Goal: Task Accomplishment & Management: Manage account settings

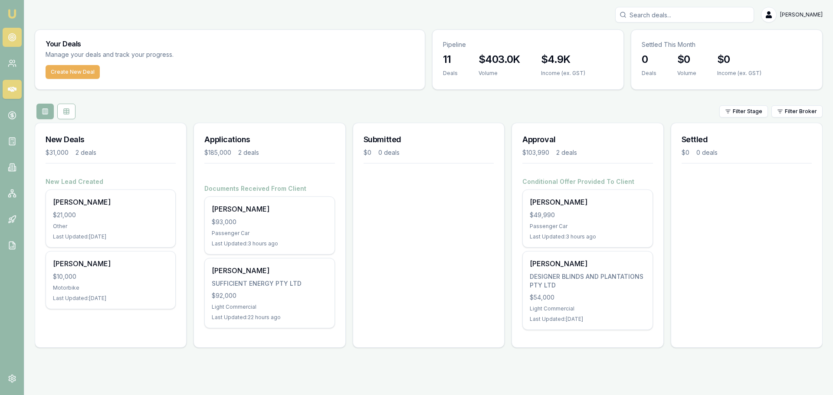
click at [12, 37] on icon at bounding box center [12, 37] width 9 height 9
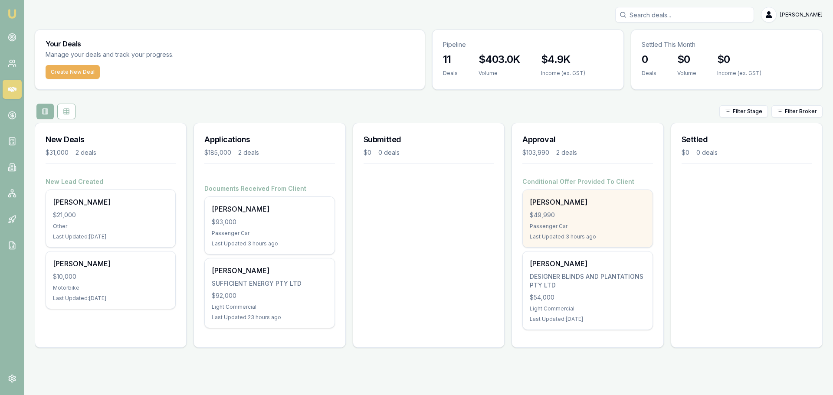
click at [599, 217] on div "$49,990" at bounding box center [587, 215] width 115 height 9
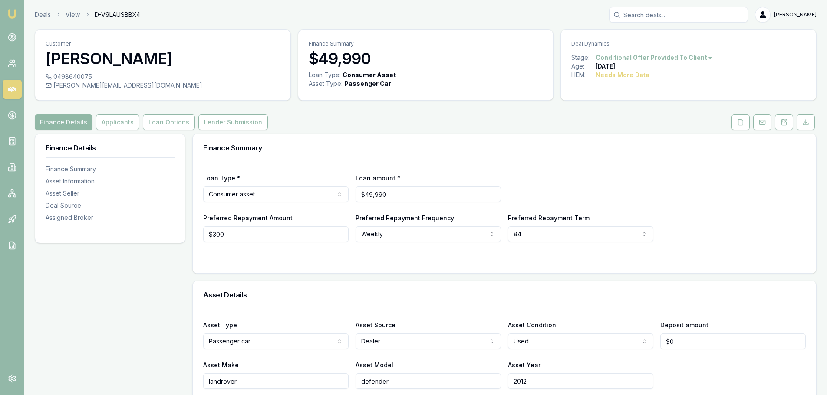
click at [89, 122] on button "Finance Details" at bounding box center [64, 123] width 58 height 16
click at [109, 123] on button "Applicants" at bounding box center [117, 123] width 43 height 16
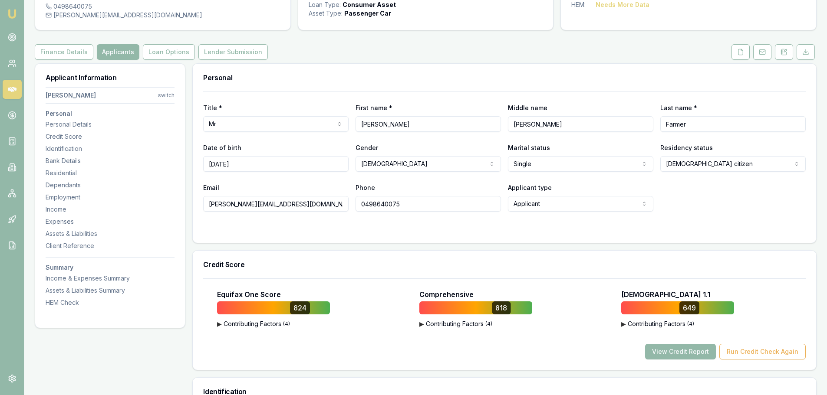
scroll to position [87, 0]
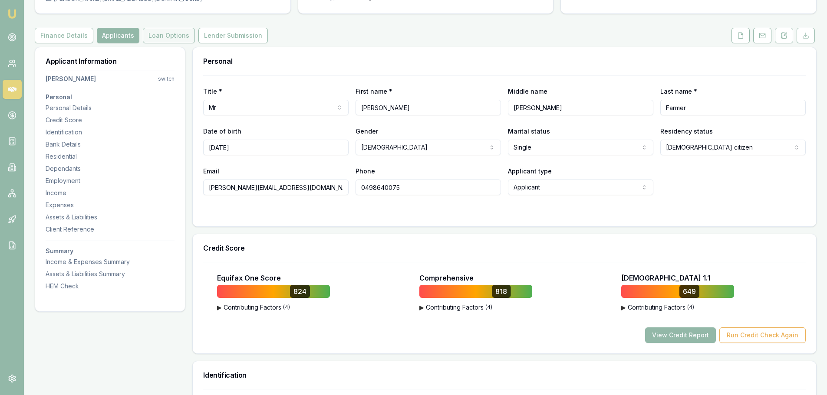
click at [158, 38] on button "Loan Options" at bounding box center [169, 36] width 52 height 16
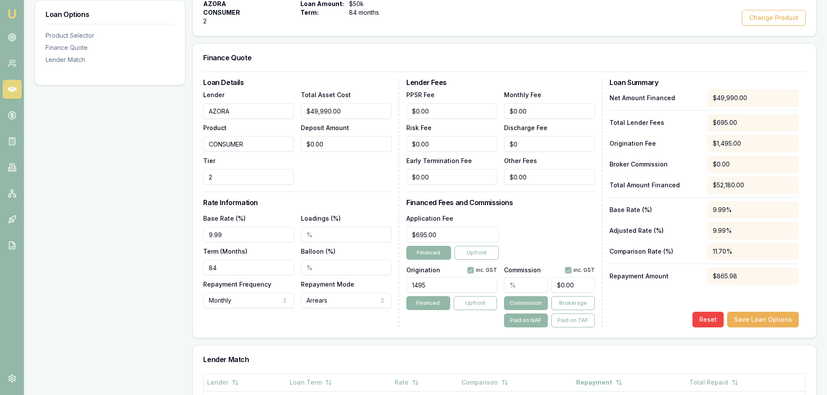
scroll to position [174, 0]
click at [517, 284] on input "text" at bounding box center [525, 285] width 43 height 16
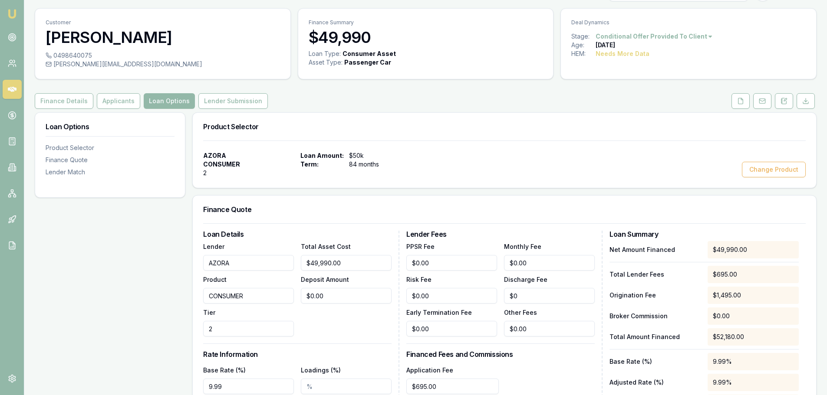
scroll to position [0, 0]
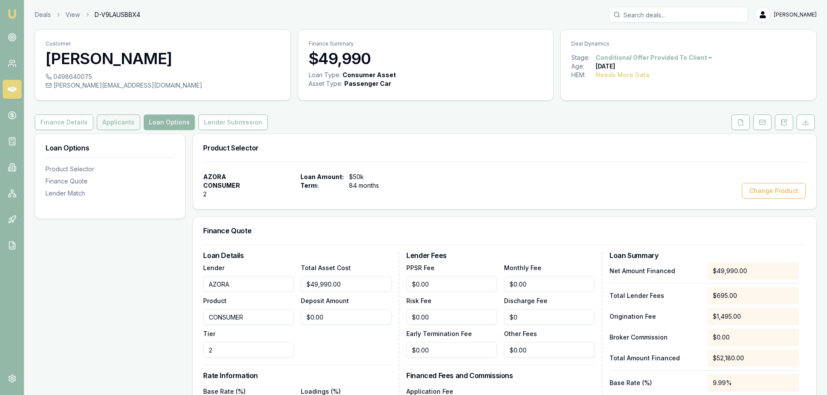
click at [114, 123] on button "Applicants" at bounding box center [118, 123] width 43 height 16
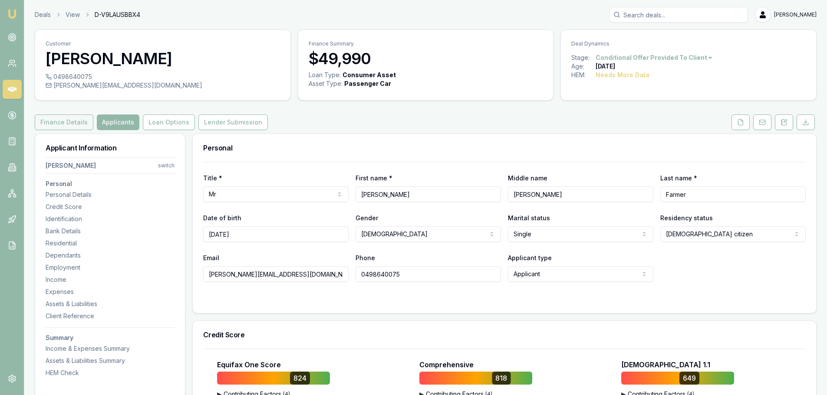
click at [53, 119] on button "Finance Details" at bounding box center [64, 123] width 59 height 16
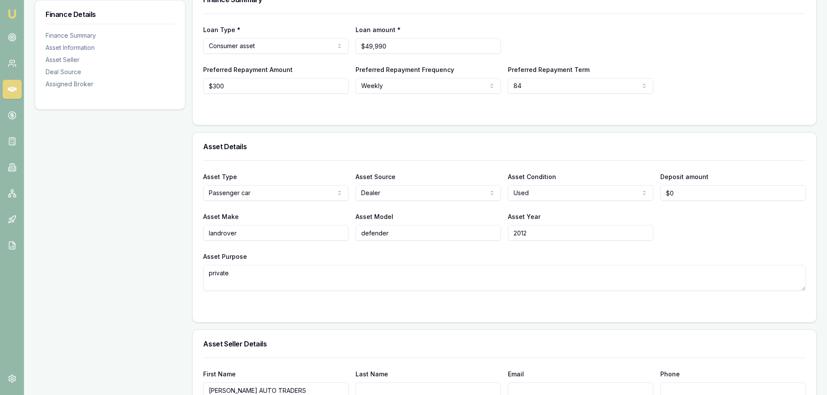
scroll to position [174, 0]
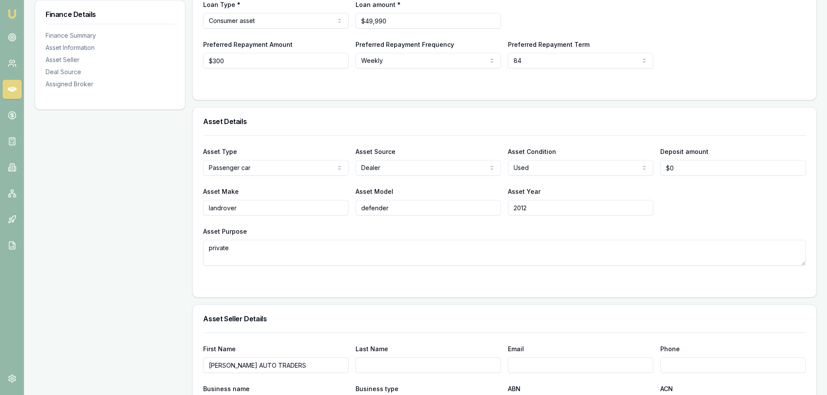
type input "0"
click at [682, 168] on input "0" at bounding box center [732, 168] width 145 height 16
type input "$1,000"
click at [703, 190] on div "Asset Make landrover Asset Model defender Asset Year 2012" at bounding box center [504, 201] width 602 height 30
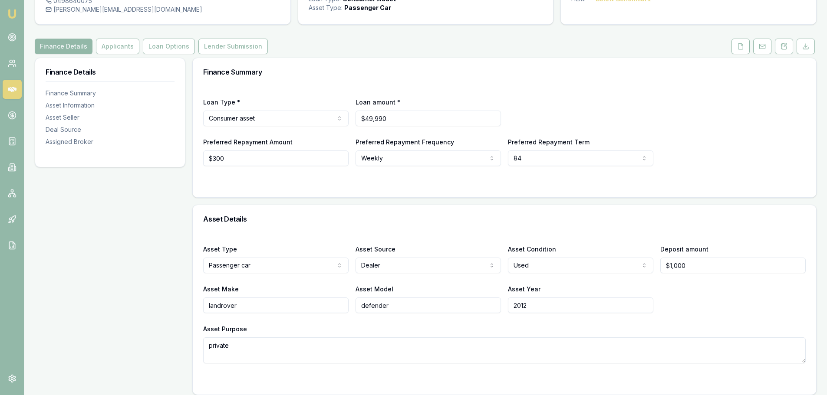
scroll to position [0, 0]
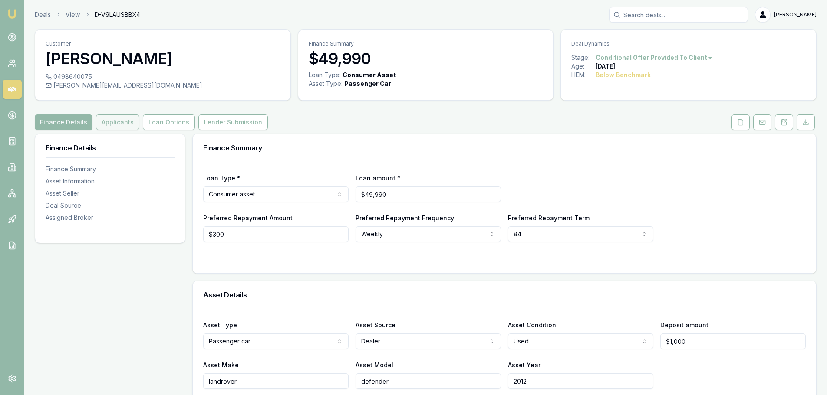
click at [107, 124] on button "Applicants" at bounding box center [117, 123] width 43 height 16
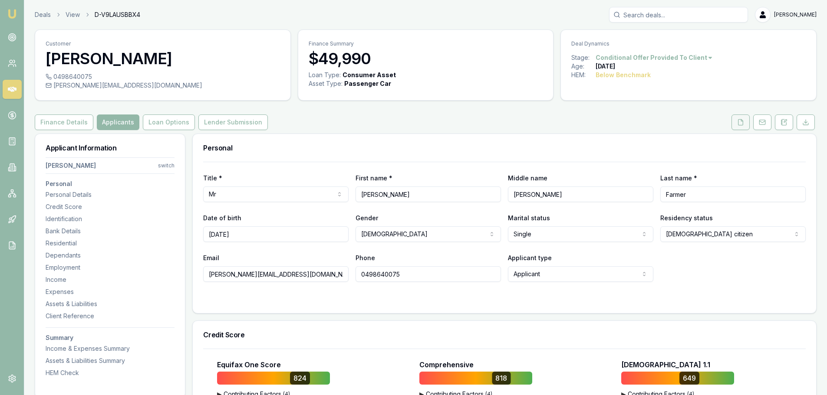
click at [739, 122] on icon at bounding box center [740, 122] width 7 height 7
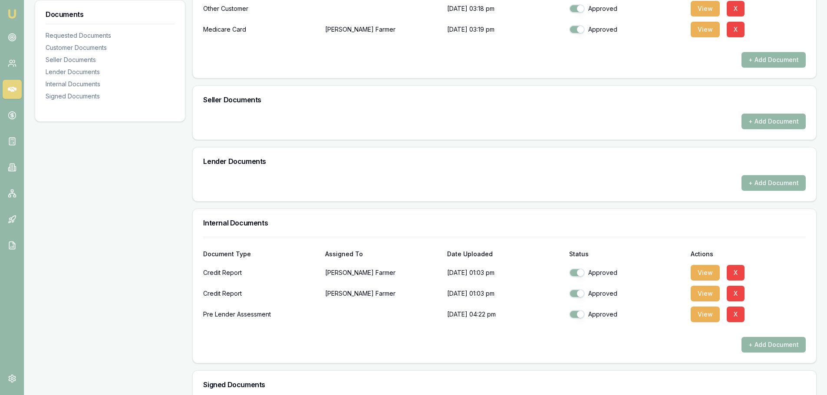
scroll to position [391, 0]
click at [779, 123] on button "+ Add Document" at bounding box center [773, 121] width 64 height 16
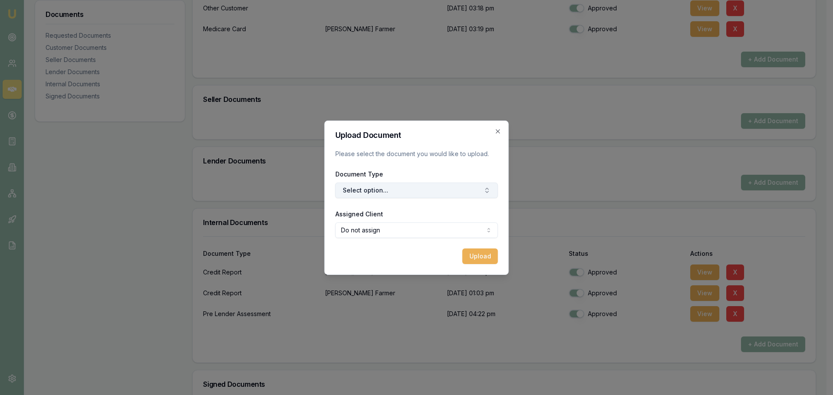
click at [362, 188] on button "Select option..." at bounding box center [416, 191] width 163 height 16
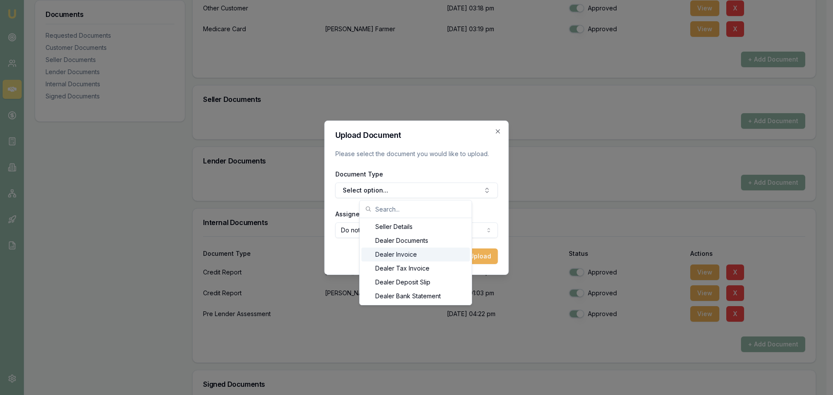
click at [388, 253] on div "Dealer Invoice" at bounding box center [416, 255] width 108 height 14
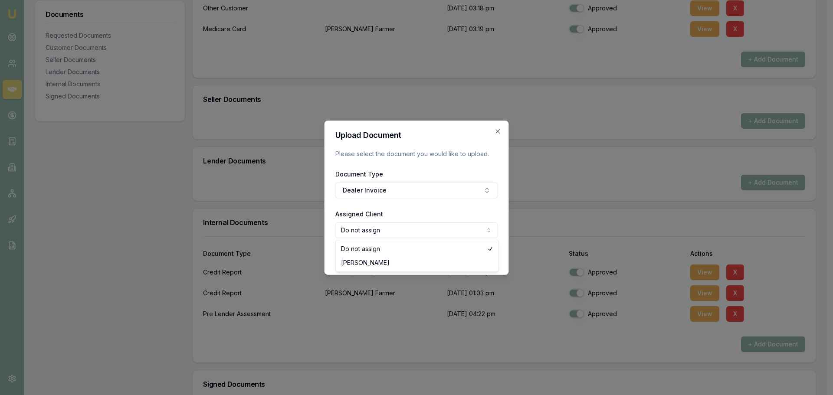
select select "U-K2Z0C0TY9F"
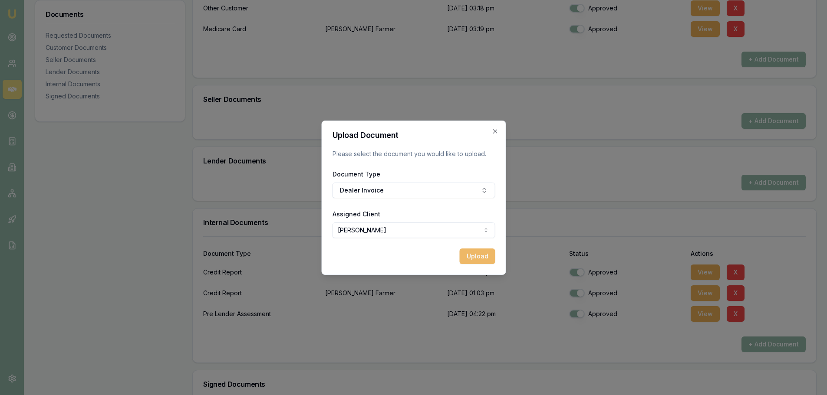
click at [477, 256] on button "Upload" at bounding box center [477, 257] width 36 height 16
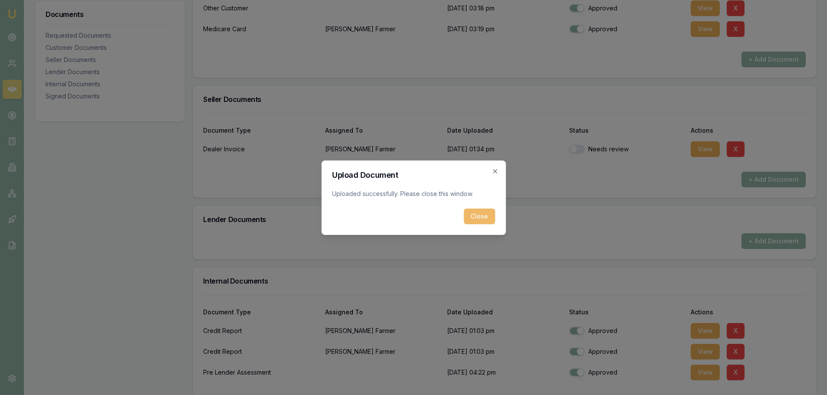
click at [483, 217] on button "Close" at bounding box center [479, 217] width 31 height 16
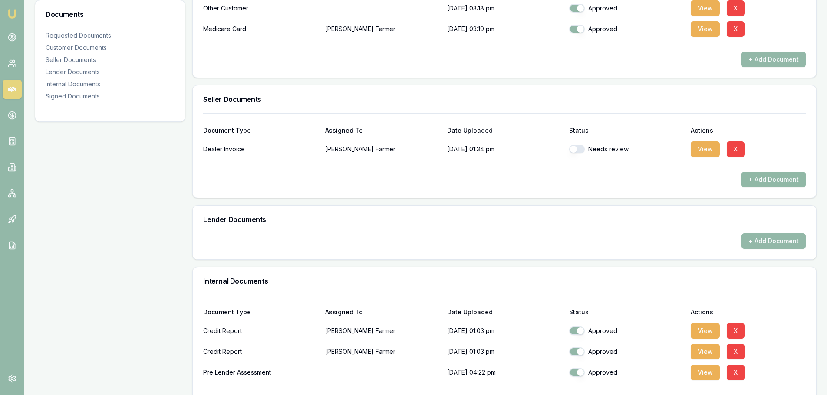
click at [766, 175] on button "+ Add Document" at bounding box center [773, 180] width 64 height 16
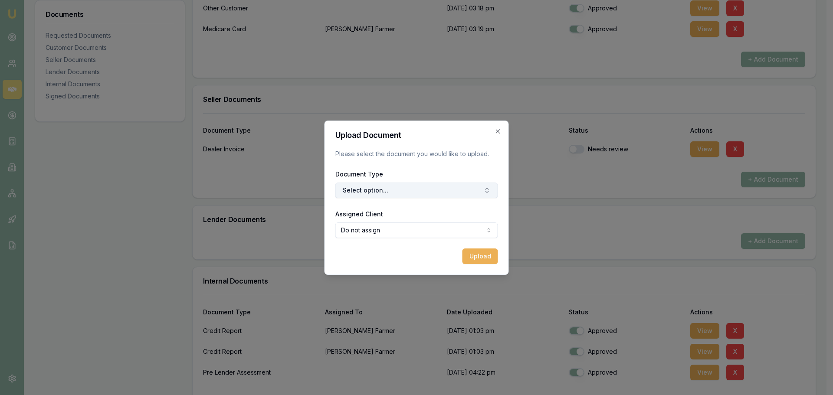
click at [383, 193] on button "Select option..." at bounding box center [416, 191] width 163 height 16
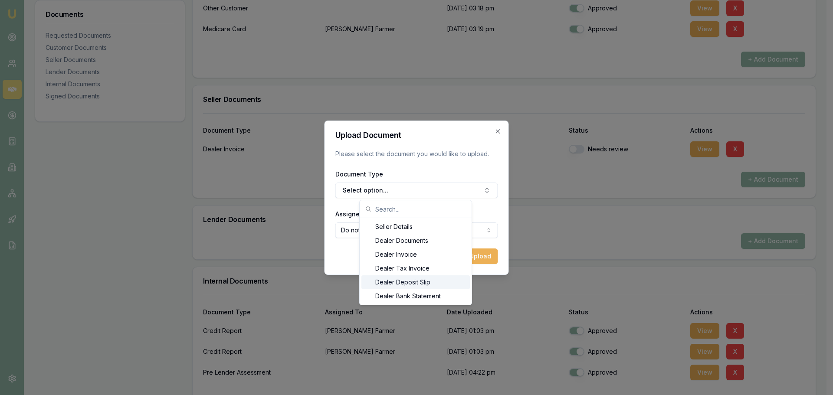
click at [388, 284] on div "Dealer Deposit Slip" at bounding box center [416, 283] width 108 height 14
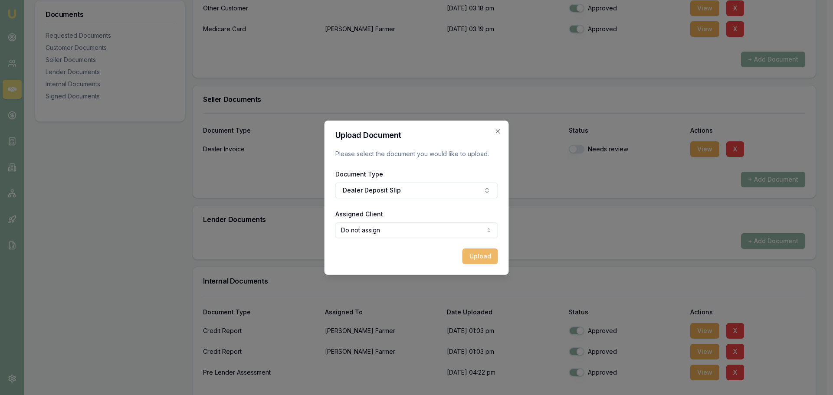
click at [481, 257] on button "Upload" at bounding box center [481, 257] width 36 height 16
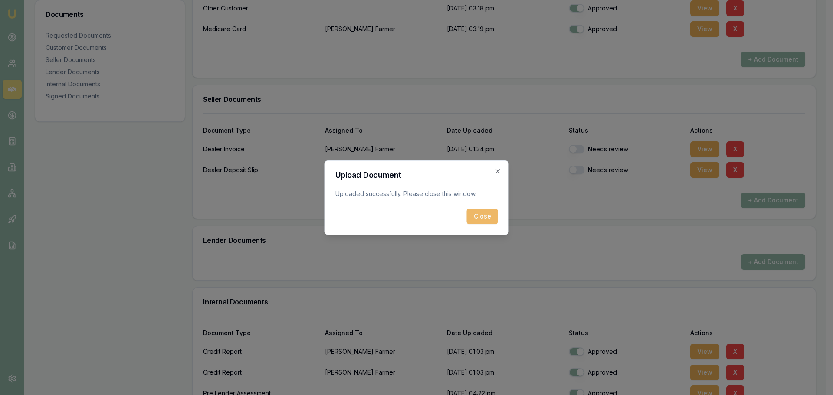
click at [483, 217] on button "Close" at bounding box center [482, 217] width 31 height 16
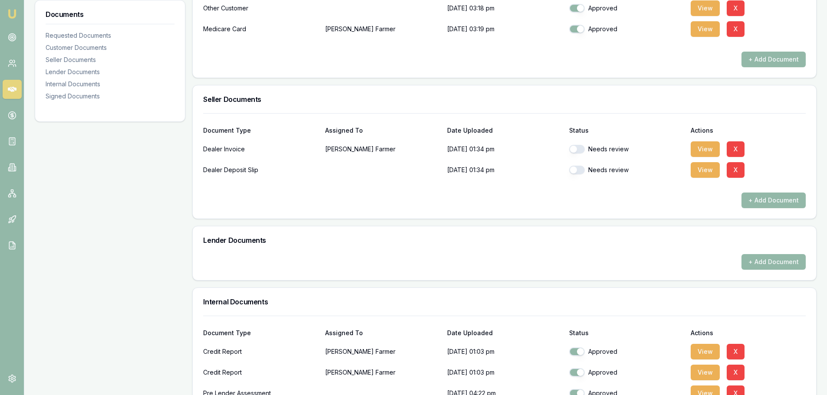
click at [575, 149] on button "button" at bounding box center [577, 149] width 16 height 9
checkbox input "true"
click at [573, 170] on button "button" at bounding box center [577, 170] width 16 height 9
checkbox input "true"
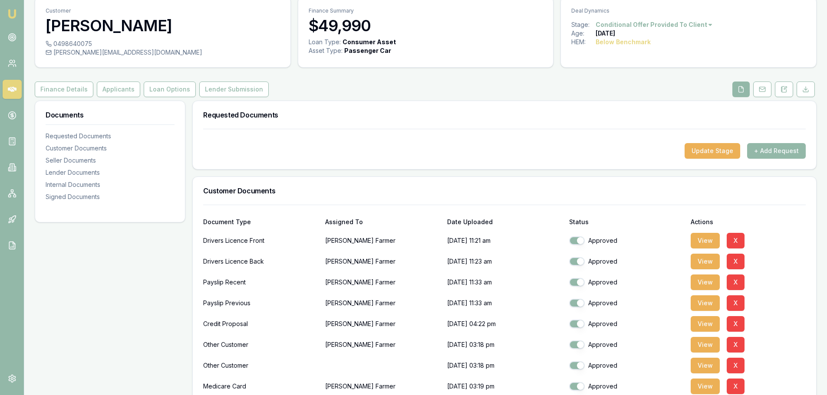
scroll to position [0, 0]
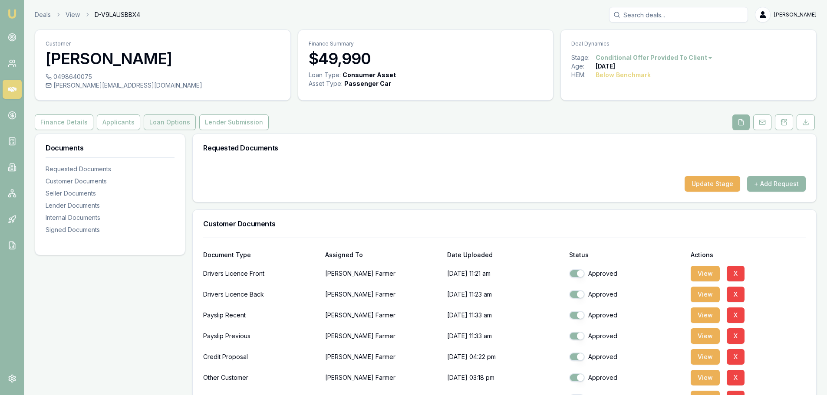
click at [161, 123] on button "Loan Options" at bounding box center [170, 123] width 52 height 16
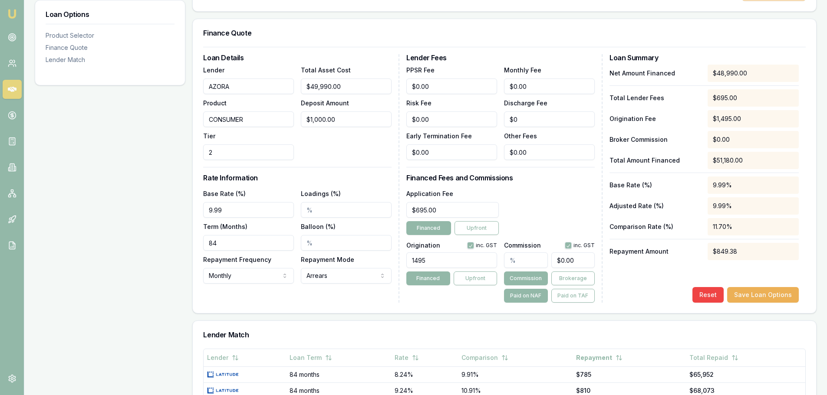
scroll to position [217, 0]
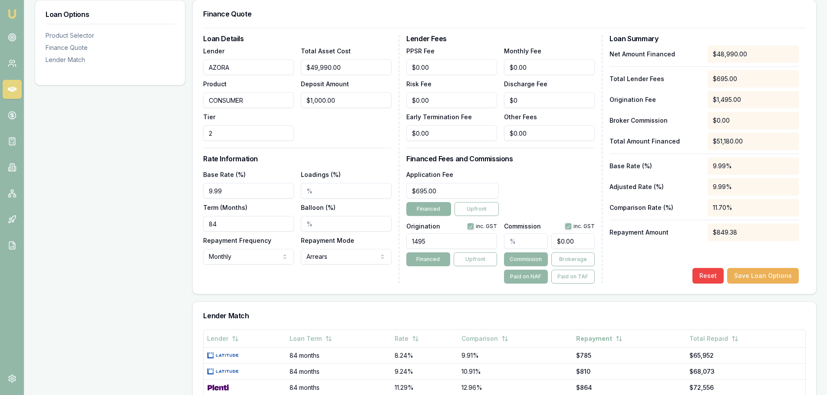
click at [306, 191] on input "Loadings (%)" at bounding box center [346, 191] width 91 height 16
click at [509, 239] on input "text" at bounding box center [525, 241] width 43 height 16
type input "4"
type input "$1,959.60"
type input "4.00%"
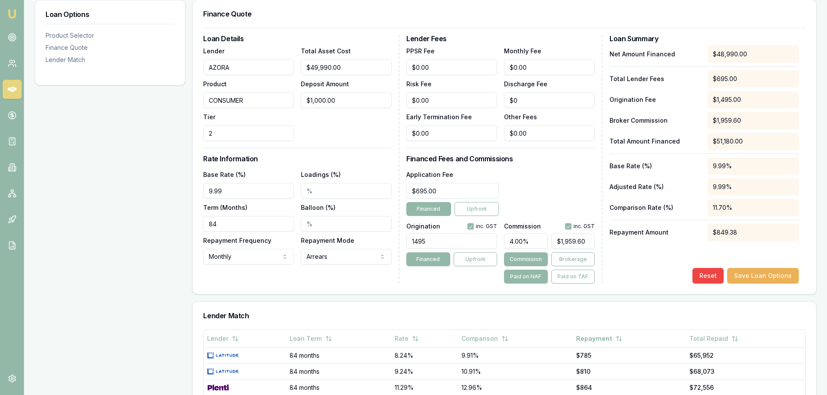
click at [534, 195] on div "Application Fee $695.00 Financed Upfront" at bounding box center [500, 192] width 188 height 47
click at [754, 275] on button "Save Loan Options" at bounding box center [763, 276] width 72 height 16
click at [565, 204] on div "Application Fee $695.00 Financed Upfront" at bounding box center [500, 192] width 188 height 47
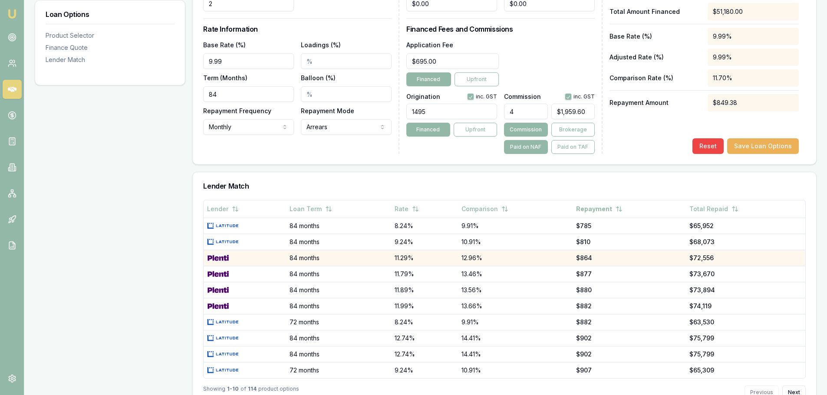
scroll to position [347, 0]
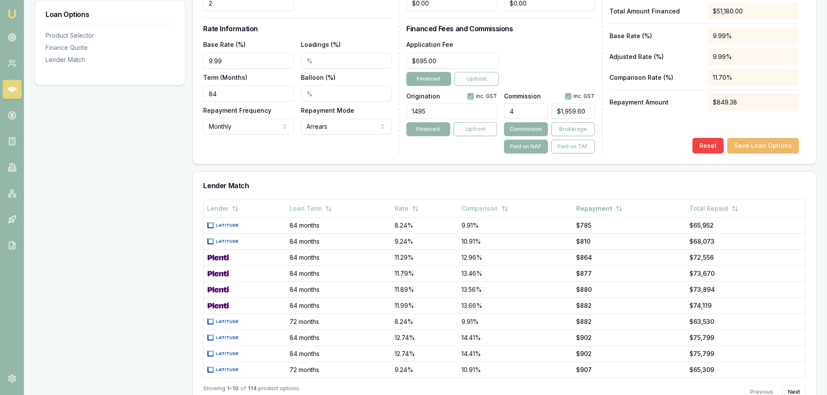
click at [766, 146] on button "Save Loan Options" at bounding box center [763, 146] width 72 height 16
click at [516, 126] on button "Commission" at bounding box center [525, 129] width 43 height 14
click at [569, 125] on button "Brokerage" at bounding box center [572, 129] width 43 height 14
click at [516, 128] on button "Commission" at bounding box center [525, 129] width 43 height 14
click at [426, 130] on button "Financed" at bounding box center [427, 129] width 43 height 14
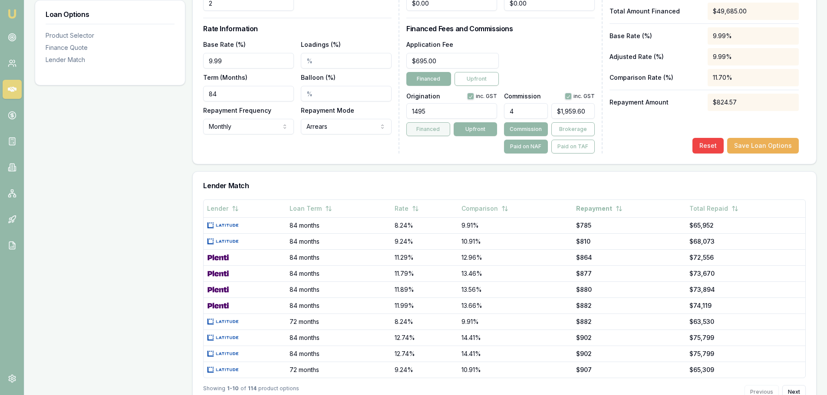
click at [426, 128] on button "Financed" at bounding box center [427, 129] width 43 height 14
click at [452, 147] on div "Origination inc. GST 1495 Financed Upfront" at bounding box center [451, 121] width 91 height 64
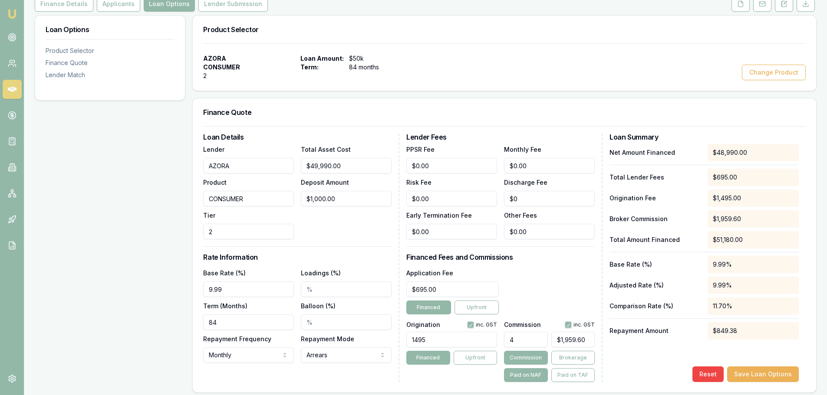
scroll to position [43, 0]
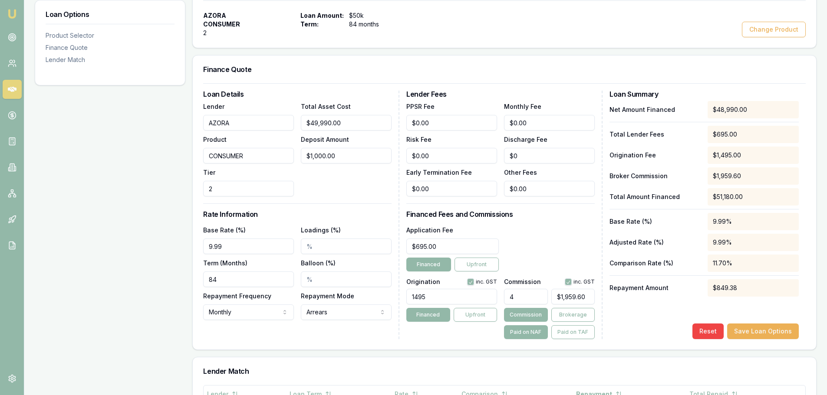
scroll to position [174, 0]
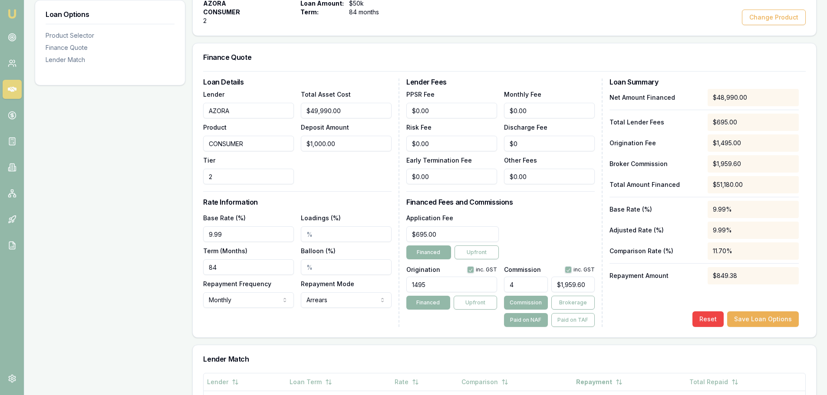
click at [626, 314] on div "Reset Save Loan Options" at bounding box center [703, 320] width 189 height 16
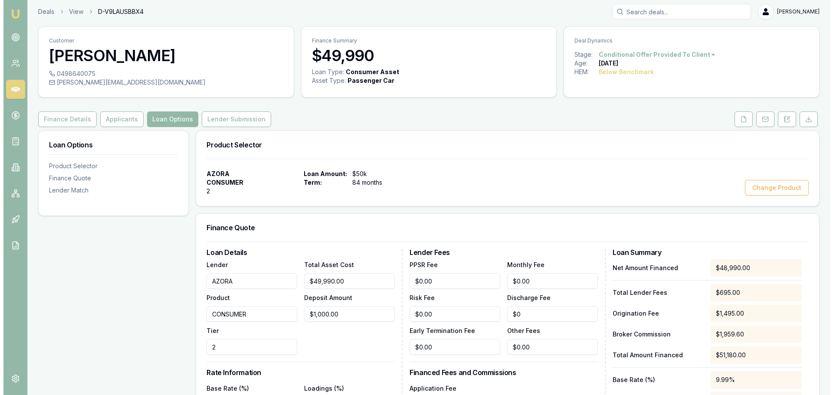
scroll to position [0, 0]
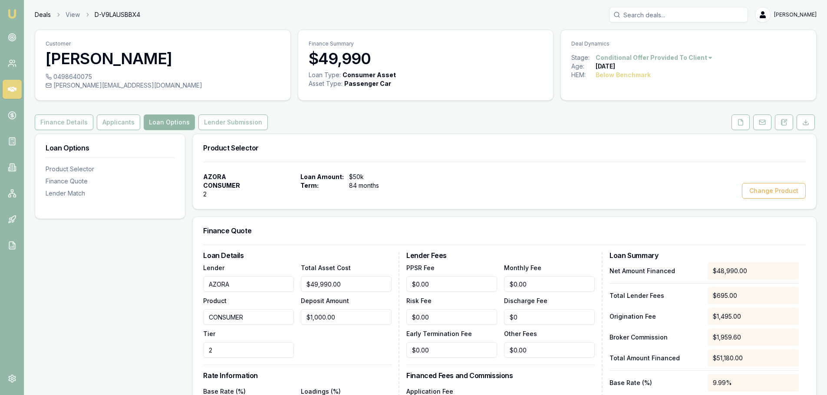
click at [36, 15] on link "Deals" at bounding box center [43, 14] width 16 height 9
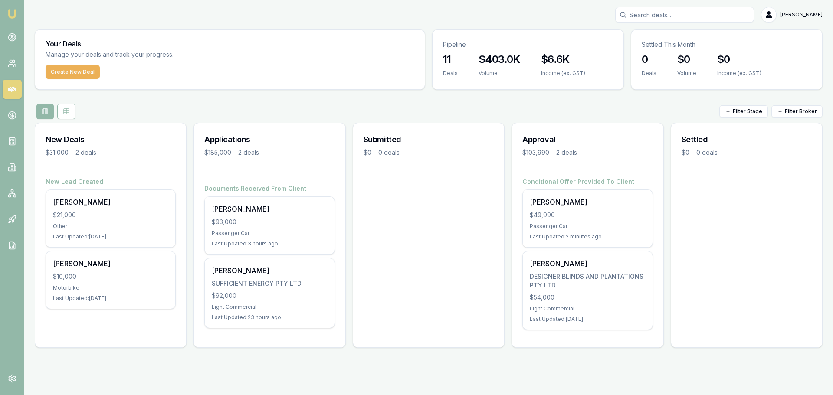
click at [542, 95] on div "Your Deals Manage your deals and track your progress. Create New Deal Pipeline …" at bounding box center [429, 192] width 788 height 325
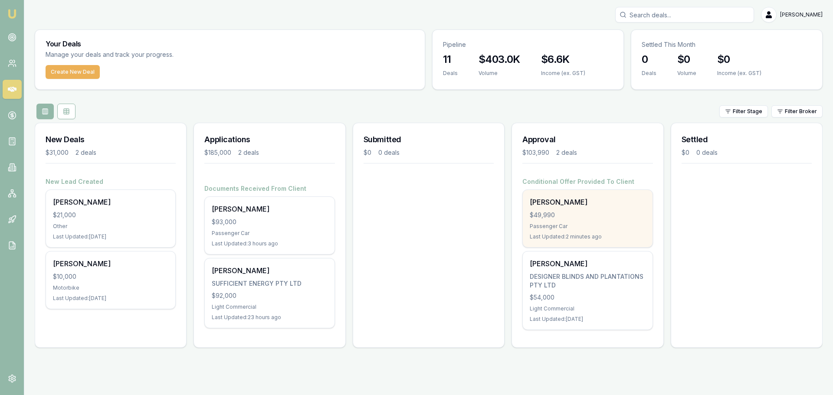
click at [565, 212] on div "$49,990" at bounding box center [587, 215] width 115 height 9
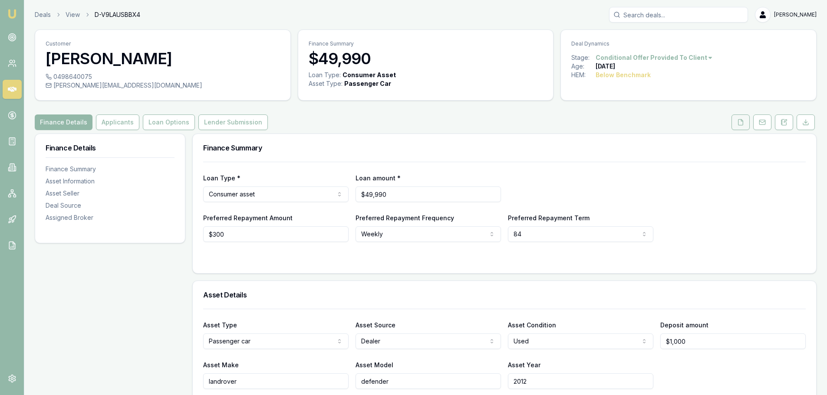
click at [742, 123] on icon at bounding box center [740, 122] width 7 height 7
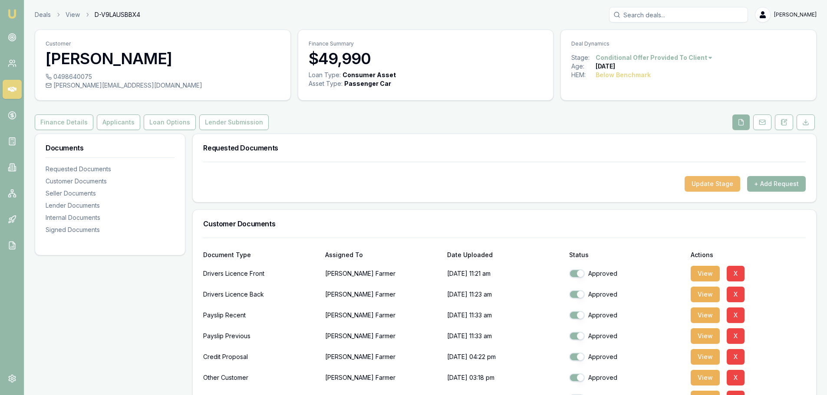
click at [700, 184] on button "Update Stage" at bounding box center [712, 184] width 56 height 16
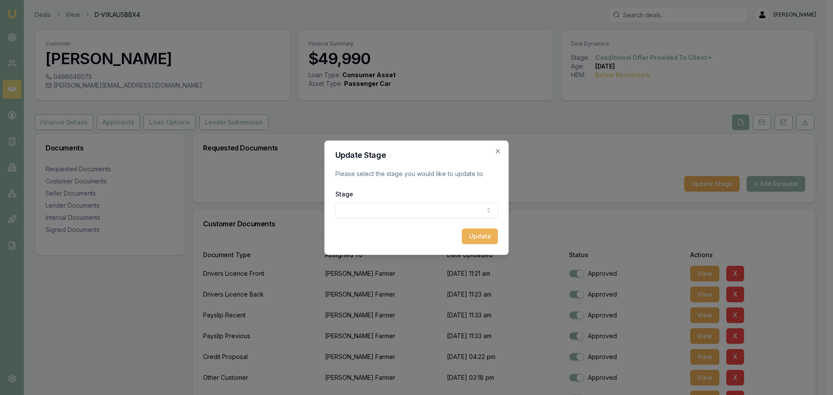
click at [431, 211] on body "Emu Broker Deals View D-V9LAUSBBX4 [PERSON_NAME] Toggle Menu Customer [PERSON_N…" at bounding box center [413, 197] width 827 height 395
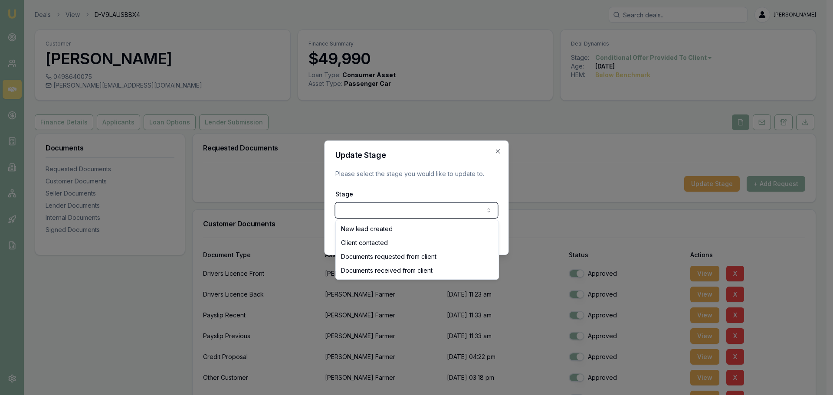
click at [580, 163] on div at bounding box center [416, 197] width 833 height 395
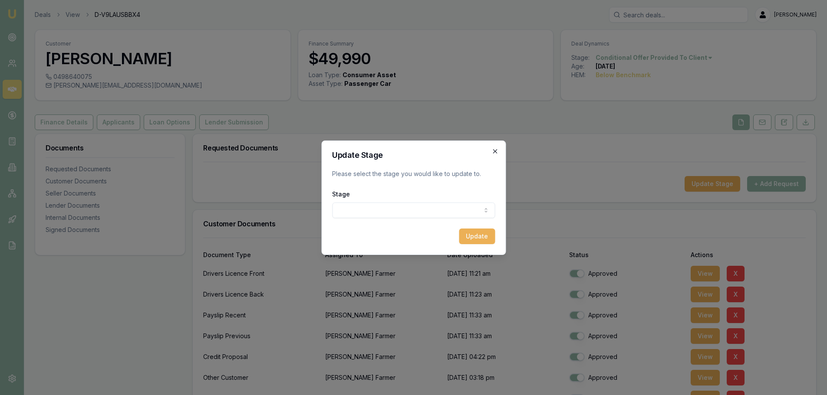
click at [493, 151] on icon "button" at bounding box center [494, 151] width 7 height 7
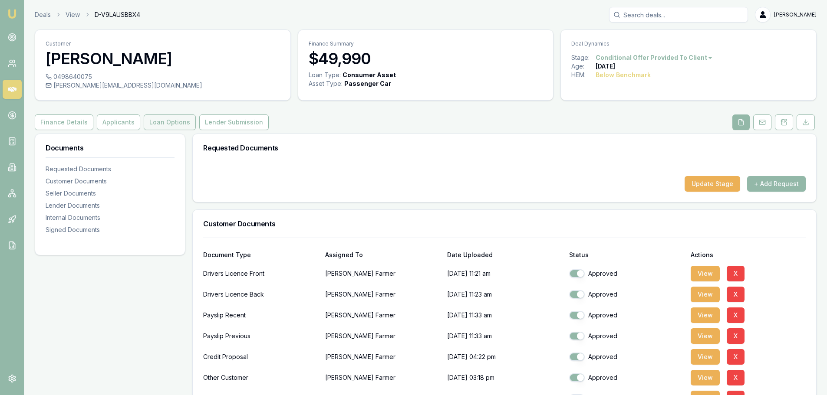
click at [164, 122] on button "Loan Options" at bounding box center [170, 123] width 52 height 16
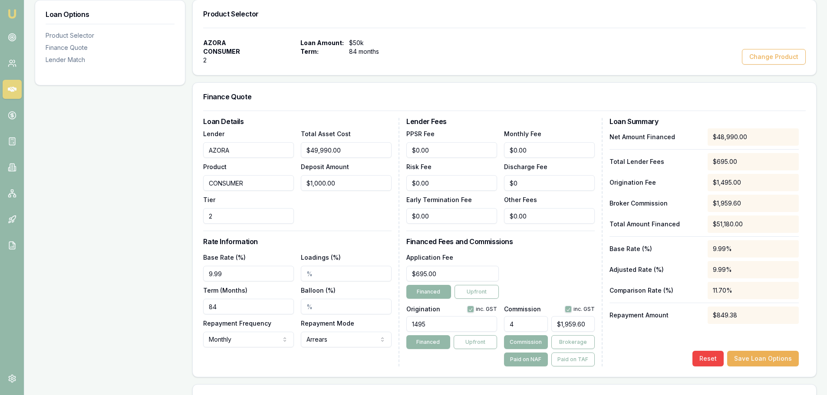
scroll to position [29, 0]
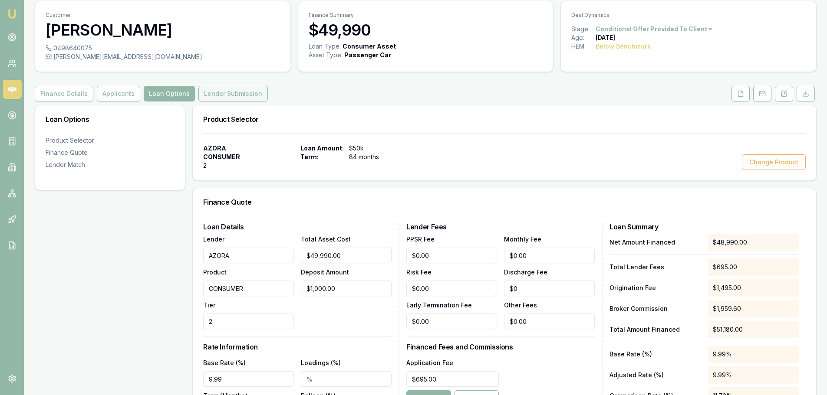
click at [244, 95] on button "Lender Submission" at bounding box center [232, 94] width 69 height 16
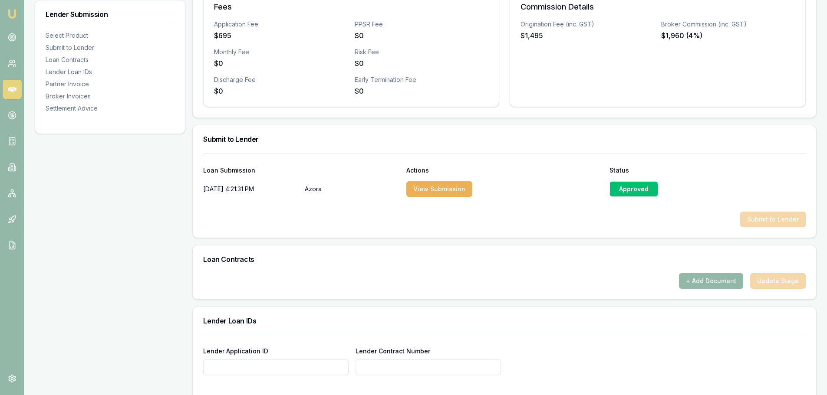
scroll to position [332, 0]
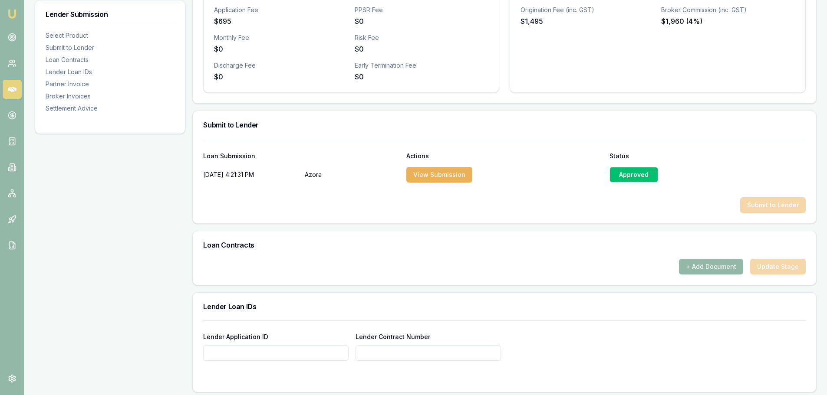
click at [780, 266] on div "+ Add Document Update Stage" at bounding box center [504, 267] width 602 height 16
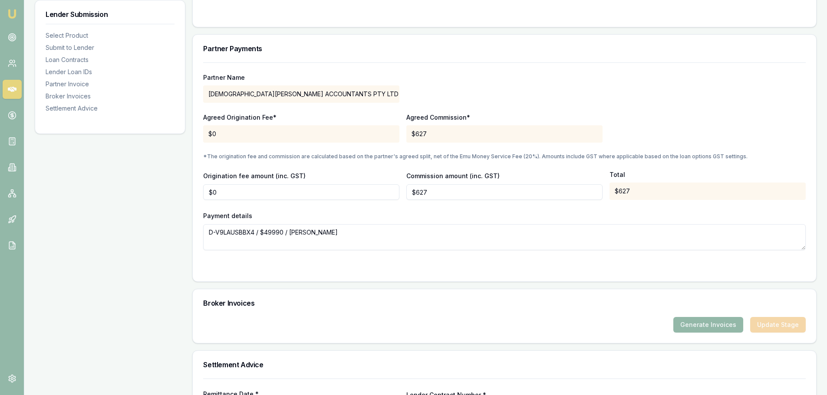
scroll to position [766, 0]
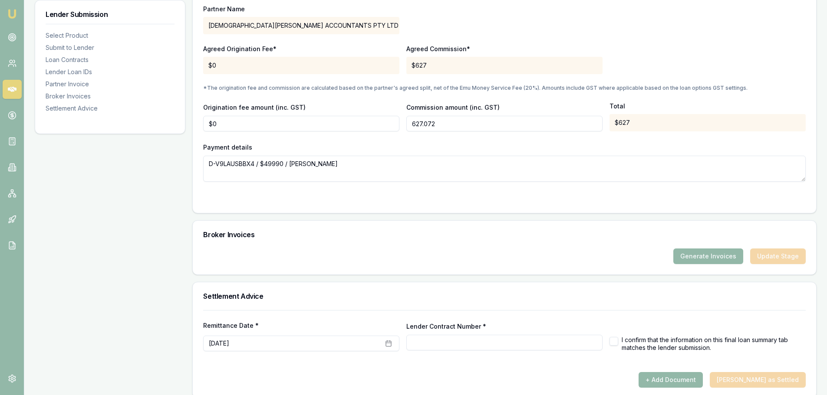
drag, startPoint x: 431, startPoint y: 122, endPoint x: 411, endPoint y: 124, distance: 20.0
click at [411, 124] on input "627.072" at bounding box center [504, 124] width 196 height 16
type input "$627"
click at [417, 143] on div "Payment details D-V9LAUSBBX4 / $49990 / Dillon Farmer" at bounding box center [504, 162] width 602 height 40
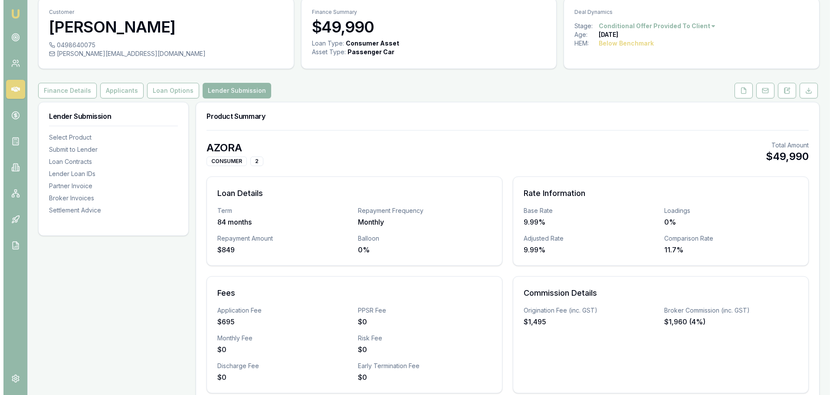
scroll to position [0, 0]
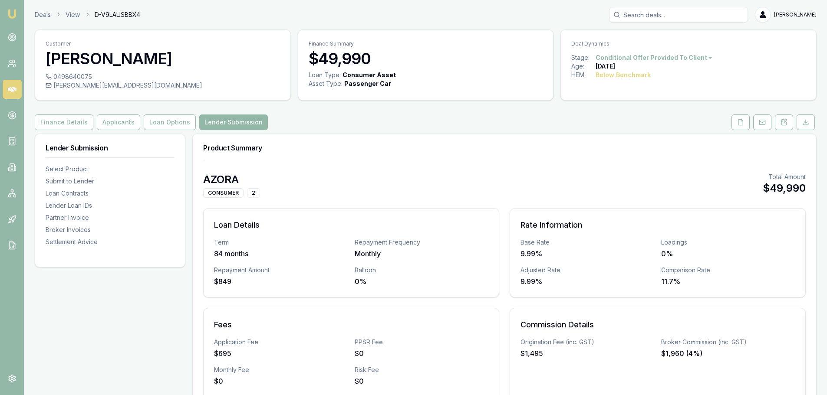
click at [44, 15] on link "Deals" at bounding box center [43, 14] width 16 height 9
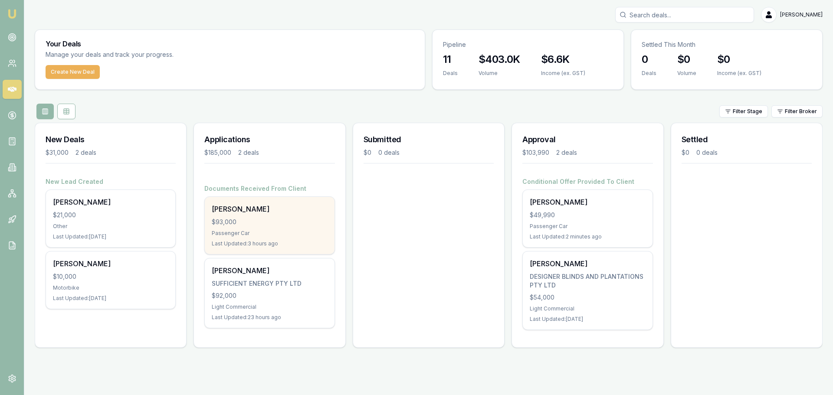
click at [267, 221] on div "$93,000" at bounding box center [269, 222] width 115 height 9
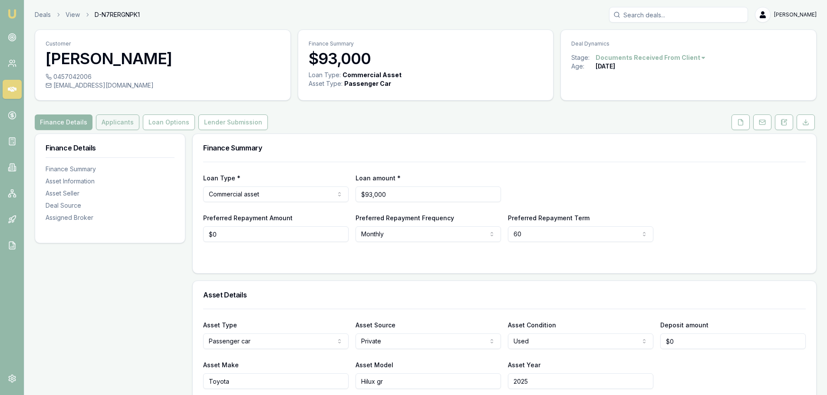
click at [124, 123] on button "Applicants" at bounding box center [117, 123] width 43 height 16
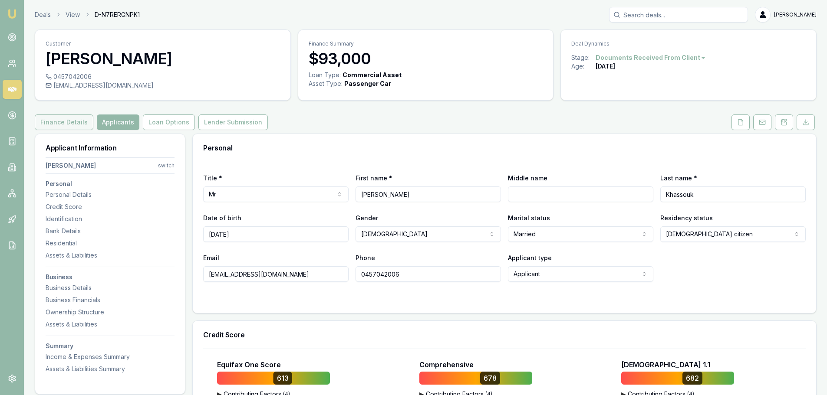
click at [70, 125] on button "Finance Details" at bounding box center [64, 123] width 59 height 16
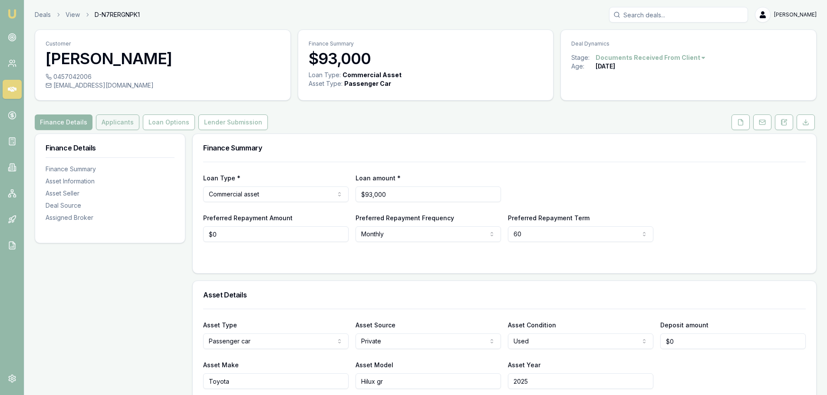
click at [112, 121] on button "Applicants" at bounding box center [117, 123] width 43 height 16
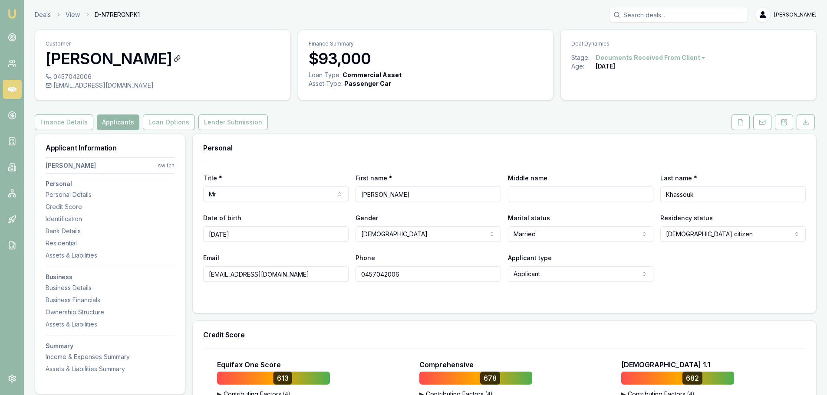
drag, startPoint x: 47, startPoint y: 55, endPoint x: 177, endPoint y: 62, distance: 129.5
click at [177, 62] on h3 "[PERSON_NAME]" at bounding box center [163, 58] width 234 height 17
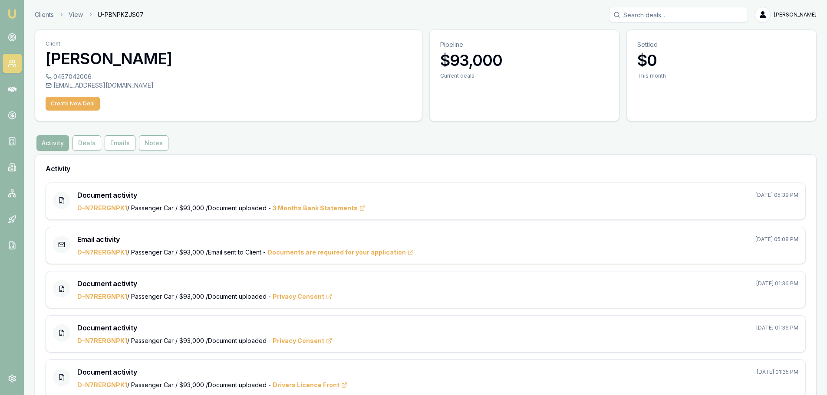
drag, startPoint x: 138, startPoint y: 62, endPoint x: 168, endPoint y: 64, distance: 30.1
click at [168, 64] on div "Client Chadi Khassouk" at bounding box center [228, 51] width 387 height 43
copy h3 "[PERSON_NAME]"
drag, startPoint x: 54, startPoint y: 84, endPoint x: 115, endPoint y: 87, distance: 61.7
click at [115, 87] on div "elaetlais1@icloud.com" at bounding box center [229, 85] width 366 height 9
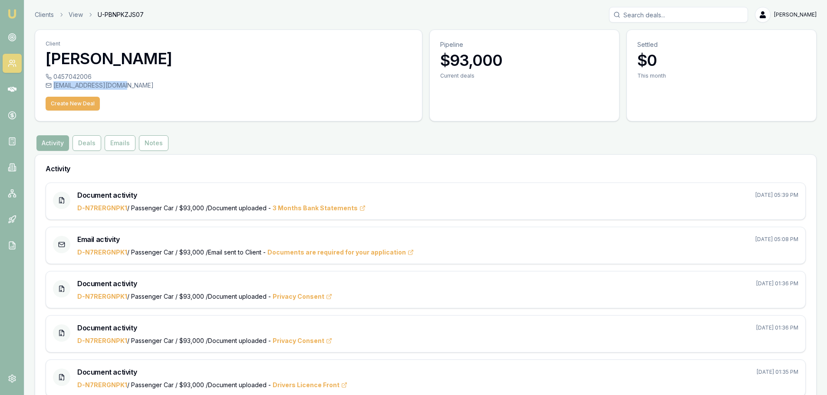
copy div "elaetlais1@icloud.com"
click at [46, 14] on link "Clients" at bounding box center [44, 14] width 19 height 9
click at [88, 144] on button "Deals" at bounding box center [86, 143] width 29 height 16
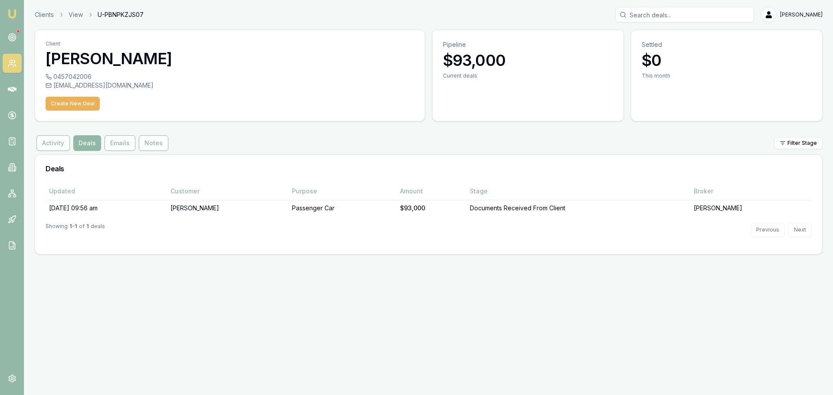
click at [90, 142] on button "Deals" at bounding box center [87, 143] width 28 height 16
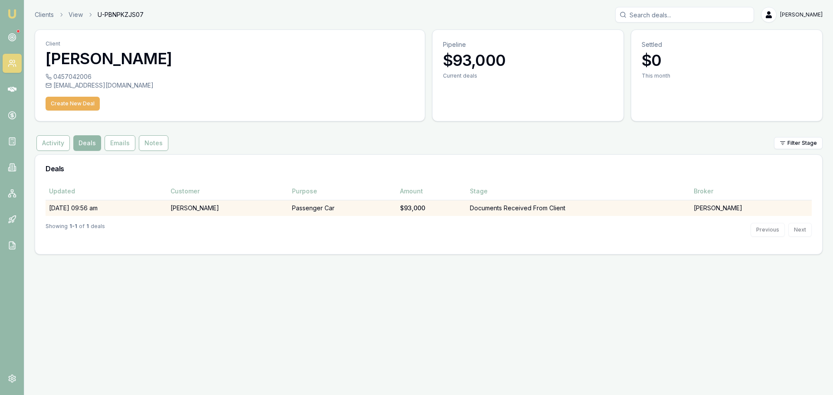
click at [219, 210] on td "[PERSON_NAME]" at bounding box center [228, 208] width 122 height 16
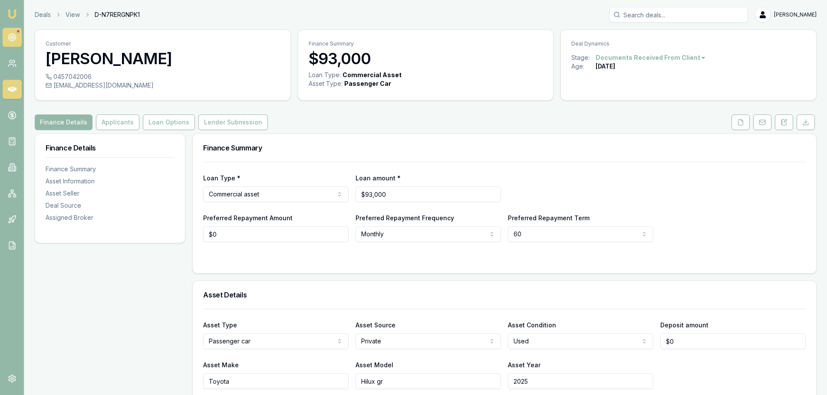
click at [16, 37] on icon at bounding box center [12, 37] width 9 height 9
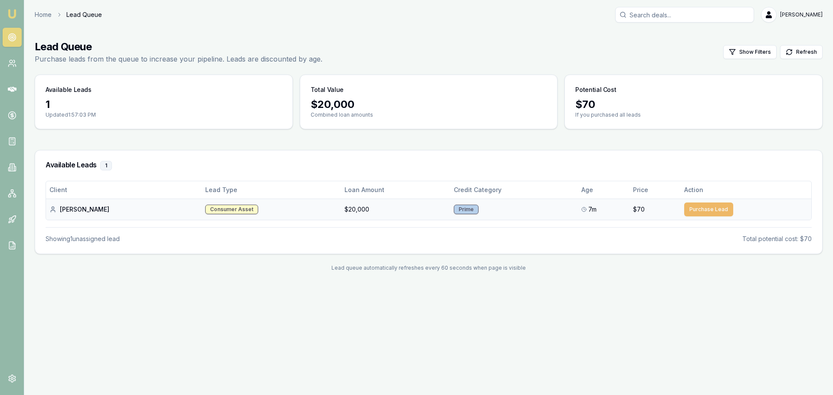
click at [698, 213] on button "Purchase Lead" at bounding box center [708, 210] width 49 height 14
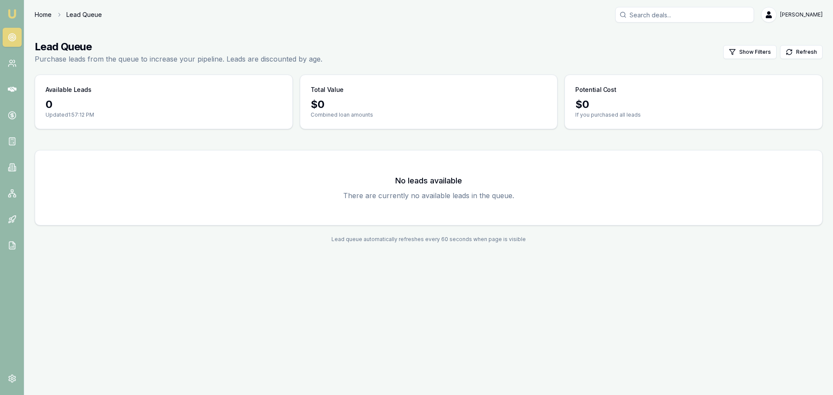
click at [40, 15] on link "Home" at bounding box center [43, 14] width 17 height 9
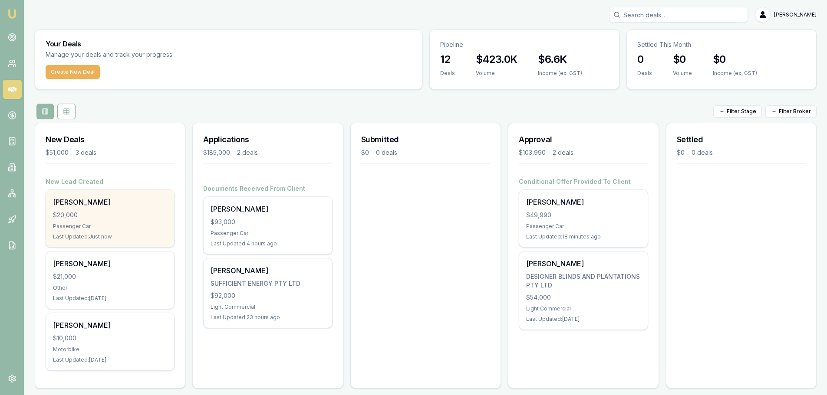
click at [109, 217] on div "$20,000" at bounding box center [110, 215] width 114 height 9
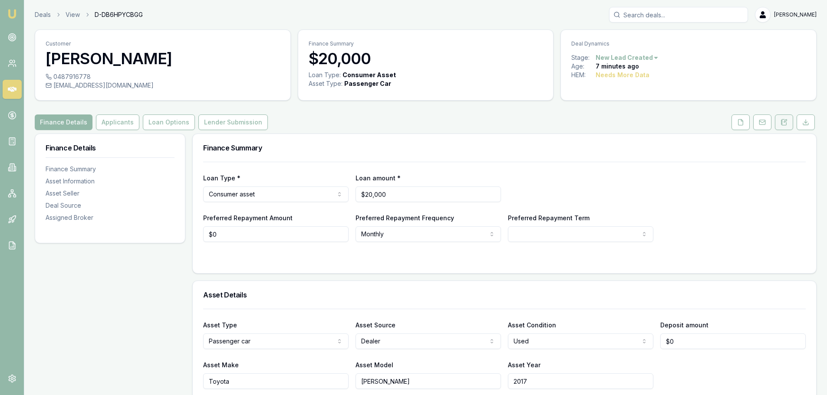
click at [784, 119] on icon at bounding box center [783, 122] width 7 height 7
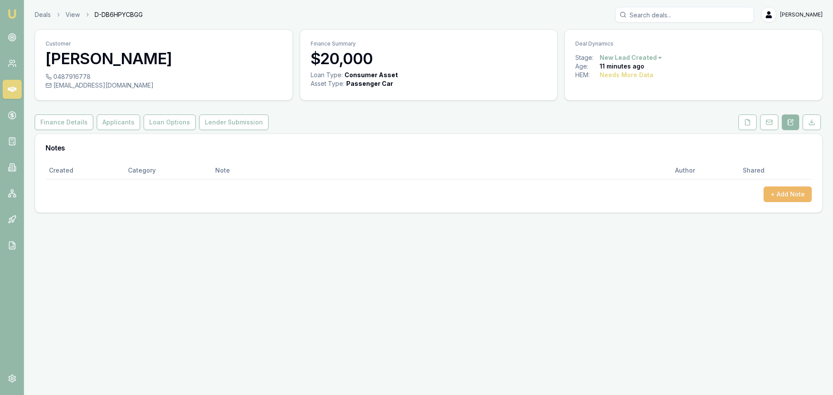
click at [788, 194] on button "+ Add Note" at bounding box center [788, 195] width 48 height 16
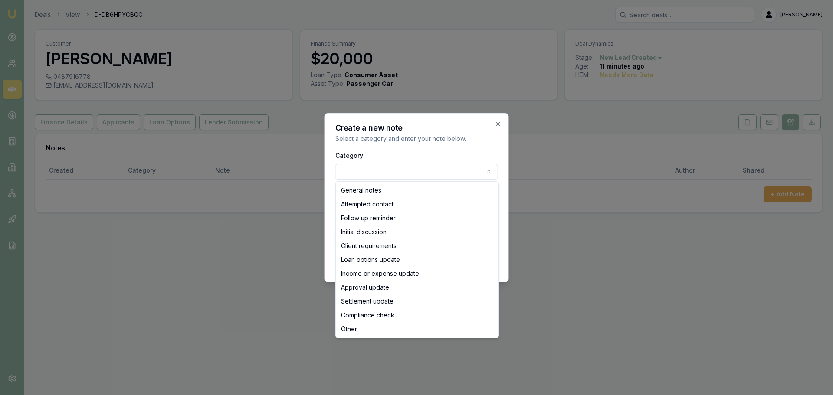
click at [372, 165] on body "Emu Broker Deals View D-DB6HPYCBGG Evette Abdo Toggle Menu Customer Gemma Ranci…" at bounding box center [416, 197] width 833 height 395
select select "ATTEMPTED_CONTACT"
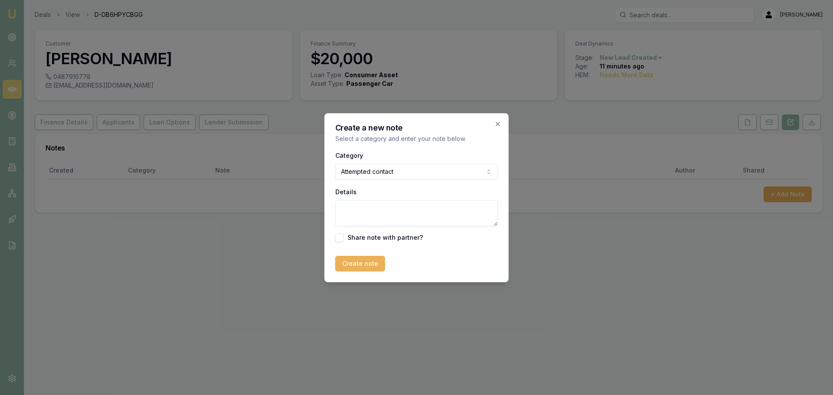
click at [344, 208] on textarea "Details" at bounding box center [416, 214] width 163 height 26
type textarea "AS SOON AS I SAID WHERE I'M CALLING FROM SHE HUNG UP ON ME"
click at [355, 259] on button "Create note" at bounding box center [360, 264] width 50 height 16
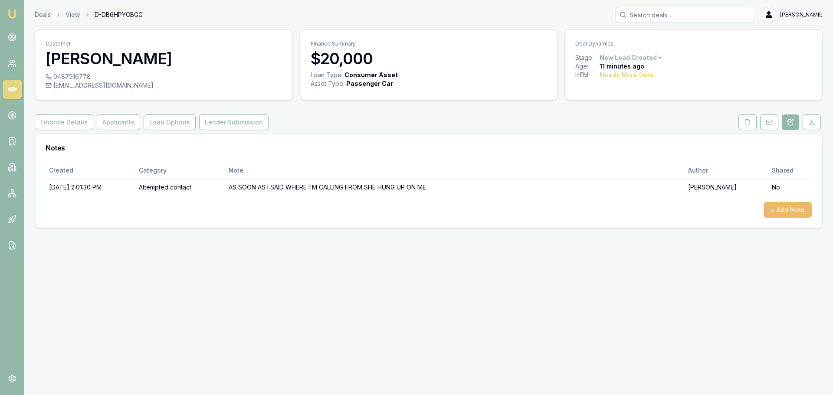
click at [797, 213] on button "+ Add Note" at bounding box center [788, 210] width 48 height 16
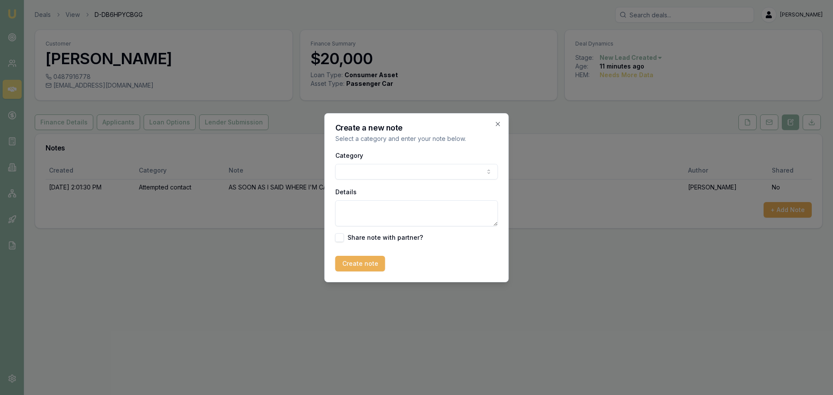
click at [345, 173] on body "Emu Broker Deals View D-DB6HPYCBGG Evette Abdo Toggle Menu Customer Gemma Ranci…" at bounding box center [416, 197] width 833 height 395
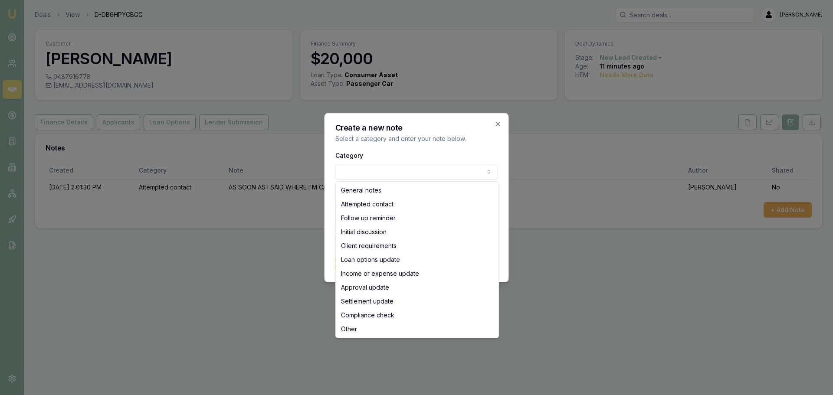
select select "ATTEMPTED_CONTACT"
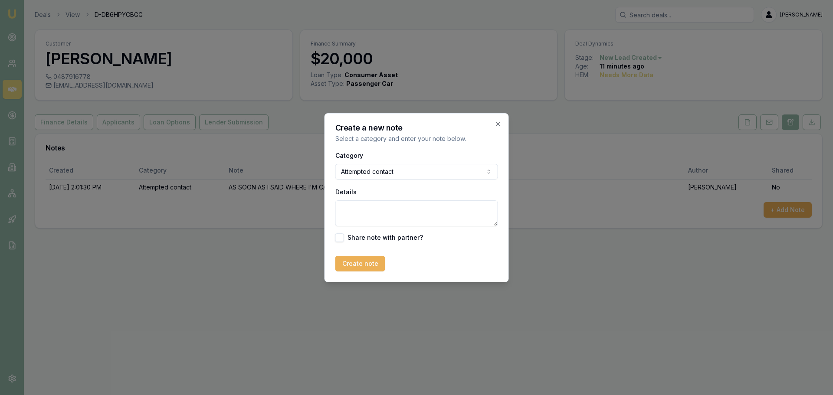
click at [343, 216] on textarea "Details" at bounding box center [416, 214] width 163 height 26
type textarea "TRIED SECOND TIME SHE DIDN'T PICK WENT TO MESSAGE"
click at [363, 263] on button "Create note" at bounding box center [360, 264] width 50 height 16
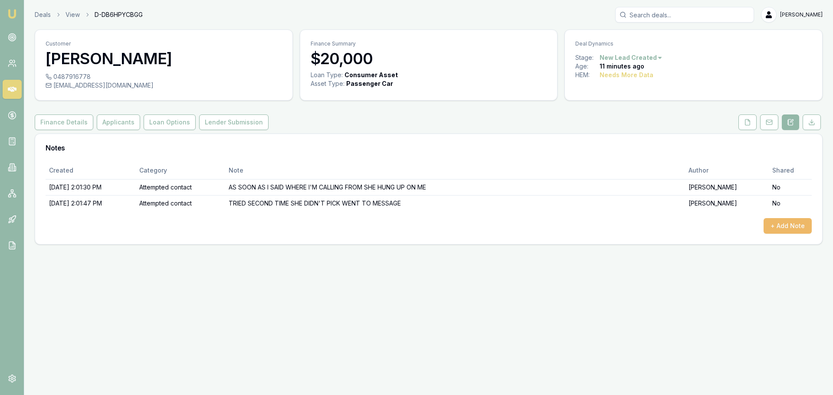
click at [789, 227] on button "+ Add Note" at bounding box center [788, 226] width 48 height 16
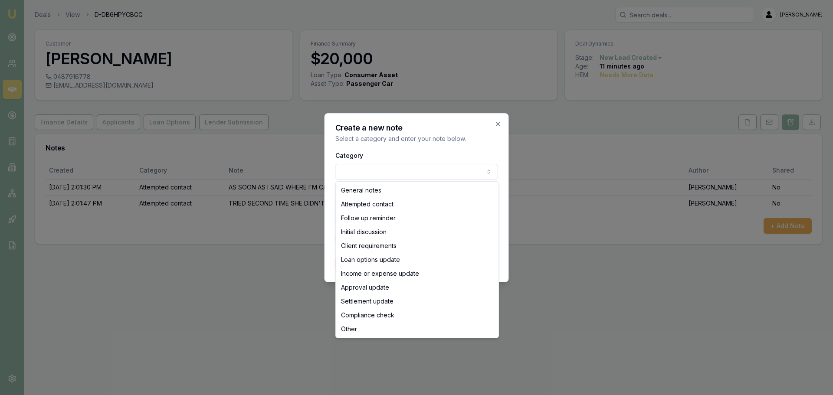
click at [346, 170] on body "Emu Broker Deals View D-DB6HPYCBGG Evette Abdo Toggle Menu Customer Gemma Ranci…" at bounding box center [416, 197] width 833 height 395
select select "ATTEMPTED_CONTACT"
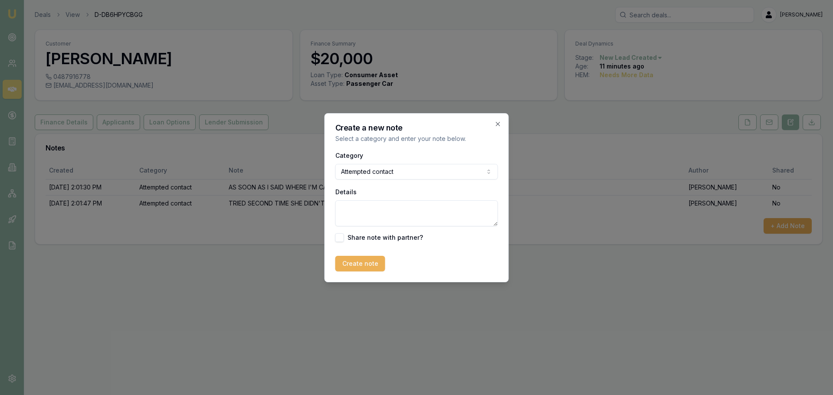
click at [345, 212] on textarea "Details" at bounding box center [416, 214] width 163 height 26
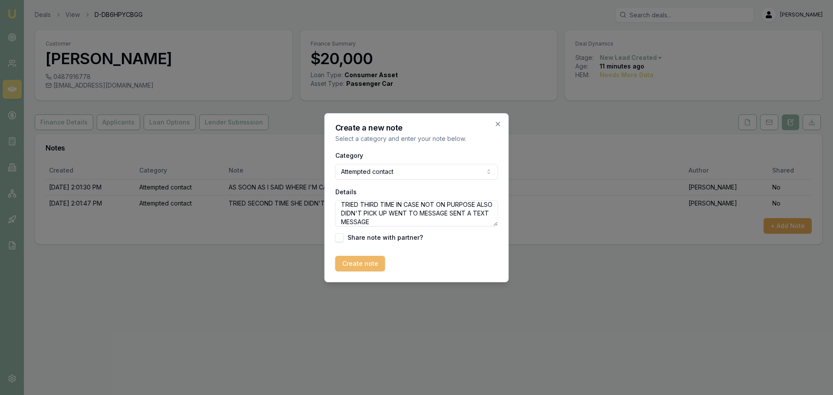
type textarea "TRIED THIRD TIME IN CASE NOT ON PURPOSE ALSO DIDN'T PICK UP WENT TO MESSAGE SEN…"
click at [357, 261] on button "Create note" at bounding box center [360, 264] width 50 height 16
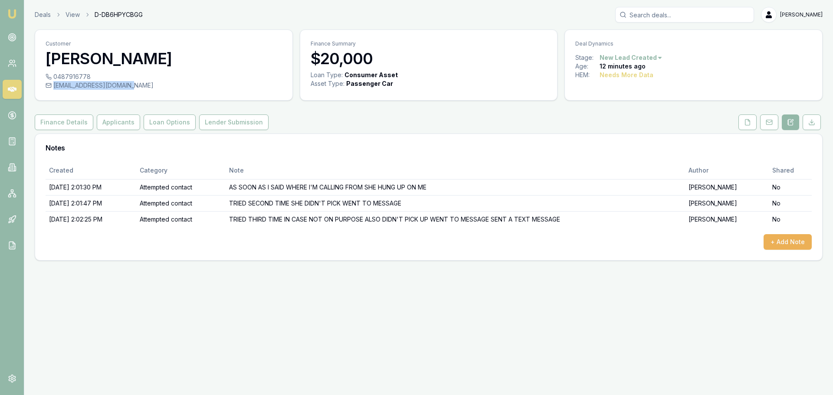
drag, startPoint x: 54, startPoint y: 86, endPoint x: 133, endPoint y: 86, distance: 79.4
click at [133, 86] on div "gemmarancic01@gmail.com" at bounding box center [164, 85] width 237 height 9
copy div "gemmarancic01@gmail.com"
click at [787, 243] on button "+ Add Note" at bounding box center [788, 242] width 48 height 16
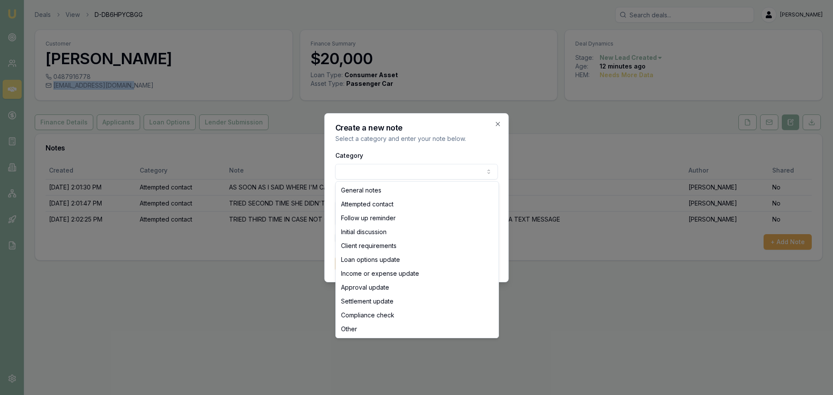
click at [352, 168] on body "Emu Broker Deals View D-DB6HPYCBGG Evette Abdo Toggle Menu Customer Gemma Ranci…" at bounding box center [416, 197] width 833 height 395
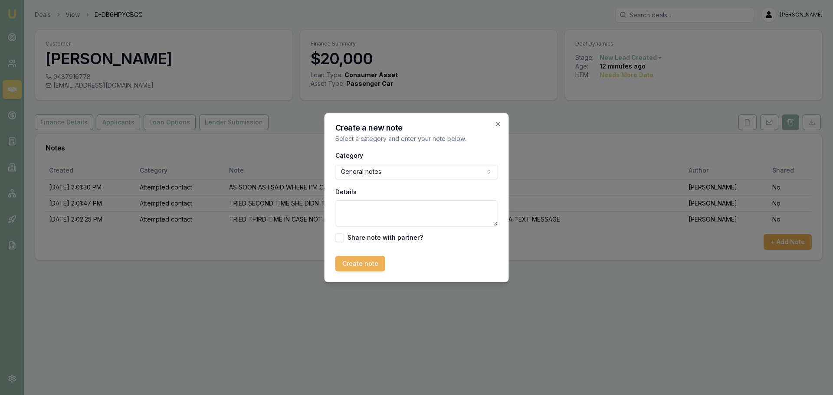
paste textarea "Hi Gemma, I hope my email finds you well. I tried calling you to assist you wit…"
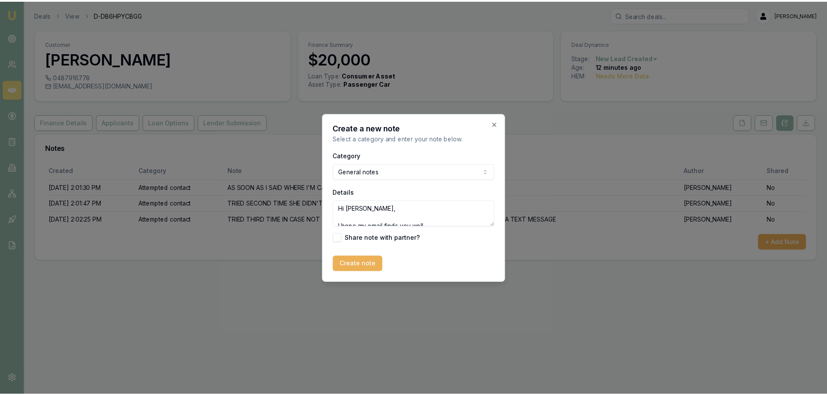
scroll to position [134, 0]
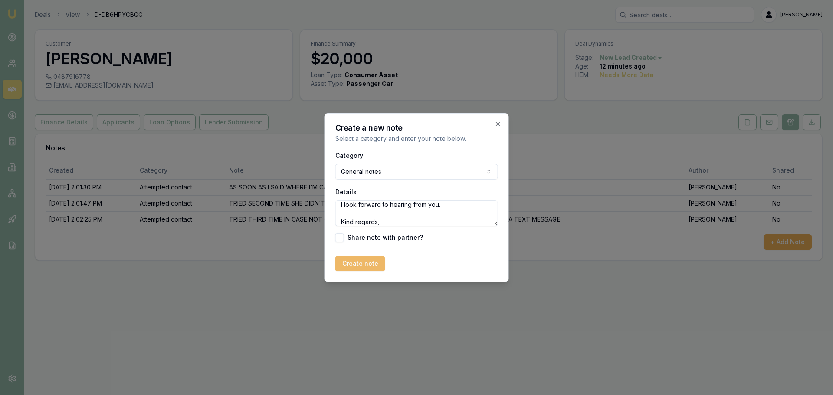
type textarea "Hi Gemma, I hope my email finds you well. I tried calling you to assist you wit…"
click at [366, 260] on button "Create note" at bounding box center [360, 264] width 50 height 16
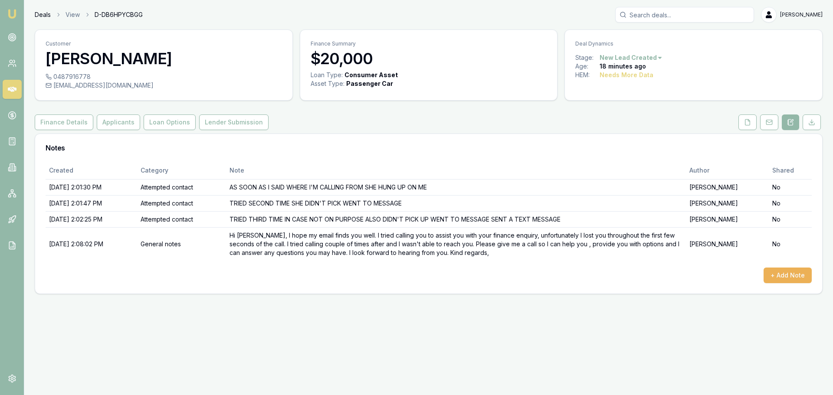
click at [40, 16] on link "Deals" at bounding box center [43, 14] width 16 height 9
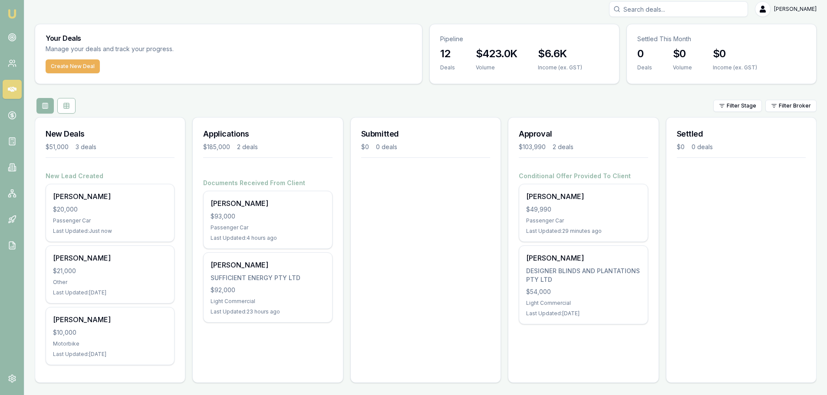
scroll to position [7, 0]
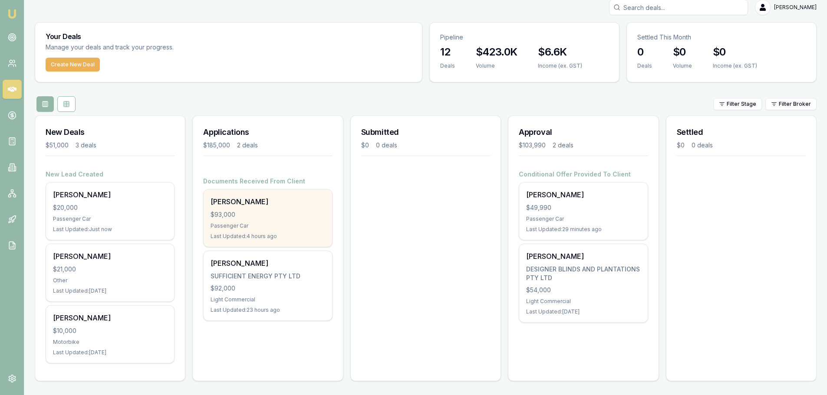
click at [267, 212] on div "$93,000" at bounding box center [267, 214] width 114 height 9
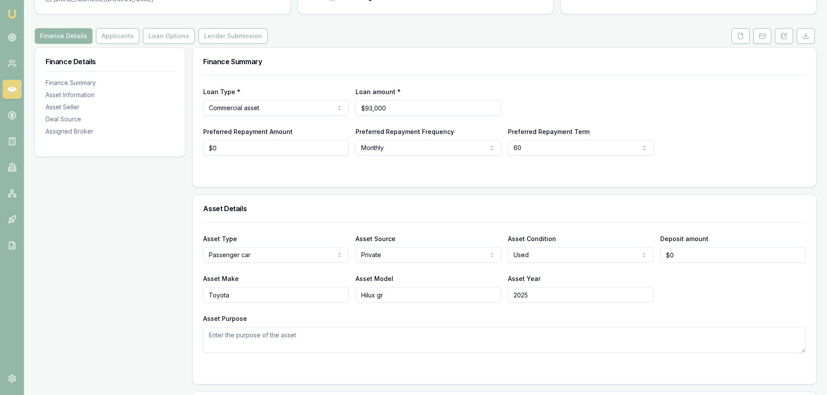
scroll to position [35, 0]
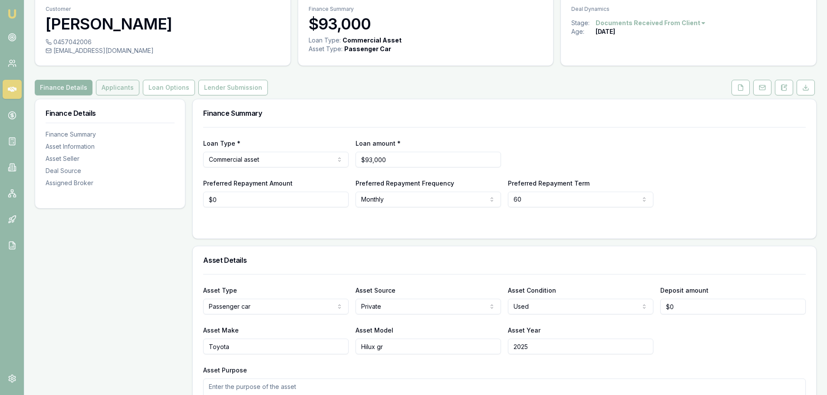
click at [120, 89] on button "Applicants" at bounding box center [117, 88] width 43 height 16
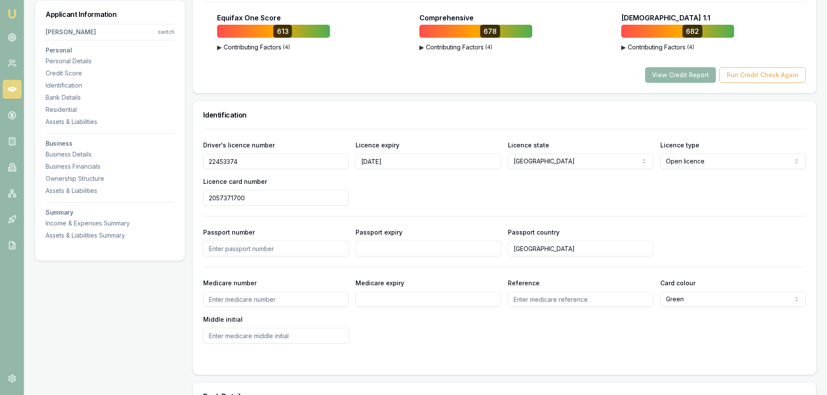
scroll to position [217, 0]
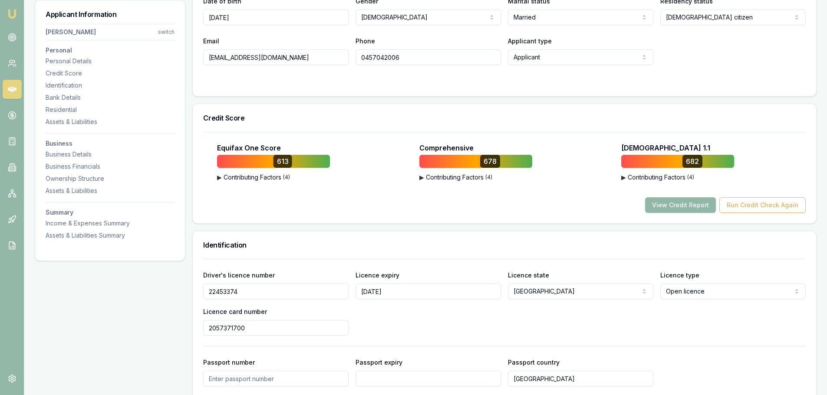
click at [664, 207] on button "View Credit Report" at bounding box center [680, 205] width 71 height 16
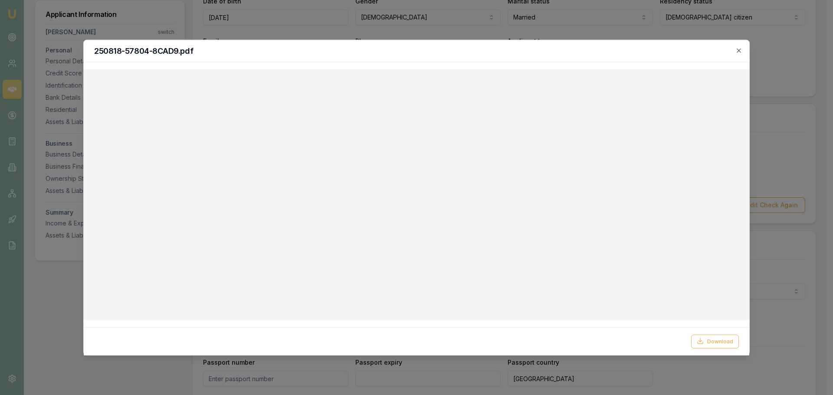
click at [740, 46] on div "250818-57804-8CAD9.pdf" at bounding box center [417, 51] width 666 height 22
click at [740, 48] on icon "button" at bounding box center [739, 50] width 7 height 7
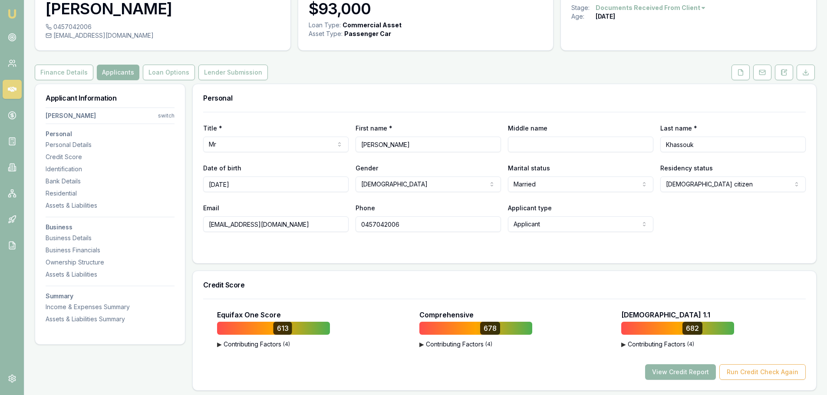
scroll to position [0, 0]
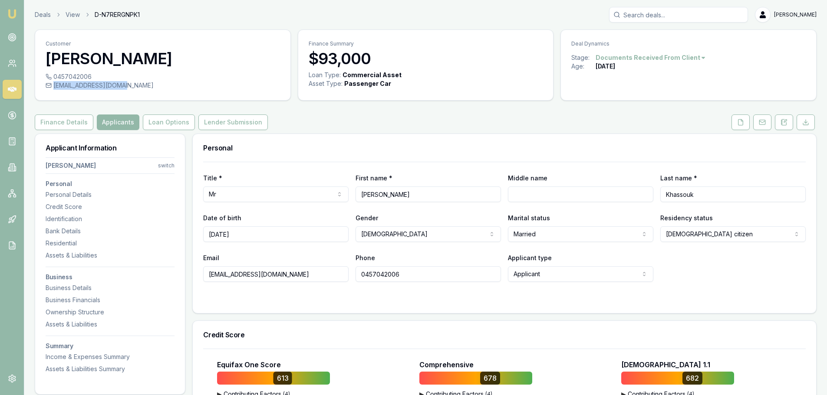
drag, startPoint x: 55, startPoint y: 85, endPoint x: 115, endPoint y: 85, distance: 59.9
click at [115, 85] on div "[EMAIL_ADDRESS][DOMAIN_NAME]" at bounding box center [163, 85] width 234 height 9
copy div "[EMAIL_ADDRESS][DOMAIN_NAME]"
drag, startPoint x: 384, startPoint y: 196, endPoint x: 358, endPoint y: 201, distance: 26.9
click at [331, 199] on div "Title * Mr Mr Mrs Miss Ms Dr Prof First name * [PERSON_NAME] Middle name Last n…" at bounding box center [504, 188] width 602 height 30
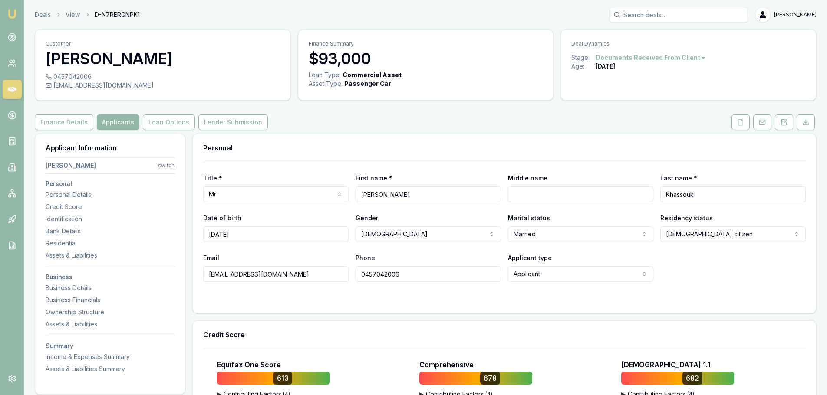
drag, startPoint x: 706, startPoint y: 189, endPoint x: 633, endPoint y: 202, distance: 74.1
click at [633, 202] on div "Title * Mr Mr Mrs Miss Ms Dr Prof First name * [PERSON_NAME] Middle name Last n…" at bounding box center [504, 222] width 602 height 120
drag, startPoint x: 247, startPoint y: 235, endPoint x: 199, endPoint y: 235, distance: 48.6
click at [199, 235] on div "Title * Mr Mr Mrs Miss Ms Dr Prof First name * [PERSON_NAME] Middle name Last n…" at bounding box center [504, 237] width 623 height 151
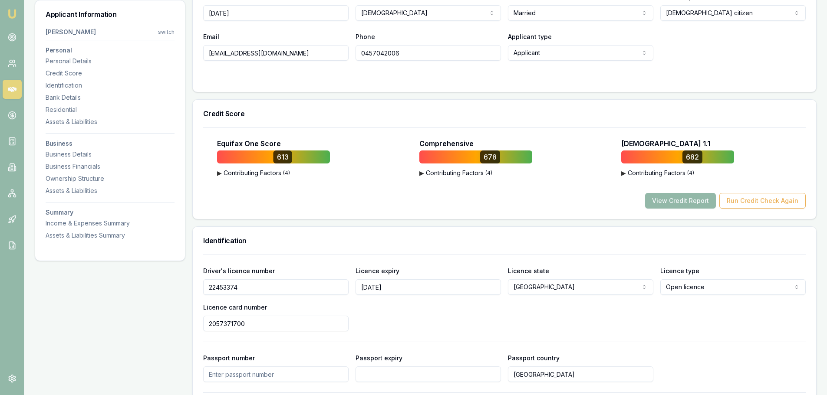
scroll to position [304, 0]
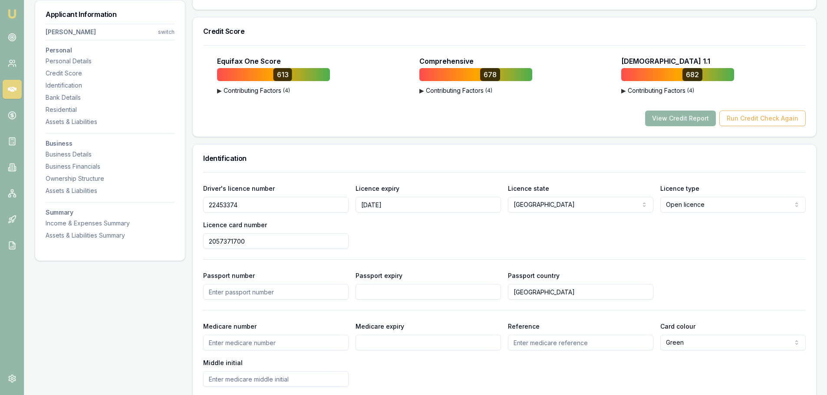
drag, startPoint x: 241, startPoint y: 203, endPoint x: 204, endPoint y: 201, distance: 37.8
click at [204, 201] on input "22453374" at bounding box center [275, 205] width 145 height 16
drag, startPoint x: 256, startPoint y: 243, endPoint x: 147, endPoint y: 248, distance: 109.9
drag, startPoint x: 398, startPoint y: 205, endPoint x: 335, endPoint y: 207, distance: 63.4
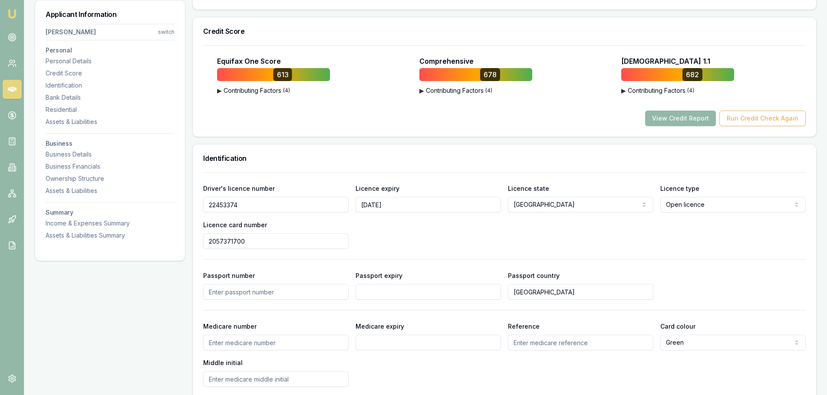
click at [335, 207] on div "Driver's licence number 22453374 Licence expiry 8/01/2027 Licence state NSW NSW…" at bounding box center [504, 216] width 602 height 66
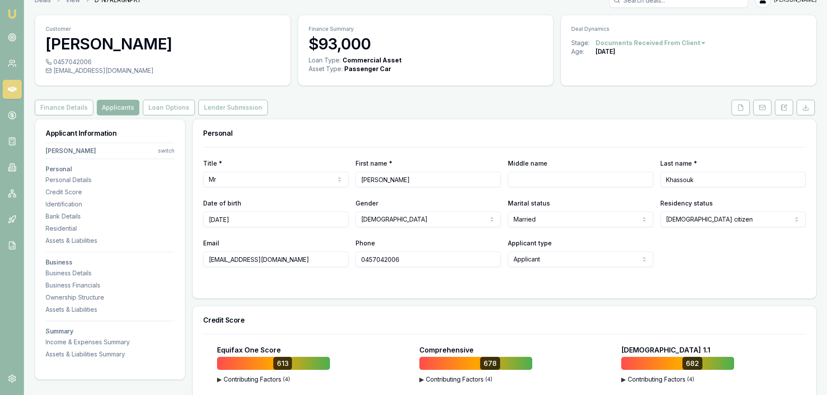
scroll to position [0, 0]
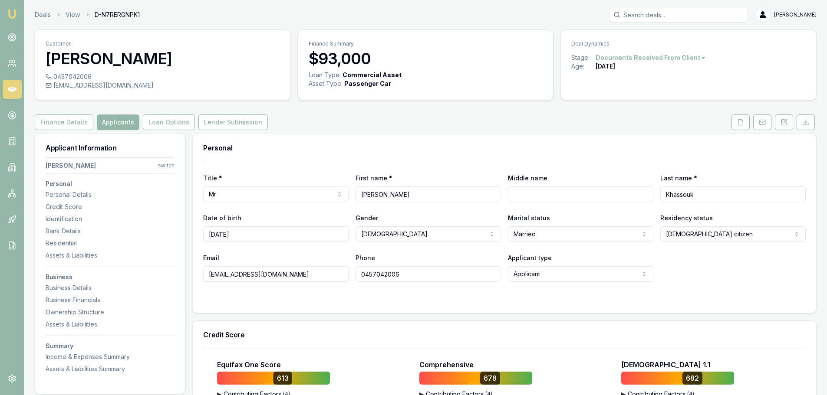
click at [119, 83] on div "elaetlais1@icloud.com" at bounding box center [163, 85] width 234 height 9
drag, startPoint x: 124, startPoint y: 86, endPoint x: 116, endPoint y: 86, distance: 7.4
click at [116, 86] on div "elaetlais1@icloud.com" at bounding box center [163, 85] width 234 height 9
copy div "elaetlais1@icloud.com"
click at [35, 14] on link "Deals" at bounding box center [43, 14] width 16 height 9
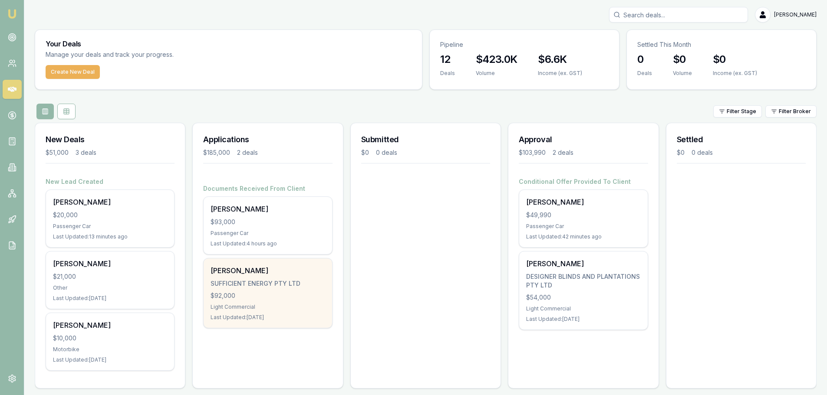
click at [250, 305] on div "Light Commercial" at bounding box center [267, 307] width 114 height 7
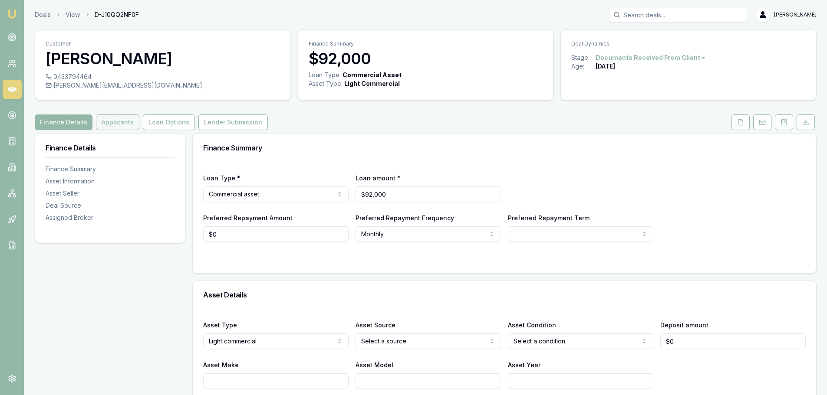
drag, startPoint x: 105, startPoint y: 115, endPoint x: 109, endPoint y: 122, distance: 8.2
click at [105, 115] on button "Applicants" at bounding box center [117, 123] width 43 height 16
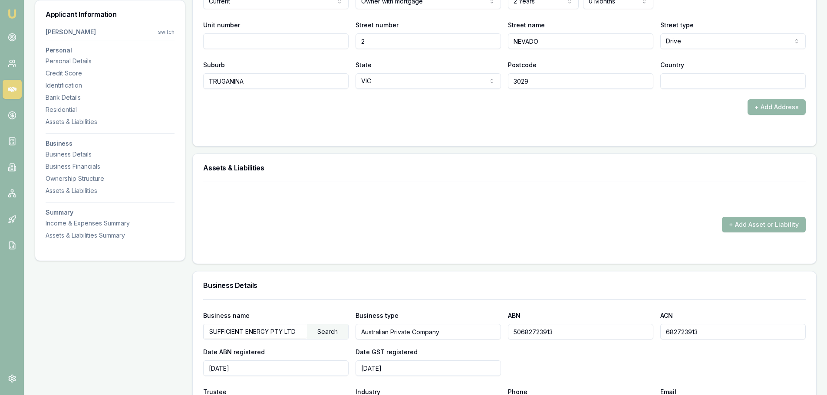
scroll to position [1042, 0]
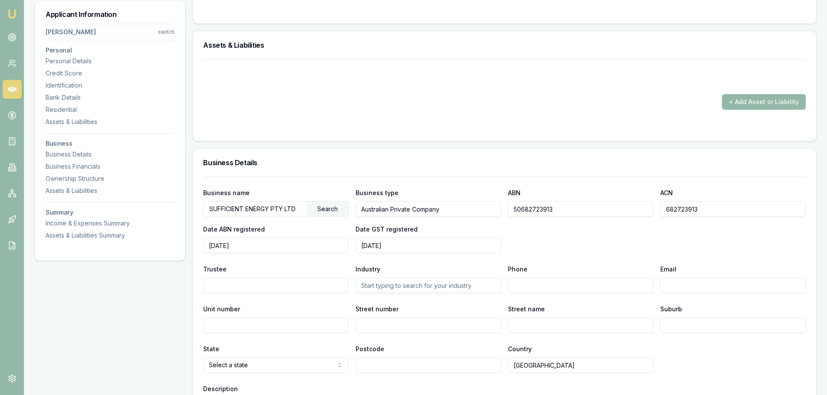
drag, startPoint x: 209, startPoint y: 209, endPoint x: 307, endPoint y: 207, distance: 98.1
click at [307, 207] on div "SUFFICIENT ENERGY PTY LTD Search" at bounding box center [275, 209] width 145 height 16
drag, startPoint x: 562, startPoint y: 208, endPoint x: 497, endPoint y: 212, distance: 64.8
click at [497, 212] on div "Business name SUFFICIENT ENERGY PTY LTD Search Business type Australian Private…" at bounding box center [504, 220] width 602 height 66
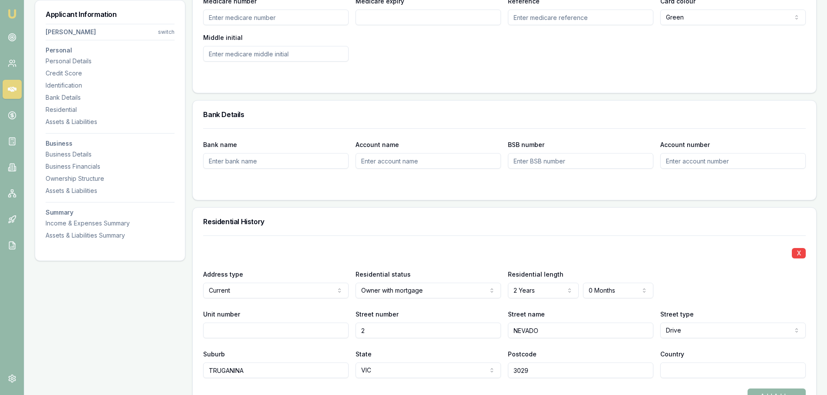
scroll to position [564, 0]
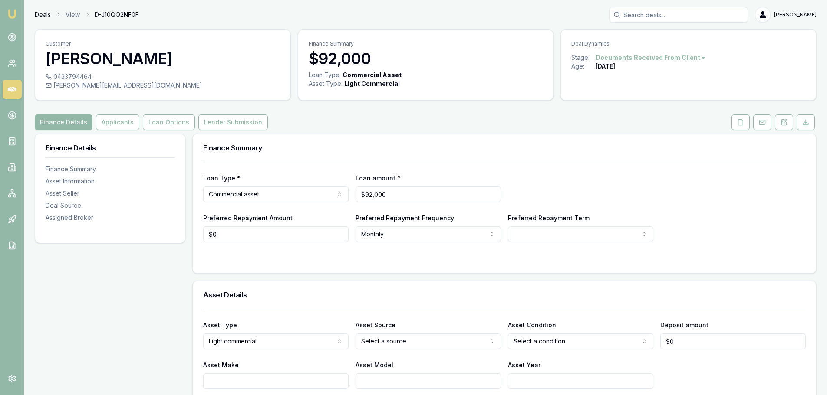
click at [46, 14] on link "Deals" at bounding box center [43, 14] width 16 height 9
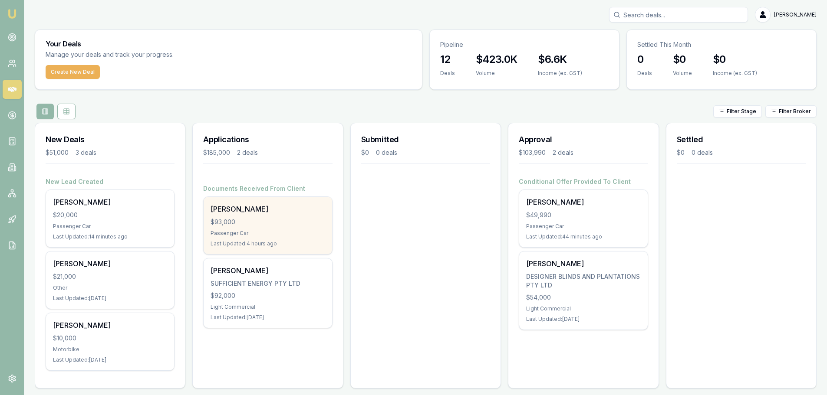
click at [258, 225] on div "$93,000" at bounding box center [267, 222] width 114 height 9
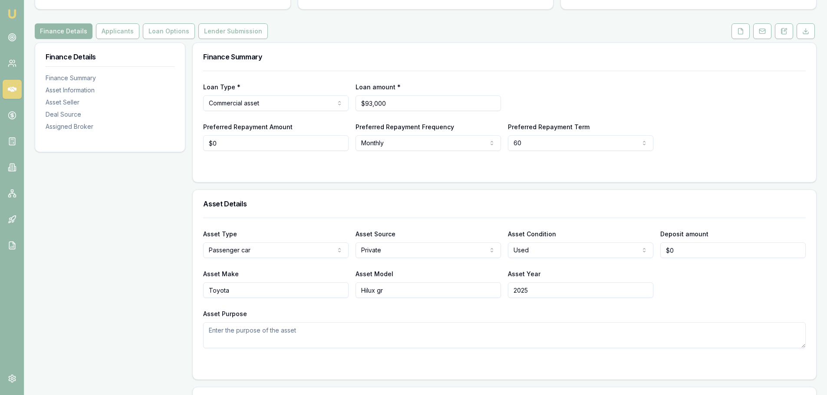
scroll to position [43, 0]
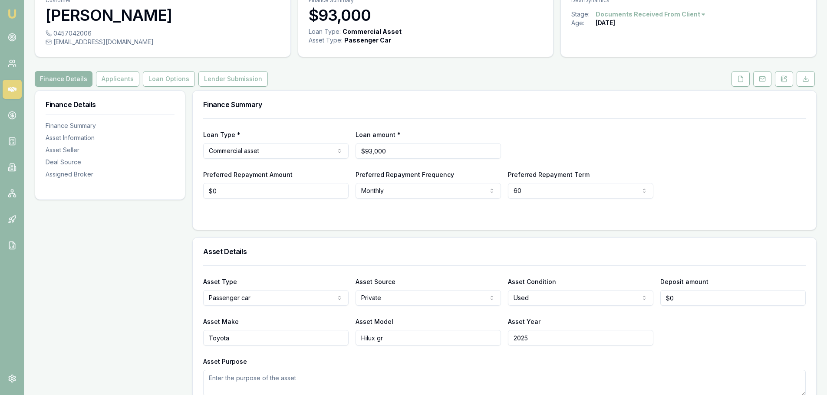
click at [91, 31] on div "0457042006" at bounding box center [163, 33] width 234 height 9
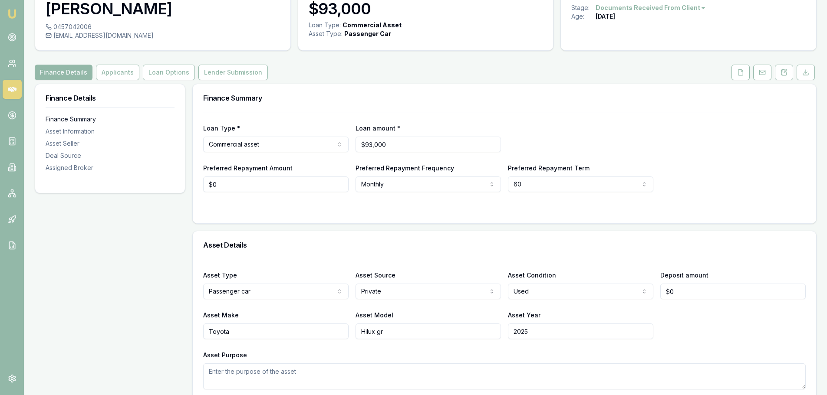
scroll to position [0, 0]
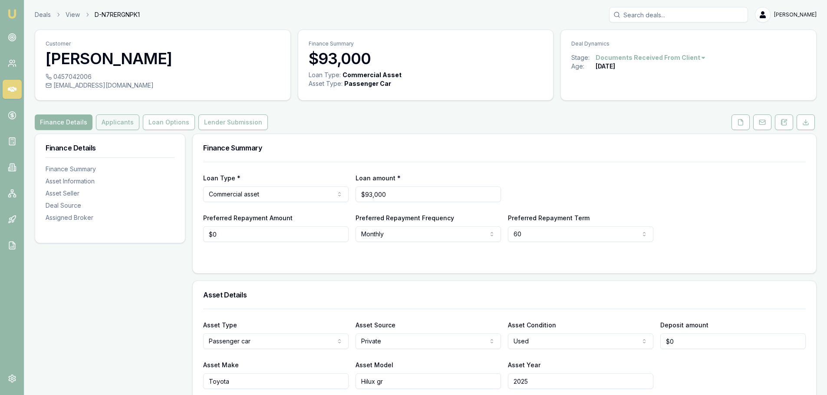
click at [109, 123] on button "Applicants" at bounding box center [117, 123] width 43 height 16
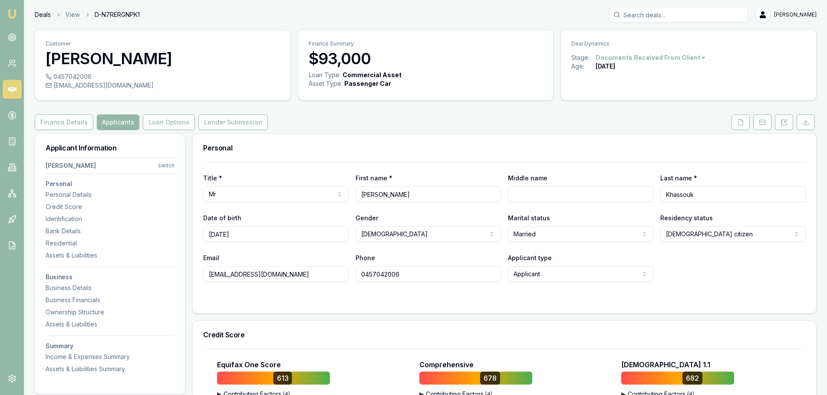
click at [44, 14] on link "Deals" at bounding box center [43, 14] width 16 height 9
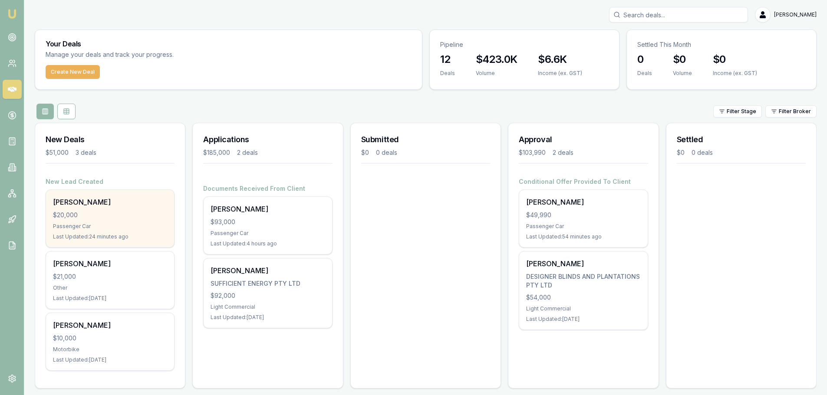
click at [81, 215] on div "$20,000" at bounding box center [110, 215] width 114 height 9
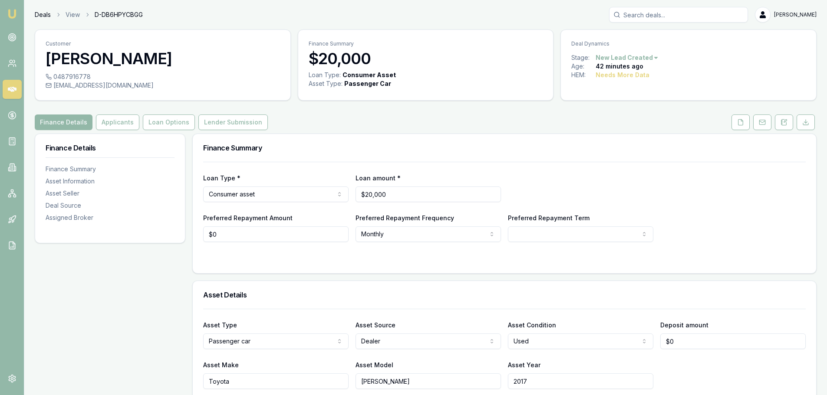
click at [39, 11] on link "Deals" at bounding box center [43, 14] width 16 height 9
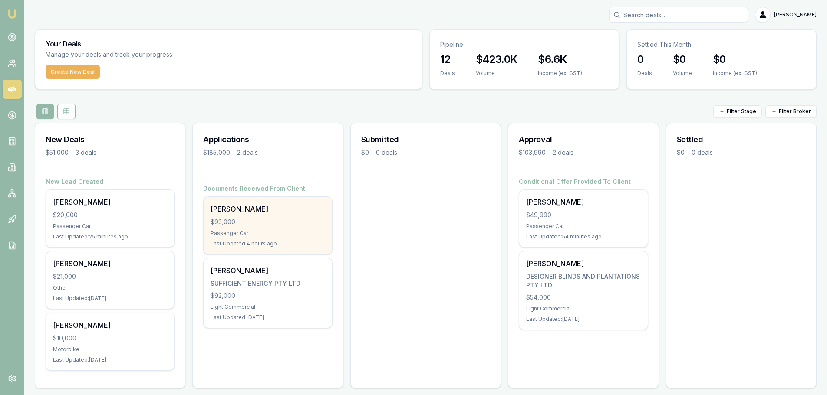
click at [259, 224] on div "$93,000" at bounding box center [267, 222] width 114 height 9
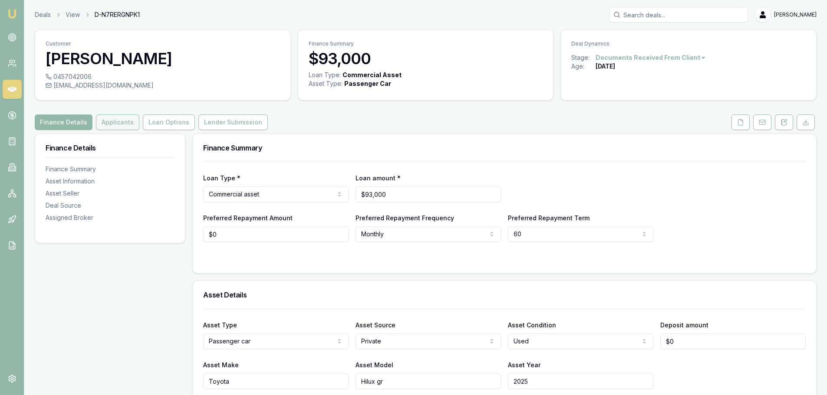
click at [107, 124] on button "Applicants" at bounding box center [117, 123] width 43 height 16
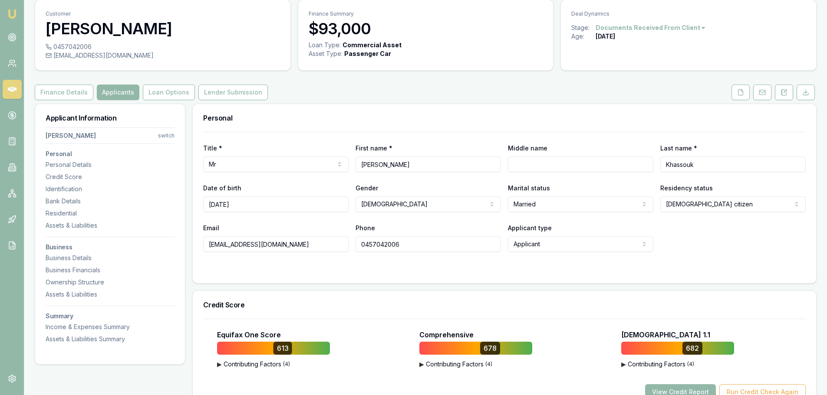
scroll to position [43, 0]
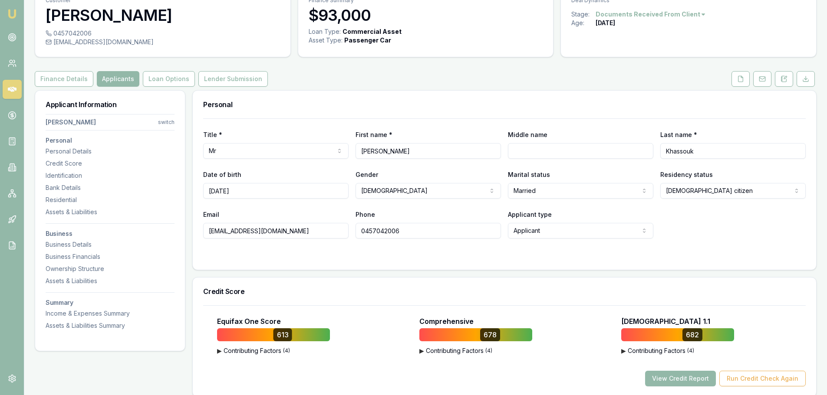
drag, startPoint x: 412, startPoint y: 230, endPoint x: 344, endPoint y: 234, distance: 68.7
click at [344, 234] on div "Email elaetlais1@icloud.com Phone 0457042006 Applicant type Applicant Applicant…" at bounding box center [504, 224] width 602 height 30
drag, startPoint x: 404, startPoint y: 230, endPoint x: 376, endPoint y: 229, distance: 28.2
click at [376, 229] on input "0424 154 3" at bounding box center [427, 231] width 145 height 16
click at [389, 257] on div at bounding box center [504, 256] width 602 height 7
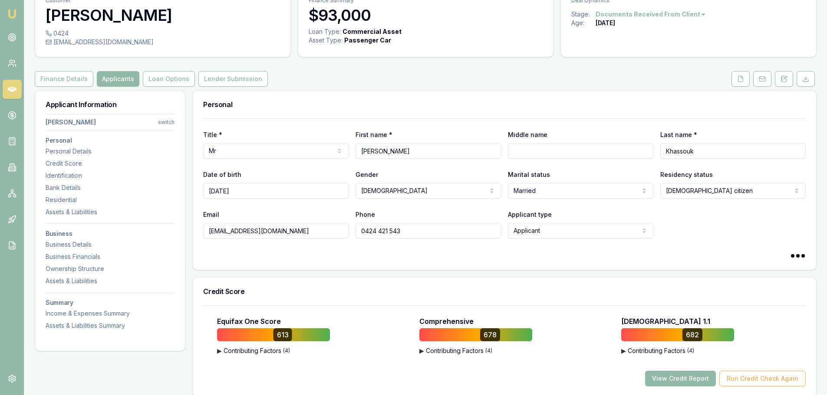
click at [632, 260] on div "Title * Mr Mr Mrs Miss Ms Dr Prof First name * Chadi Middle name Last name * Kh…" at bounding box center [504, 193] width 623 height 151
type input "0424421543"
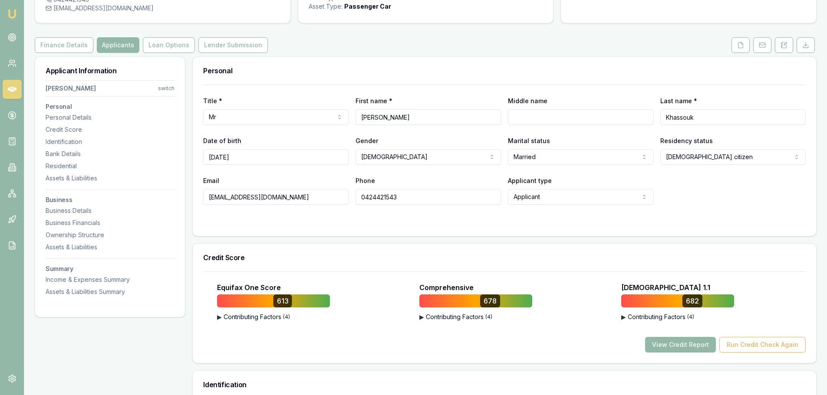
scroll to position [174, 0]
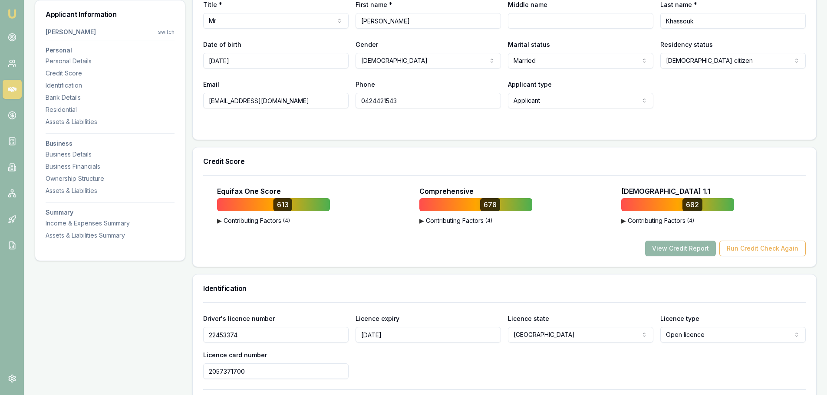
click at [409, 122] on form "Title * Mr Mr Mrs Miss Ms Dr Prof First name * Chadi Middle name Last name * Kh…" at bounding box center [504, 58] width 602 height 141
drag, startPoint x: 402, startPoint y: 101, endPoint x: 343, endPoint y: 101, distance: 59.5
click at [343, 101] on div "Email elaetlais1@icloud.com Phone 0424421543 Applicant type Applicant Applicant…" at bounding box center [504, 94] width 602 height 30
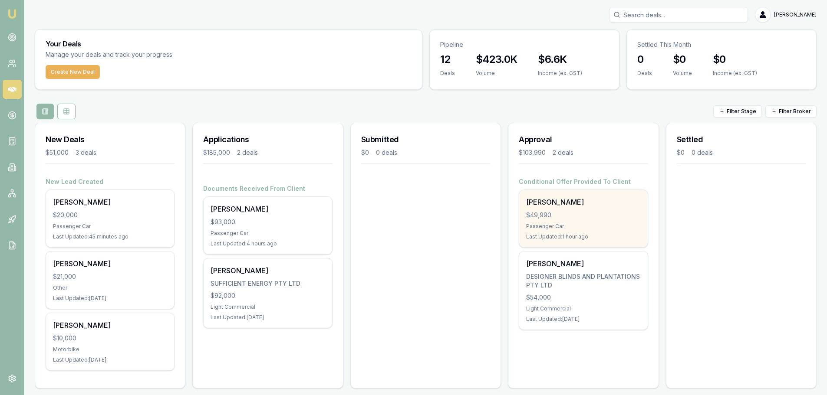
click at [585, 217] on div "$49,990" at bounding box center [583, 215] width 114 height 9
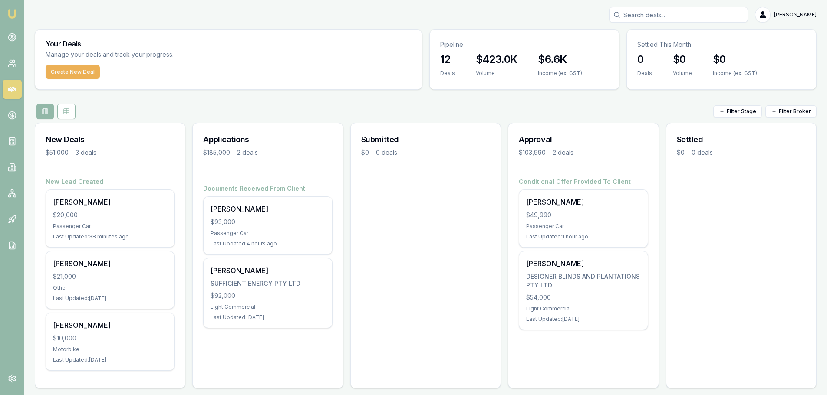
click at [667, 15] on input "Search deals" at bounding box center [678, 15] width 139 height 16
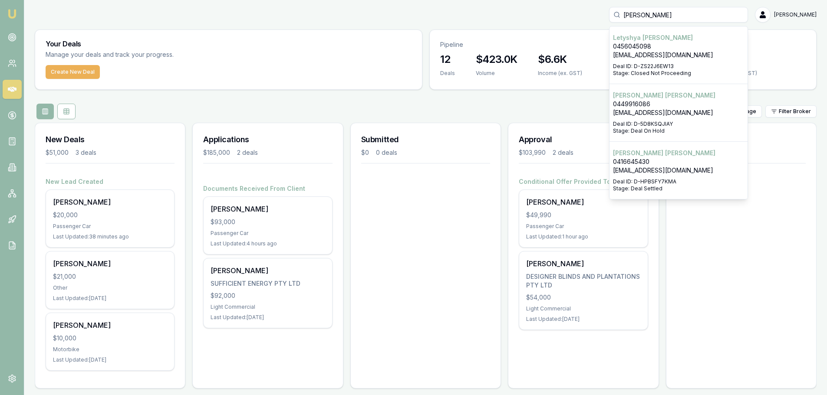
type input "[PERSON_NAME]"
click at [676, 161] on p "0416645430" at bounding box center [678, 162] width 131 height 9
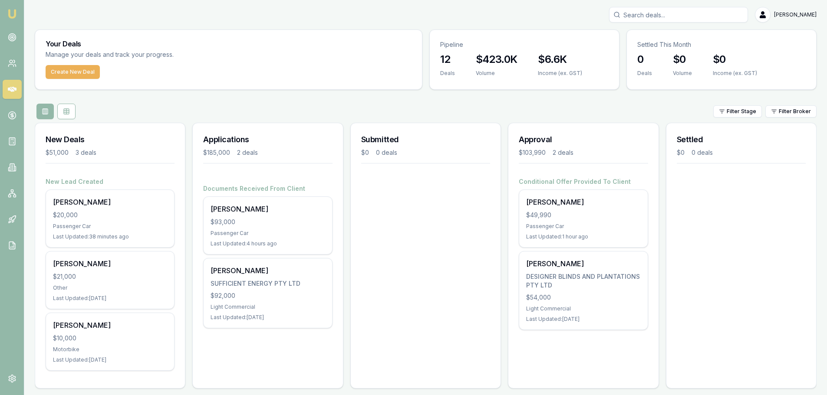
click at [659, 15] on input "Search deals" at bounding box center [678, 15] width 139 height 16
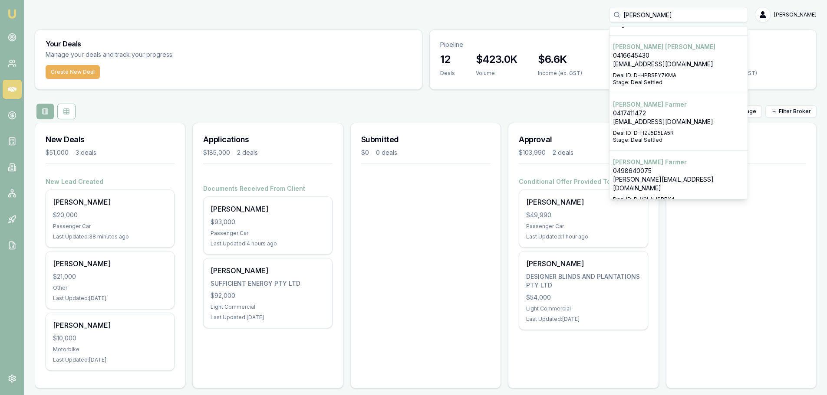
scroll to position [110, 0]
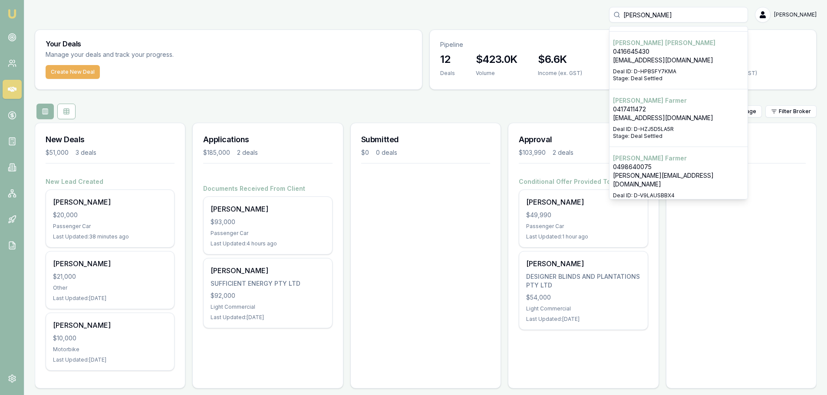
type input "[PERSON_NAME]"
click at [674, 103] on p "[PERSON_NAME]" at bounding box center [678, 100] width 131 height 9
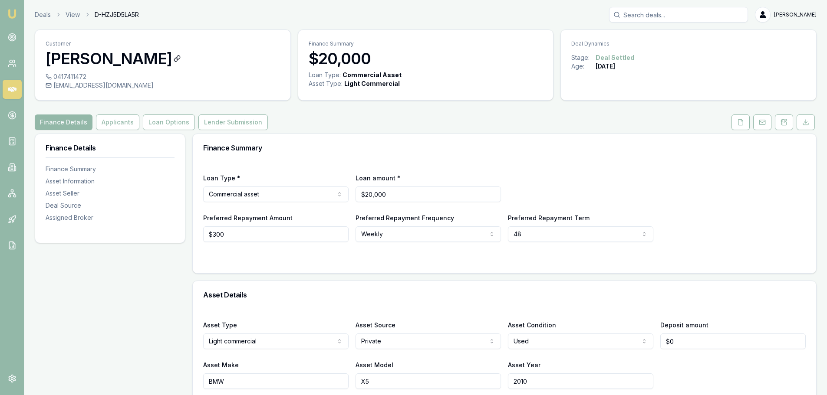
drag, startPoint x: 47, startPoint y: 54, endPoint x: 148, endPoint y: 62, distance: 101.8
click at [148, 62] on h3 "[PERSON_NAME]" at bounding box center [163, 58] width 234 height 17
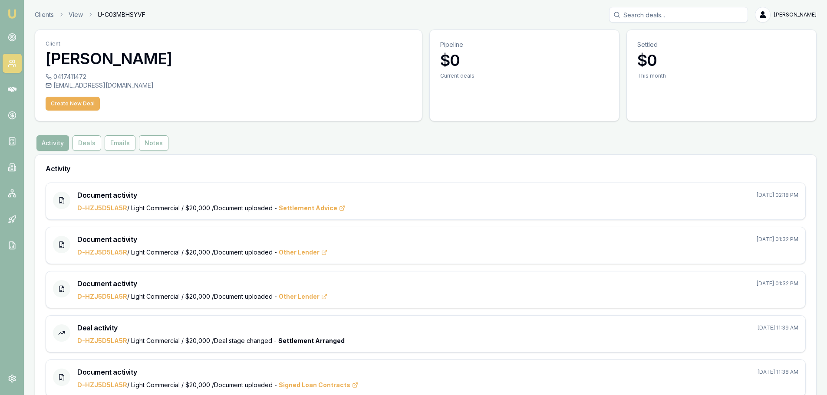
drag, startPoint x: 138, startPoint y: 59, endPoint x: 151, endPoint y: 59, distance: 12.2
click at [151, 59] on div "Client [PERSON_NAME]" at bounding box center [228, 51] width 387 height 43
copy h3 "[PERSON_NAME]"
drag, startPoint x: 53, startPoint y: 85, endPoint x: 115, endPoint y: 89, distance: 63.1
click at [115, 89] on div "[EMAIL_ADDRESS][DOMAIN_NAME]" at bounding box center [229, 85] width 366 height 9
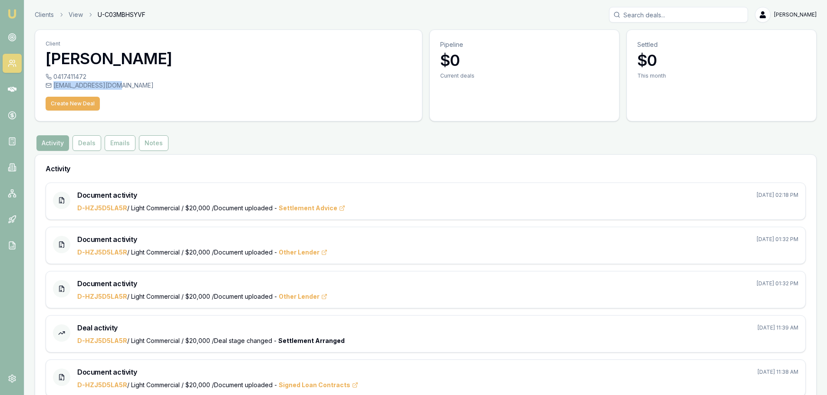
copy div "[EMAIL_ADDRESS][DOMAIN_NAME]"
drag, startPoint x: 55, startPoint y: 75, endPoint x: 87, endPoint y: 76, distance: 31.7
click at [87, 76] on div "0417411472" at bounding box center [229, 76] width 366 height 9
click at [86, 76] on div "0417411472" at bounding box center [229, 76] width 366 height 9
click at [85, 76] on div "0417411472" at bounding box center [229, 76] width 366 height 9
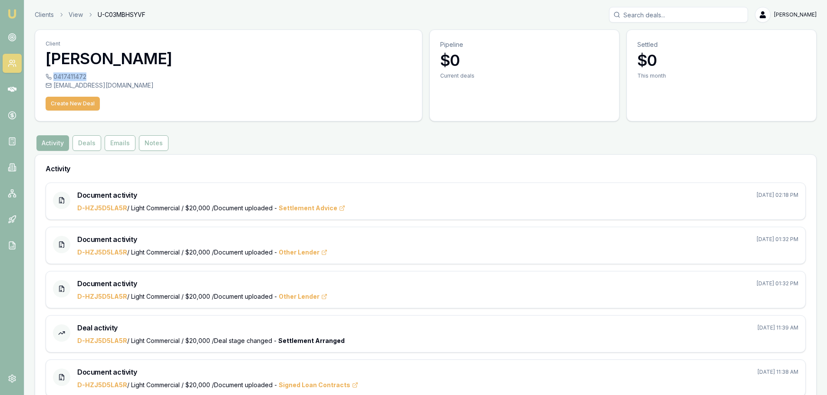
copy div "0417411472"
click at [45, 15] on link "Clients" at bounding box center [44, 14] width 19 height 9
click at [79, 13] on link "View" at bounding box center [76, 14] width 14 height 9
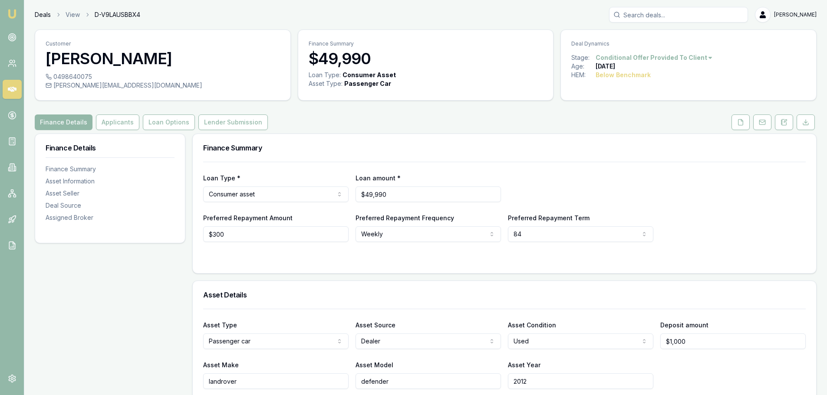
click at [41, 12] on link "Deals" at bounding box center [43, 14] width 16 height 9
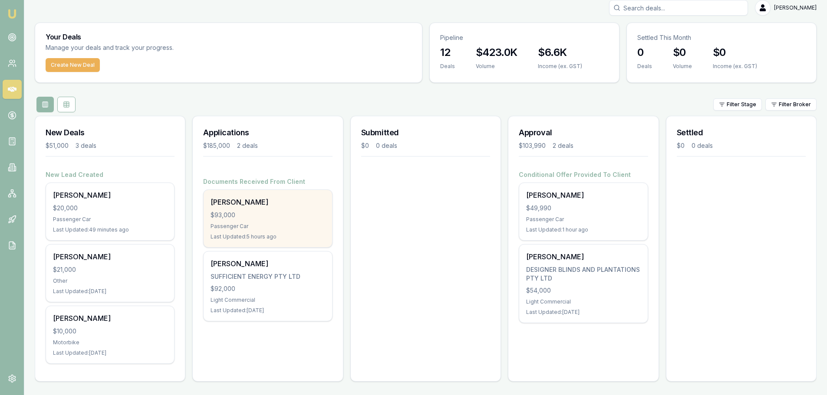
scroll to position [7, 0]
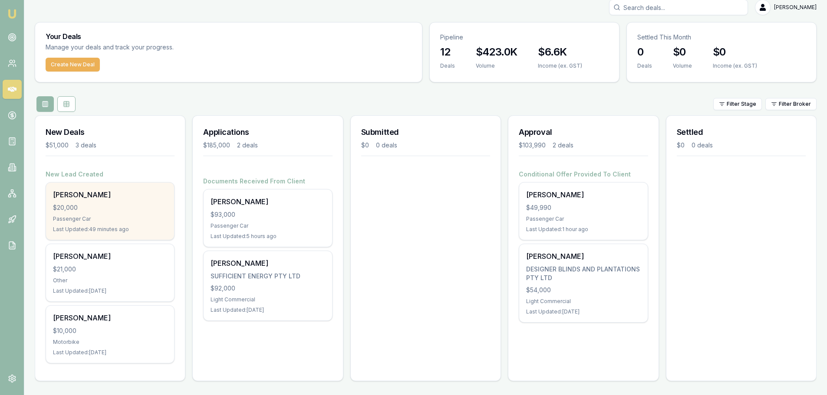
click at [117, 208] on div "$20,000" at bounding box center [110, 208] width 114 height 9
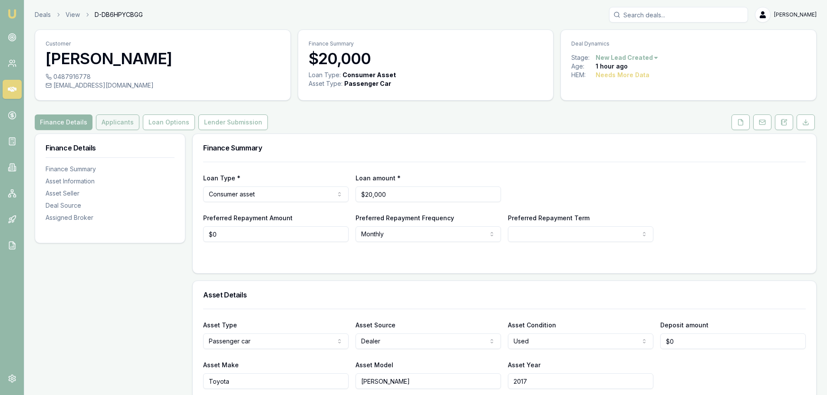
click at [108, 126] on button "Applicants" at bounding box center [117, 123] width 43 height 16
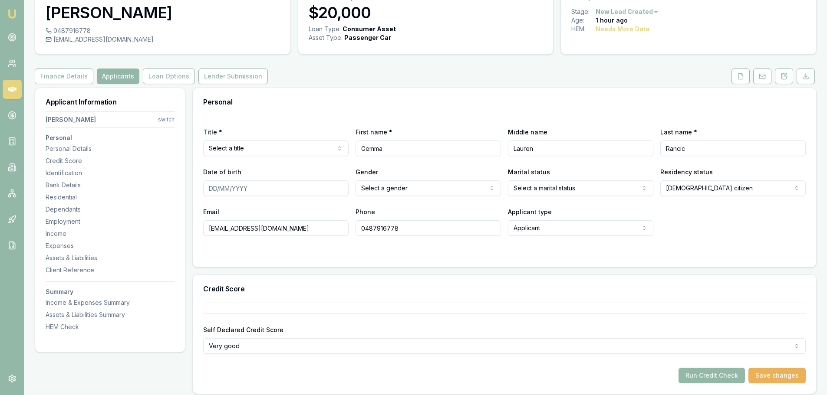
scroll to position [43, 0]
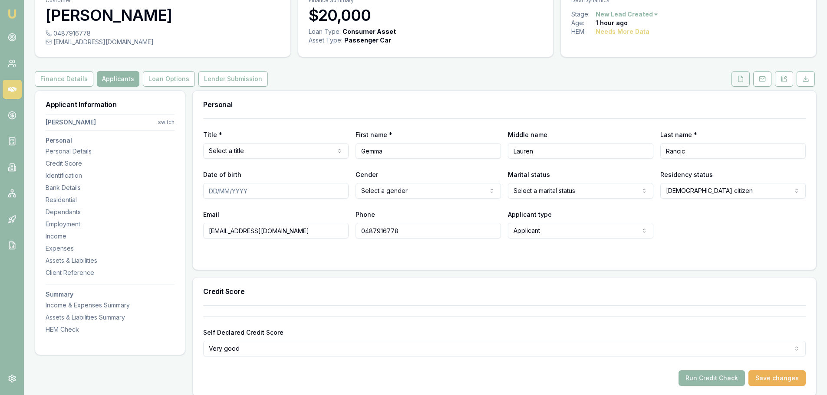
click at [738, 76] on icon at bounding box center [740, 79] width 5 height 6
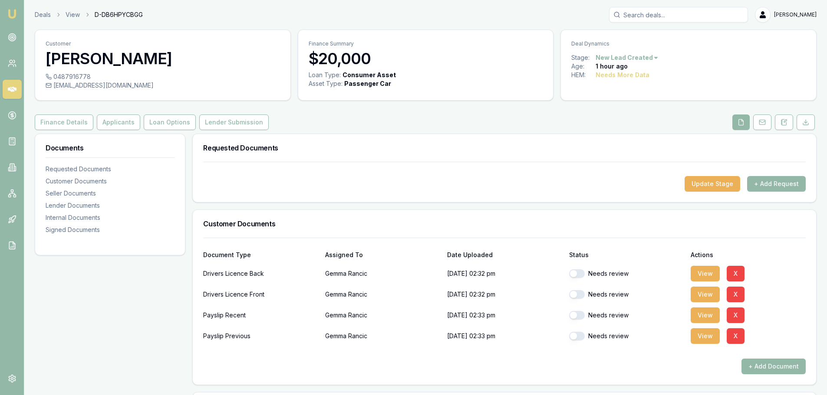
click at [572, 272] on button "button" at bounding box center [577, 274] width 16 height 9
checkbox input "true"
click at [574, 295] on button "button" at bounding box center [577, 294] width 16 height 9
checkbox input "true"
click at [574, 316] on button "button" at bounding box center [577, 315] width 16 height 9
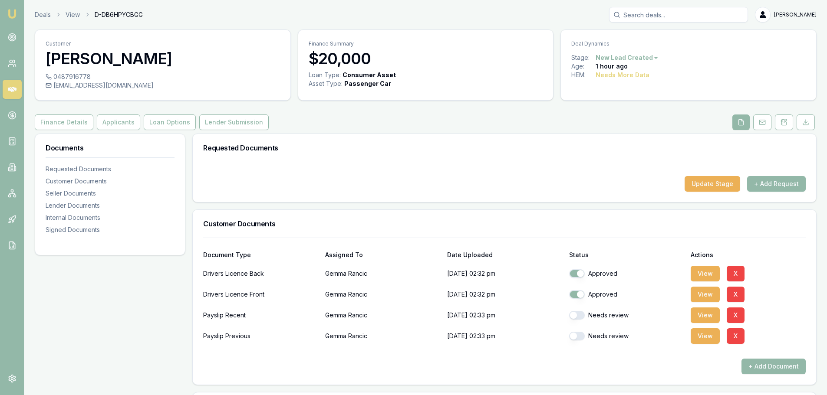
checkbox input "true"
click at [572, 337] on button "button" at bounding box center [577, 336] width 16 height 9
checkbox input "true"
click at [711, 275] on button "View" at bounding box center [704, 274] width 29 height 16
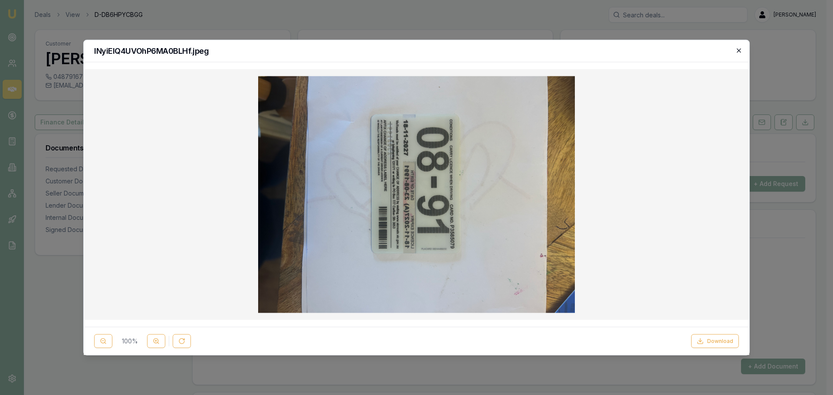
click at [739, 48] on icon "button" at bounding box center [739, 50] width 7 height 7
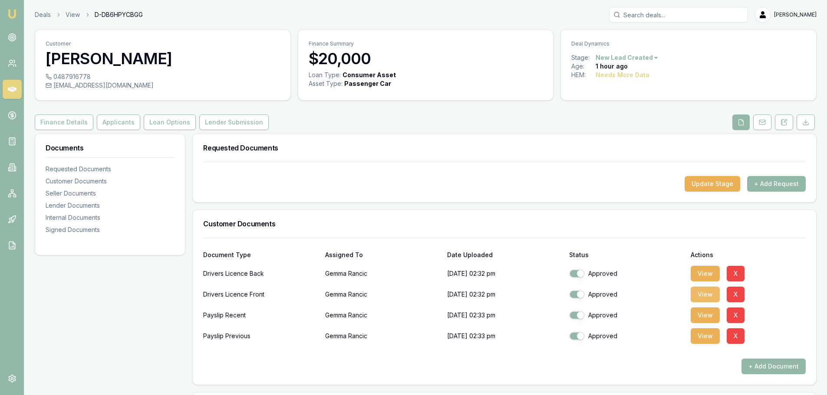
drag, startPoint x: 680, startPoint y: 291, endPoint x: 707, endPoint y: 293, distance: 27.4
click at [695, 294] on div "Drivers Licence Front Gemma Rancic 19/08/2025, 02:32 pm Approved View X" at bounding box center [504, 294] width 602 height 17
click at [712, 293] on button "View" at bounding box center [704, 295] width 29 height 16
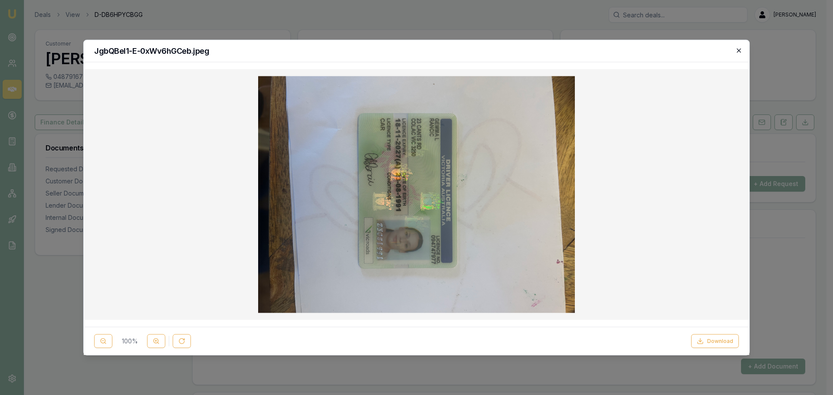
click at [736, 49] on icon "button" at bounding box center [739, 50] width 7 height 7
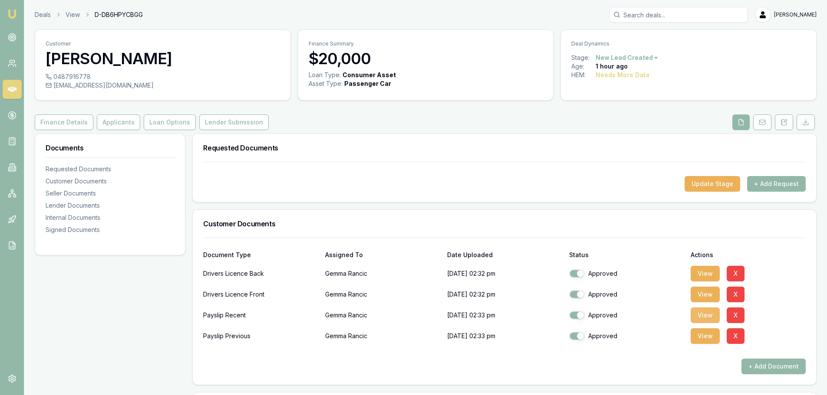
click at [699, 316] on button "View" at bounding box center [704, 316] width 29 height 16
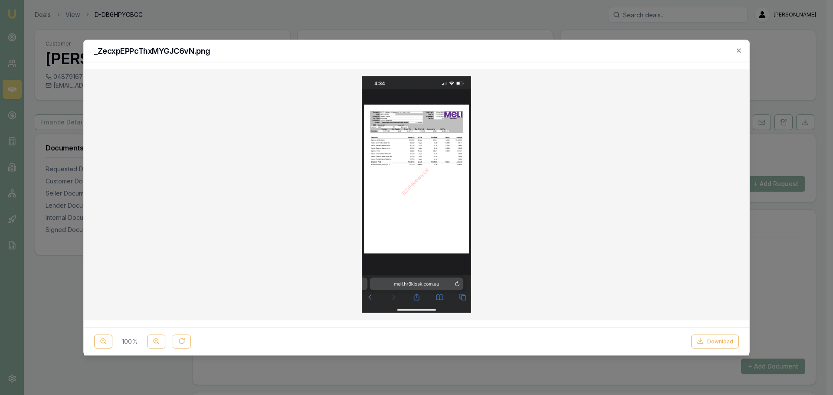
click at [411, 133] on img at bounding box center [417, 194] width 110 height 237
click at [413, 292] on img at bounding box center [417, 194] width 110 height 237
click at [719, 342] on button "Download" at bounding box center [715, 342] width 48 height 14
click at [738, 50] on icon "button" at bounding box center [739, 50] width 7 height 7
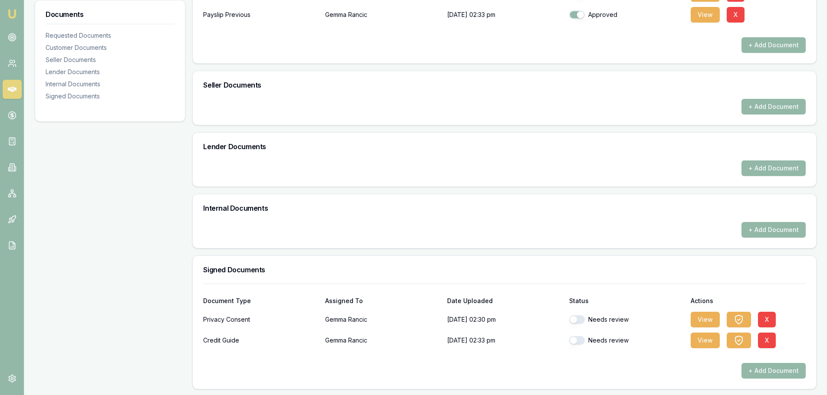
scroll to position [323, 0]
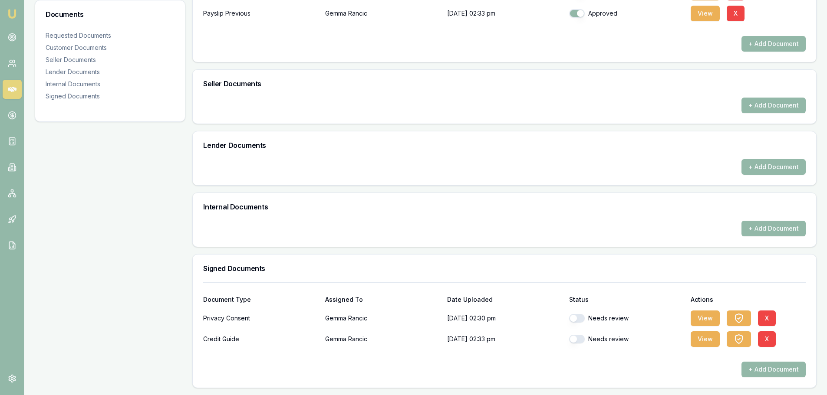
click at [574, 318] on button "button" at bounding box center [577, 318] width 16 height 9
checkbox input "true"
click at [572, 336] on button "button" at bounding box center [577, 339] width 16 height 9
checkbox input "true"
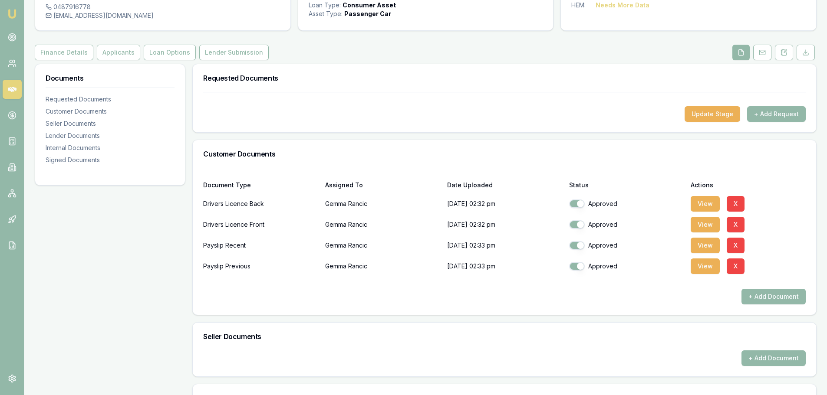
scroll to position [19, 0]
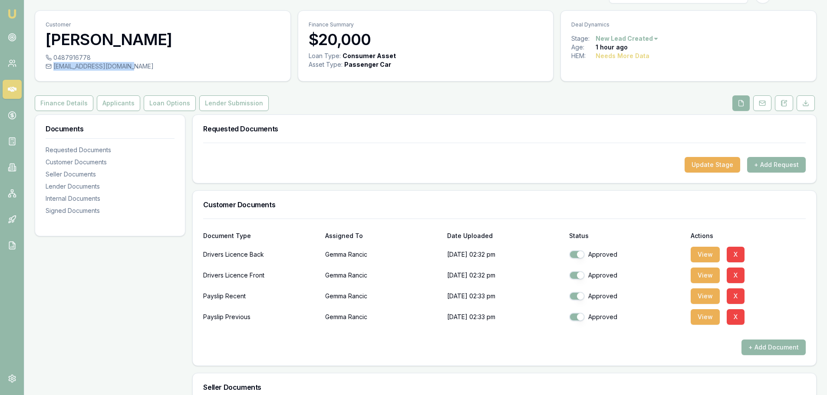
drag, startPoint x: 54, startPoint y: 65, endPoint x: 134, endPoint y: 66, distance: 79.4
click at [134, 66] on div "gemmarancic01@gmail.com" at bounding box center [163, 66] width 234 height 9
copy div "gemmarancic01@gmail.com"
drag, startPoint x: 470, startPoint y: 128, endPoint x: 1738, endPoint y: 172, distance: 1268.9
click at [827, 172] on html "Emu Broker Deals View D-DB6HPYCBGG Evette Abdo Toggle Menu Customer Gemma Ranci…" at bounding box center [413, 178] width 827 height 395
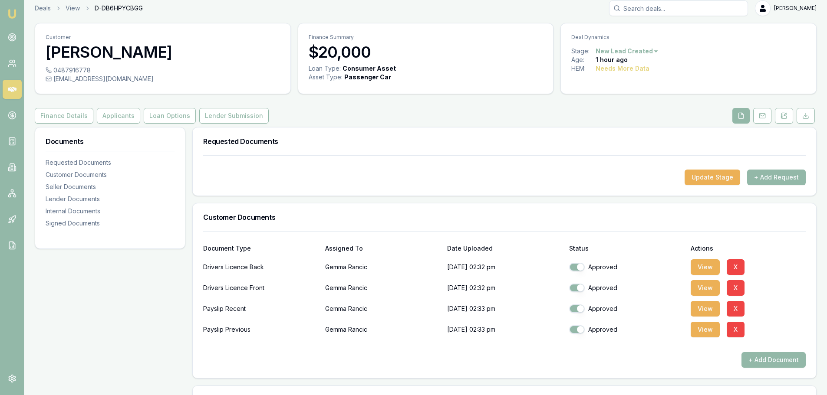
scroll to position [0, 0]
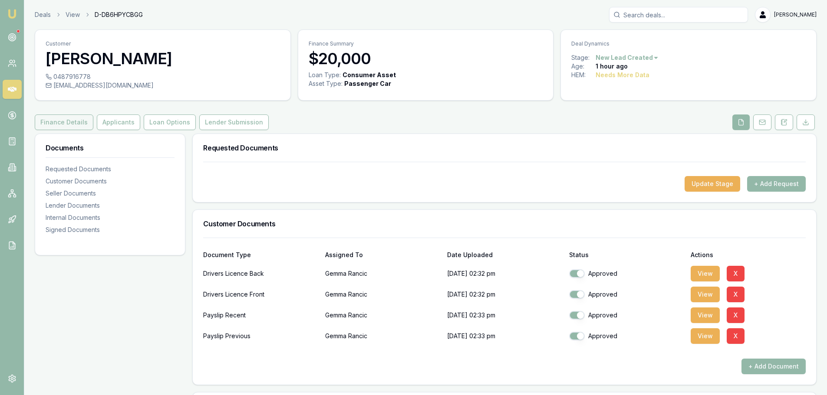
click at [66, 123] on button "Finance Details" at bounding box center [64, 123] width 59 height 16
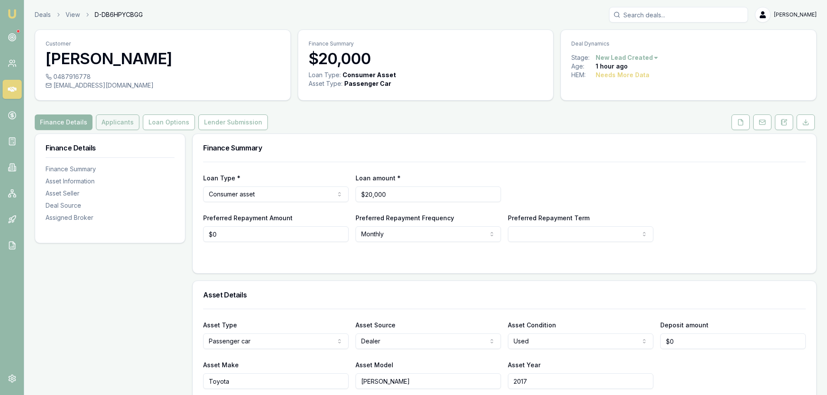
click at [112, 120] on button "Applicants" at bounding box center [117, 123] width 43 height 16
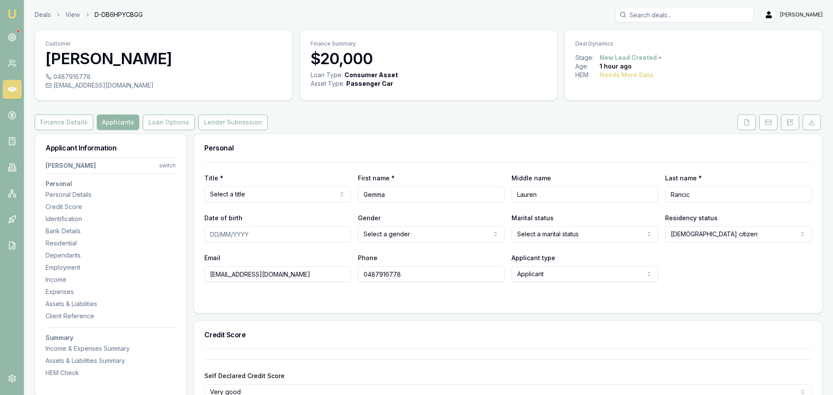
click at [383, 233] on html "Emu Broker Deals View D-DB6HPYCBGG Evette Abdo Toggle Menu Customer Gemma Ranci…" at bounding box center [416, 197] width 833 height 395
click at [552, 233] on html "Emu Broker Deals View D-DB6HPYCBGG Evette Abdo Toggle Menu Customer Gemma Ranci…" at bounding box center [413, 197] width 827 height 395
click at [558, 231] on html "Emu Broker Deals View D-DB6HPYCBGG Evette Abdo Toggle Menu Customer Gemma Ranci…" at bounding box center [413, 197] width 827 height 395
select select "MARRIED"
drag, startPoint x: 529, startPoint y: 265, endPoint x: 635, endPoint y: 259, distance: 105.6
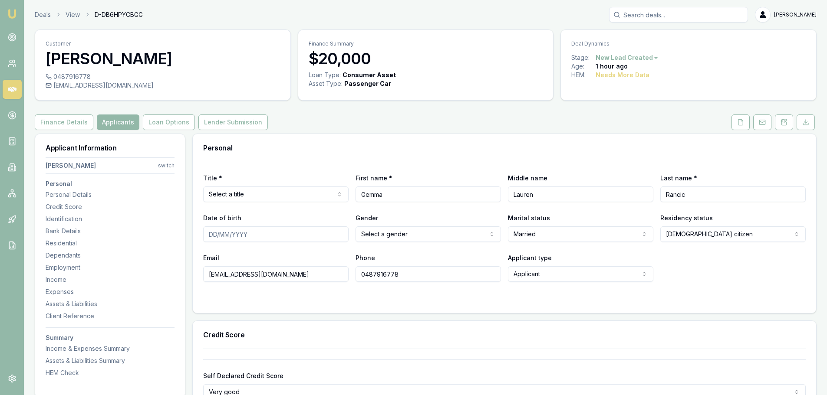
click at [247, 194] on html "Emu Broker Deals View D-DB6HPYCBGG Evette Abdo Toggle Menu Customer Gemma Ranci…" at bounding box center [413, 197] width 827 height 395
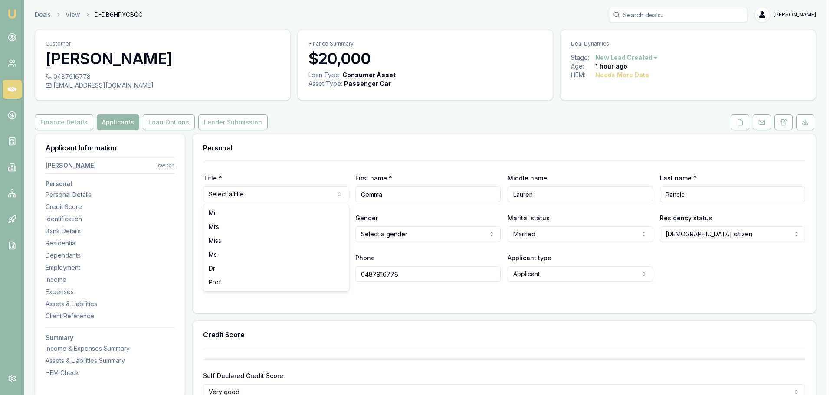
select select "Mrs"
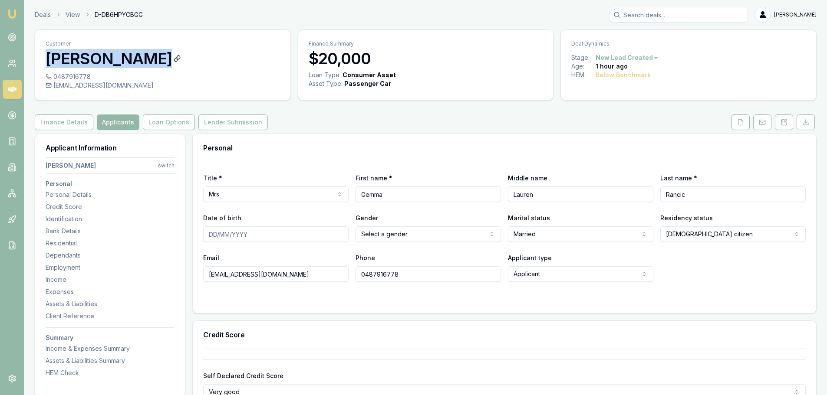
drag, startPoint x: 46, startPoint y: 57, endPoint x: 156, endPoint y: 60, distance: 110.3
click at [156, 60] on h3 "[PERSON_NAME]" at bounding box center [163, 58] width 234 height 17
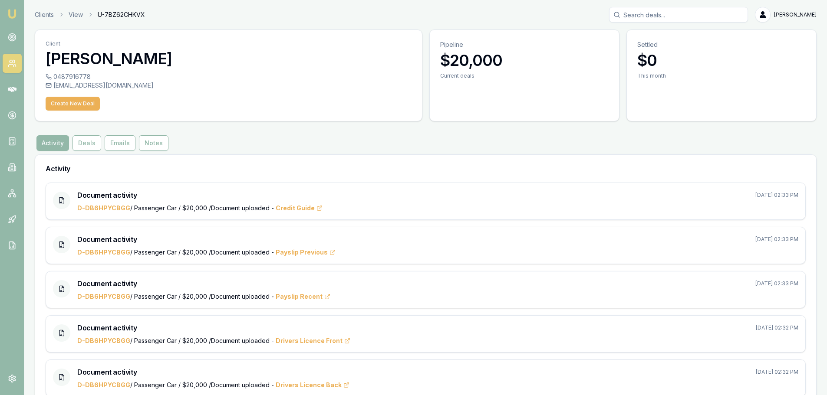
drag, startPoint x: 124, startPoint y: 63, endPoint x: 181, endPoint y: 41, distance: 61.3
click at [209, 38] on div "Client Gemma Rancic" at bounding box center [228, 51] width 387 height 43
drag, startPoint x: 48, startPoint y: 59, endPoint x: 151, endPoint y: 60, distance: 102.9
click at [151, 60] on h3 "[PERSON_NAME]" at bounding box center [229, 58] width 366 height 17
copy h3 "[PERSON_NAME]"
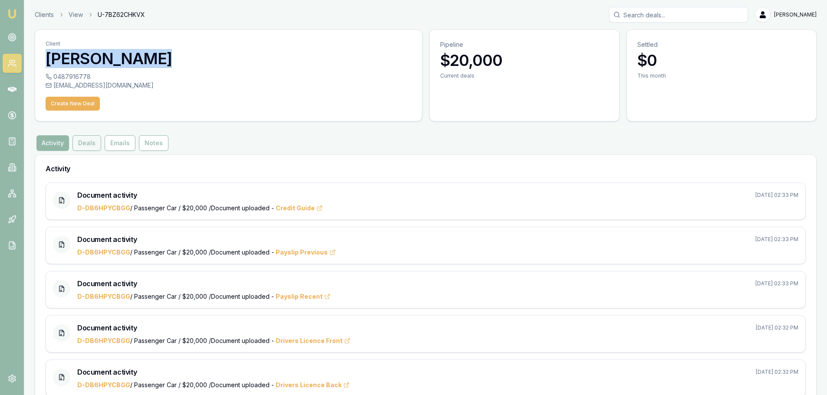
click at [84, 140] on button "Deals" at bounding box center [86, 143] width 29 height 16
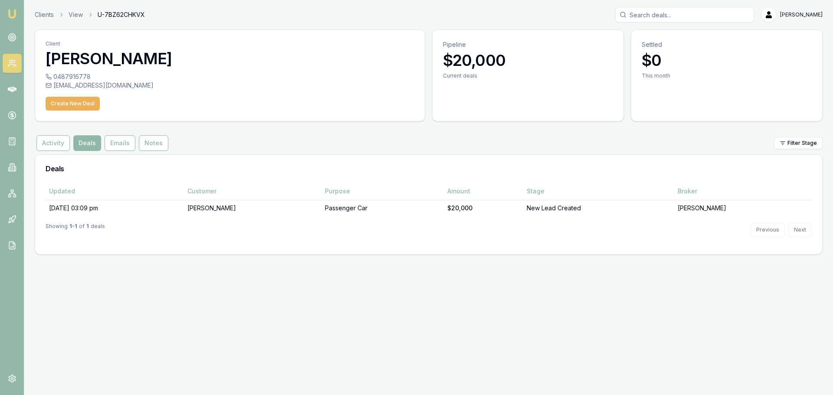
click at [83, 143] on button "Deals" at bounding box center [87, 143] width 28 height 16
drag, startPoint x: 45, startPoint y: 13, endPoint x: 50, endPoint y: 24, distance: 12.4
click at [45, 12] on link "Clients" at bounding box center [44, 14] width 19 height 9
click at [90, 145] on button "Deals" at bounding box center [87, 143] width 28 height 16
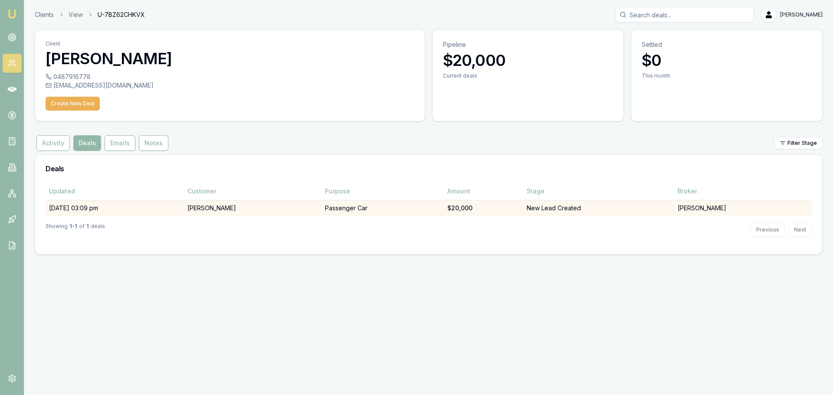
click at [224, 207] on td "[PERSON_NAME]" at bounding box center [253, 208] width 138 height 16
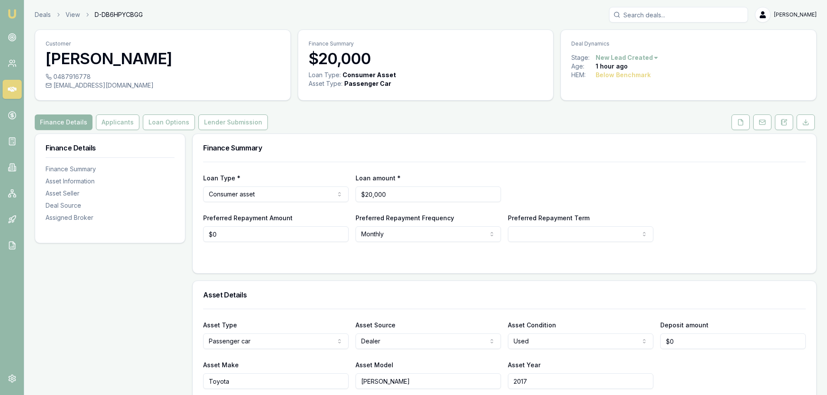
type input "0"
click at [217, 236] on input "0" at bounding box center [275, 235] width 145 height 16
click at [367, 229] on html "Emu Broker Deals View D-DB6HPYCBGG Evette Abdo Toggle Menu Customer Gemma Ranci…" at bounding box center [413, 197] width 827 height 395
type input "$250"
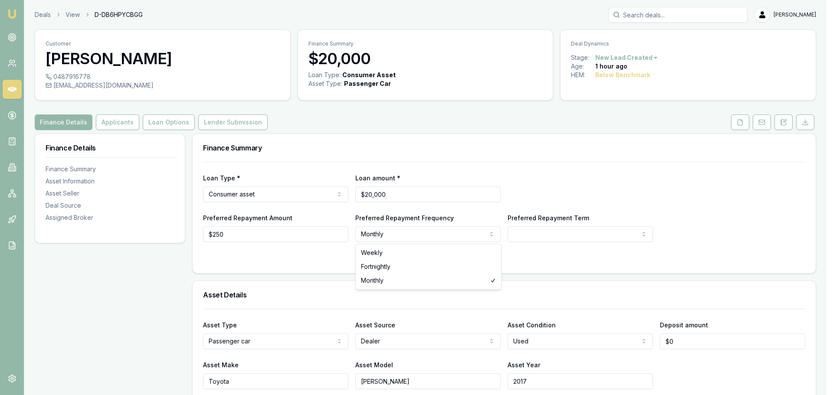
select select "WEEKLY"
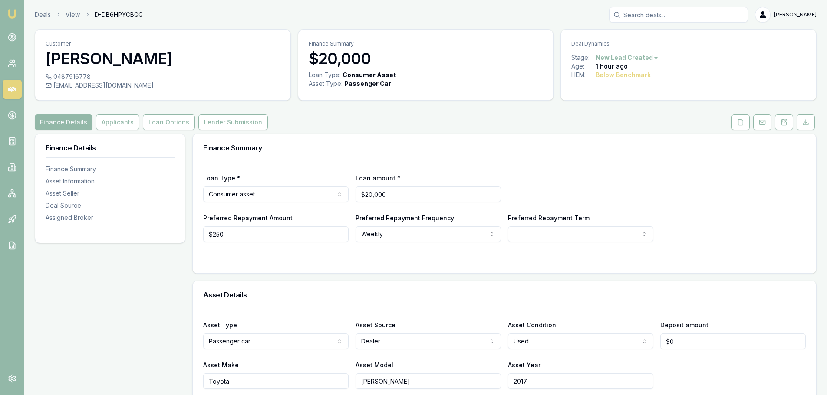
click at [594, 249] on form "Loan Type * Consumer asset Consumer loan Consumer asset Commercial loan Commerc…" at bounding box center [504, 212] width 602 height 101
click at [605, 231] on html "Emu Broker Deals View D-DB6HPYCBGG Evette Abdo Toggle Menu Customer Gemma Ranci…" at bounding box center [416, 197] width 833 height 395
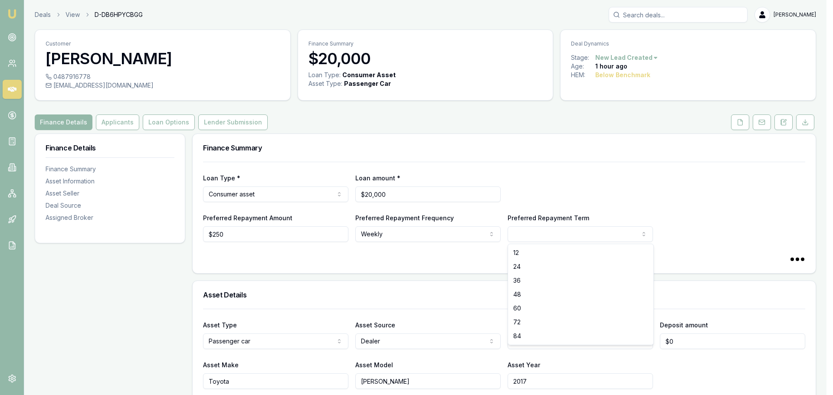
select select "60"
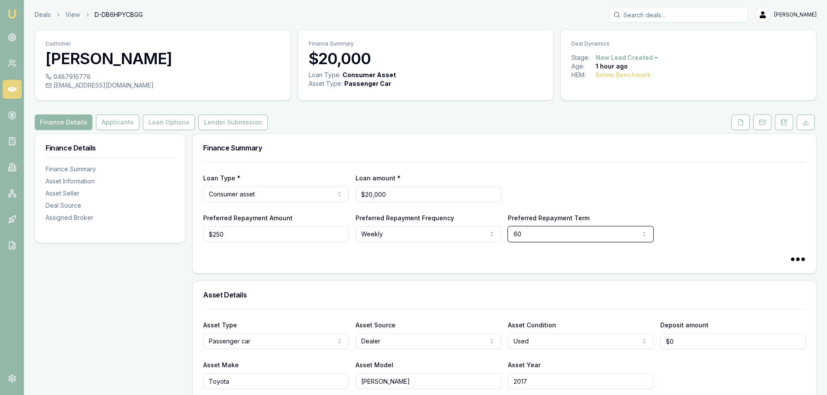
select select "60"
click at [687, 217] on div "Preferred Repayment Amount $250 Preferred Repayment Frequency Weekly Weekly For…" at bounding box center [504, 228] width 602 height 30
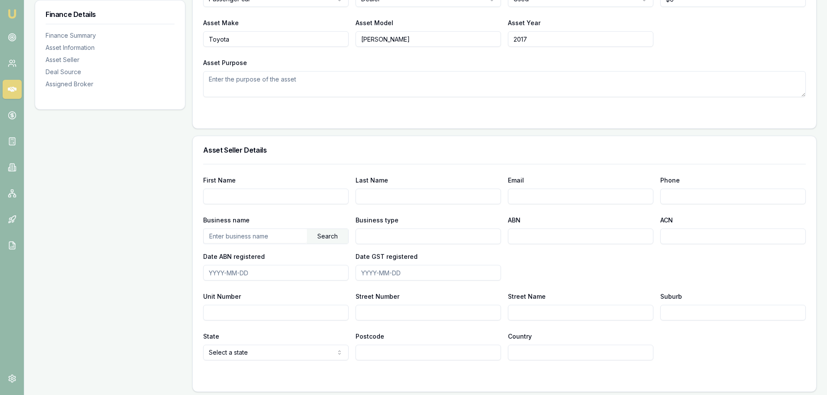
scroll to position [347, 0]
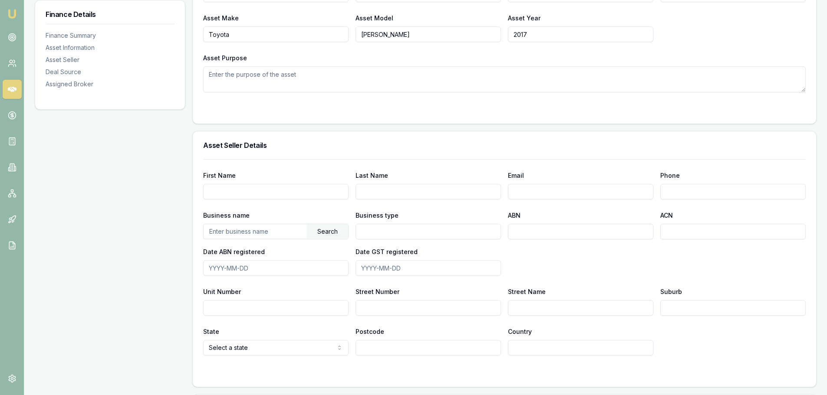
drag, startPoint x: 99, startPoint y: 206, endPoint x: 144, endPoint y: 124, distance: 93.6
click at [100, 206] on div "Finance Details Finance Summary Asset Information Asset Seller Deal Source Assi…" at bounding box center [110, 234] width 151 height 897
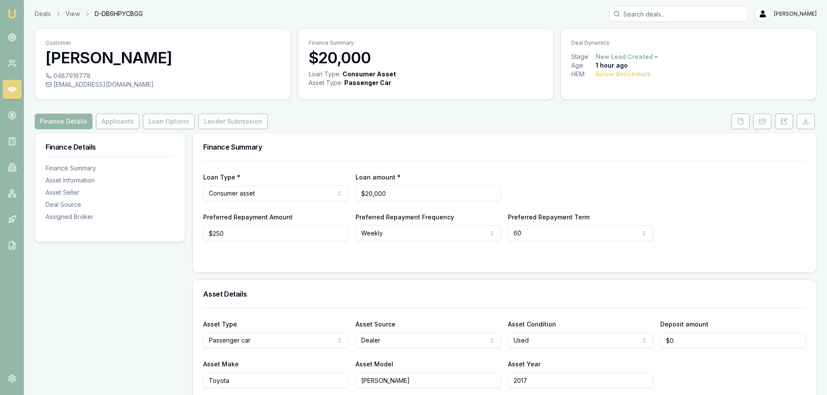
scroll to position [0, 0]
click at [128, 124] on button "Applicants" at bounding box center [117, 123] width 43 height 16
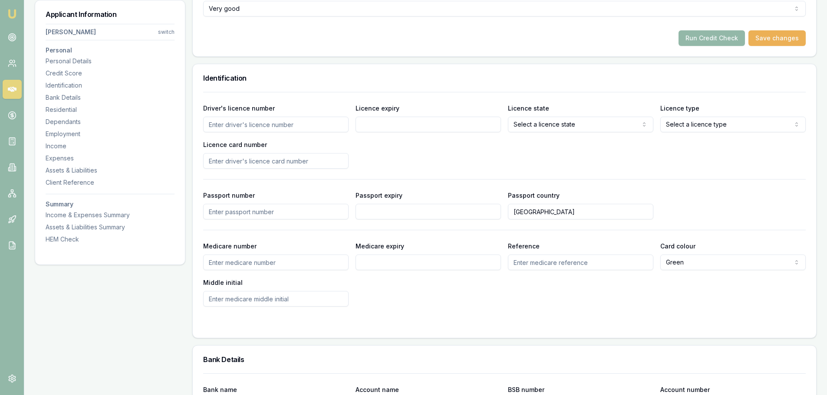
scroll to position [391, 0]
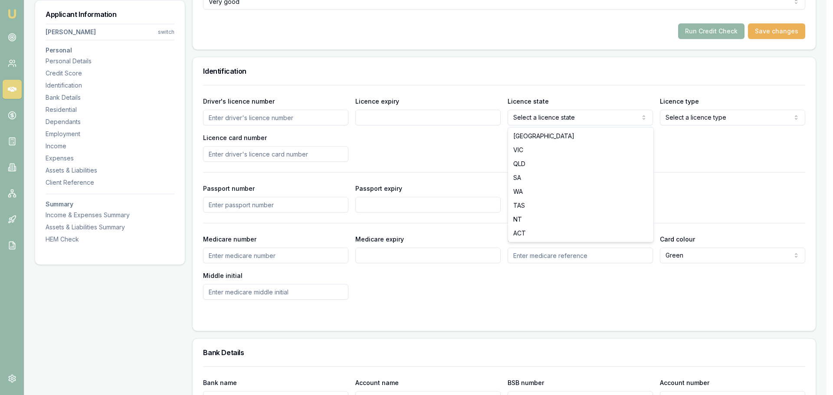
select select "VIC"
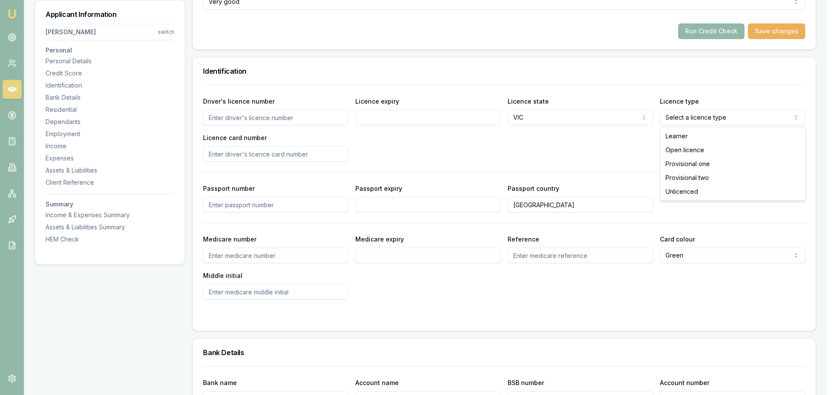
select select "OPEN_LICENCE"
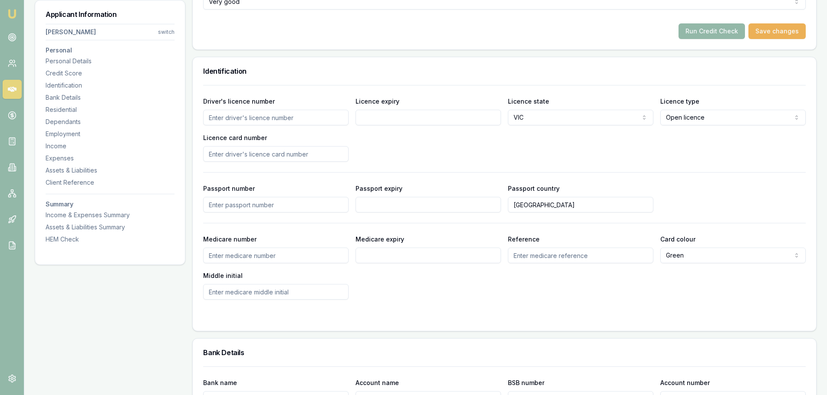
click at [239, 119] on input "Driver's licence number" at bounding box center [275, 118] width 145 height 16
click at [368, 147] on div "Driver's licence number Licence expiry Licence state VIC NSW VIC QLD SA WA TAS …" at bounding box center [504, 129] width 602 height 66
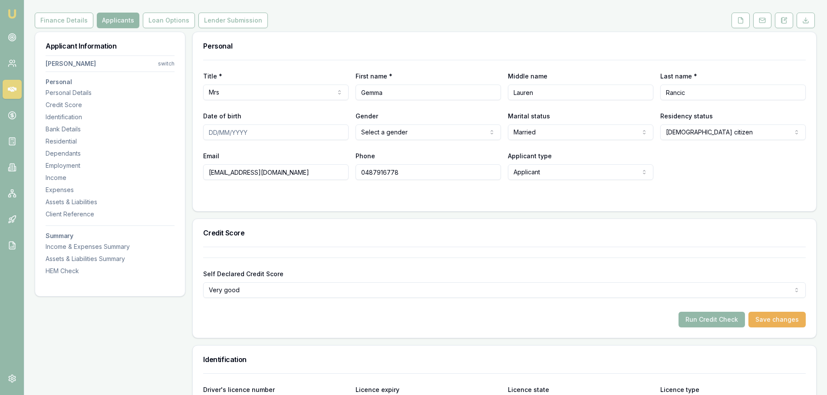
scroll to position [87, 0]
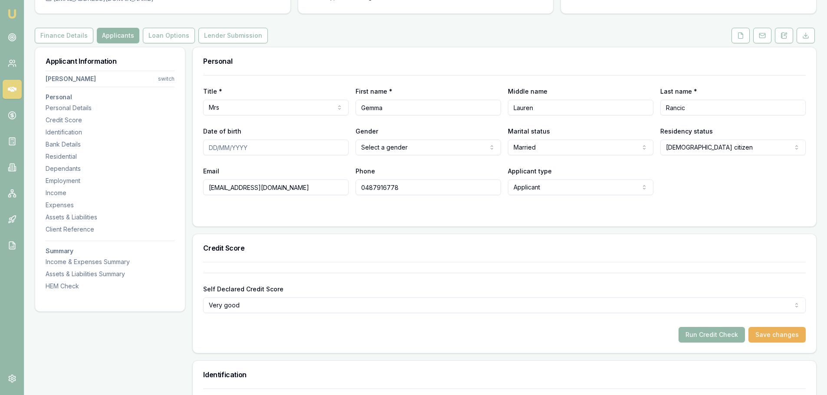
click at [211, 146] on input "Date of birth" at bounding box center [275, 148] width 145 height 16
click at [381, 148] on html "Emu Broker Deals View D-DB6HPYCBGG Evette Abdo Toggle Menu Customer Gemma Ranci…" at bounding box center [413, 110] width 827 height 395
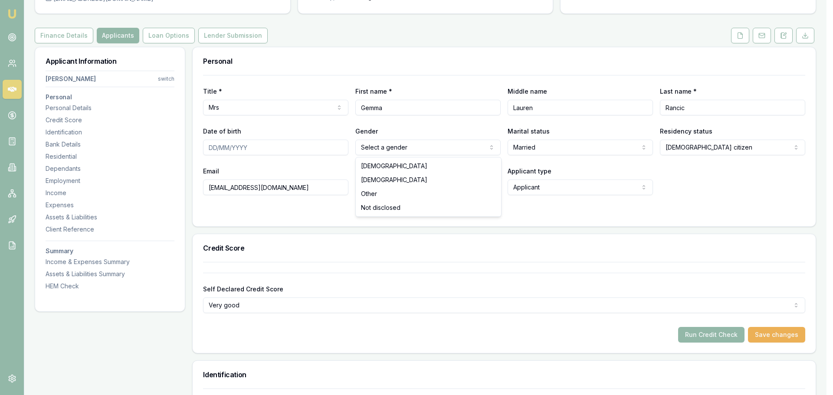
select select "FEMALE"
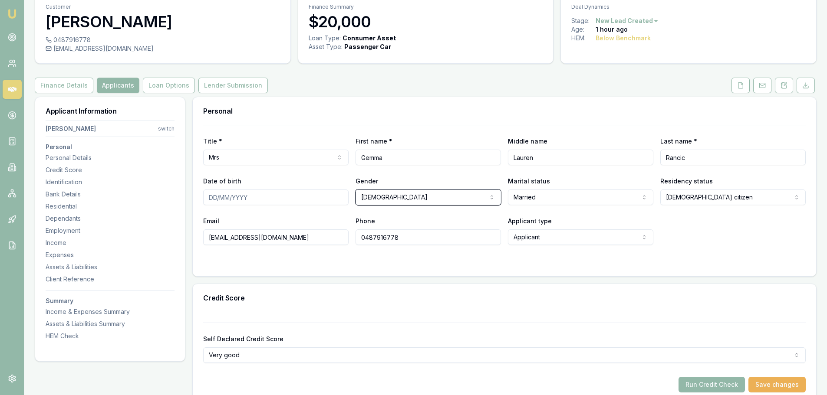
scroll to position [0, 0]
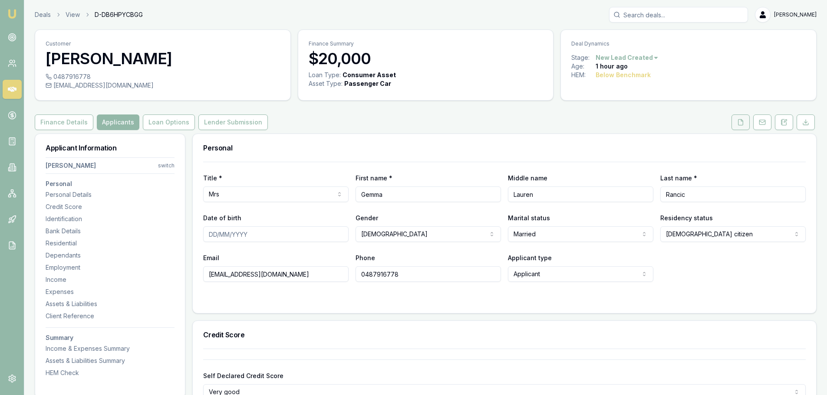
click at [738, 122] on icon at bounding box center [740, 122] width 5 height 6
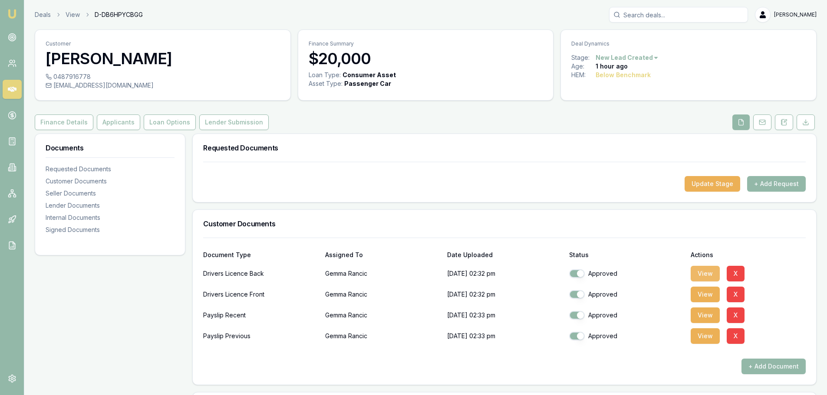
click at [710, 275] on button "View" at bounding box center [704, 274] width 29 height 16
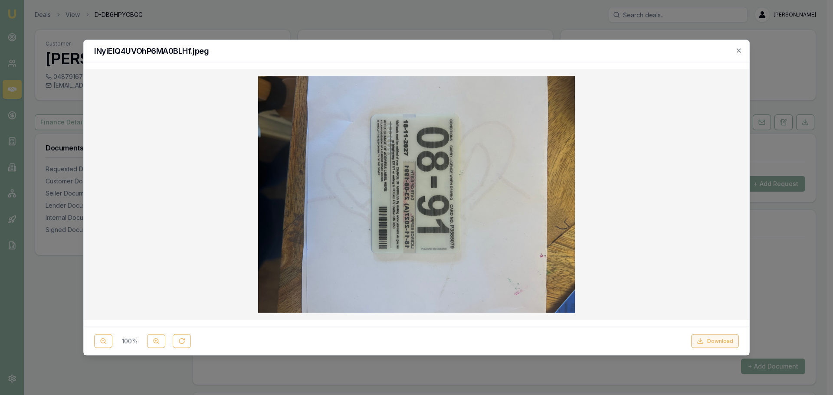
click at [717, 345] on button "Download" at bounding box center [715, 342] width 48 height 14
click at [738, 47] on icon "button" at bounding box center [739, 50] width 7 height 7
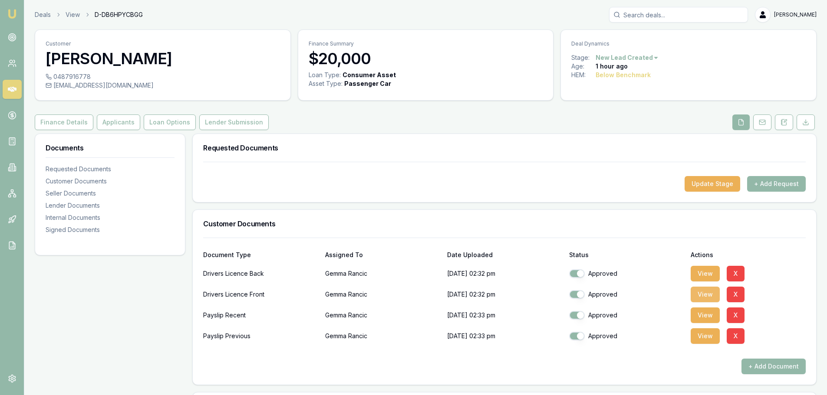
click at [704, 293] on button "View" at bounding box center [704, 295] width 29 height 16
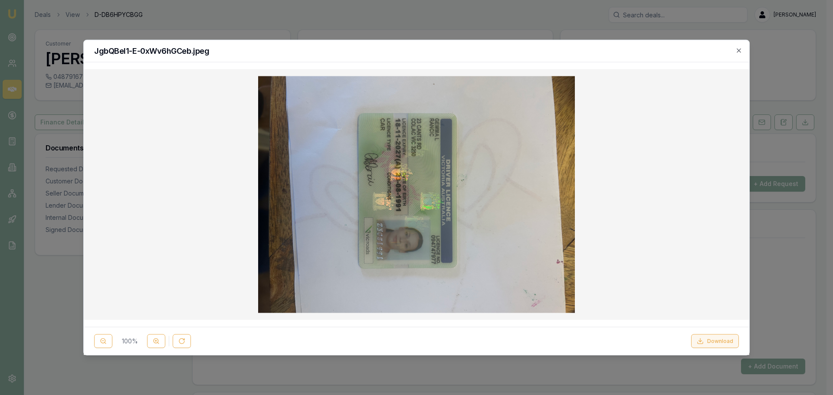
click at [716, 342] on button "Download" at bounding box center [715, 342] width 48 height 14
click at [739, 47] on icon "button" at bounding box center [739, 50] width 7 height 7
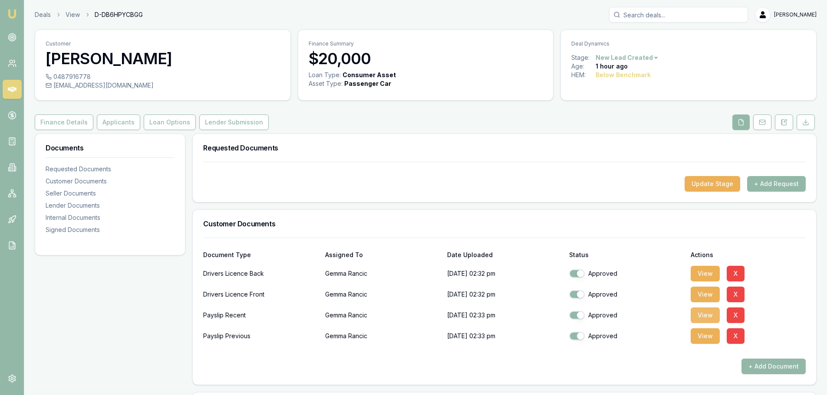
click at [707, 317] on button "View" at bounding box center [704, 316] width 29 height 16
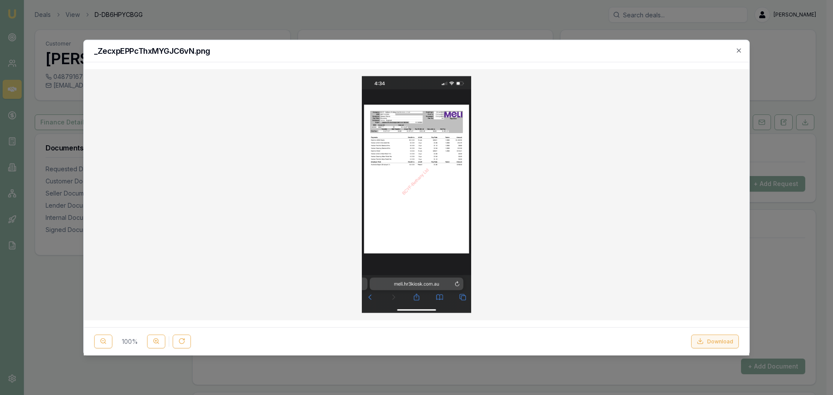
click at [717, 342] on button "Download" at bounding box center [715, 342] width 48 height 14
click at [740, 50] on icon "button" at bounding box center [739, 50] width 7 height 7
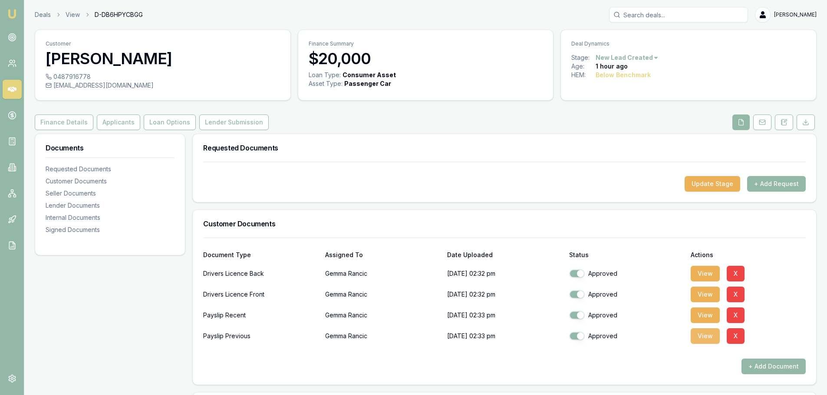
click at [700, 334] on button "View" at bounding box center [704, 337] width 29 height 16
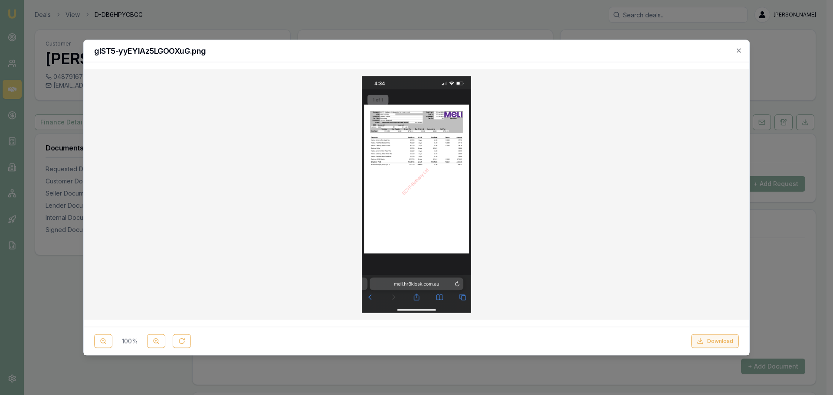
click at [706, 342] on button "Download" at bounding box center [715, 342] width 48 height 14
click at [738, 50] on icon "button" at bounding box center [739, 50] width 7 height 7
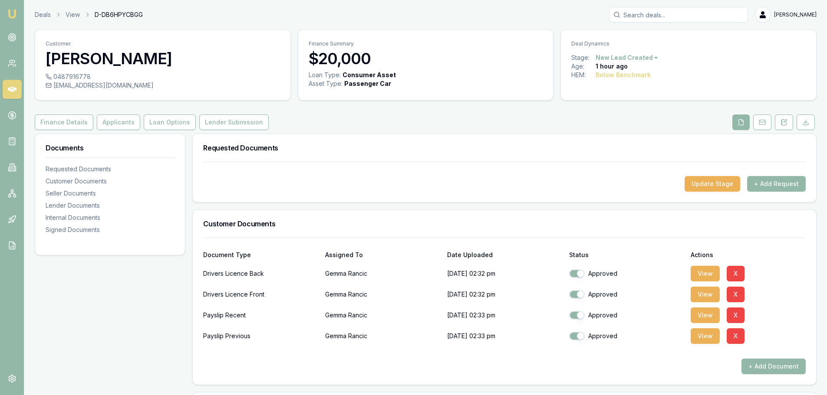
drag, startPoint x: 71, startPoint y: 310, endPoint x: 0, endPoint y: 223, distance: 112.6
click at [120, 123] on button "Applicants" at bounding box center [118, 123] width 43 height 16
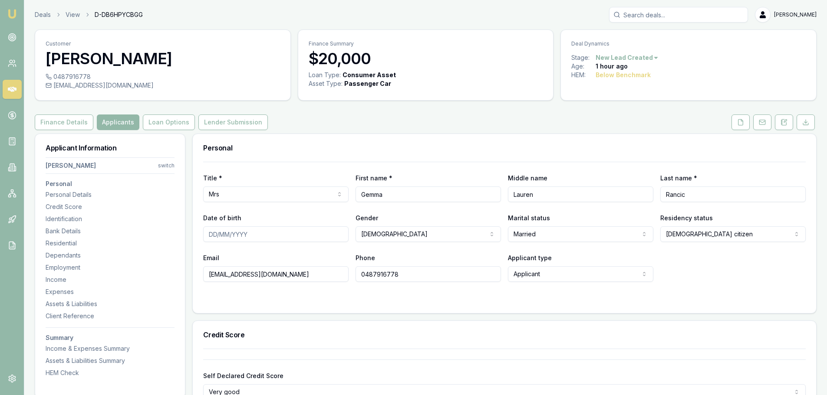
click at [211, 234] on input "Date of birth" at bounding box center [275, 235] width 145 height 16
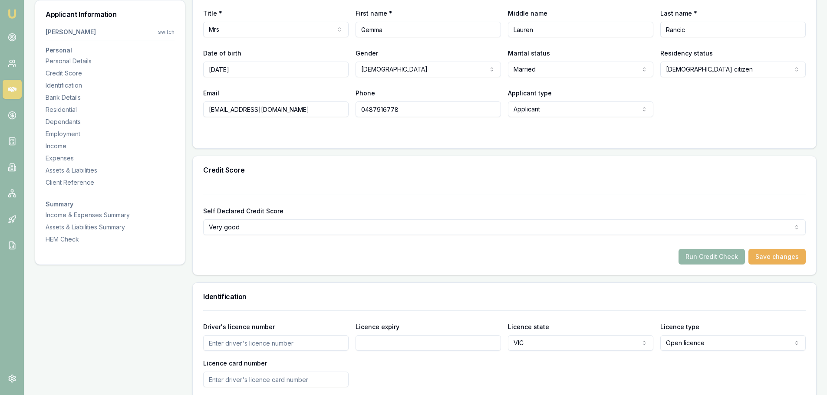
scroll to position [260, 0]
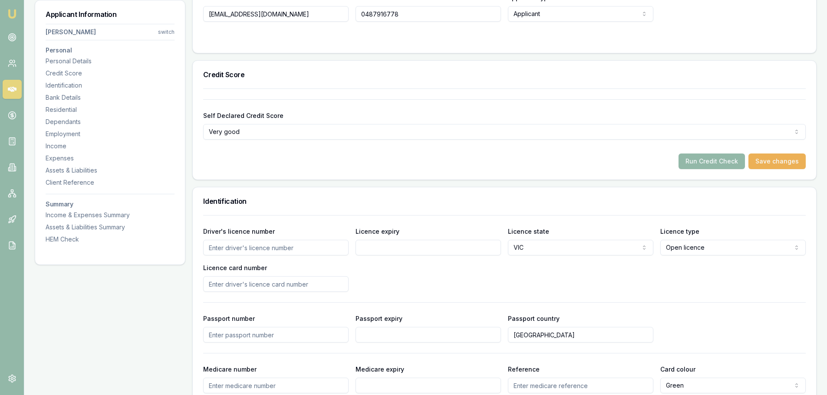
type input "23/08/1991"
click at [233, 247] on input "Driver's licence number" at bounding box center [275, 248] width 145 height 16
type input "094774977"
click at [365, 244] on input "Licence expiry" at bounding box center [427, 248] width 145 height 16
type input "18/11/2027"
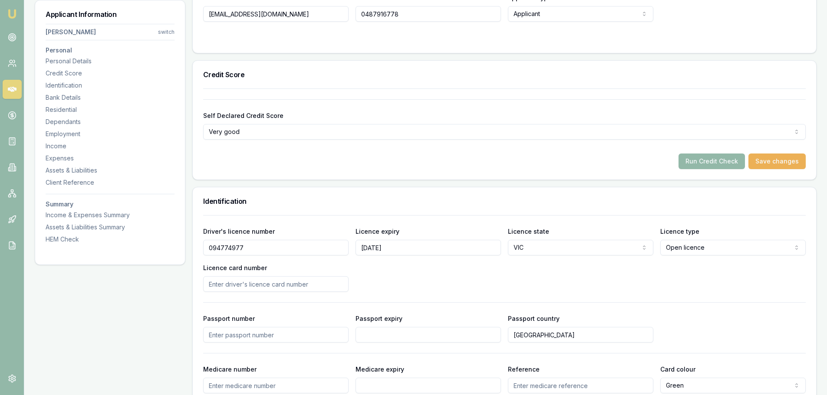
click at [578, 288] on div "Driver's licence number 094774977 Licence expiry 18/11/2027 Licence state VIC N…" at bounding box center [504, 259] width 602 height 66
click at [219, 286] on input "Licence card number" at bounding box center [275, 284] width 145 height 16
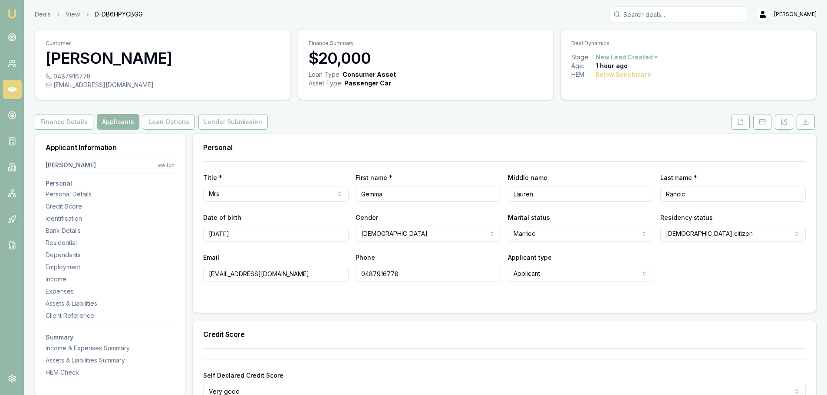
scroll to position [0, 0]
click at [739, 123] on icon at bounding box center [740, 122] width 7 height 7
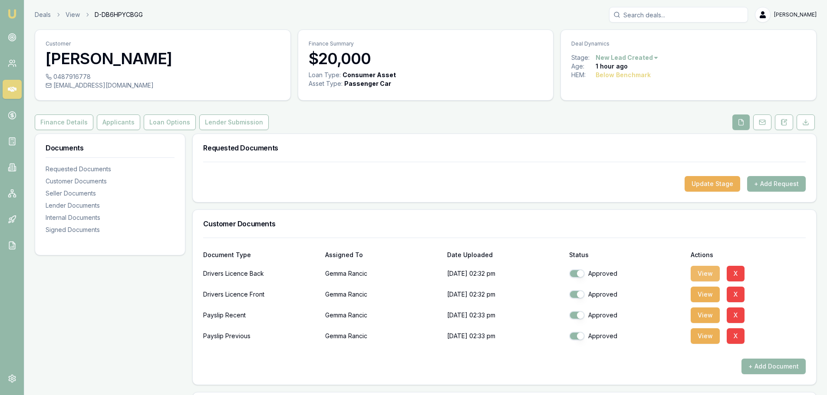
click at [712, 275] on button "View" at bounding box center [704, 274] width 29 height 16
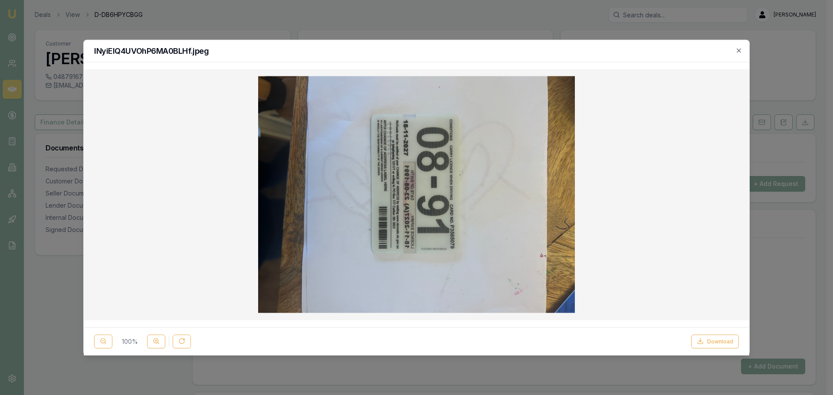
click at [722, 349] on div "100 % Download" at bounding box center [417, 341] width 666 height 28
click at [715, 341] on button "Download" at bounding box center [715, 342] width 48 height 14
click at [741, 50] on icon "button" at bounding box center [739, 50] width 7 height 7
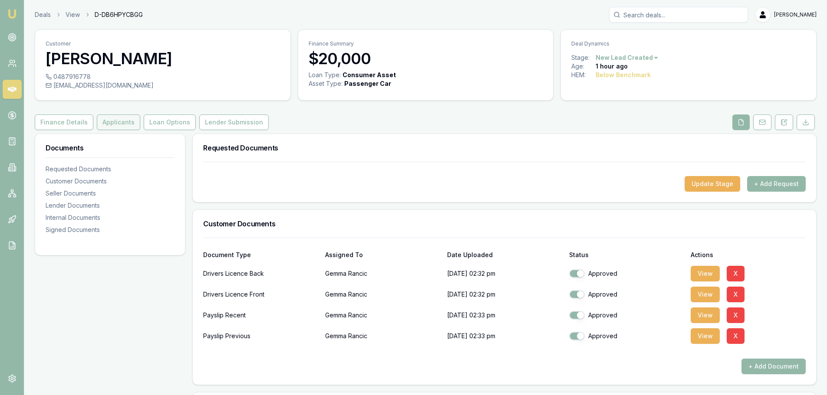
click at [110, 122] on button "Applicants" at bounding box center [118, 123] width 43 height 16
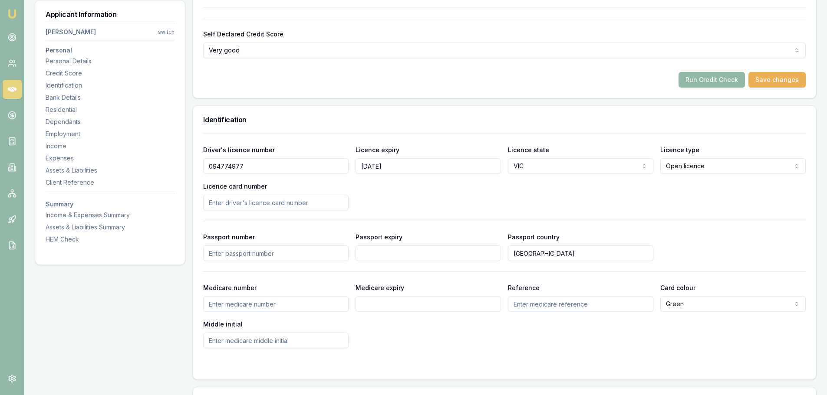
scroll to position [391, 0]
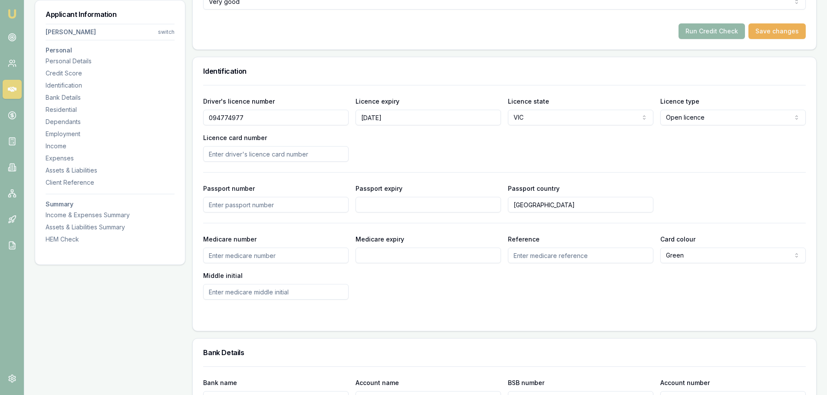
click at [224, 155] on input "Licence card number" at bounding box center [275, 154] width 145 height 16
click at [230, 155] on input "p358509" at bounding box center [275, 154] width 145 height 16
type input "p3585079"
click at [397, 157] on div "Driver's licence number 094774977 Licence expiry 18/11/2027 Licence state VIC N…" at bounding box center [504, 129] width 602 height 66
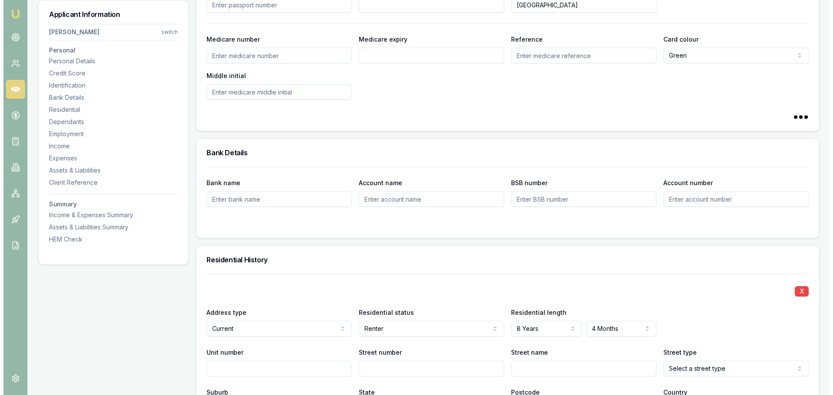
scroll to position [694, 0]
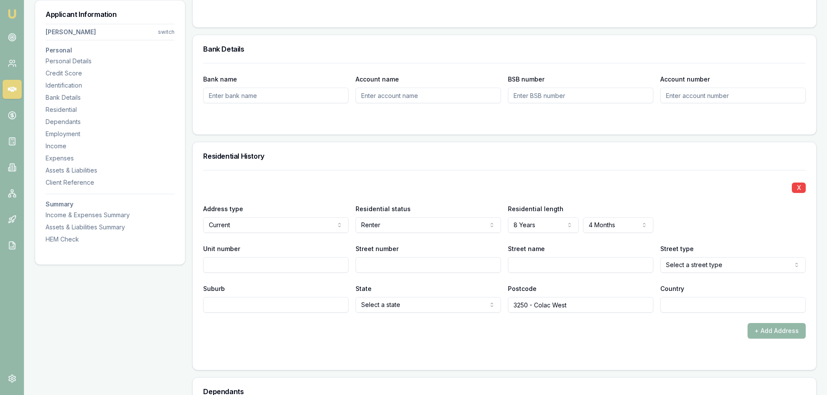
click at [380, 268] on input "Street number" at bounding box center [427, 265] width 145 height 16
type input "23"
click at [536, 264] on input "Street name" at bounding box center [580, 265] width 145 height 16
type input "cants"
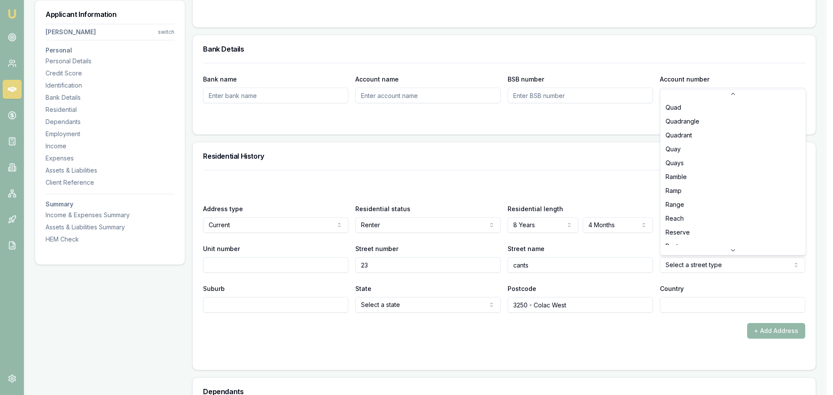
scroll to position [2019, 0]
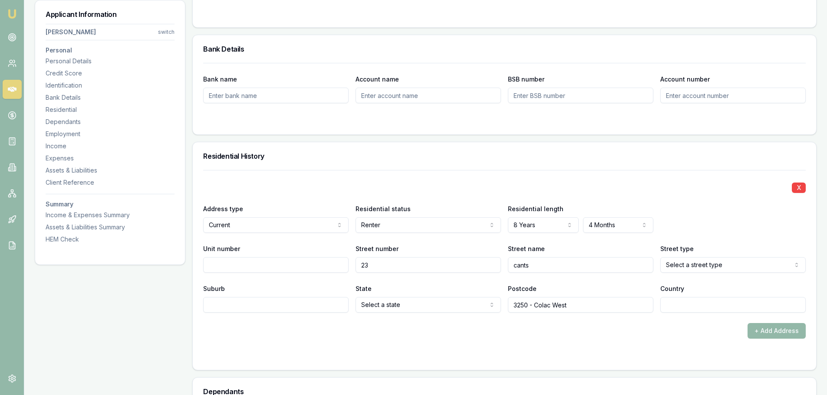
click at [672, 170] on div "Residential History" at bounding box center [504, 156] width 623 height 28
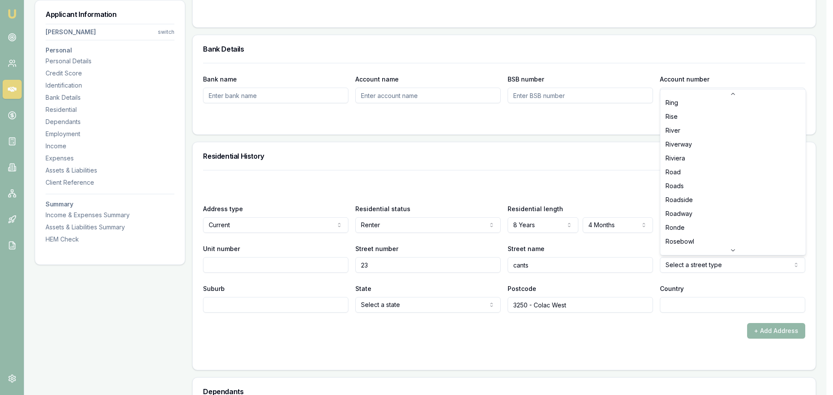
select select "Road"
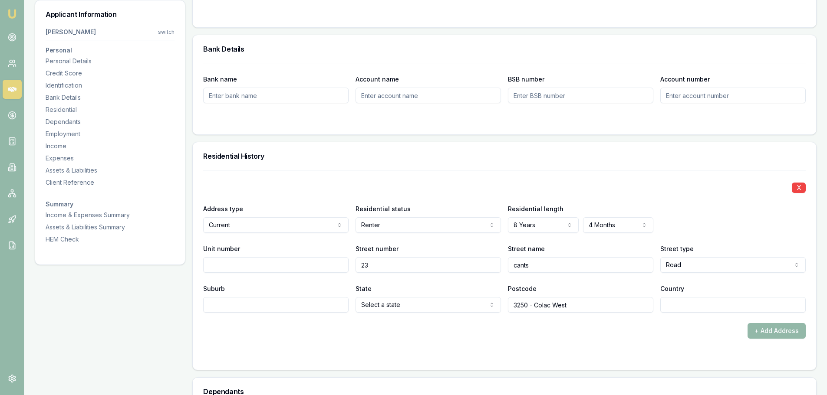
click at [262, 306] on input "Suburb" at bounding box center [275, 305] width 145 height 16
click at [235, 306] on input "Suburb" at bounding box center [275, 305] width 145 height 16
type input "Colac"
click at [222, 348] on form "X Address type Current Current Previous Residential status Renter Owner with mo…" at bounding box center [504, 265] width 602 height 190
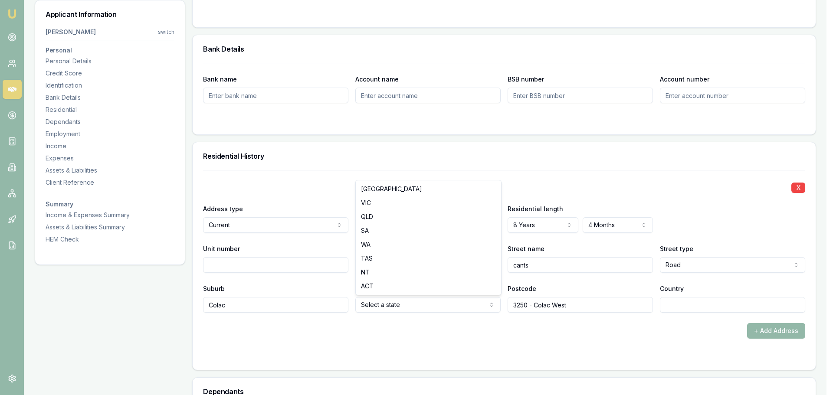
select select "VIC"
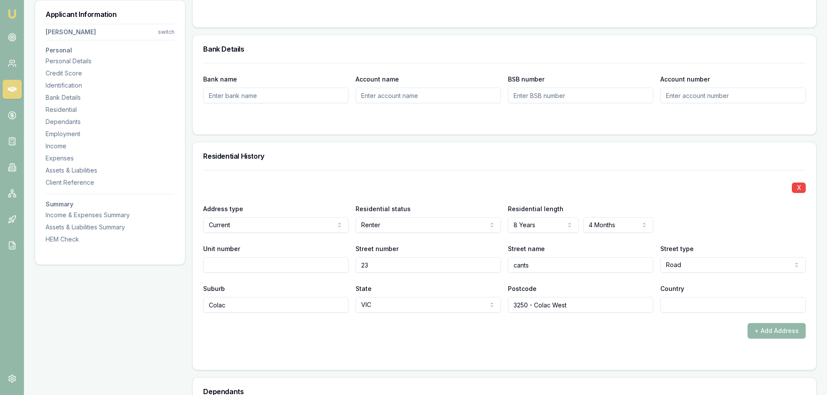
click at [395, 336] on div "+ Add Address" at bounding box center [504, 331] width 602 height 16
click at [638, 362] on div "X Address type Current Current Previous Residential status Renter Owner with mo…" at bounding box center [504, 270] width 623 height 200
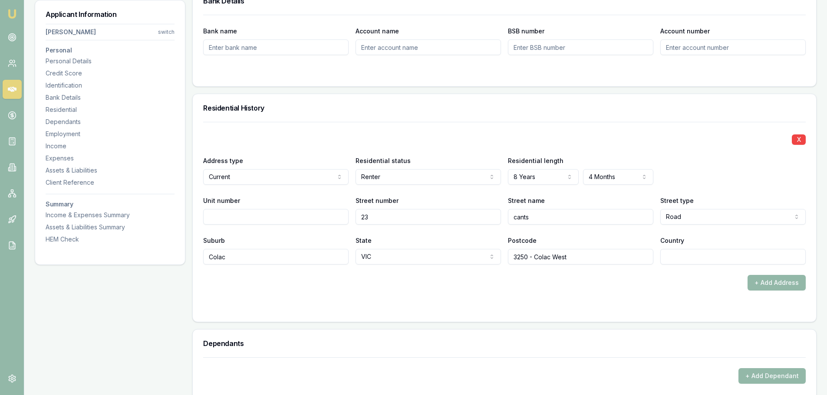
scroll to position [868, 0]
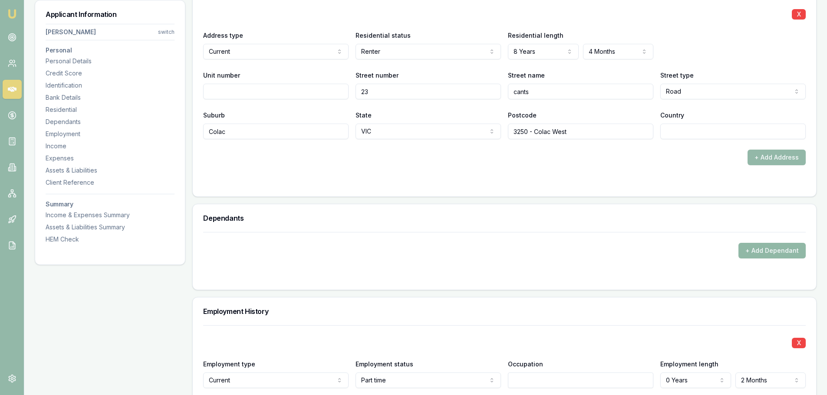
click at [750, 252] on button "+ Add Dependant" at bounding box center [771, 251] width 67 height 16
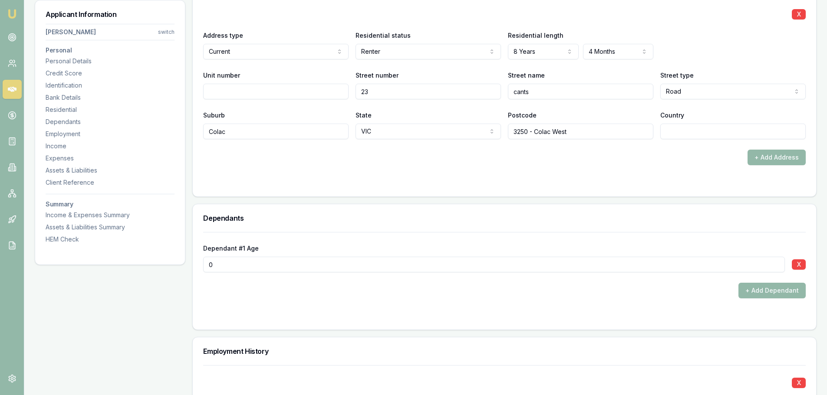
drag, startPoint x: 221, startPoint y: 265, endPoint x: 201, endPoint y: 263, distance: 20.9
click at [201, 263] on div "Dependant #1 Age 0 X + Add Dependant" at bounding box center [504, 281] width 623 height 98
type input "02"
click at [720, 312] on form "Dependant #1 Age 02 X + Add Dependant" at bounding box center [504, 275] width 602 height 87
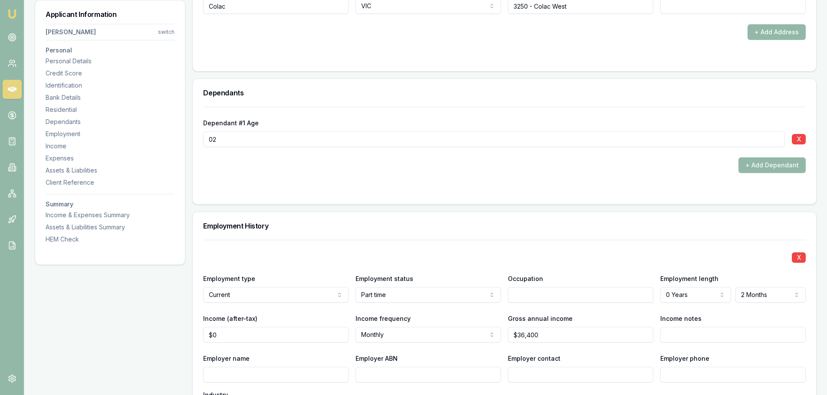
scroll to position [998, 0]
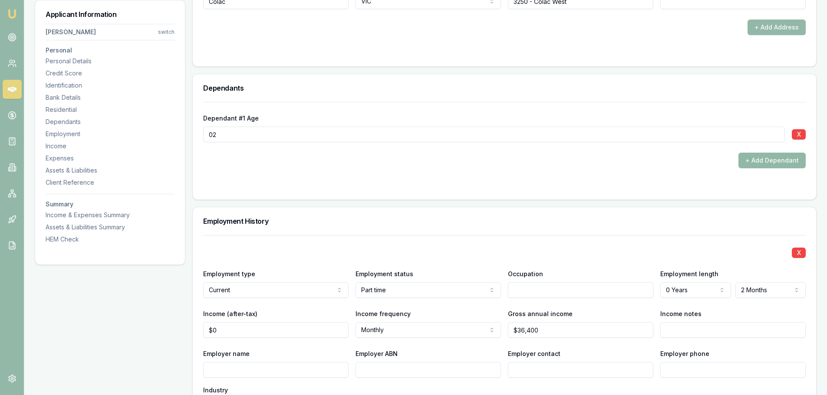
drag, startPoint x: 767, startPoint y: 161, endPoint x: 774, endPoint y: 164, distance: 7.7
click at [774, 164] on button "+ Add Dependant" at bounding box center [771, 161] width 67 height 16
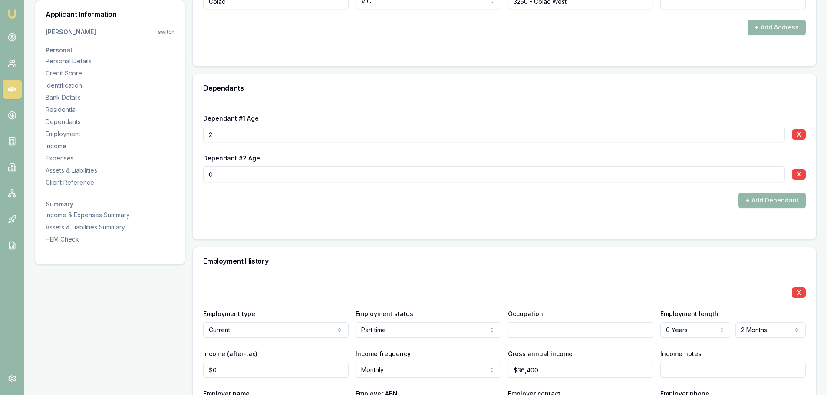
drag, startPoint x: 219, startPoint y: 134, endPoint x: 158, endPoint y: 138, distance: 60.9
click at [158, 138] on div "Applicant Information Gemma Rancic switch Personal Personal Details Credit Scor…" at bounding box center [426, 313] width 782 height 2357
type input "07"
drag, startPoint x: 219, startPoint y: 168, endPoint x: 197, endPoint y: 175, distance: 23.6
click at [197, 175] on div "Dependant #1 Age 07 X Dependant #2 Age 0 X + Add Dependant" at bounding box center [504, 171] width 623 height 138
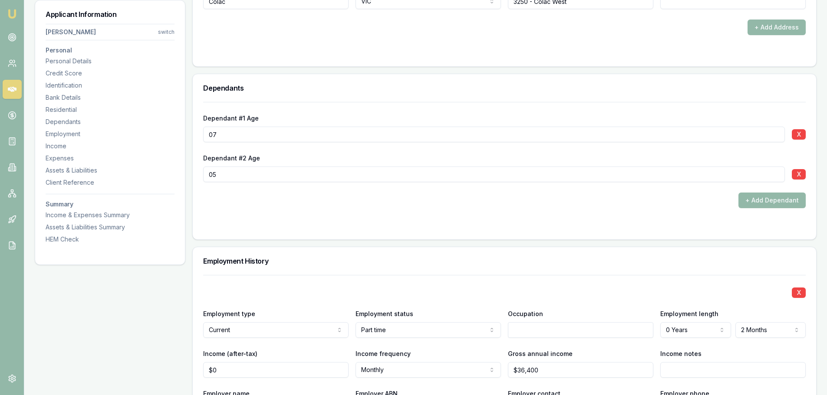
type input "05"
click at [218, 218] on form "Dependant #1 Age 07 X Dependant #2 Age 05 X + Add Dependant" at bounding box center [504, 165] width 602 height 127
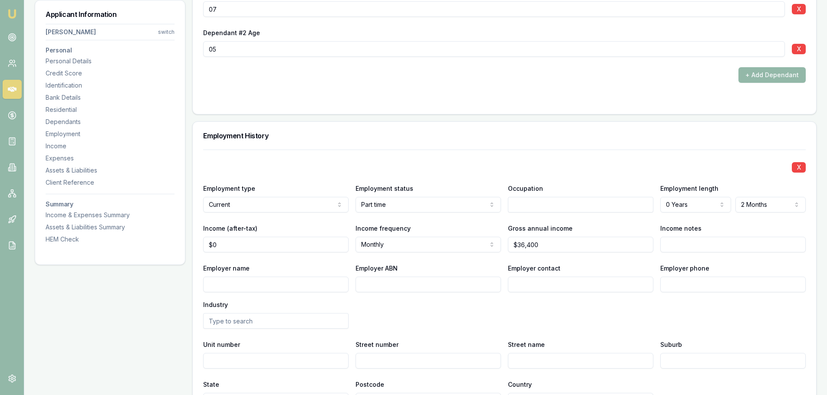
scroll to position [1128, 0]
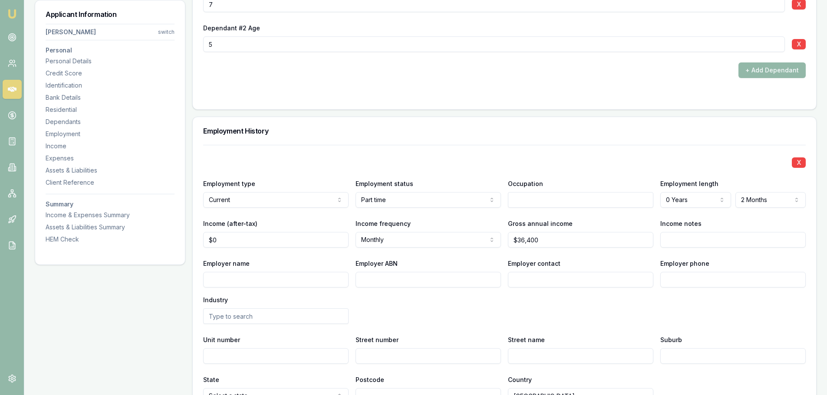
click at [525, 201] on input "text" at bounding box center [580, 200] width 145 height 16
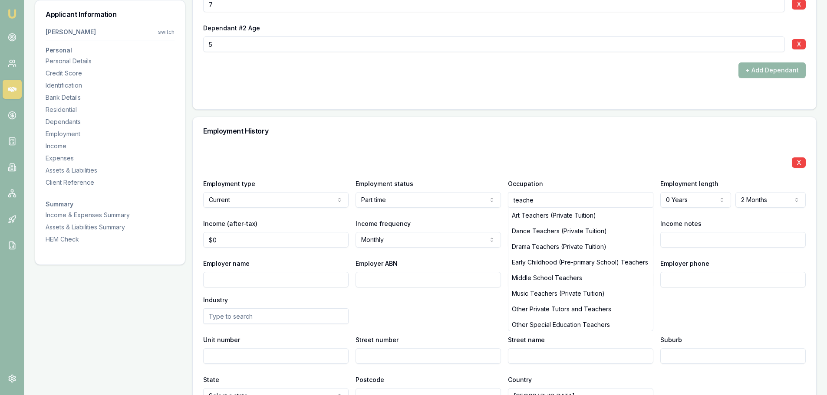
type input "teacher"
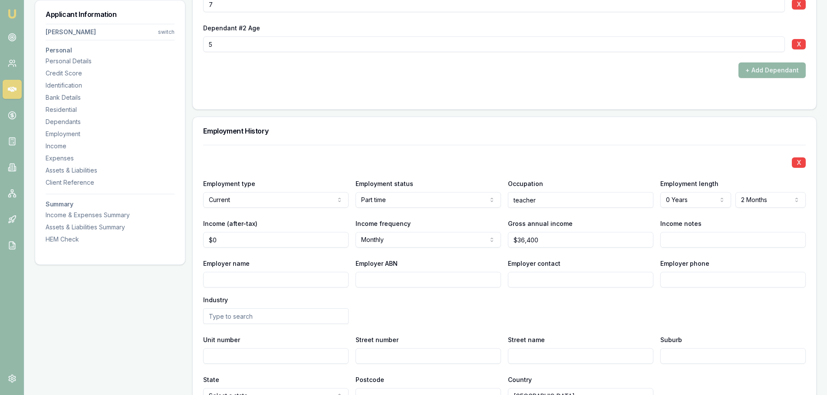
click at [563, 170] on div "X Employment type Current Current Previous Employment status Part time Full tim…" at bounding box center [504, 274] width 602 height 259
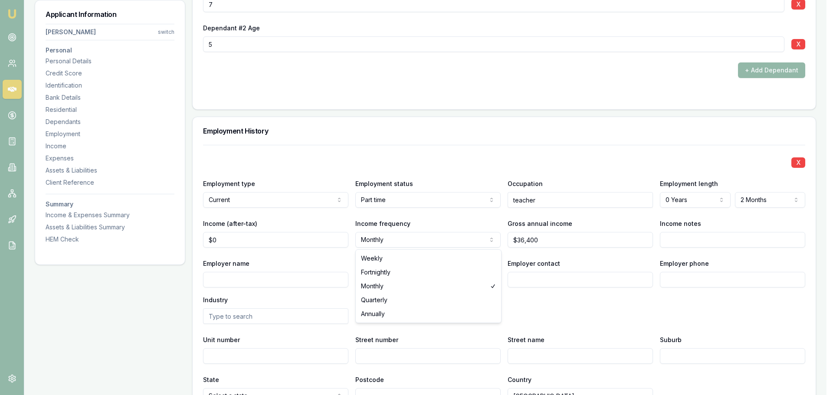
select select "ANNUALLY"
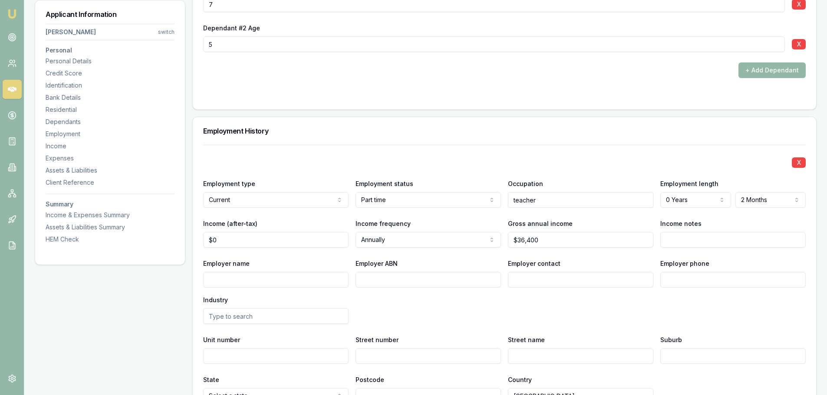
click at [478, 262] on div "Employer ABN" at bounding box center [427, 273] width 145 height 30
click at [222, 240] on input "0" at bounding box center [275, 240] width 145 height 16
type input "$0"
click at [465, 332] on div "X Employment type Current Current Previous Employment status Part time Full tim…" at bounding box center [504, 274] width 602 height 259
type input "0"
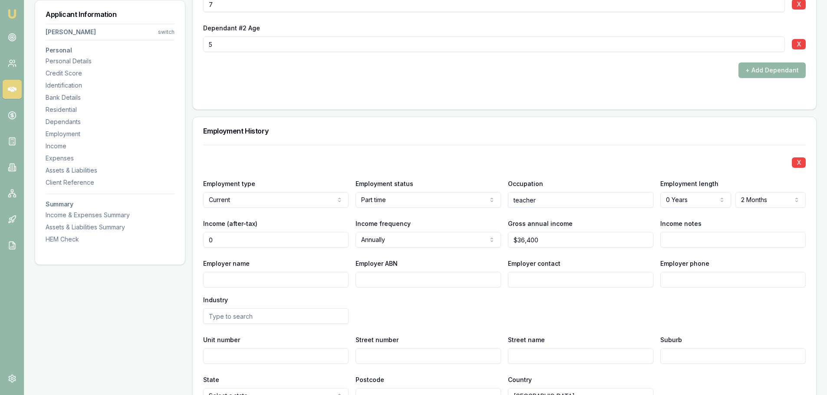
click at [220, 239] on input "0" at bounding box center [275, 240] width 145 height 16
type input "$1,403"
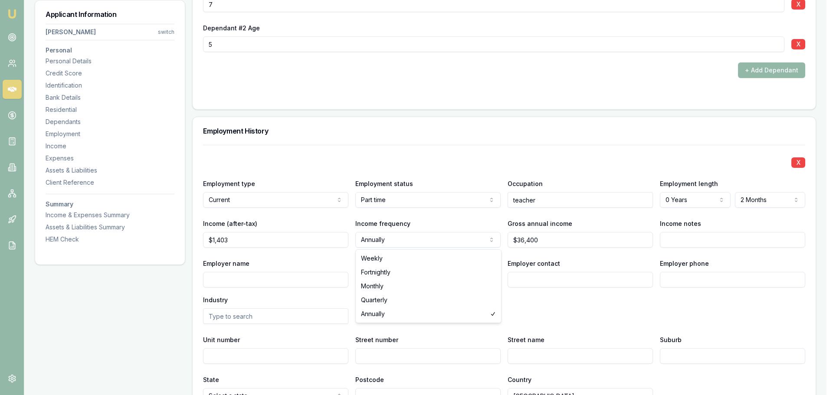
select select "FORTNIGHTLY"
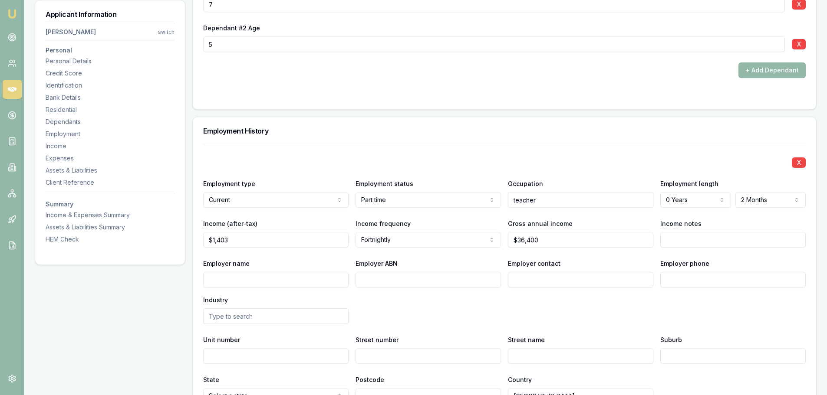
click at [574, 314] on div "Employer name Employer ABN Employer contact Employer phone Industry" at bounding box center [504, 291] width 602 height 66
click at [129, 298] on div "Applicant Information Gemma Rancic switch Personal Personal Details Credit Scor…" at bounding box center [110, 200] width 151 height 2390
click at [739, 316] on div "Employer name Employer ABN Employer contact Employer phone Industry" at bounding box center [504, 291] width 602 height 66
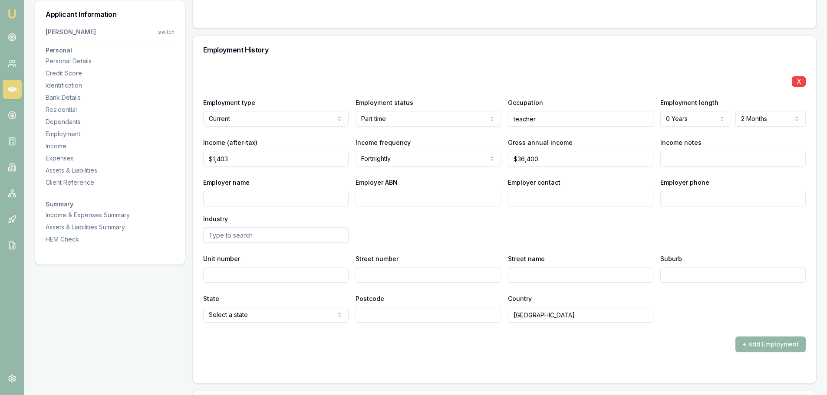
scroll to position [1259, 0]
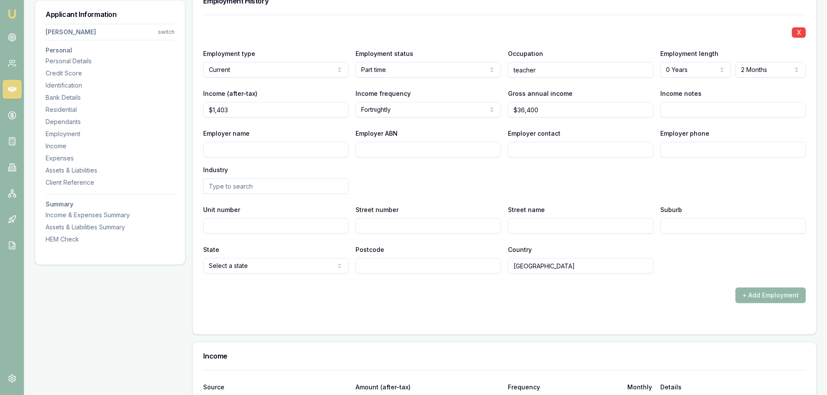
click at [249, 150] on input "Employer name" at bounding box center [275, 150] width 145 height 16
type input "MELI"
click at [381, 150] on input "Employer ABN" at bounding box center [427, 150] width 145 height 16
type input "82"
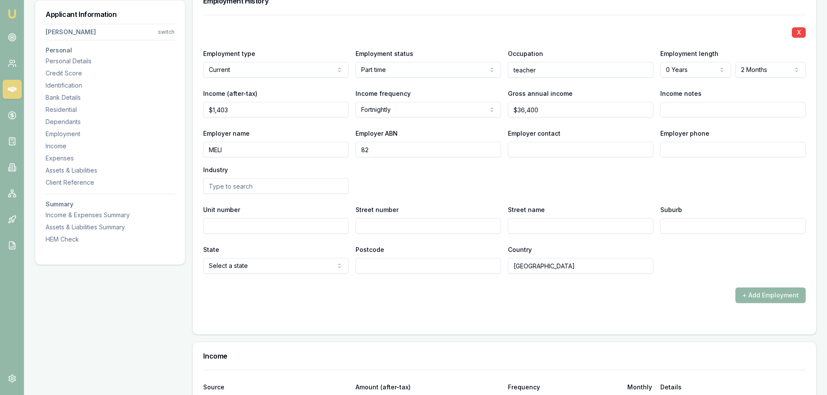
click at [369, 152] on input "82" at bounding box center [427, 150] width 145 height 16
type input "8207"
click at [384, 148] on input "8207" at bounding box center [427, 150] width 145 height 16
type input "820711"
click at [385, 150] on input "820711" at bounding box center [427, 150] width 145 height 16
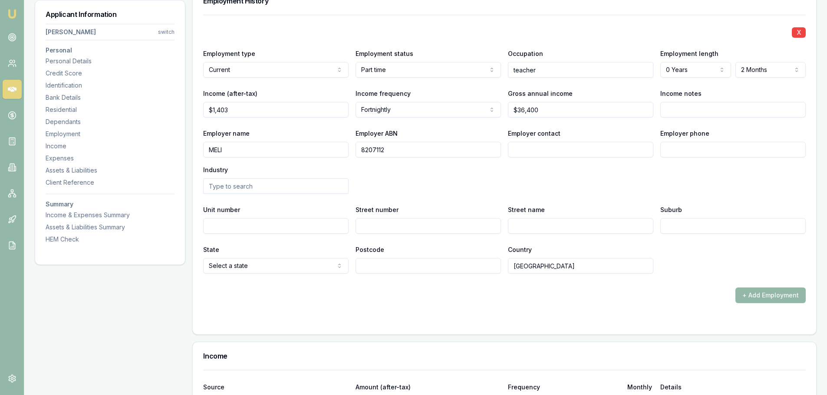
type input "82071122"
click at [399, 151] on input "82071122" at bounding box center [427, 150] width 145 height 16
type input "82071122524"
click at [473, 184] on div "Employer name MELI Employer ABN 82071122524 Employer contact Employer phone Ind…" at bounding box center [504, 161] width 602 height 66
click at [531, 150] on input "Employer contact" at bounding box center [580, 150] width 145 height 16
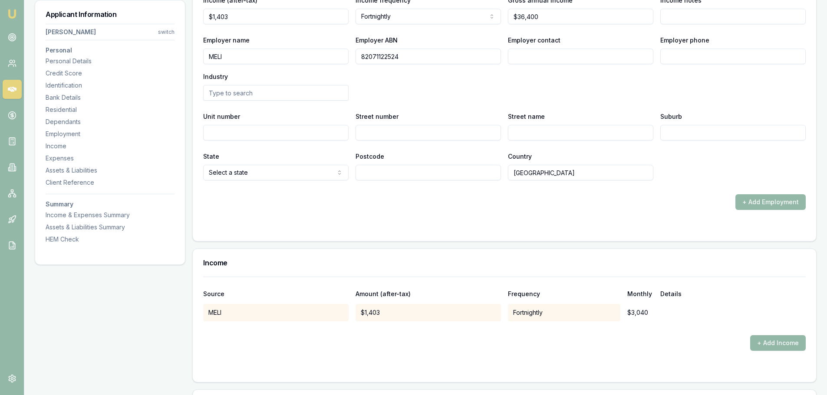
scroll to position [1389, 0]
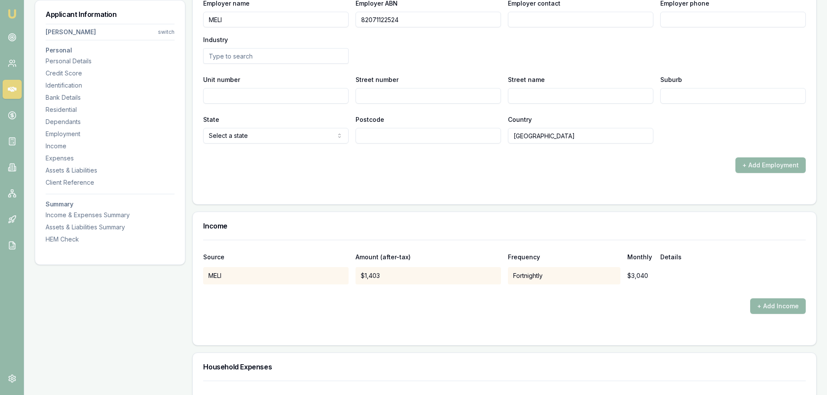
click at [214, 96] on input "Unit number" at bounding box center [275, 96] width 145 height 16
type input "TEACHING"
click at [432, 58] on div "Employer name MELI Employer ABN 82071122524 Employer contact Employer phone Ind…" at bounding box center [504, 31] width 602 height 66
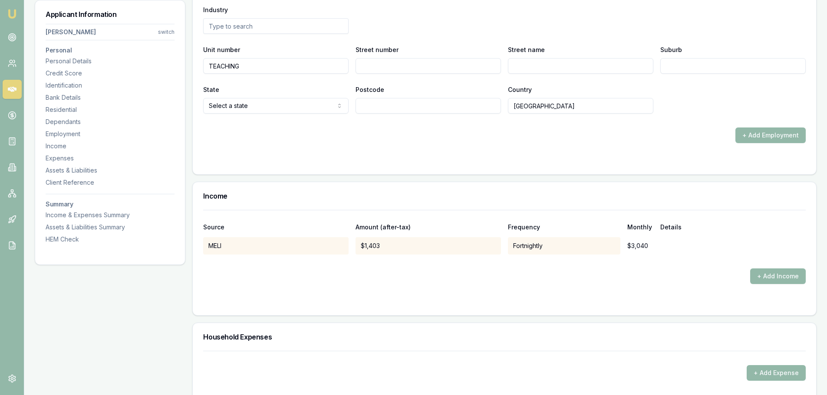
scroll to position [1432, 0]
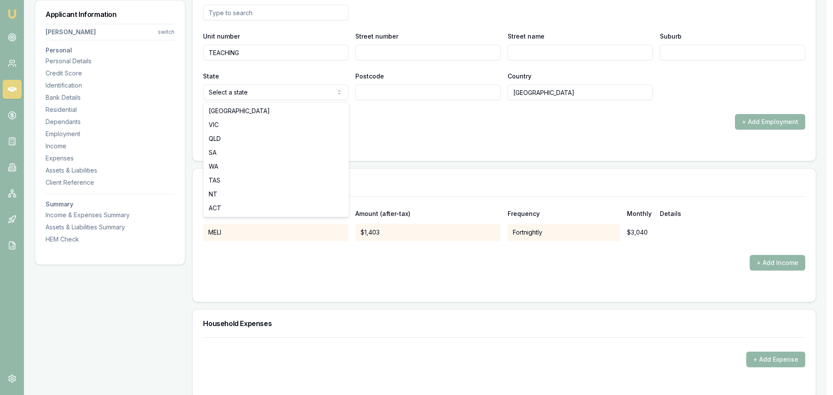
select select "VIC"
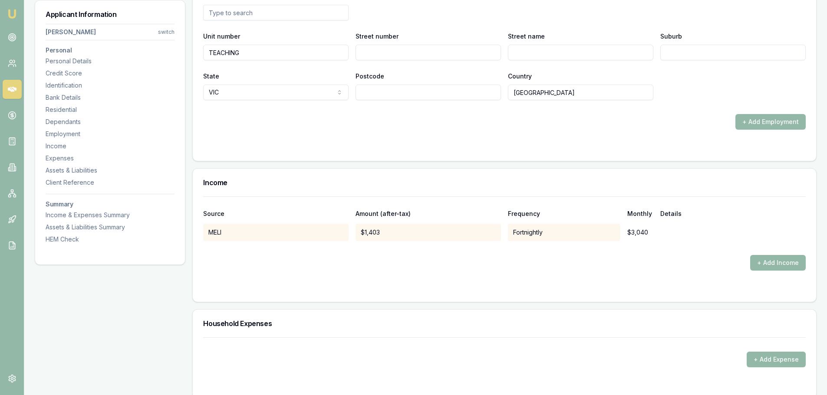
drag, startPoint x: 488, startPoint y: 283, endPoint x: 491, endPoint y: 274, distance: 9.6
click at [489, 283] on form "Source Amount (after-tax) Frequency Monthly Details MELI $1,403 Fortnightly $3,…" at bounding box center [504, 244] width 602 height 95
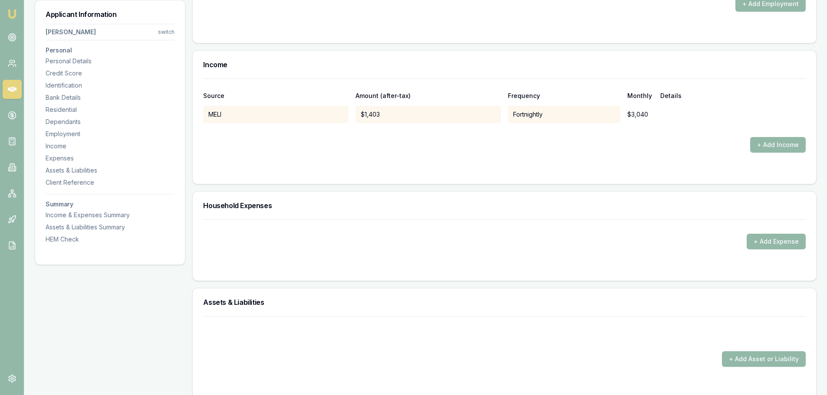
scroll to position [1562, 0]
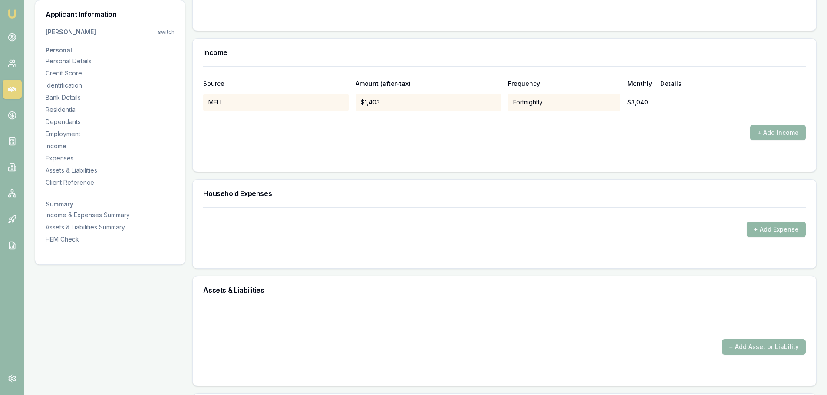
click at [769, 233] on button "+ Add Expense" at bounding box center [775, 230] width 59 height 16
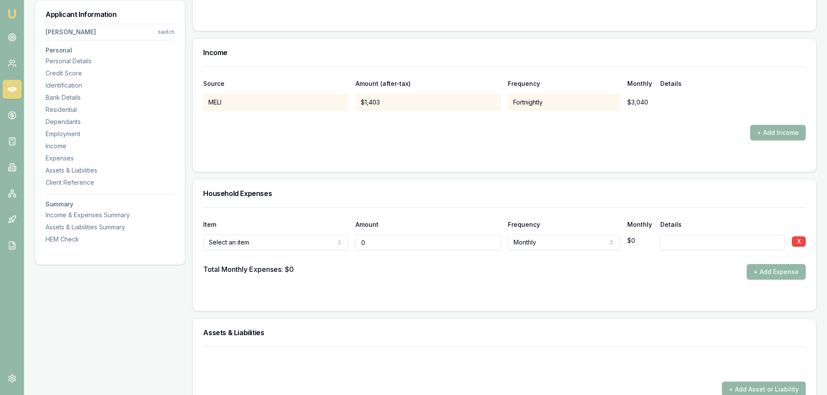
type input "$0"
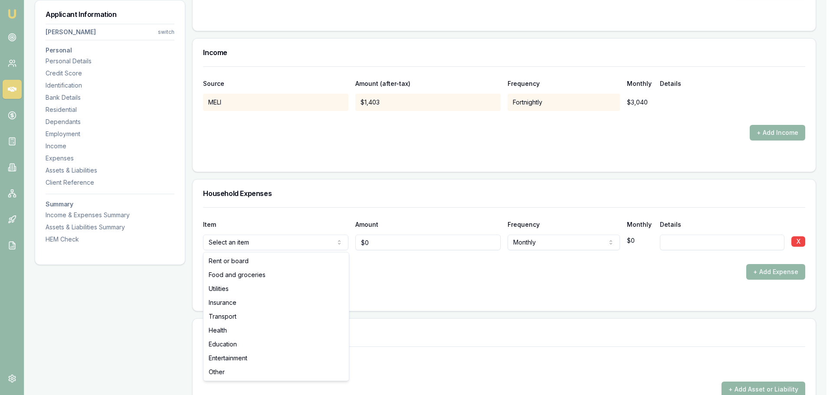
select select "FOOD_AND_GROCERIES"
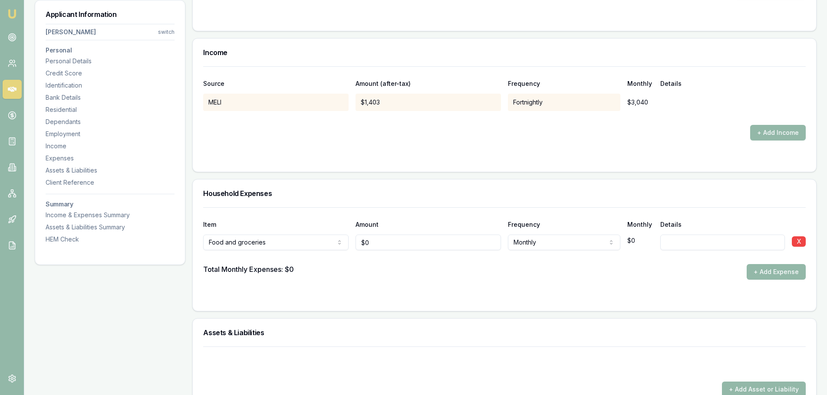
type input "0"
click at [385, 242] on input "0" at bounding box center [427, 243] width 145 height 16
type input "$300"
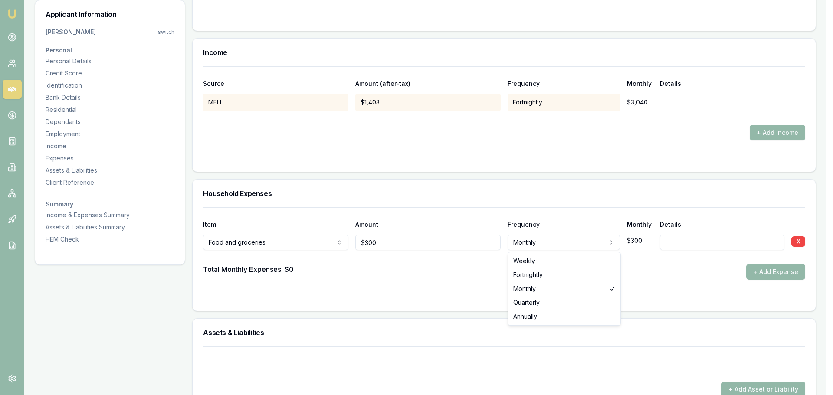
select select "WEEKLY"
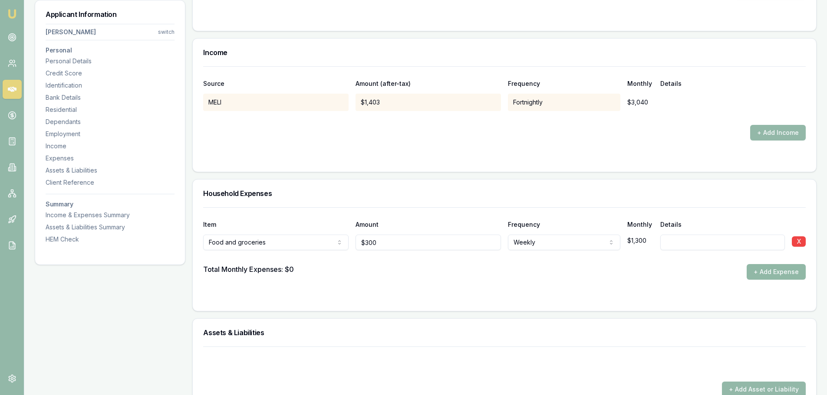
click at [773, 269] on button "+ Add Expense" at bounding box center [775, 272] width 59 height 16
click at [234, 264] on div "Total Monthly Expenses: $1,300" at bounding box center [255, 272] width 105 height 16
click at [766, 273] on button "+ Add Expense" at bounding box center [775, 272] width 59 height 16
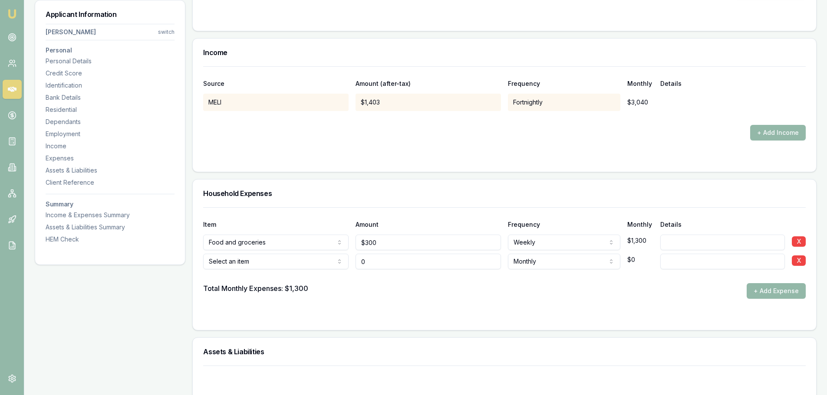
type input "$0"
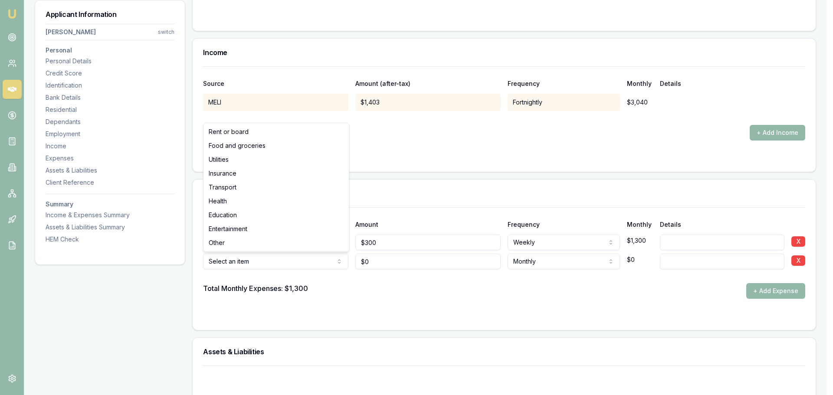
select select "OTHER"
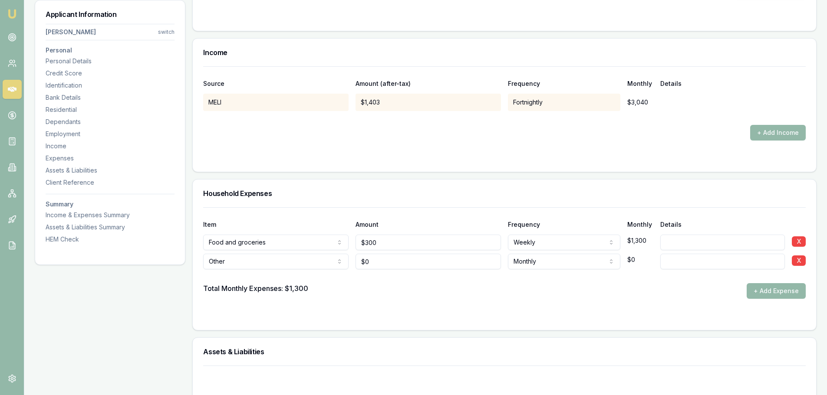
type input "0"
click at [385, 262] on input "0" at bounding box center [427, 262] width 145 height 16
type input "$25"
click at [684, 261] on input at bounding box center [722, 262] width 125 height 16
type input "PHONE"
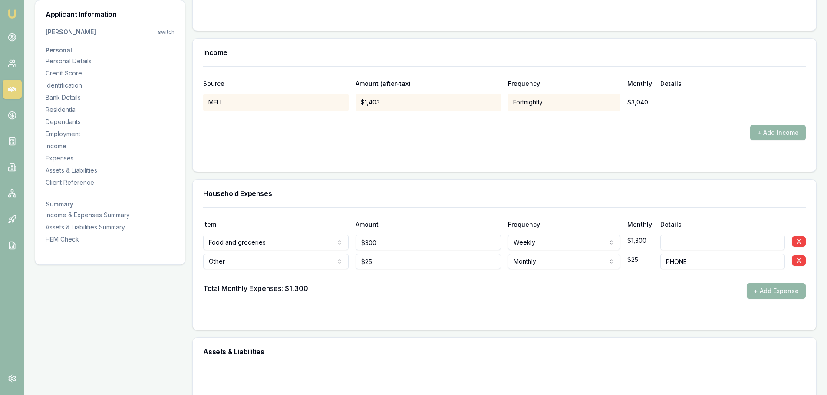
click at [607, 286] on div "Total Monthly Expenses: $1,300 + Add Expense" at bounding box center [504, 291] width 602 height 16
click at [765, 296] on button "+ Add Expense" at bounding box center [775, 291] width 59 height 16
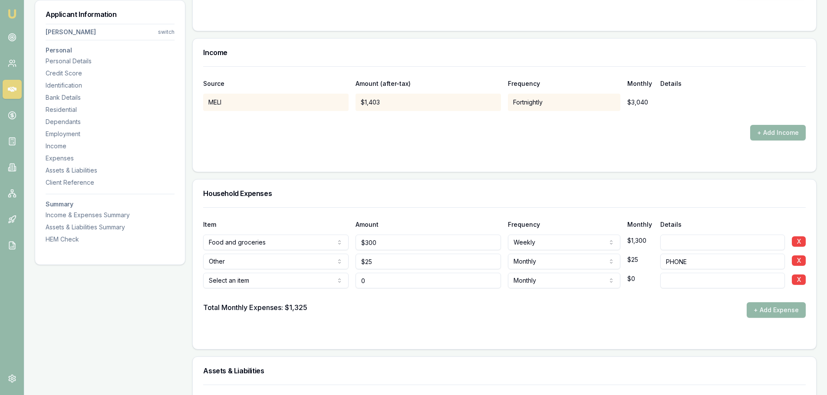
type input "$0"
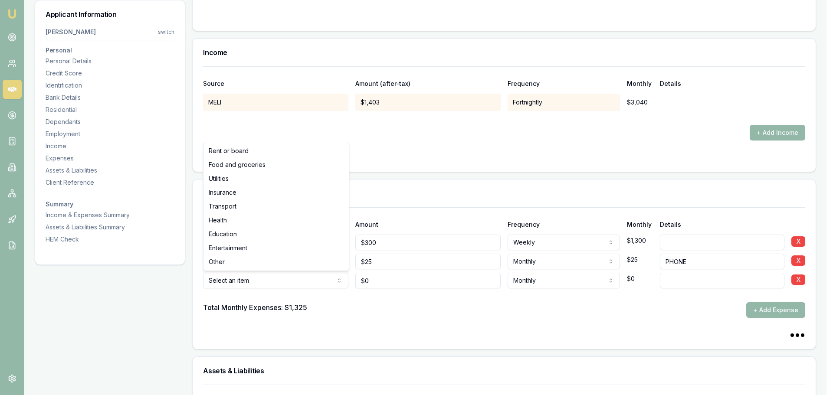
select select "TRANSPORT"
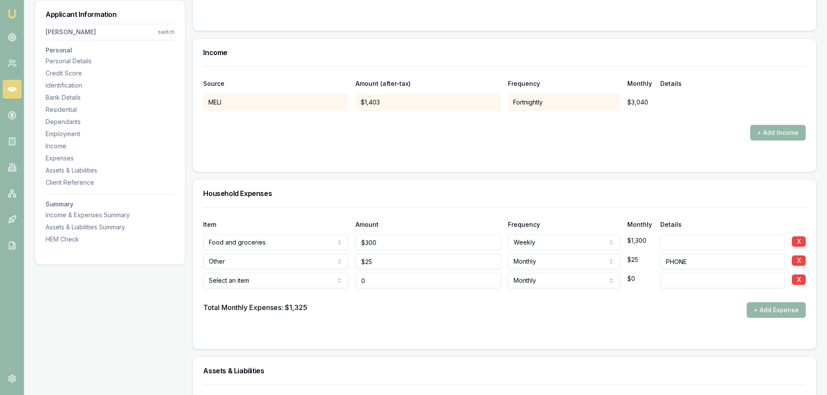
click at [376, 280] on input "0" at bounding box center [427, 281] width 145 height 16
type input "$0"
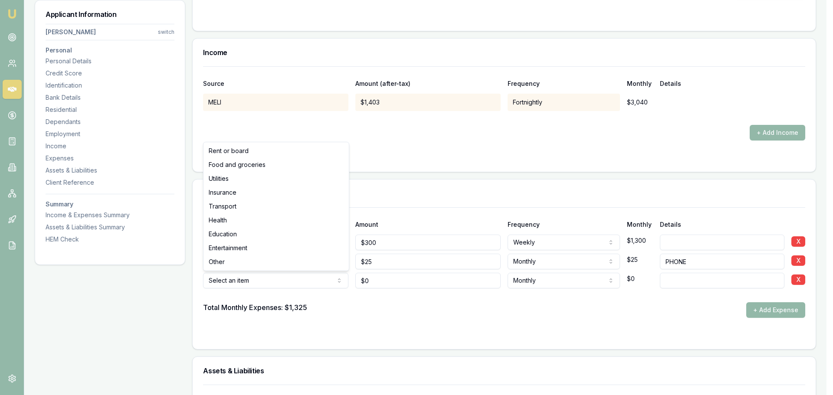
select select "TRANSPORT"
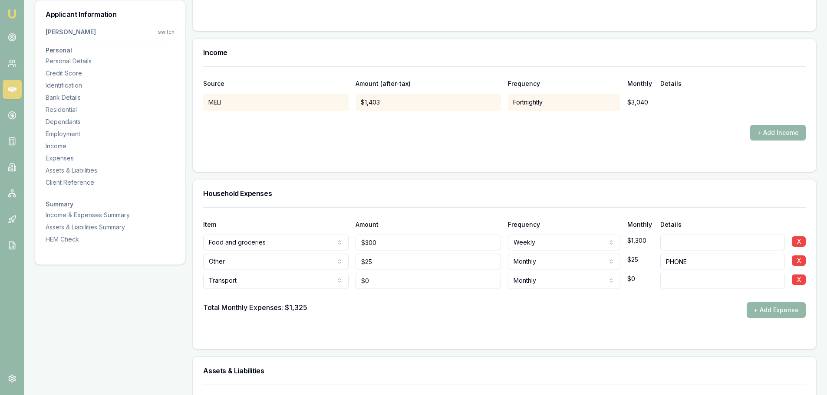
type input "0"
click at [374, 279] on input "0" at bounding box center [427, 281] width 145 height 16
type input "$30"
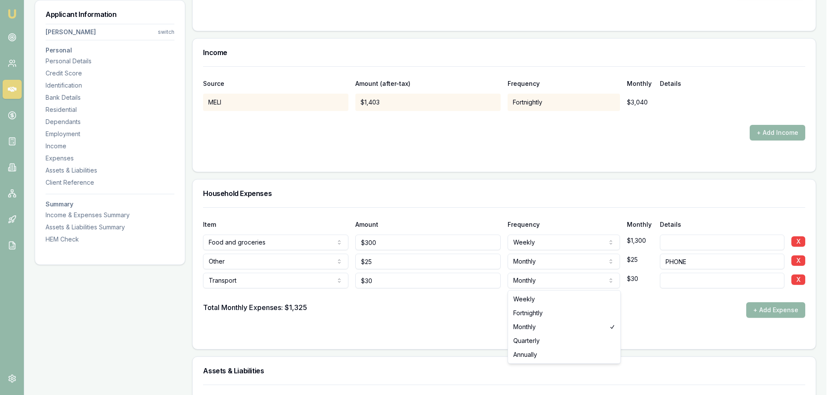
select select "WEEKLY"
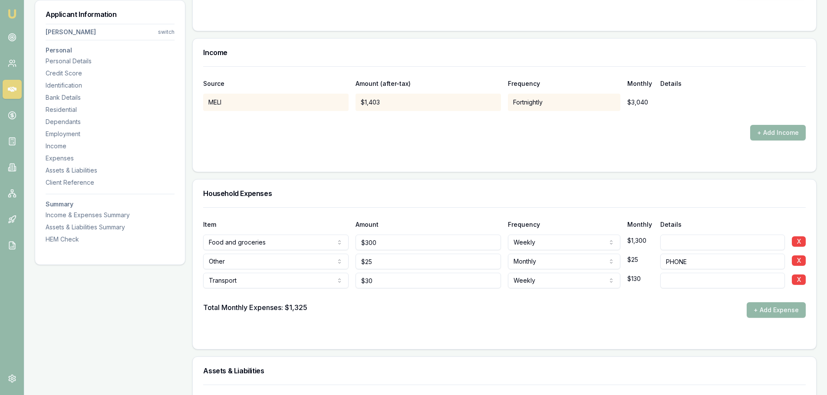
click at [562, 316] on div "Total Monthly Expenses: $1,325 + Add Expense" at bounding box center [504, 310] width 602 height 16
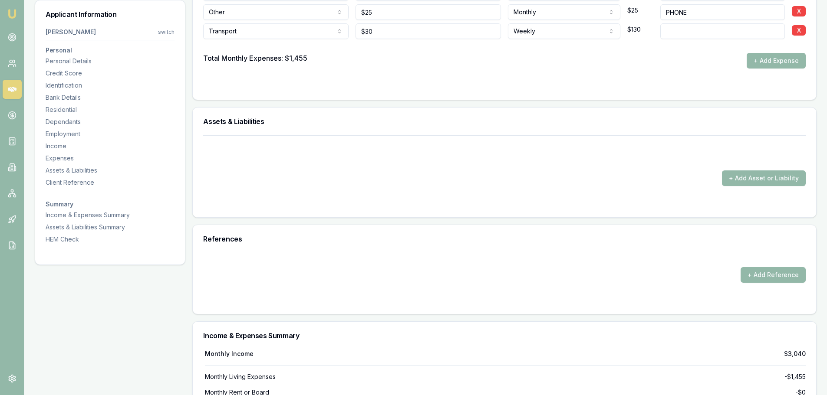
scroll to position [1823, 0]
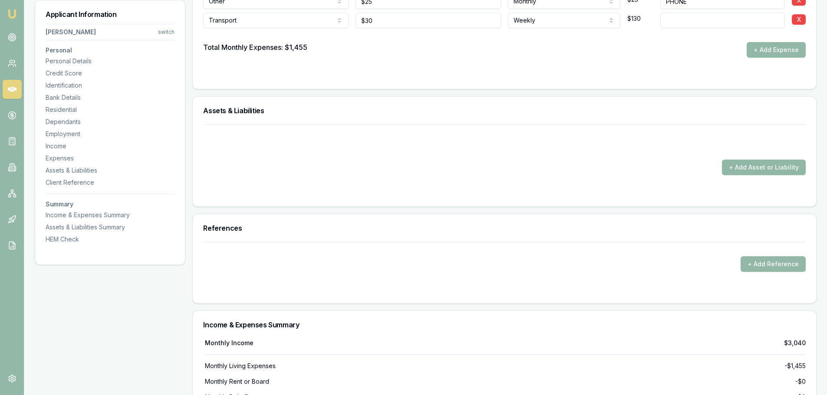
click at [759, 168] on button "+ Add Asset or Liability" at bounding box center [764, 168] width 84 height 16
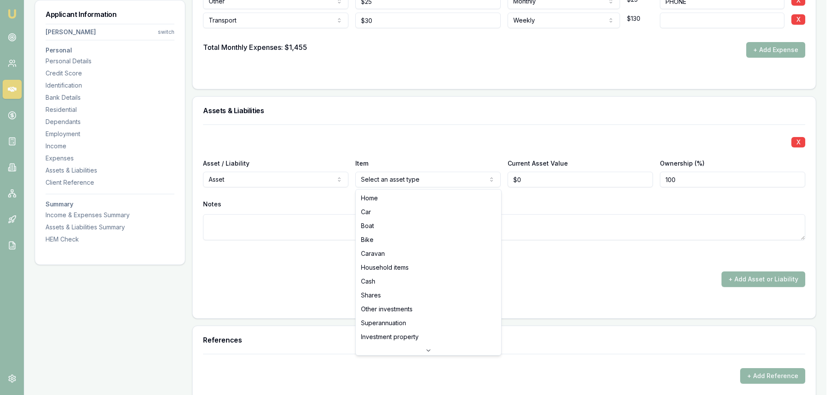
select select "CAR"
drag, startPoint x: 362, startPoint y: 213, endPoint x: 374, endPoint y: 203, distance: 15.4
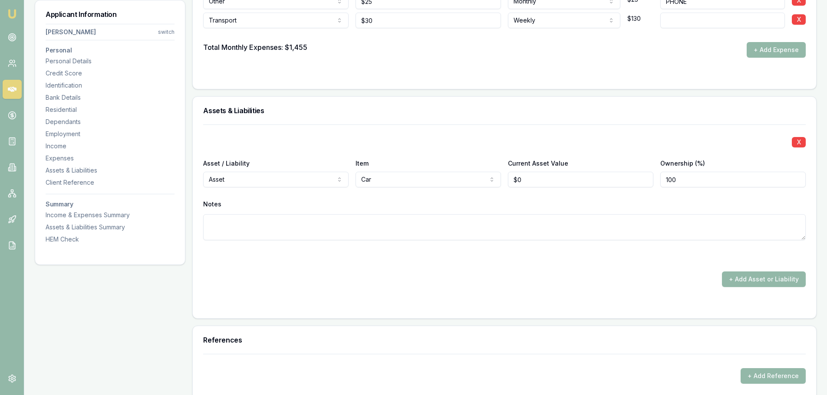
type input "0"
click at [528, 181] on input "0" at bounding box center [580, 180] width 145 height 16
type input "$35,000"
click at [536, 207] on div "Notes" at bounding box center [504, 204] width 602 height 13
click at [751, 278] on button "+ Add Asset or Liability" at bounding box center [764, 280] width 84 height 16
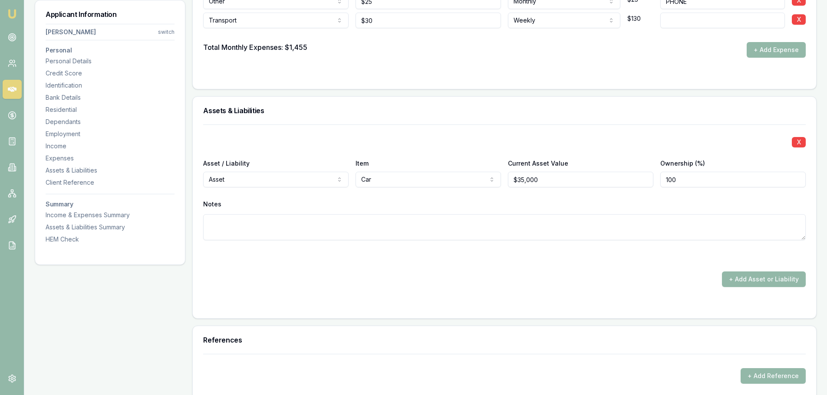
click at [234, 330] on div "References" at bounding box center [504, 340] width 623 height 28
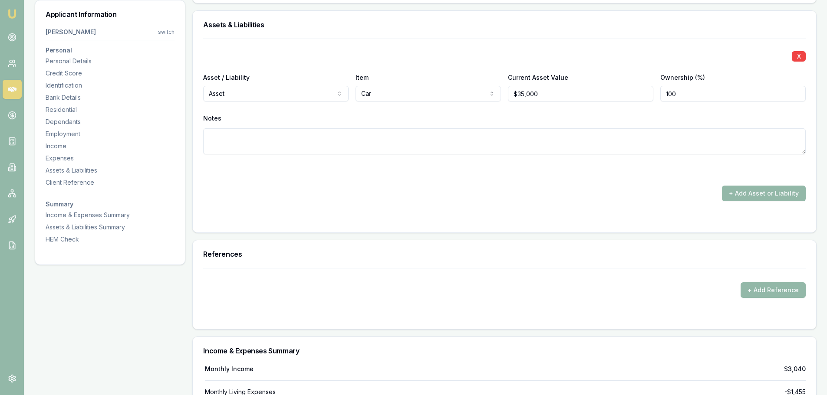
scroll to position [1910, 0]
click at [745, 193] on button "+ Add Asset or Liability" at bounding box center [764, 193] width 84 height 16
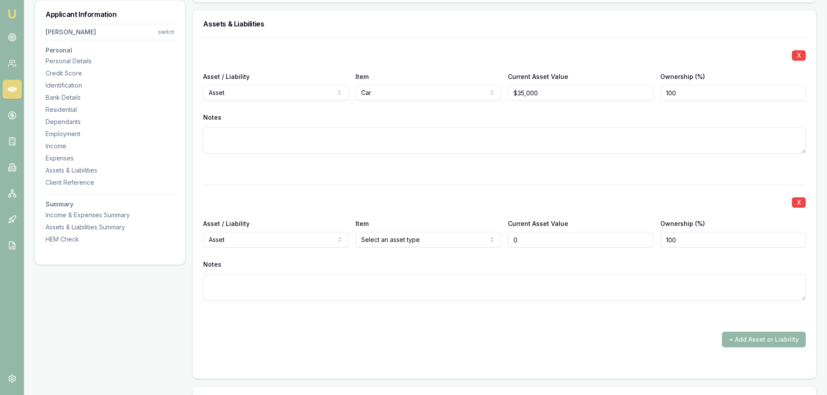
type input "$0"
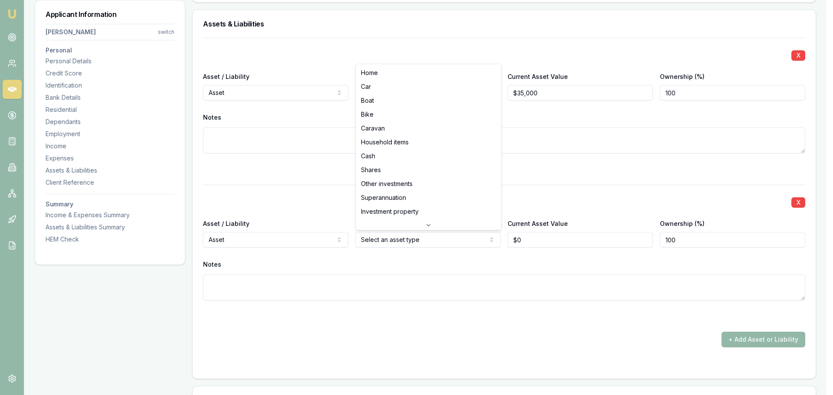
select select "HOUSEHOLD_ITEMS"
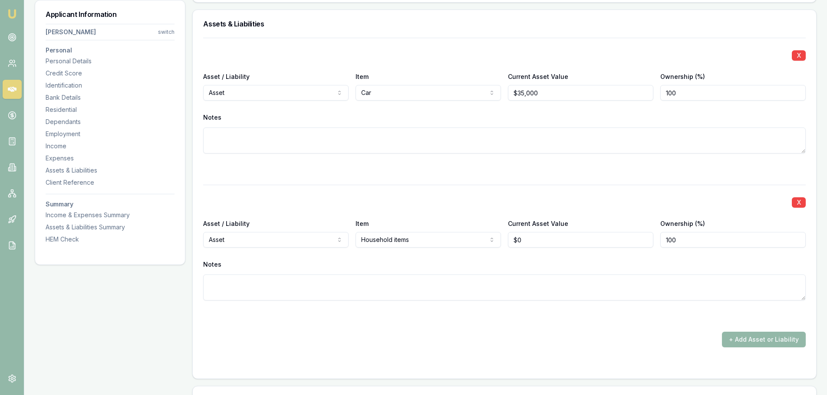
type input "0"
click at [527, 241] on input "0" at bounding box center [580, 240] width 145 height 16
type input "$60,000"
click at [562, 274] on div "Notes" at bounding box center [504, 279] width 602 height 43
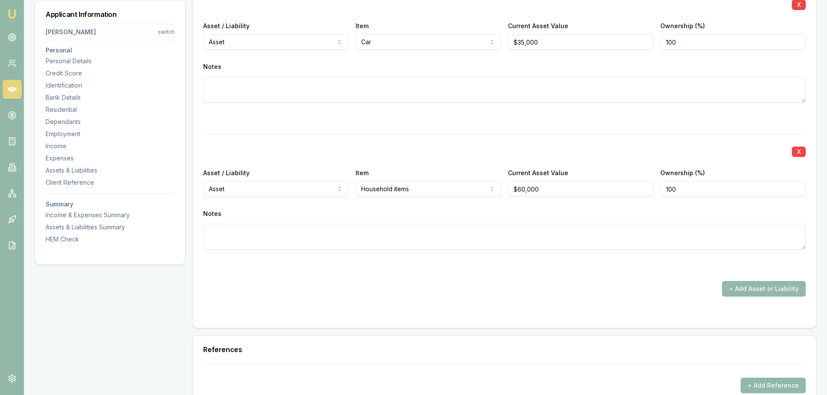
scroll to position [2040, 0]
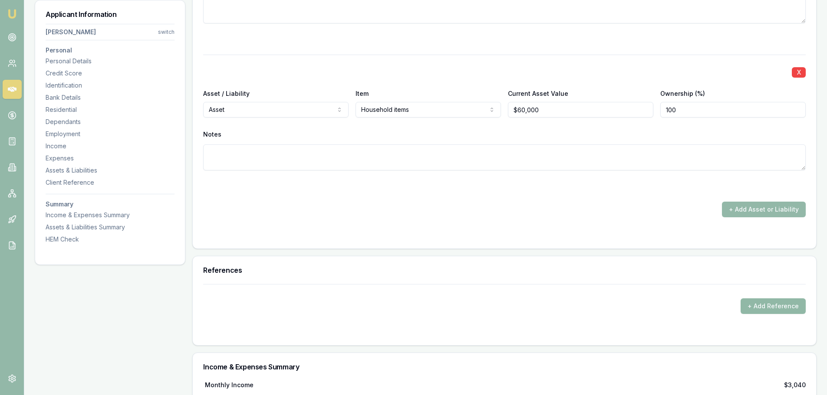
click at [757, 303] on button "+ Add Reference" at bounding box center [772, 307] width 65 height 16
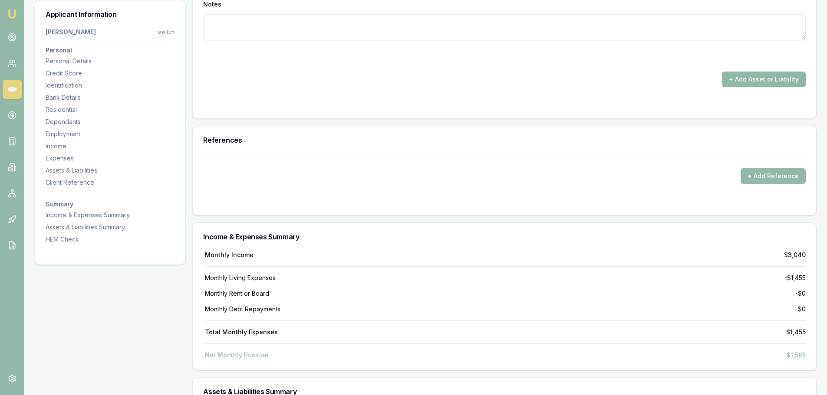
click at [736, 77] on button "+ Add Asset or Liability" at bounding box center [764, 80] width 84 height 16
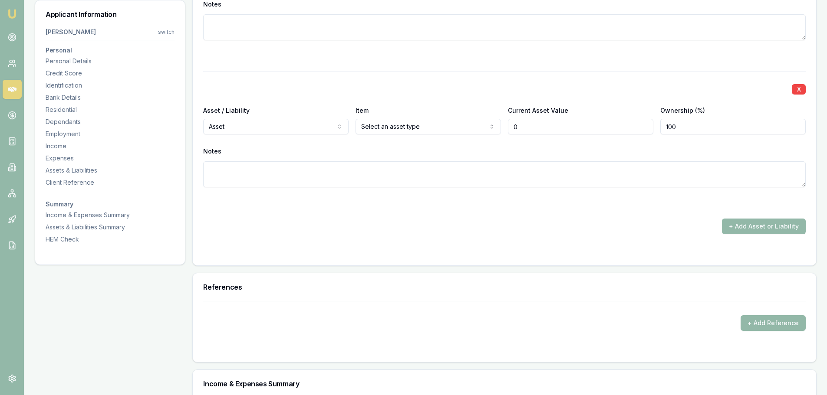
type input "$0"
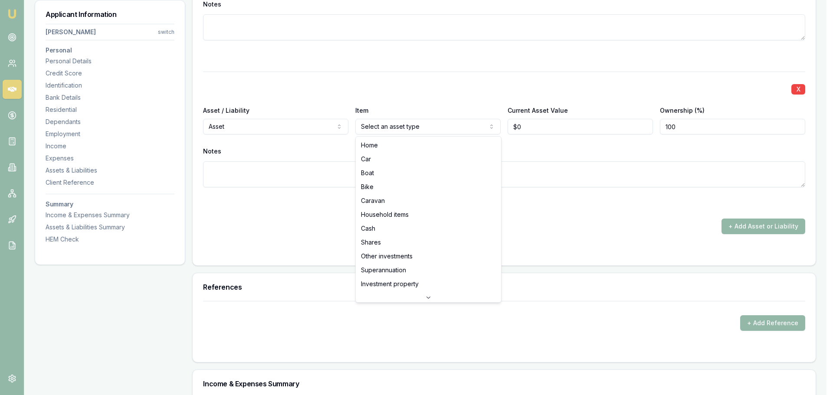
select select "CASH"
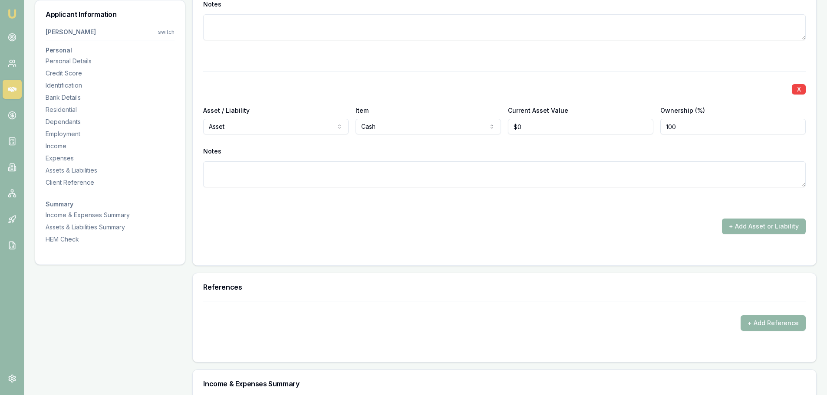
type input "0"
click at [529, 127] on input "0" at bounding box center [580, 127] width 145 height 16
type input "$20,000"
click at [529, 155] on div "Notes" at bounding box center [504, 151] width 602 height 13
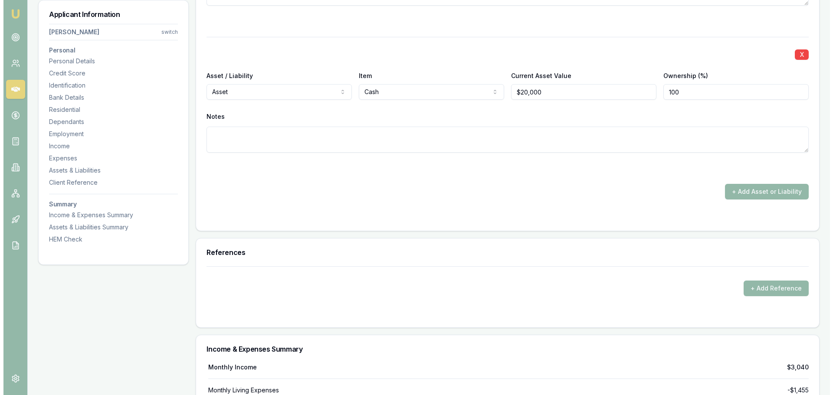
scroll to position [2257, 0]
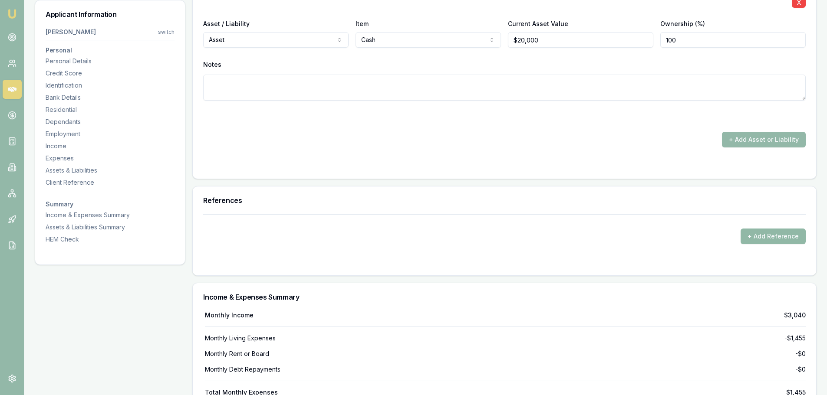
click at [756, 239] on button "+ Add Reference" at bounding box center [772, 237] width 65 height 16
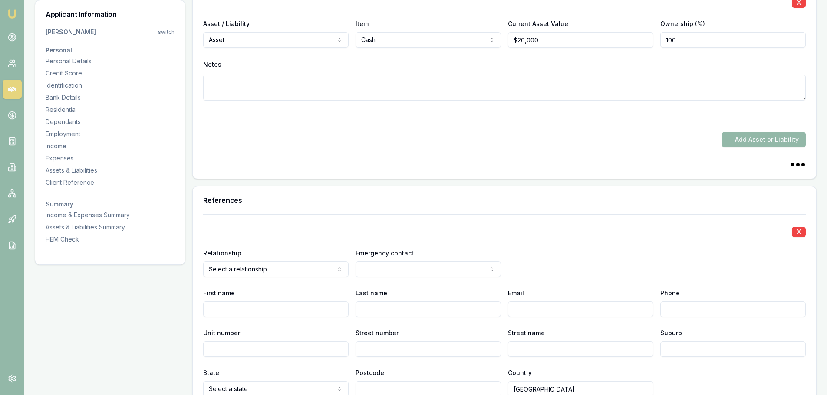
click at [245, 268] on div "X Relationship Select a relationship Agent landlord Friend Family Colleague Oth…" at bounding box center [504, 335] width 623 height 243
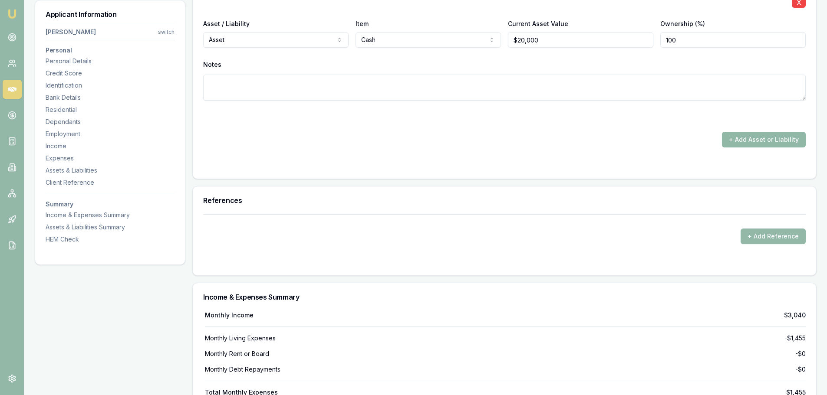
click at [743, 137] on button "+ Add Asset or Liability" at bounding box center [764, 140] width 84 height 16
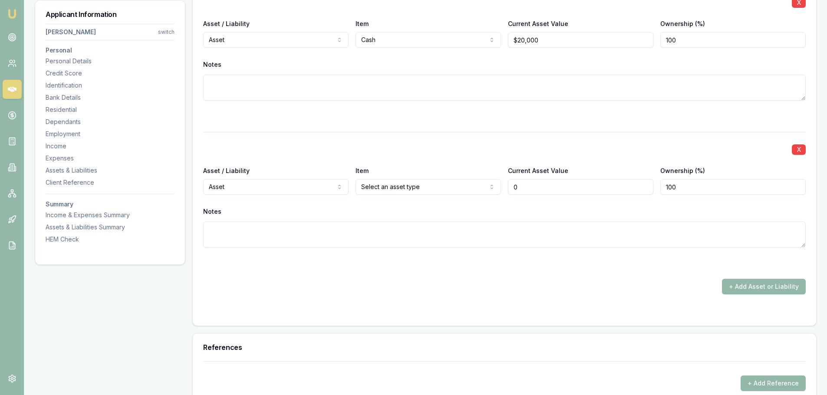
type input "$0"
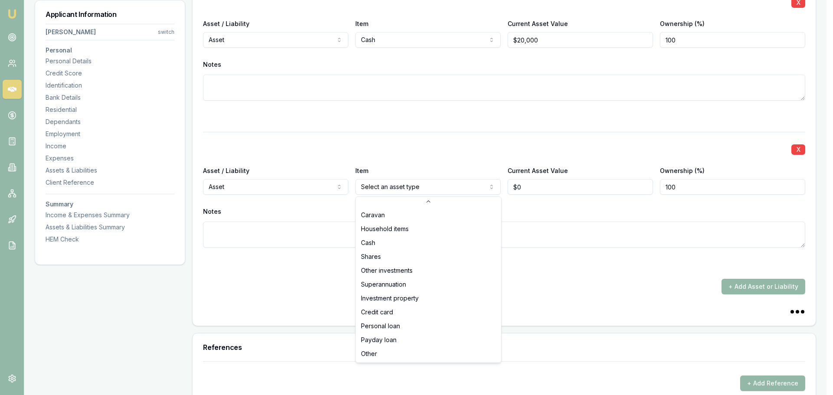
scroll to position [56, 0]
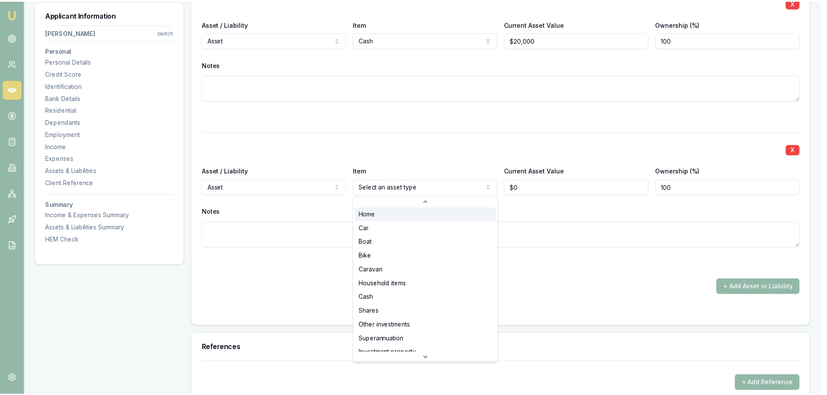
scroll to position [0, 0]
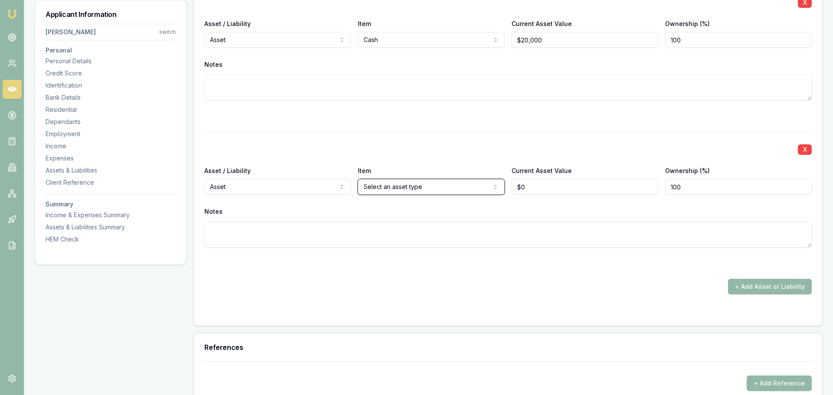
click at [797, 149] on button "X" at bounding box center [799, 150] width 14 height 10
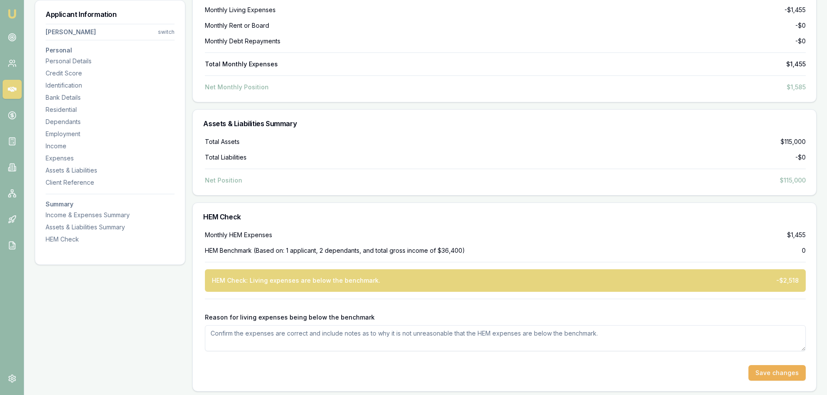
scroll to position [2589, 0]
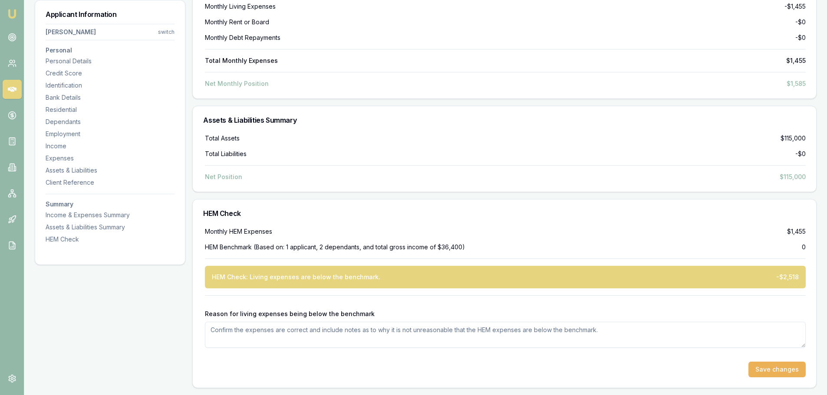
click at [224, 277] on div "HEM Check: Living expenses are below the benchmark." at bounding box center [296, 277] width 168 height 9
click at [221, 333] on textarea "Reason for living expenses being below the benchmark" at bounding box center [505, 335] width 601 height 26
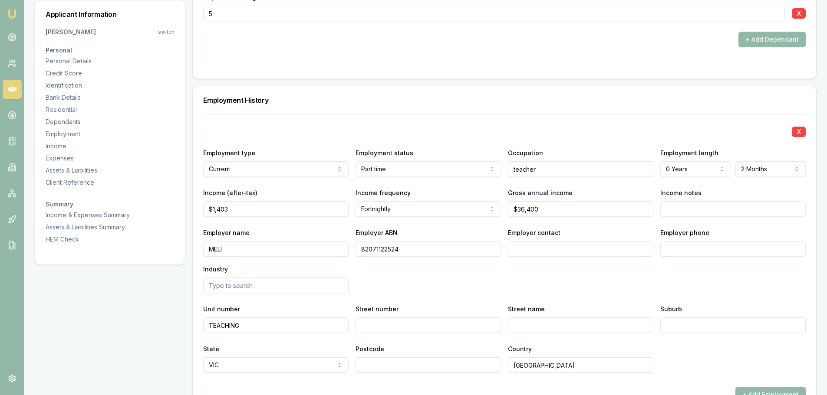
scroll to position [1070, 0]
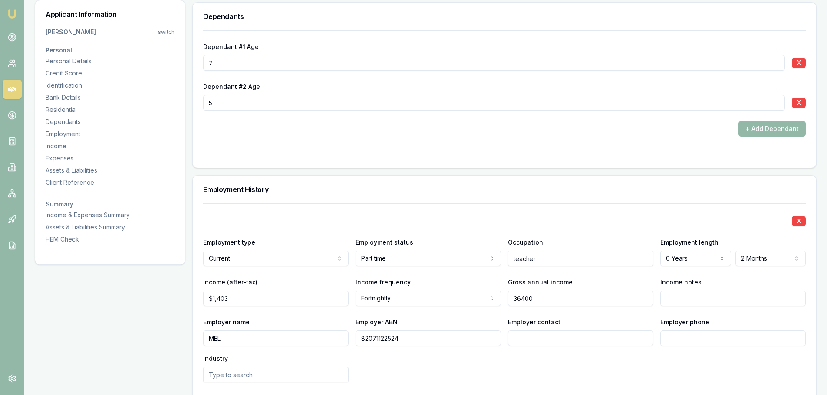
drag, startPoint x: 543, startPoint y: 300, endPoint x: 469, endPoint y: 299, distance: 74.2
click at [469, 299] on div "Income (after-tax) $1,403 Income frequency Fortnightly Weekly Fortnightly Month…" at bounding box center [504, 292] width 602 height 30
type input "$41,719"
drag, startPoint x: 584, startPoint y: 384, endPoint x: 611, endPoint y: 371, distance: 30.1
click at [584, 383] on div "X Employment type Current Current Previous Employment status Part time Full tim…" at bounding box center [504, 333] width 602 height 259
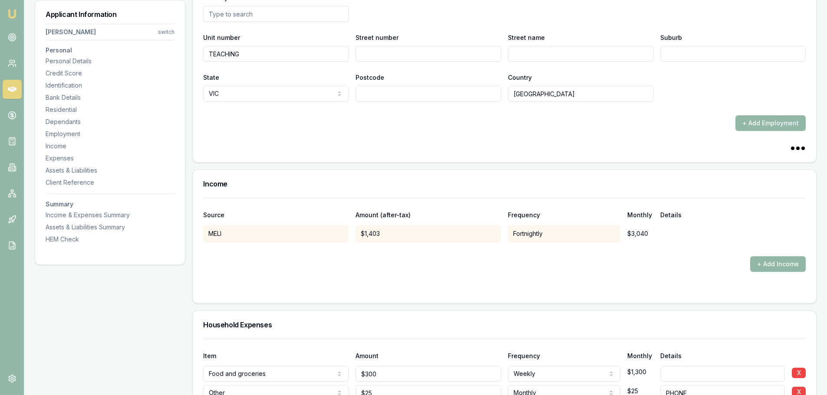
scroll to position [1460, 0]
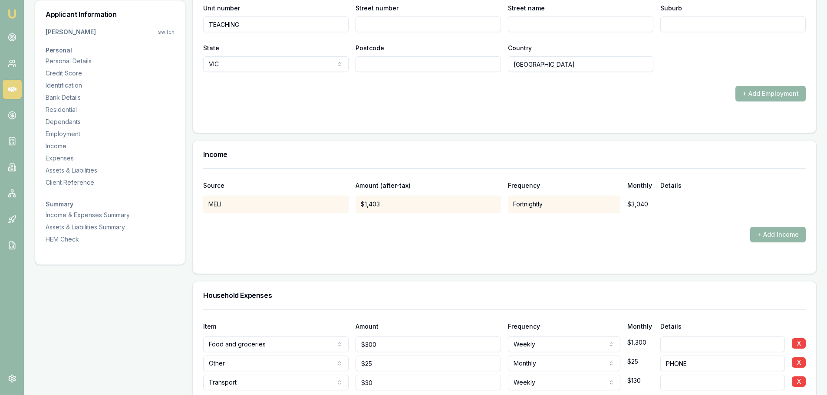
click at [525, 247] on form "Source Amount (after-tax) Frequency Monthly Details MELI $1,403 Fortnightly $3,…" at bounding box center [504, 215] width 602 height 95
click at [704, 248] on form "Source Amount (after-tax) Frequency Monthly Details MELI $1,403 Fortnightly $3,…" at bounding box center [504, 215] width 602 height 95
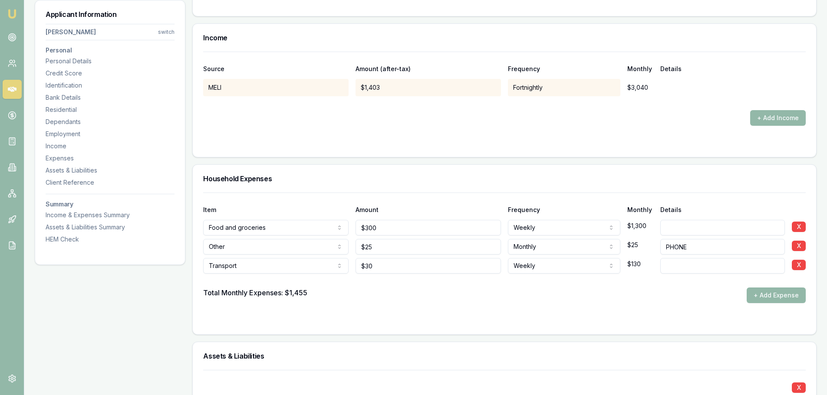
scroll to position [1634, 0]
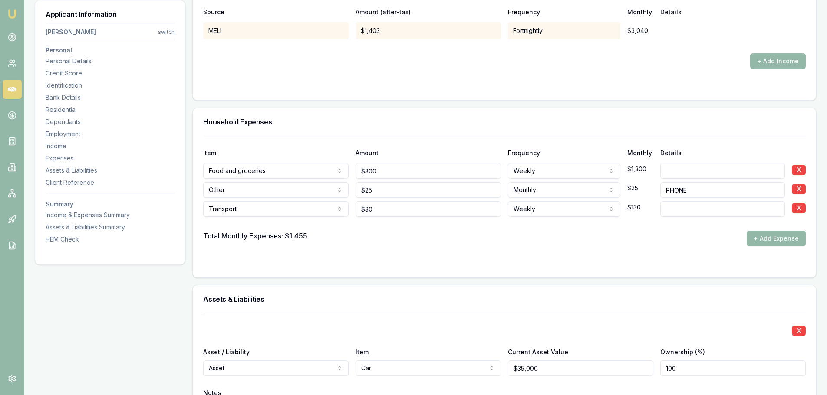
click at [340, 256] on form "Item Amount Frequency Monthly Details Food and groceries Rent or board Food and…" at bounding box center [504, 201] width 602 height 131
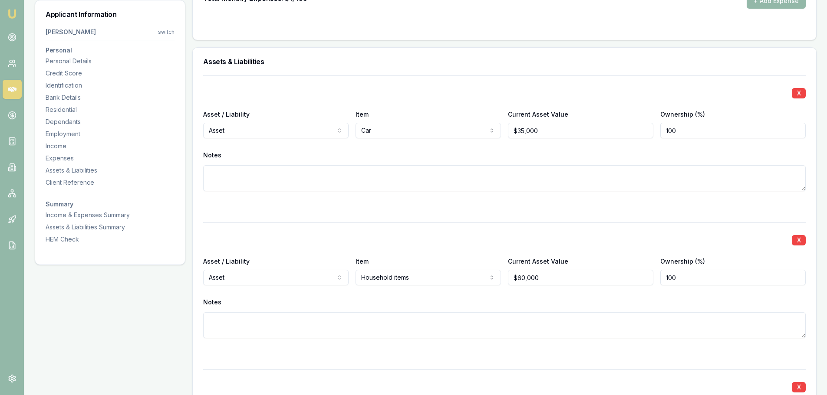
scroll to position [1894, 0]
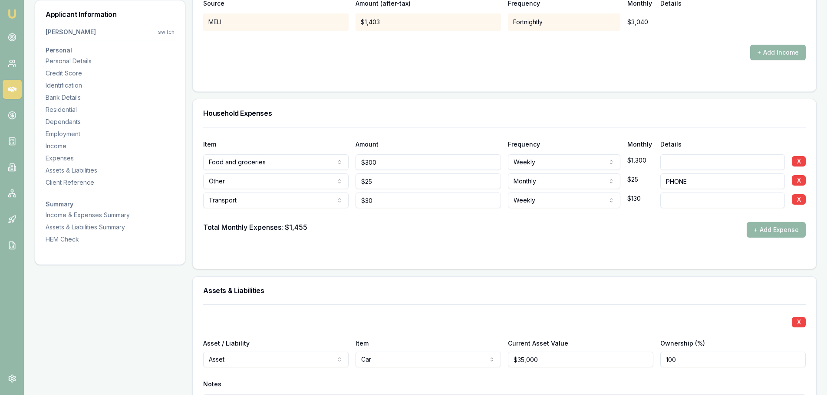
scroll to position [1634, 0]
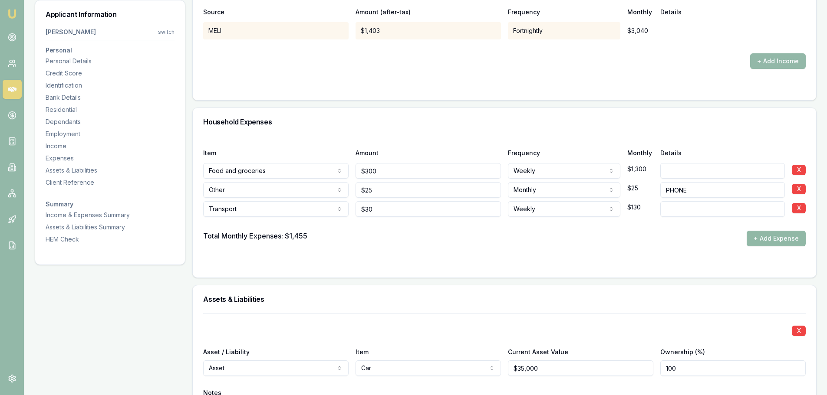
click at [766, 240] on button "+ Add Expense" at bounding box center [775, 239] width 59 height 16
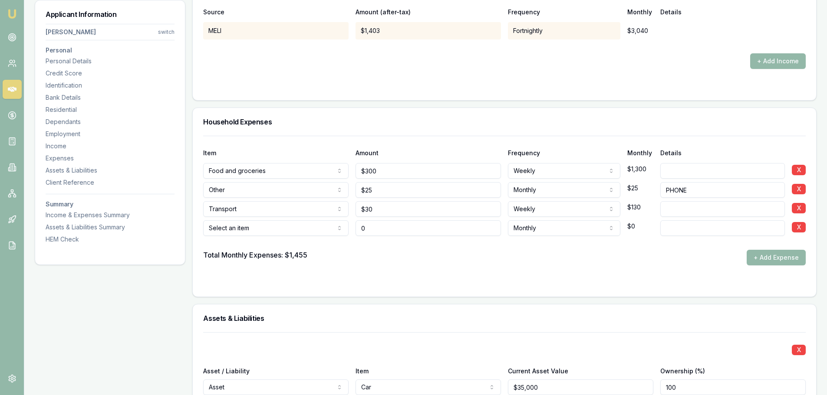
type input "$0"
type input "0"
click at [377, 230] on input "0" at bounding box center [427, 228] width 145 height 16
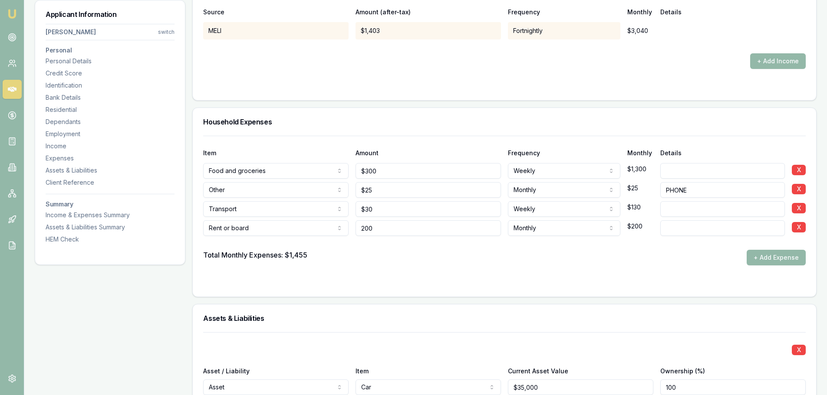
type input "$200"
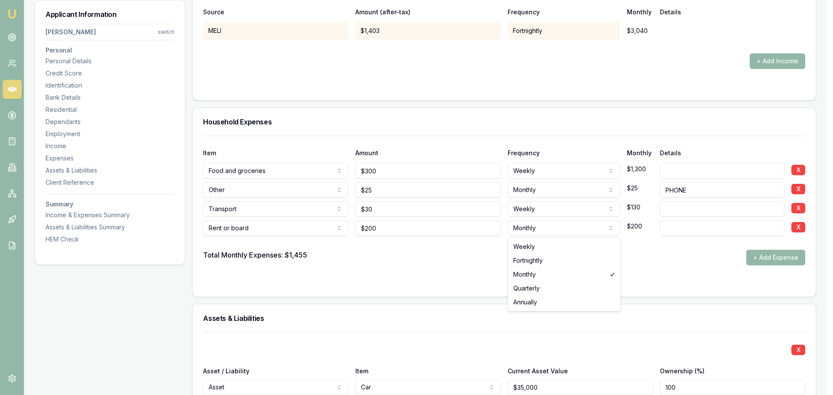
select select "WEEKLY"
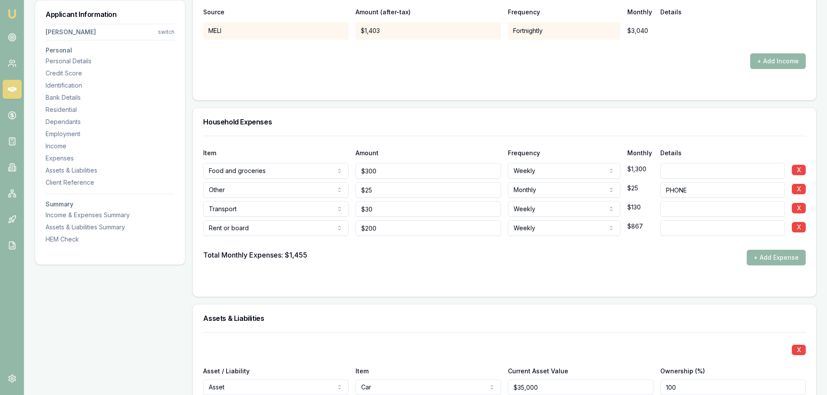
click at [627, 265] on div "Total Monthly Expenses: $1,455 + Add Expense" at bounding box center [504, 258] width 602 height 16
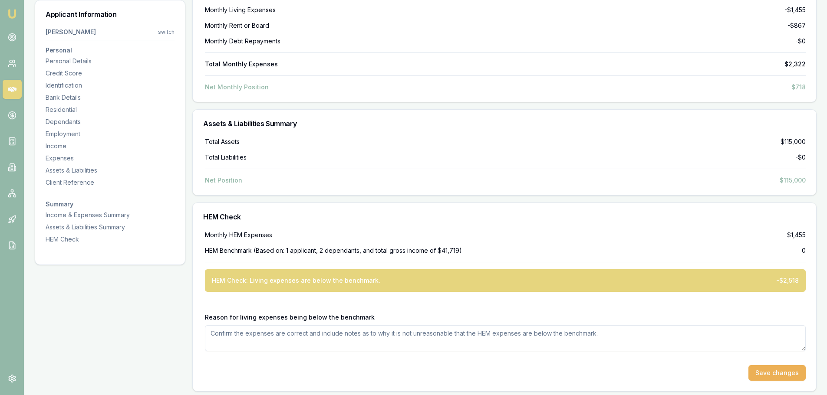
scroll to position [2608, 0]
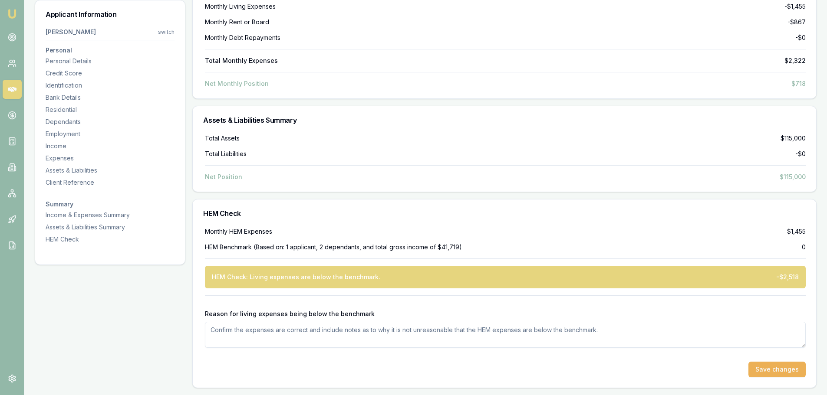
click at [714, 220] on div "HEM Check" at bounding box center [504, 214] width 623 height 28
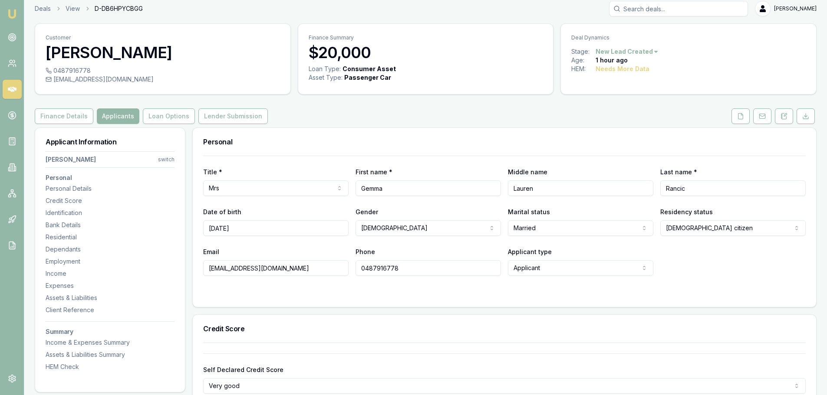
scroll to position [0, 0]
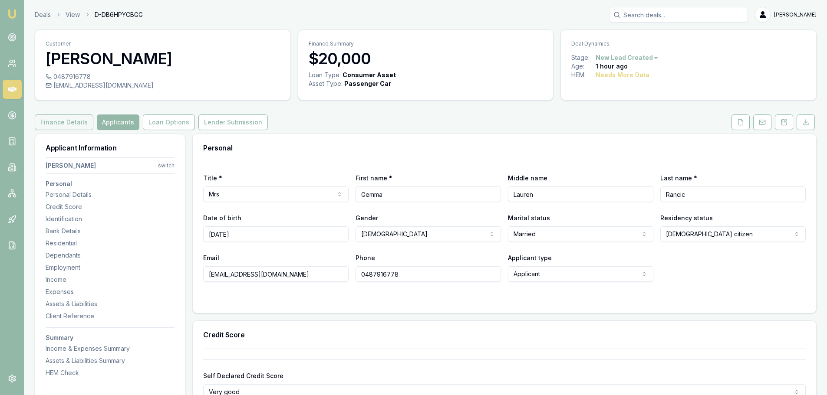
click at [56, 122] on button "Finance Details" at bounding box center [64, 123] width 59 height 16
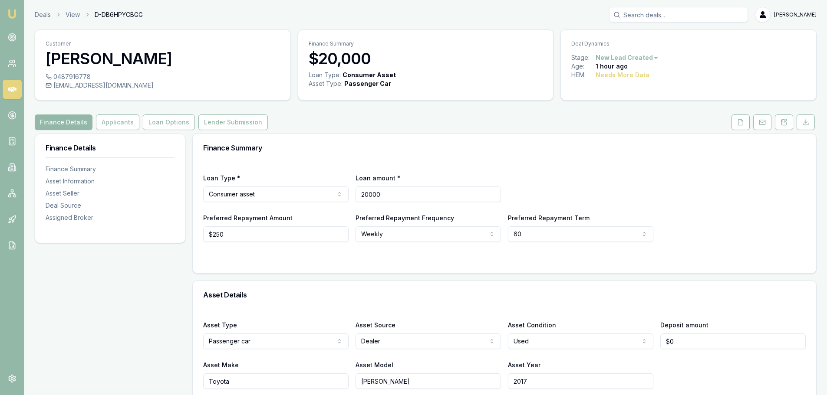
drag, startPoint x: 391, startPoint y: 194, endPoint x: 343, endPoint y: 194, distance: 48.2
click at [343, 194] on div "Loan Type * Consumer asset Consumer loan Consumer asset Commercial loan Commerc…" at bounding box center [504, 188] width 602 height 30
type input "$20,000"
click at [512, 161] on div "Finance Summary" at bounding box center [504, 148] width 623 height 28
click at [111, 121] on button "Applicants" at bounding box center [117, 123] width 43 height 16
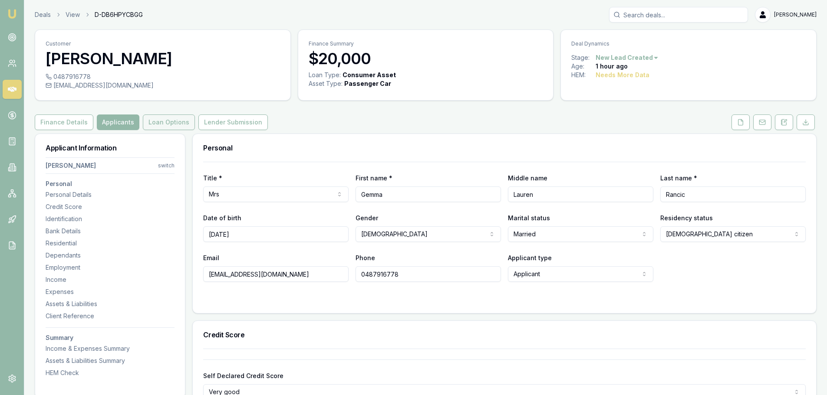
click at [159, 123] on button "Loan Options" at bounding box center [169, 123] width 52 height 16
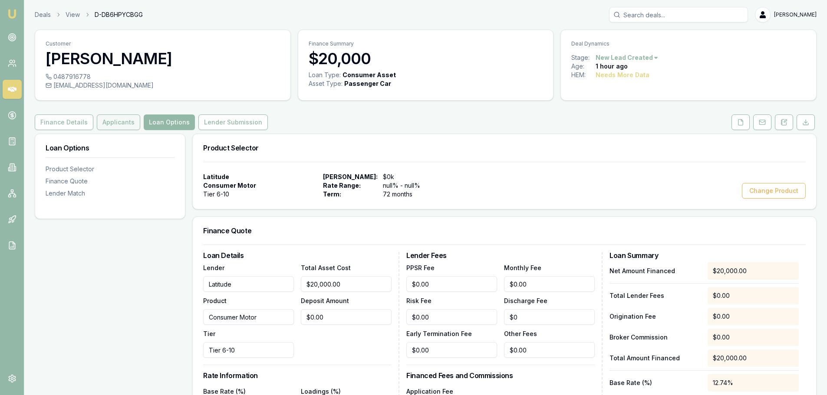
click at [110, 122] on button "Applicants" at bounding box center [118, 123] width 43 height 16
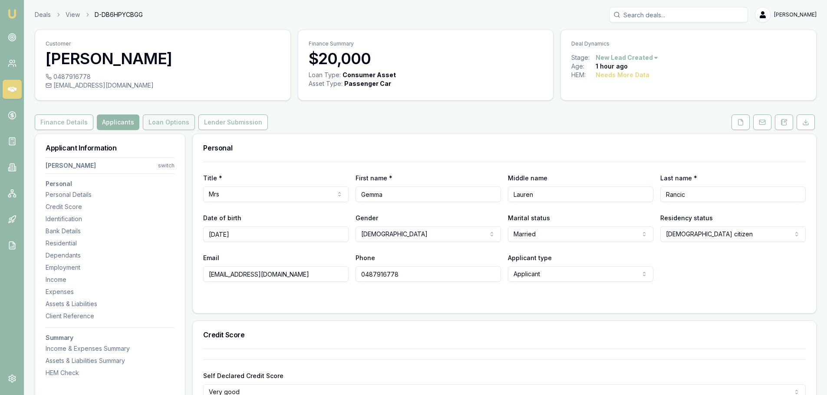
click at [157, 123] on button "Loan Options" at bounding box center [169, 123] width 52 height 16
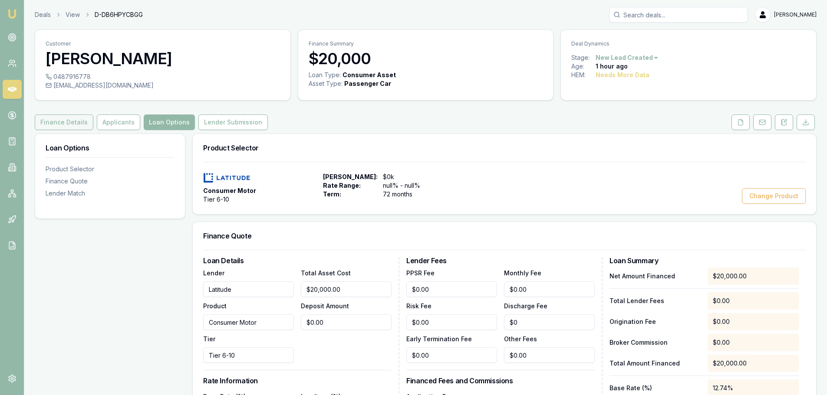
click at [58, 121] on button "Finance Details" at bounding box center [64, 123] width 59 height 16
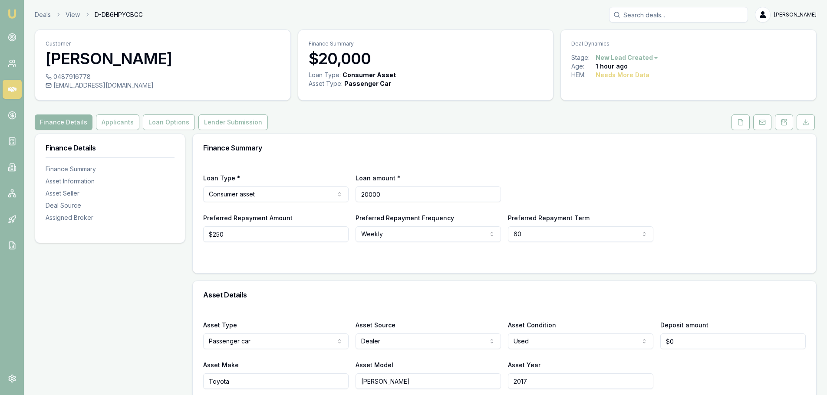
drag, startPoint x: 399, startPoint y: 197, endPoint x: 335, endPoint y: 198, distance: 64.2
click at [335, 198] on div "Loan Type * Consumer asset Consumer loan Consumer asset Commercial loan Commerc…" at bounding box center [504, 188] width 602 height 30
type input "$37,000"
click at [427, 262] on div "Loan Type * Consumer asset Consumer loan Consumer asset Commercial loan Commerc…" at bounding box center [504, 218] width 623 height 112
drag, startPoint x: 687, startPoint y: 342, endPoint x: 646, endPoint y: 344, distance: 41.7
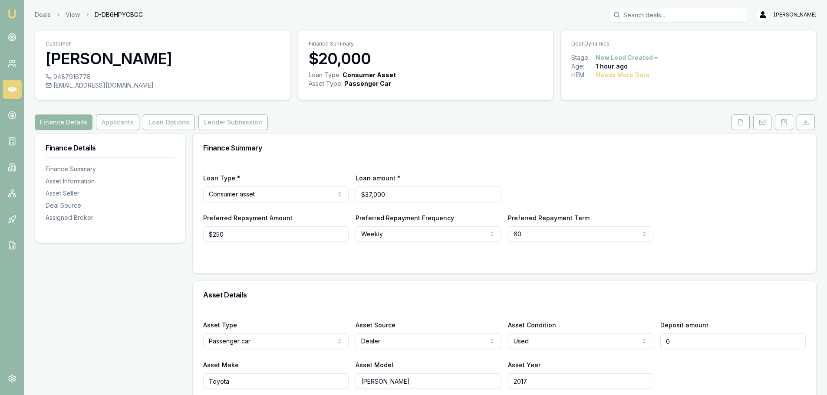
click at [646, 344] on div "Asset Type Passenger car Passenger car Electric vehicle Light commercial Carava…" at bounding box center [504, 335] width 602 height 30
type input "$17,000"
click at [700, 371] on div "Asset Make Toyota Asset Model Prado Asset Year 2017" at bounding box center [504, 375] width 602 height 30
click at [654, 291] on div "Asset Details" at bounding box center [504, 295] width 623 height 28
click at [441, 138] on div "Finance Summary" at bounding box center [504, 148] width 623 height 28
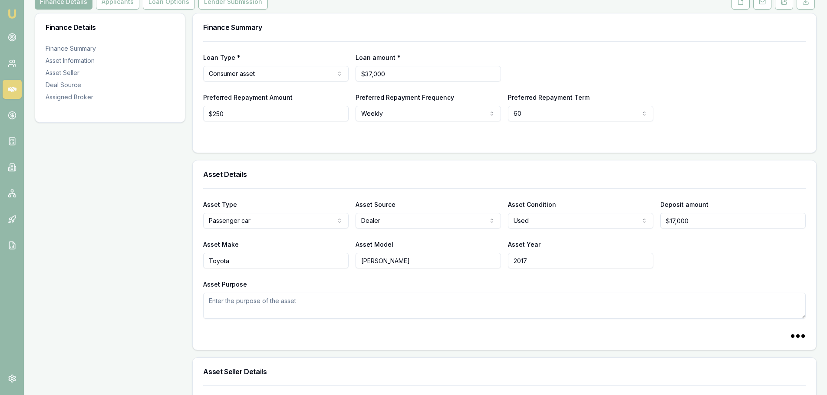
scroll to position [130, 0]
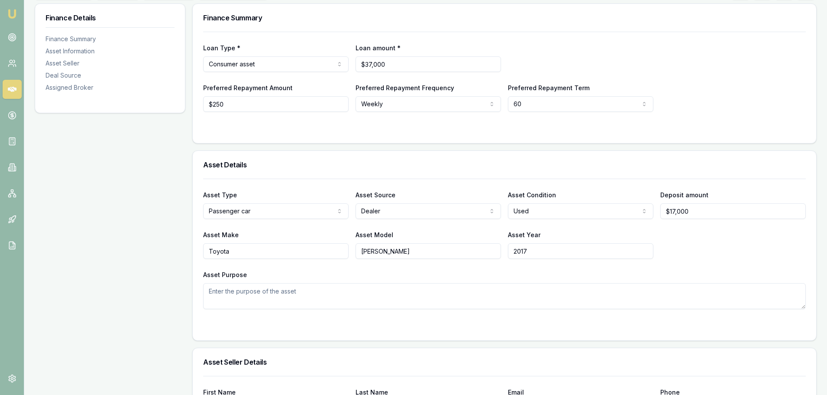
click at [694, 244] on div "Asset Make Toyota Asset Model Prado Asset Year 2017" at bounding box center [504, 245] width 602 height 30
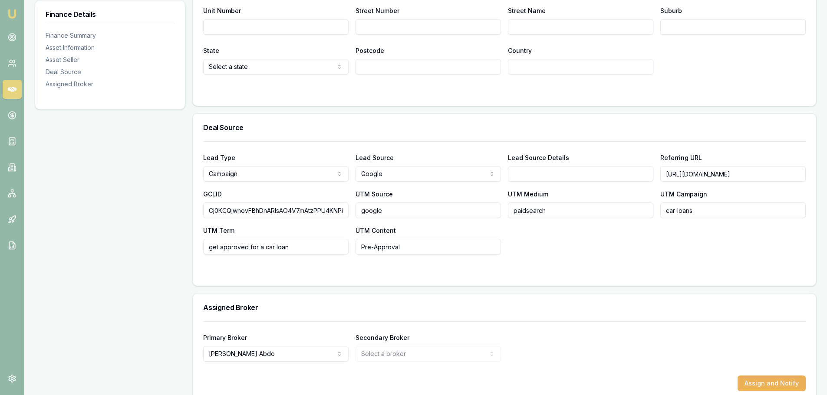
scroll to position [642, 0]
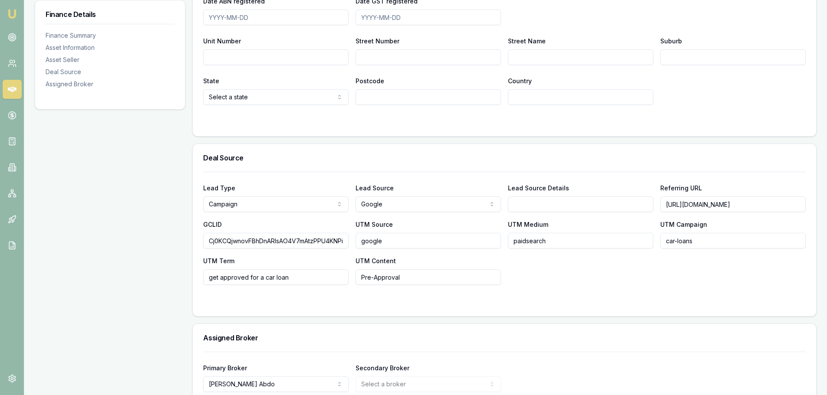
scroll to position [512, 0]
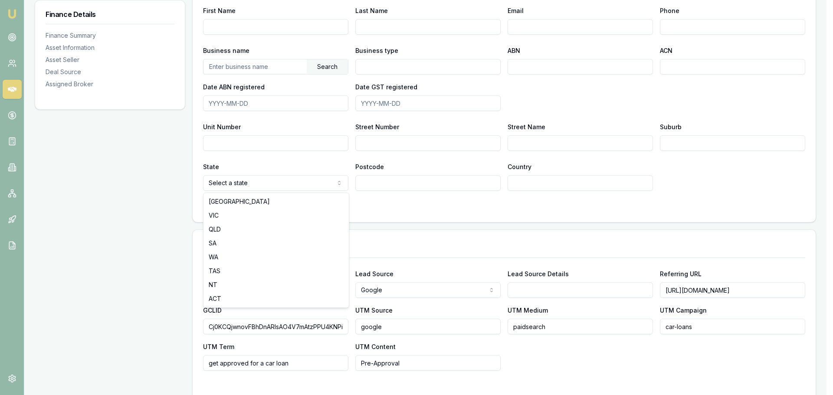
select select "VIC"
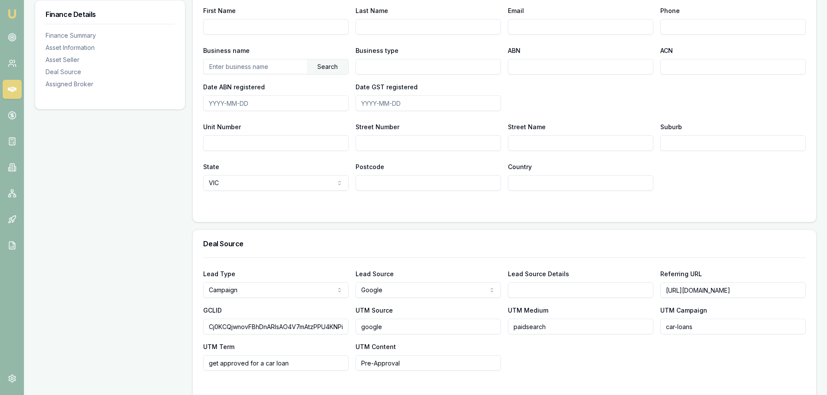
click at [85, 224] on div "Finance Details Finance Summary Asset Information Asset Seller Deal Source Assi…" at bounding box center [110, 70] width 151 height 897
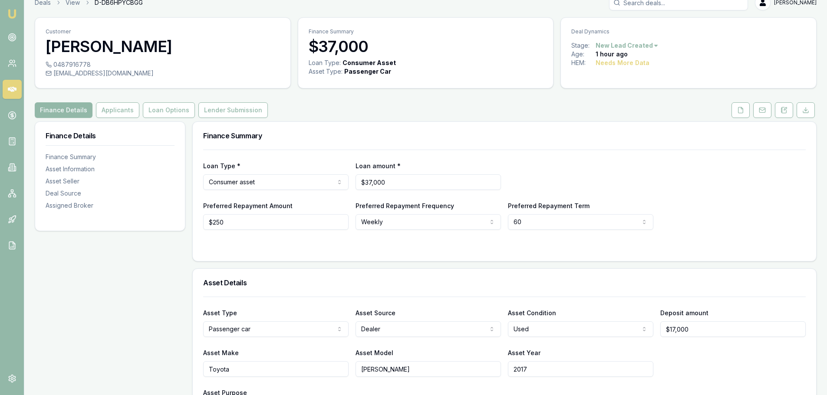
scroll to position [0, 0]
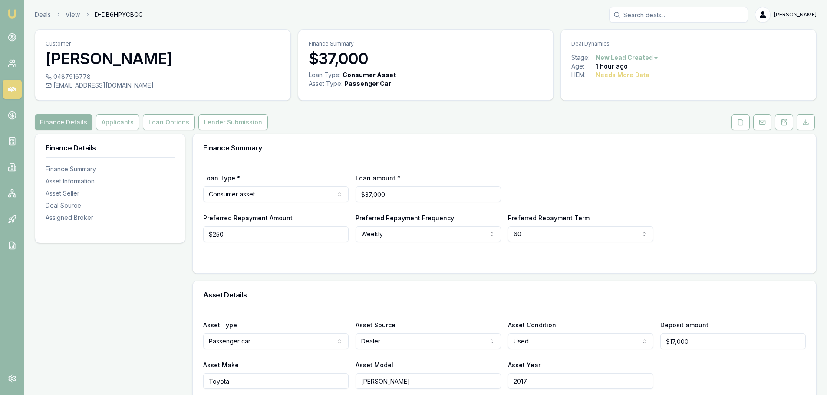
click at [694, 62] on div "Age: 1 hour ago" at bounding box center [688, 66] width 234 height 9
click at [56, 121] on button "Finance Details" at bounding box center [64, 123] width 58 height 16
click at [101, 125] on button "Applicants" at bounding box center [117, 123] width 43 height 16
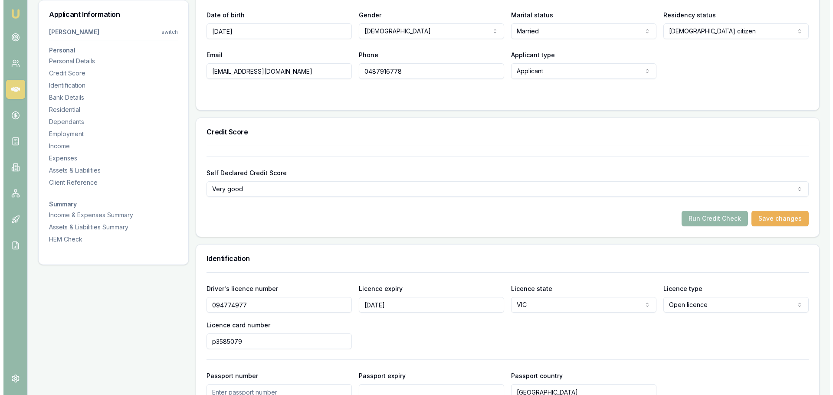
scroll to position [260, 0]
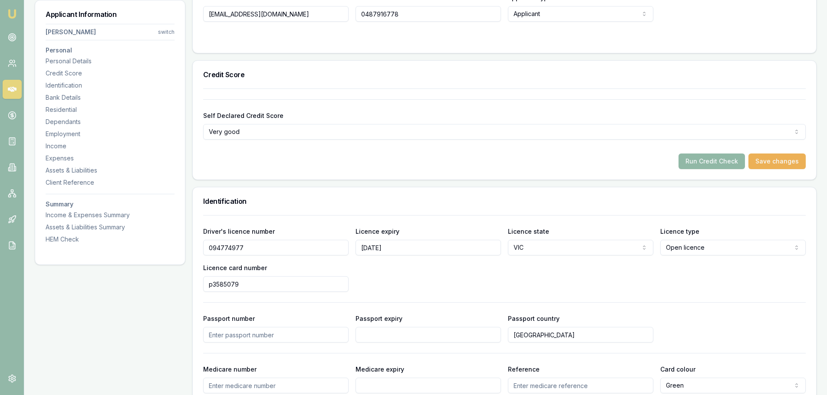
click at [704, 164] on button "Run Credit Check" at bounding box center [711, 162] width 66 height 16
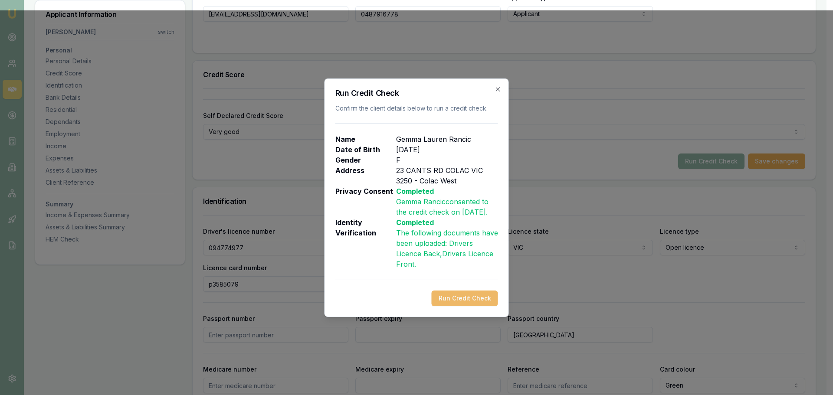
click at [465, 296] on button "Run Credit Check" at bounding box center [465, 299] width 66 height 16
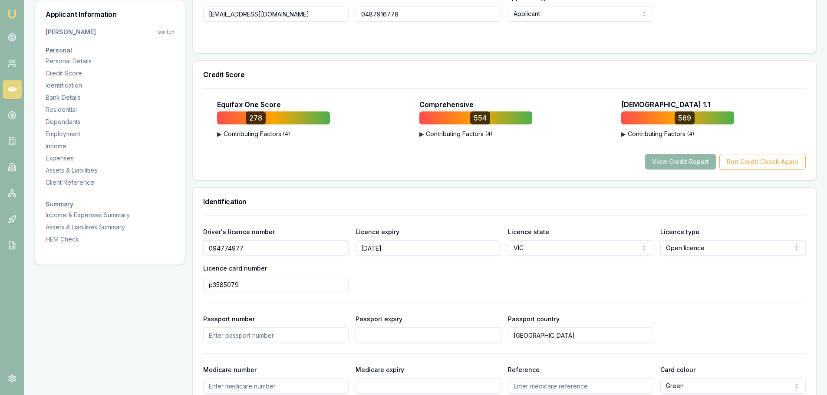
drag, startPoint x: 643, startPoint y: 164, endPoint x: 663, endPoint y: 164, distance: 20.0
click at [659, 164] on div "View Credit Report Run Credit Check Again" at bounding box center [504, 162] width 602 height 16
click at [671, 163] on button "View Credit Report" at bounding box center [680, 162] width 71 height 16
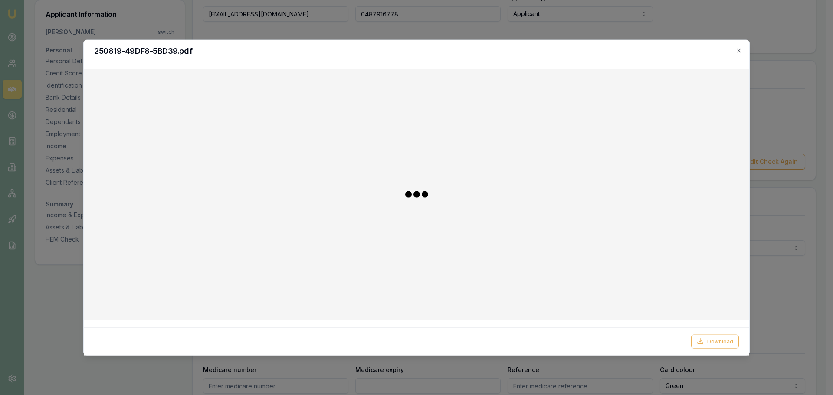
click at [677, 162] on div at bounding box center [417, 194] width 666 height 251
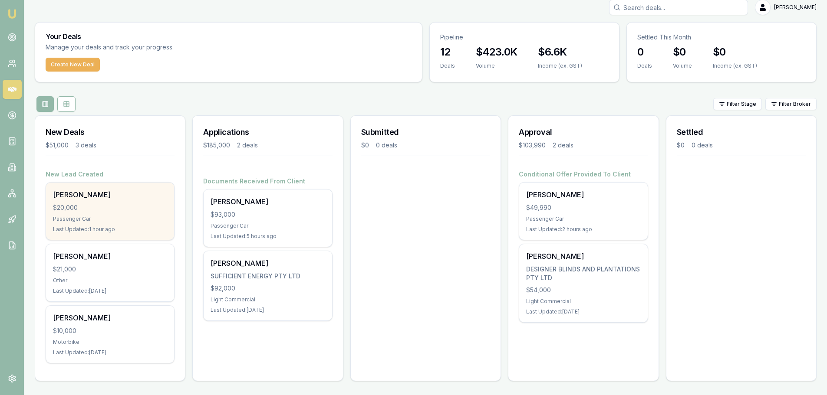
click at [104, 210] on div "$20,000" at bounding box center [110, 208] width 114 height 9
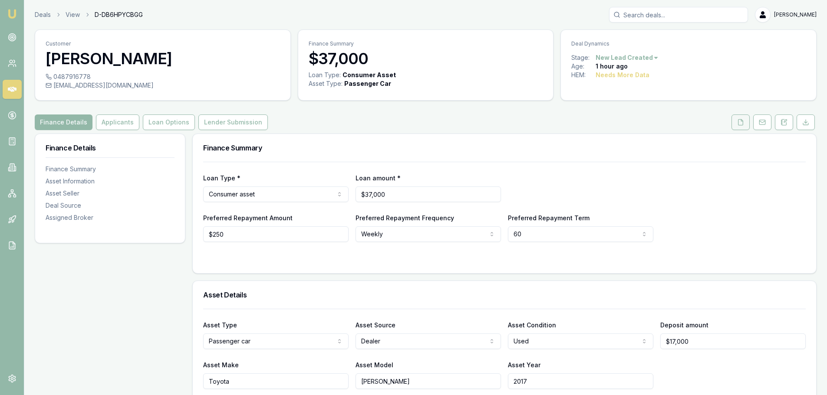
click at [738, 119] on icon at bounding box center [740, 122] width 7 height 7
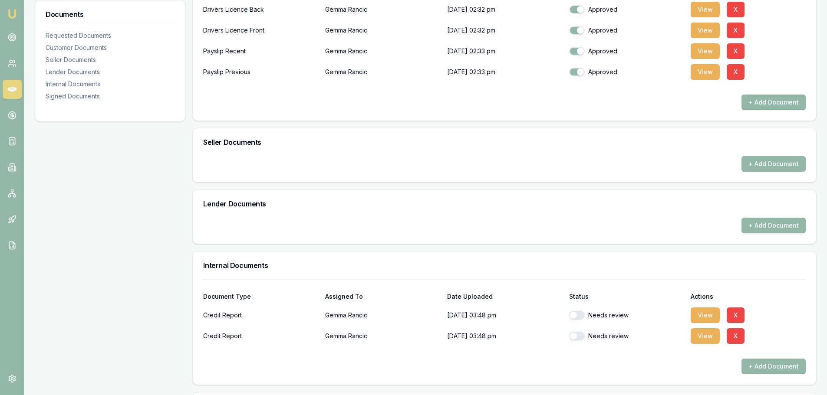
scroll to position [347, 0]
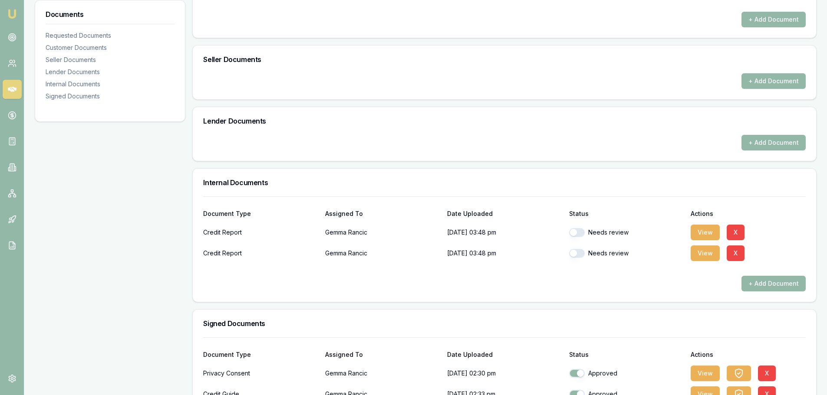
drag, startPoint x: 574, startPoint y: 229, endPoint x: 581, endPoint y: 247, distance: 19.4
click at [575, 230] on button "button" at bounding box center [577, 232] width 16 height 9
checkbox input "false"
click at [571, 256] on button "button" at bounding box center [577, 253] width 16 height 9
checkbox input "false"
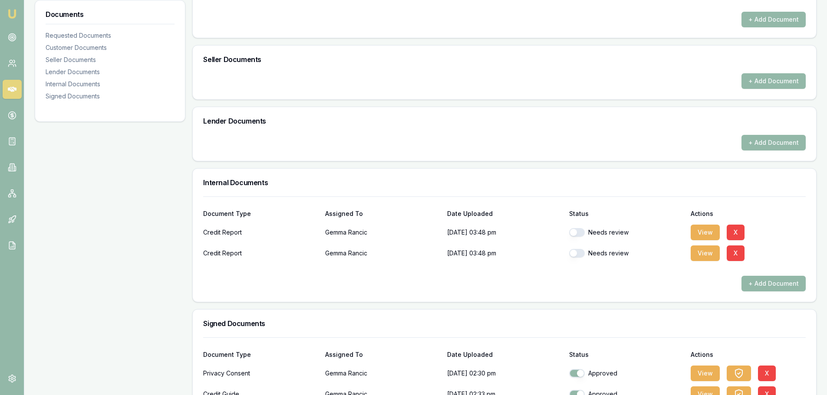
click at [574, 233] on button "button" at bounding box center [577, 232] width 16 height 9
checkbox input "true"
click at [574, 257] on button "button" at bounding box center [577, 253] width 16 height 9
checkbox input "true"
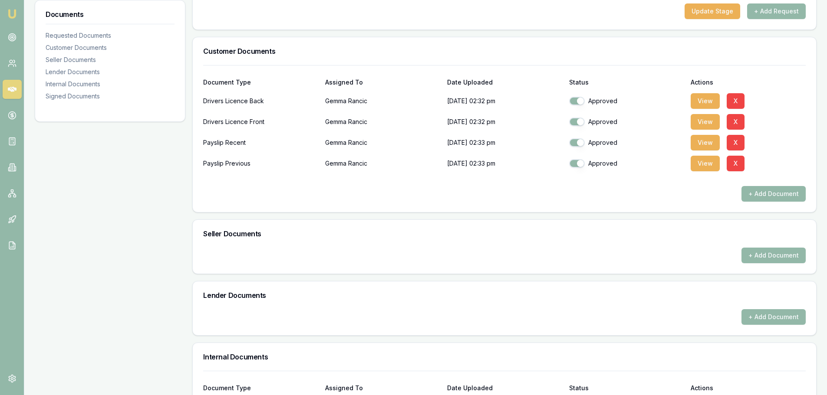
scroll to position [142, 0]
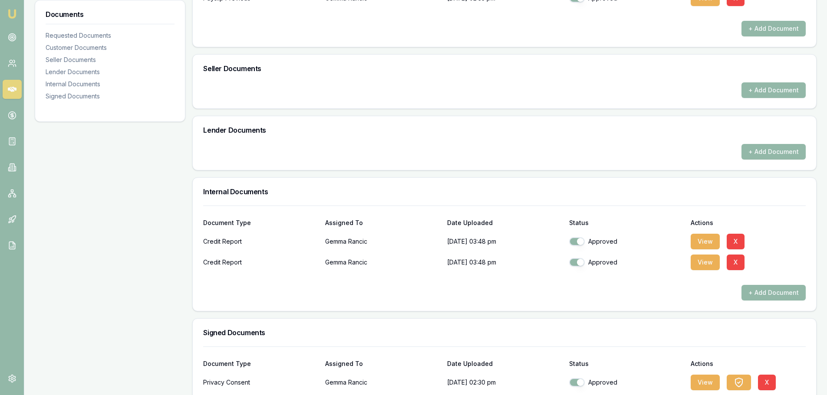
scroll to position [402, 0]
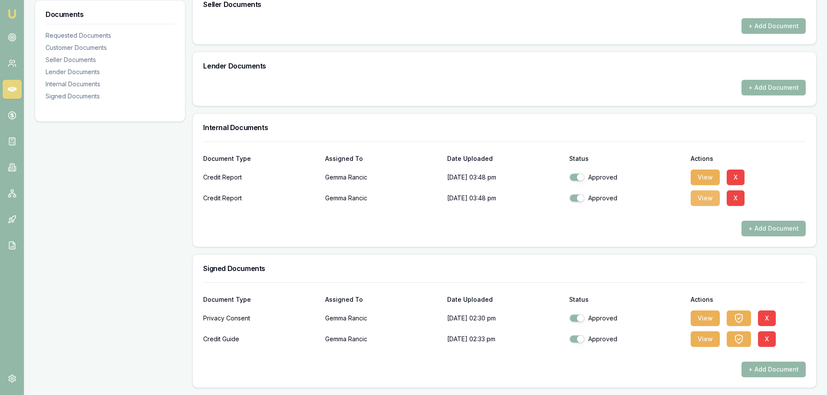
click at [704, 197] on button "View" at bounding box center [704, 199] width 29 height 16
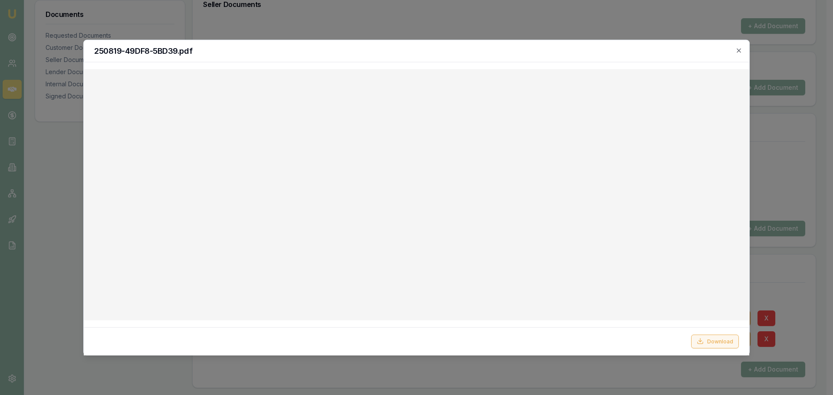
click at [717, 344] on button "Download" at bounding box center [715, 342] width 48 height 14
click at [713, 342] on button "Download" at bounding box center [715, 342] width 48 height 14
click at [738, 49] on icon "button" at bounding box center [739, 50] width 7 height 7
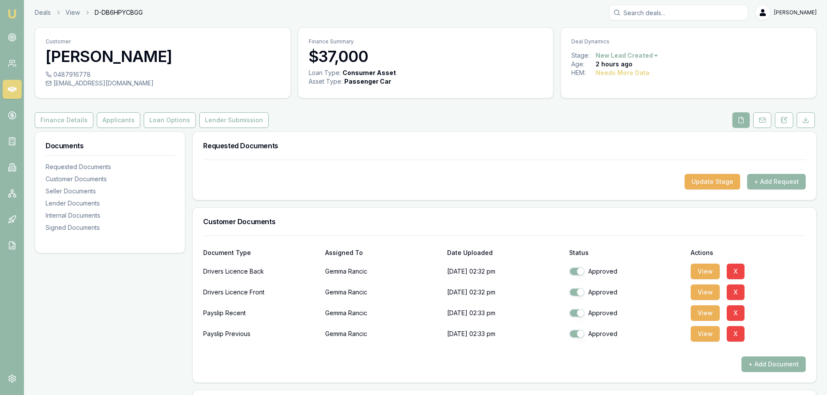
scroll to position [0, 0]
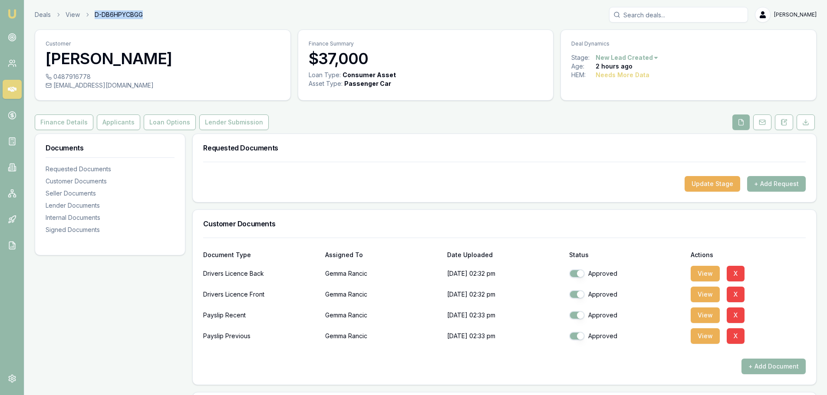
drag, startPoint x: 92, startPoint y: 13, endPoint x: 147, endPoint y: 10, distance: 54.8
click at [147, 10] on div "Deals View D-DB6HPYCBGG [PERSON_NAME]" at bounding box center [426, 15] width 782 height 16
copy span "D-DB6HPYCBGG"
click at [46, 14] on link "Deals" at bounding box center [43, 14] width 16 height 9
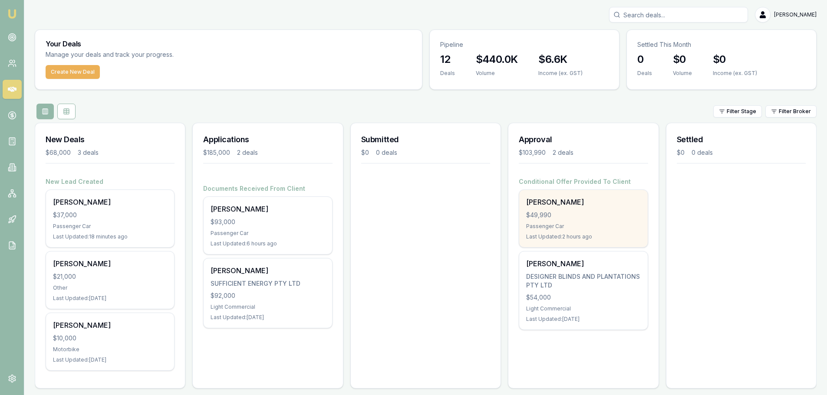
click at [581, 207] on div "[PERSON_NAME]" at bounding box center [583, 202] width 114 height 10
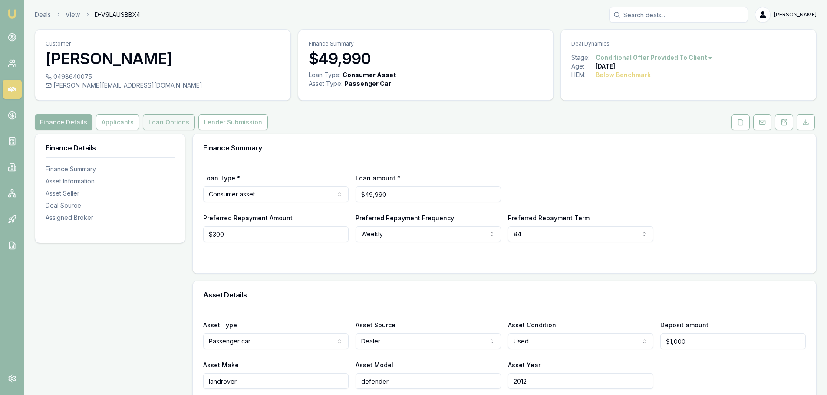
click at [154, 122] on button "Loan Options" at bounding box center [169, 123] width 52 height 16
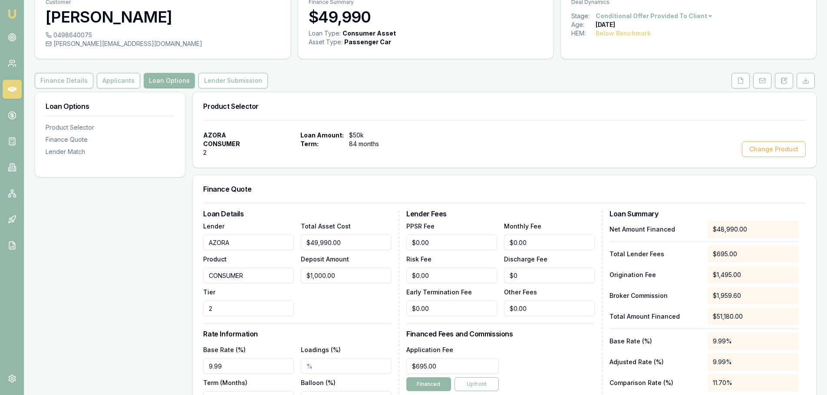
scroll to position [43, 0]
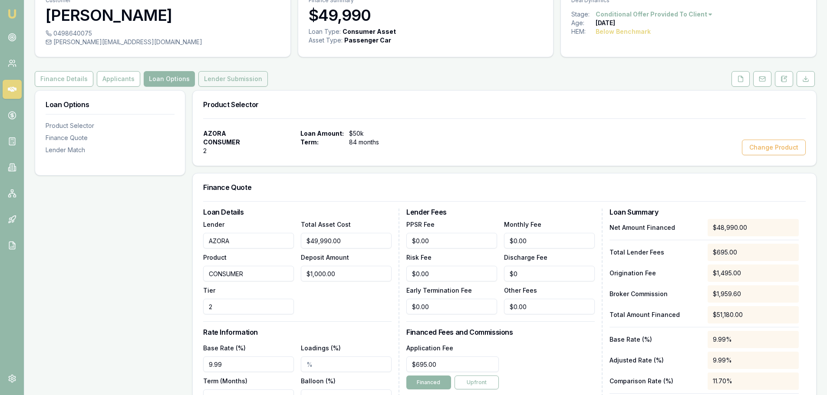
click at [209, 80] on button "Lender Submission" at bounding box center [232, 79] width 69 height 16
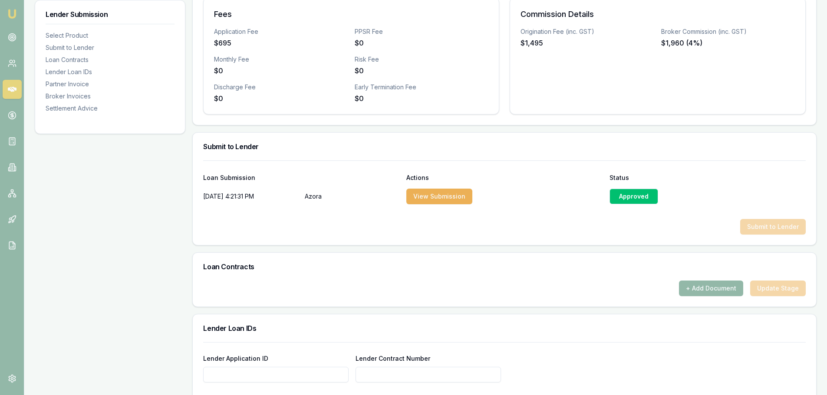
scroll to position [347, 0]
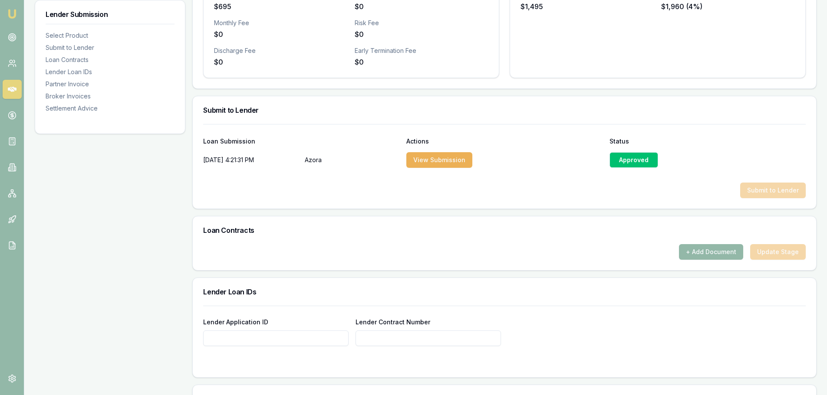
click at [769, 254] on div "+ Add Document Update Stage" at bounding box center [504, 252] width 602 height 16
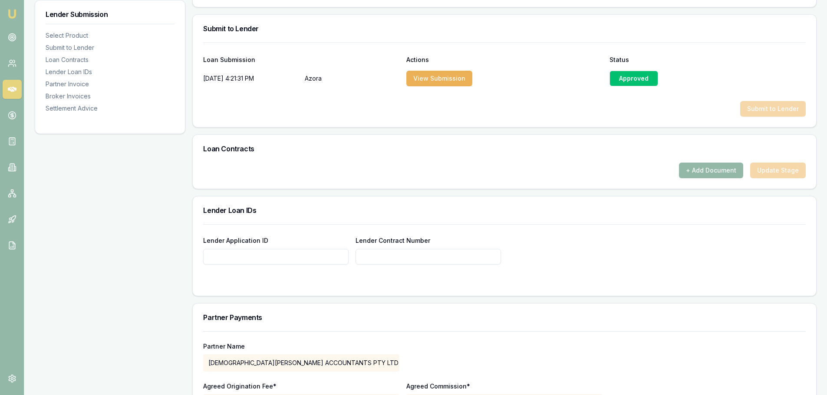
scroll to position [434, 0]
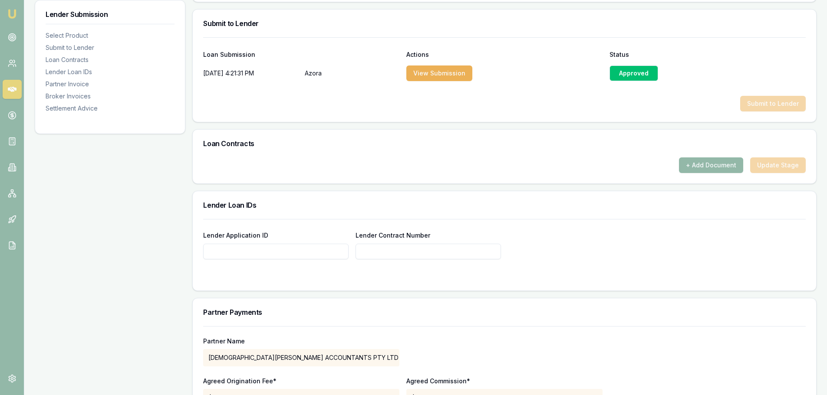
drag, startPoint x: 224, startPoint y: 243, endPoint x: 215, endPoint y: 252, distance: 12.6
click at [215, 252] on input "Lender Application ID" at bounding box center [275, 252] width 145 height 16
paste input "1723853"
type input "1723853"
paste input "1723853"
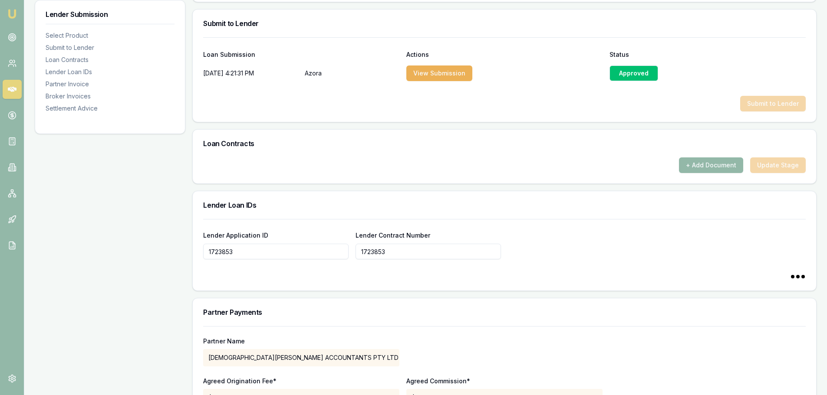
type input "1723853"
click at [565, 300] on div "Partner Payments" at bounding box center [504, 313] width 623 height 28
click at [766, 165] on div "+ Add Document Update Stage" at bounding box center [504, 166] width 602 height 16
paste input "1723853"
type input "1723853"
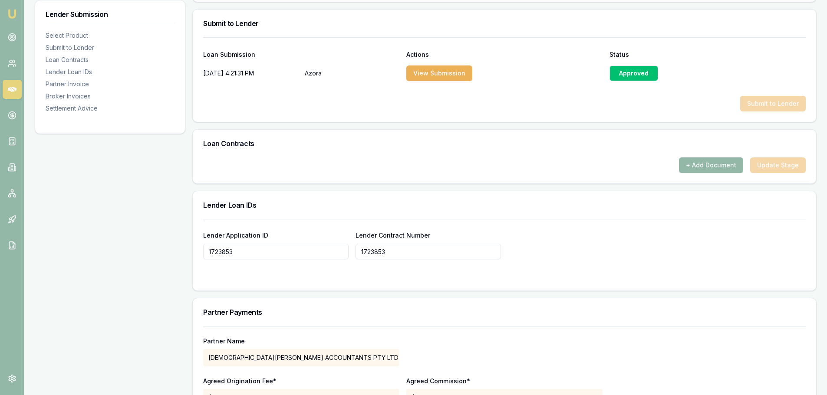
drag, startPoint x: 431, startPoint y: 297, endPoint x: 433, endPoint y: 293, distance: 4.5
click at [431, 297] on div "Product Summary AZORA CONSUMER 2 Total Amount $49,990 Loan Details Term 84 mont…" at bounding box center [504, 216] width 624 height 1032
click at [461, 282] on div "Lender Application ID 1723853 Lender Contract Number 1723853" at bounding box center [504, 255] width 623 height 72
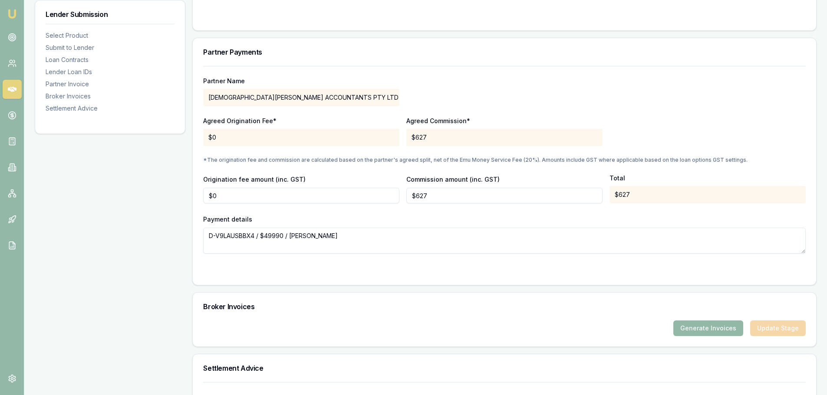
scroll to position [777, 0]
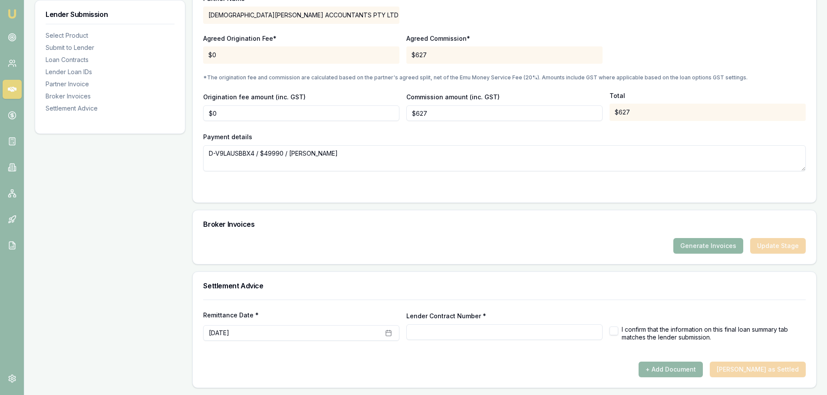
type input "1723853"
click at [761, 363] on div "+ Add Document [PERSON_NAME] as Settled" at bounding box center [504, 370] width 602 height 16
click at [772, 247] on div "Generate Invoices Update Stage" at bounding box center [504, 246] width 602 height 16
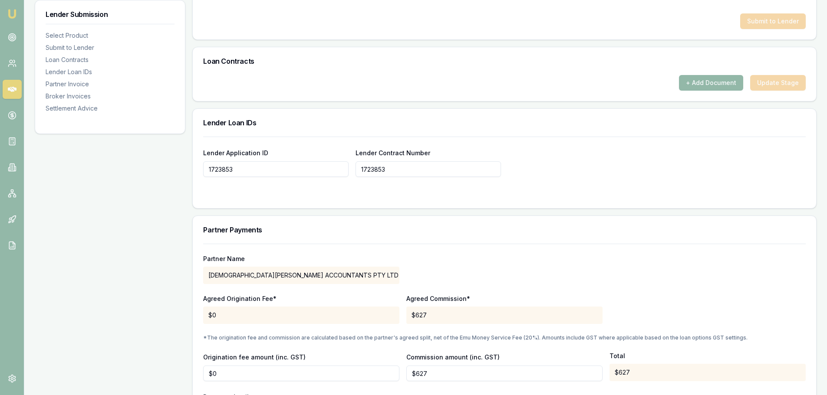
scroll to position [386, 0]
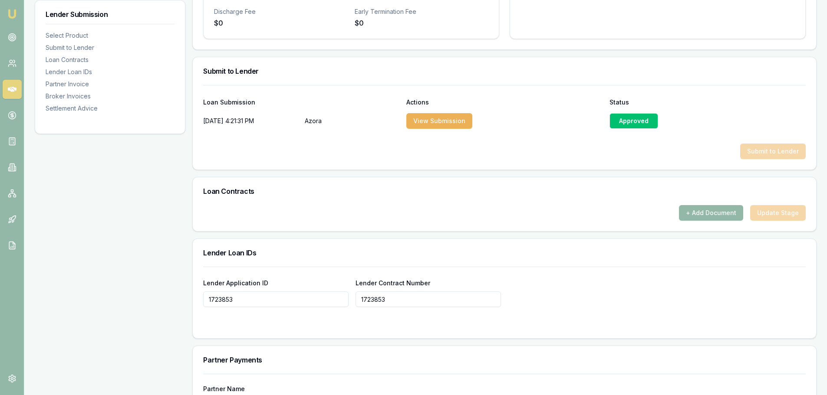
click at [769, 153] on div "Submit to Lender" at bounding box center [504, 152] width 602 height 16
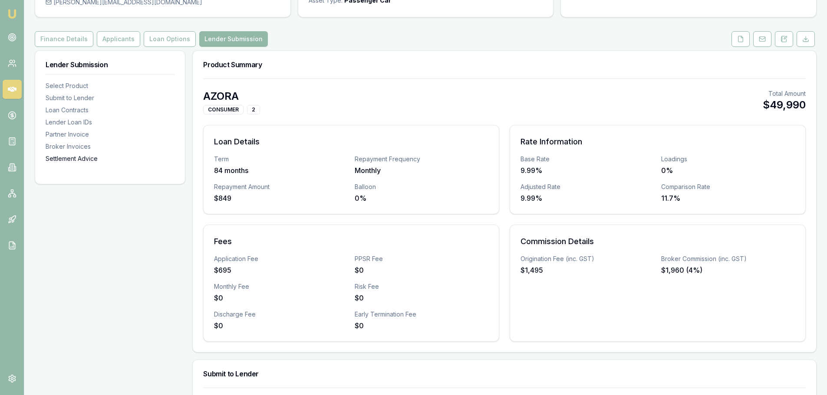
scroll to position [87, 0]
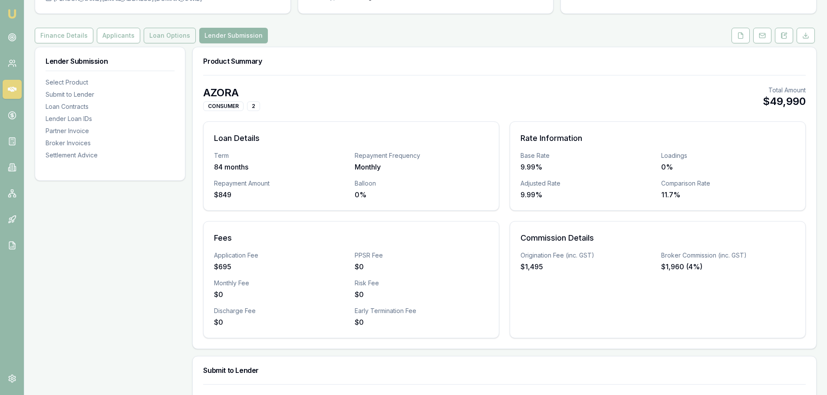
click at [160, 30] on button "Loan Options" at bounding box center [170, 36] width 52 height 16
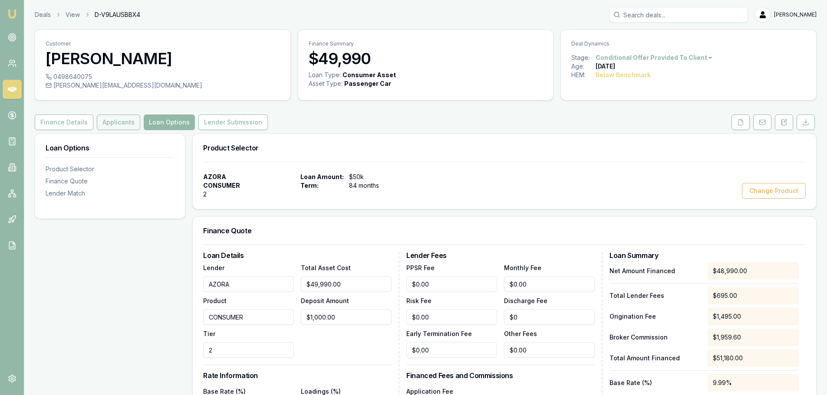
click at [107, 121] on button "Applicants" at bounding box center [118, 123] width 43 height 16
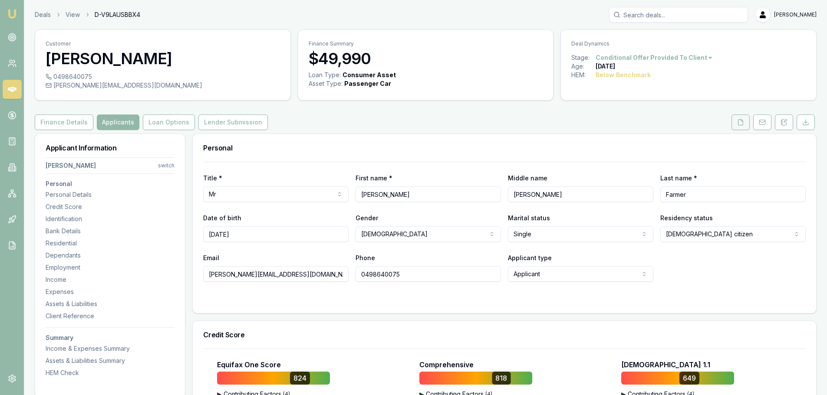
click at [738, 122] on icon at bounding box center [740, 122] width 5 height 6
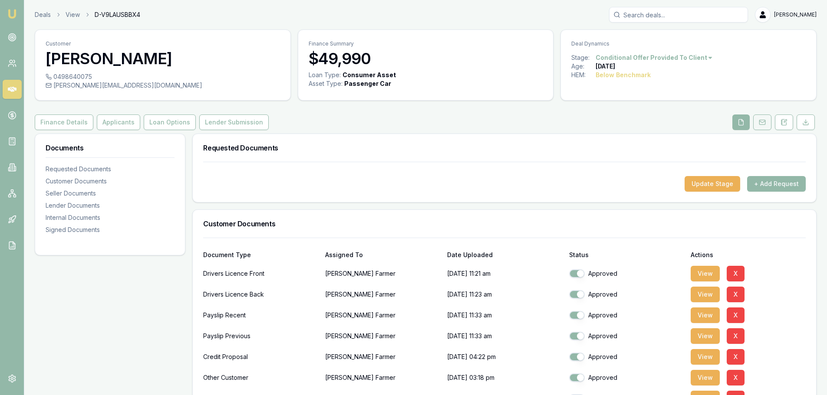
click at [754, 123] on button at bounding box center [762, 123] width 18 height 16
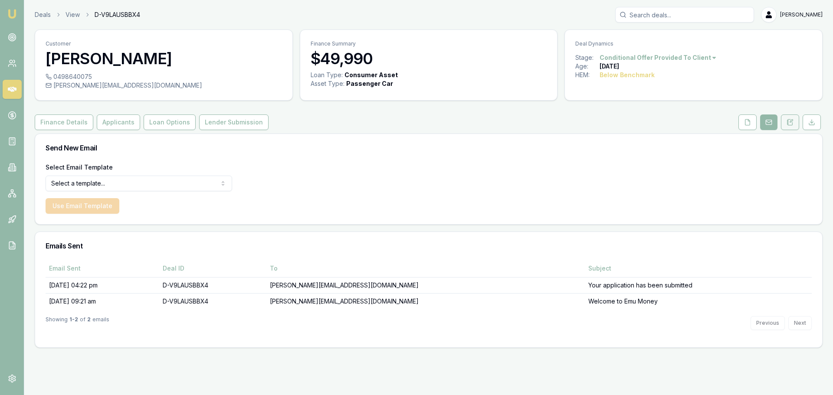
click at [789, 124] on icon at bounding box center [790, 122] width 7 height 7
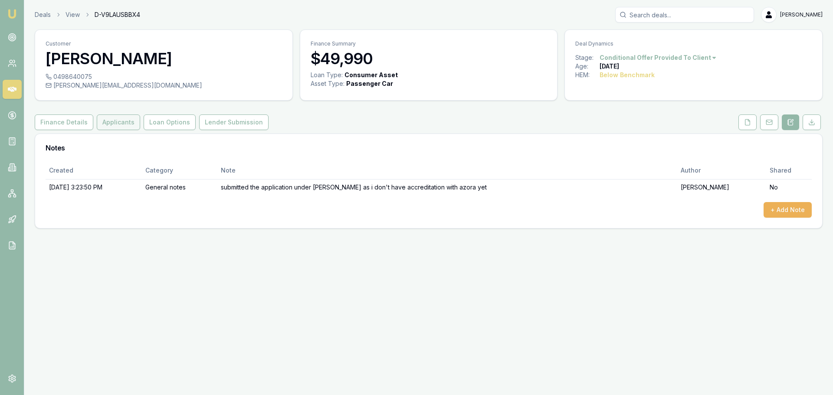
click at [112, 125] on button "Applicants" at bounding box center [118, 123] width 43 height 16
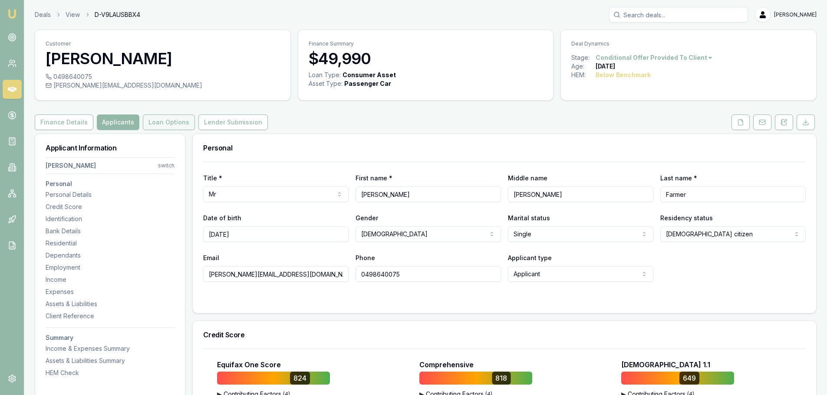
click at [148, 119] on button "Loan Options" at bounding box center [169, 123] width 52 height 16
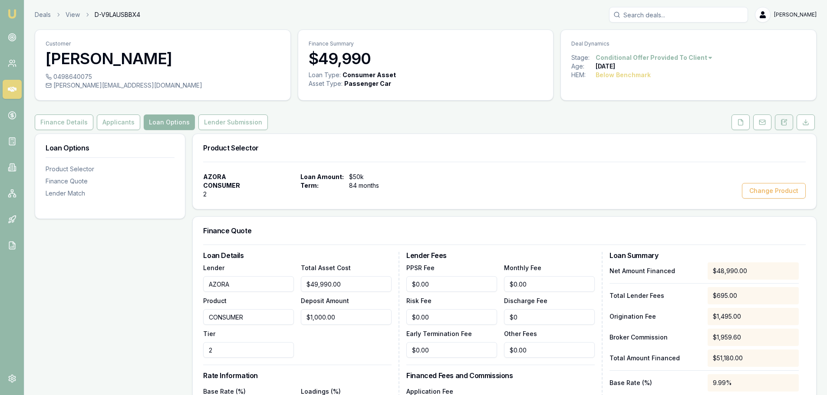
click at [782, 120] on icon at bounding box center [784, 122] width 5 height 6
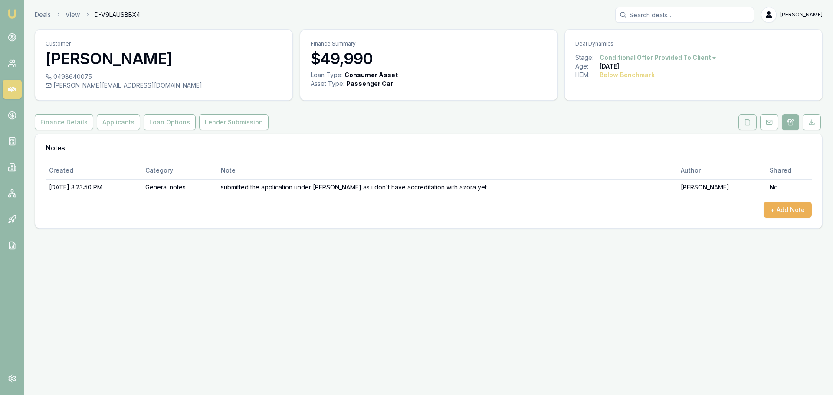
click at [743, 123] on button at bounding box center [748, 123] width 18 height 16
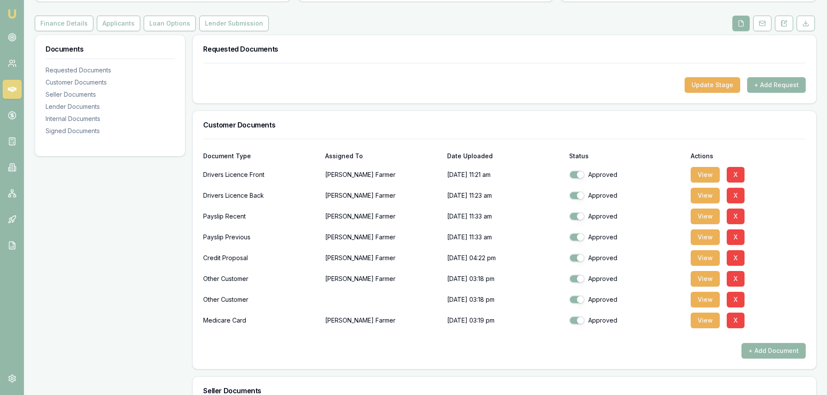
scroll to position [130, 0]
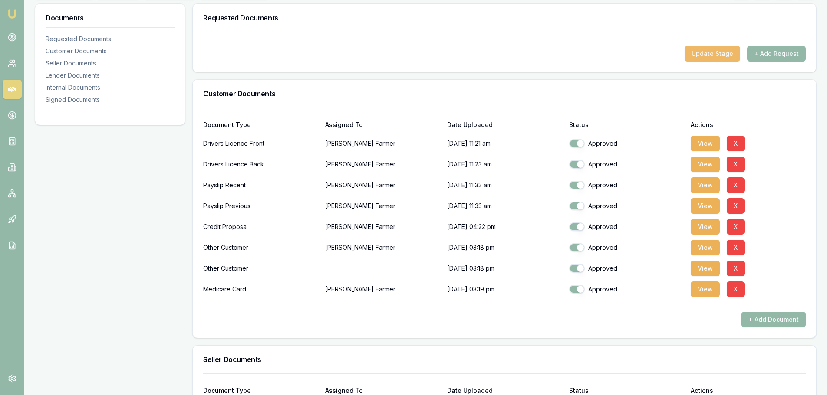
click at [710, 54] on button "Update Stage" at bounding box center [712, 54] width 56 height 16
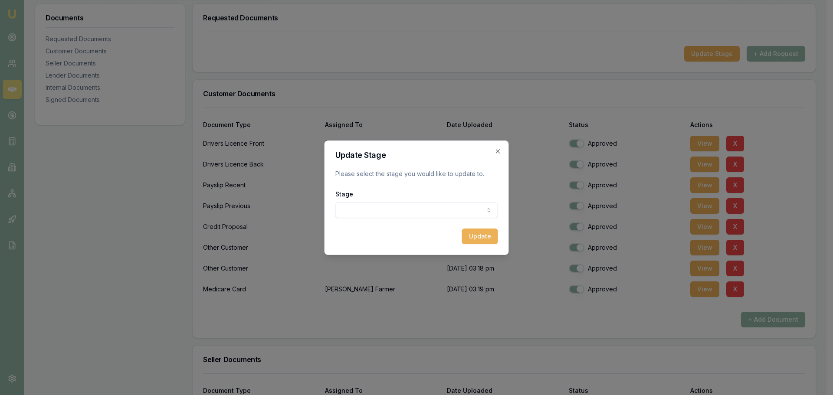
click at [368, 206] on body "Emu Broker Deals View D-V9LAUSBBX4 [PERSON_NAME] Toggle Menu Customer [PERSON_N…" at bounding box center [413, 67] width 827 height 395
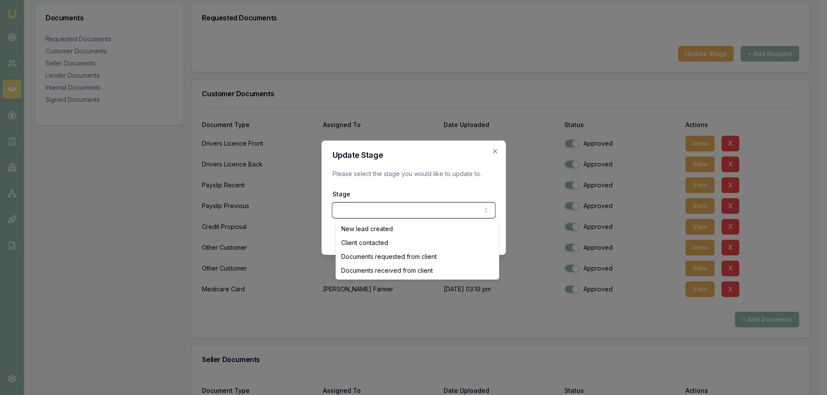
click at [497, 150] on body "Emu Broker Deals View D-V9LAUSBBX4 [PERSON_NAME] Toggle Menu Customer [PERSON_N…" at bounding box center [410, 67] width 820 height 395
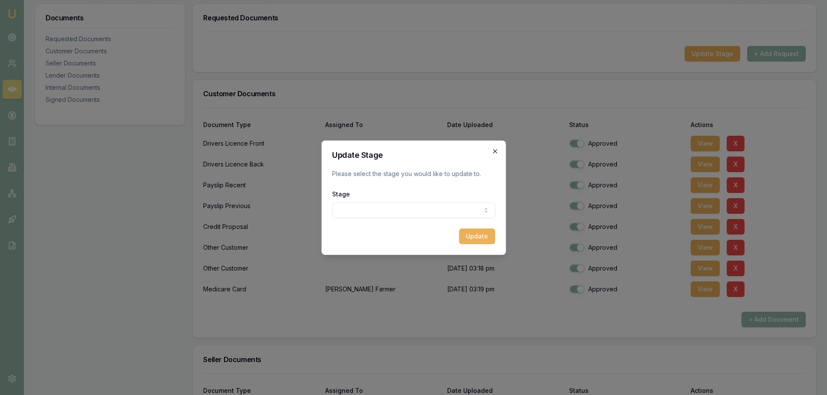
click at [495, 153] on icon "button" at bounding box center [494, 151] width 7 height 7
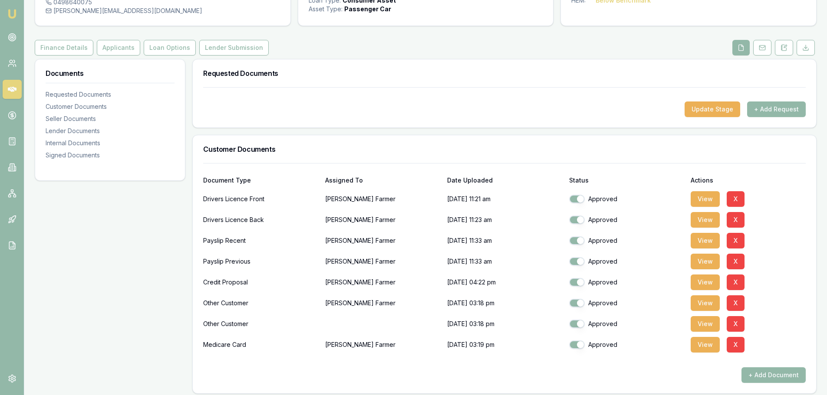
scroll to position [0, 0]
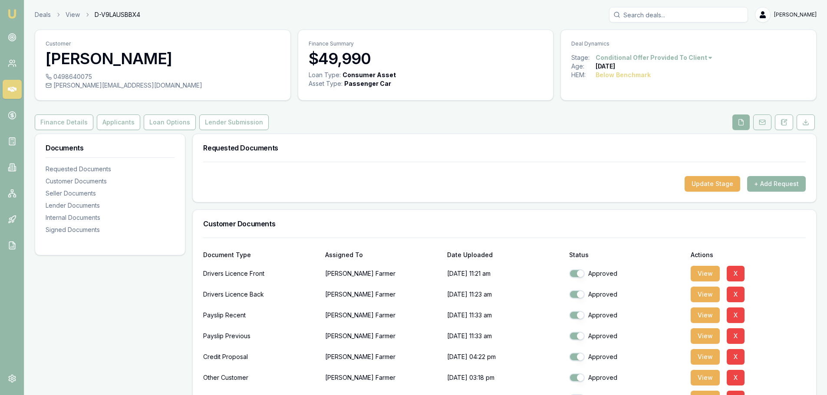
click at [763, 125] on rect at bounding box center [762, 122] width 6 height 5
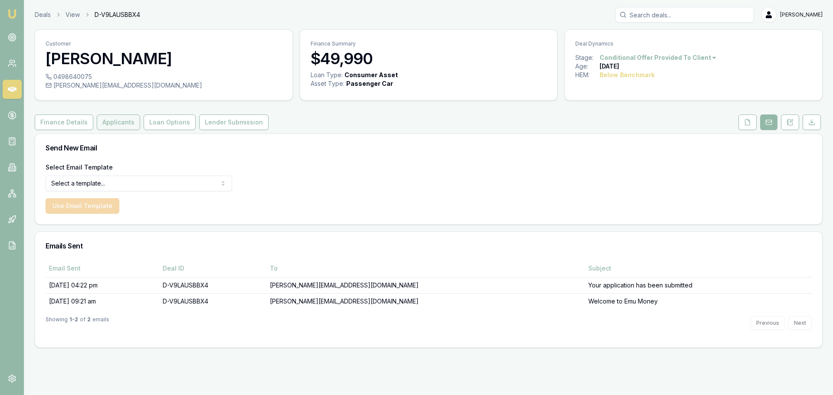
click at [121, 125] on button "Applicants" at bounding box center [118, 123] width 43 height 16
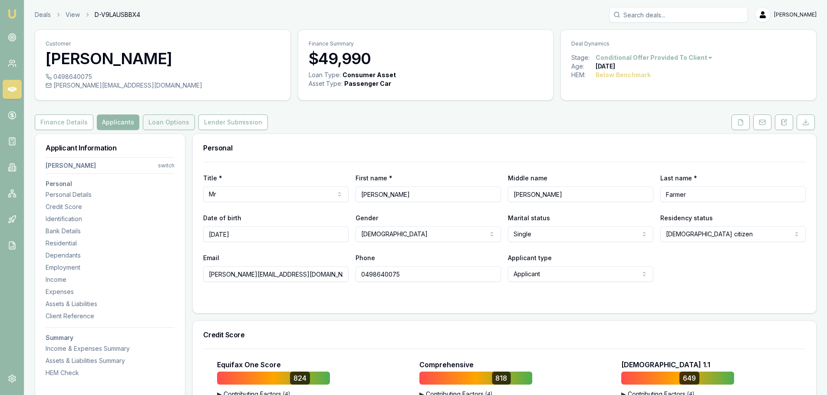
click at [180, 125] on button "Loan Options" at bounding box center [169, 123] width 52 height 16
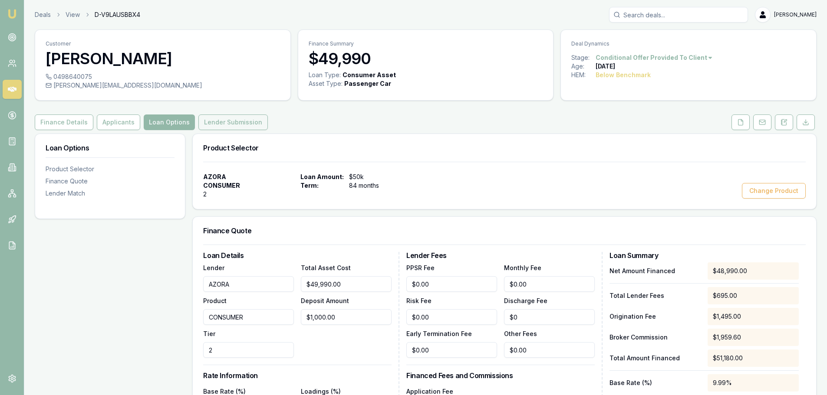
click at [239, 120] on button "Lender Submission" at bounding box center [232, 123] width 69 height 16
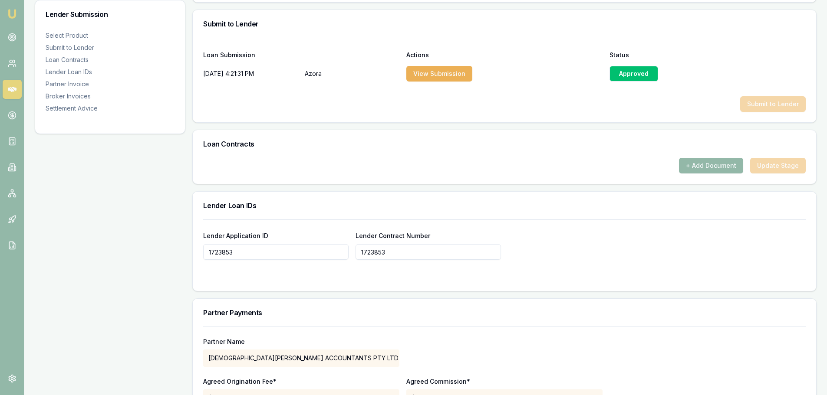
scroll to position [434, 0]
click at [695, 166] on button "+ Add Document" at bounding box center [711, 166] width 64 height 16
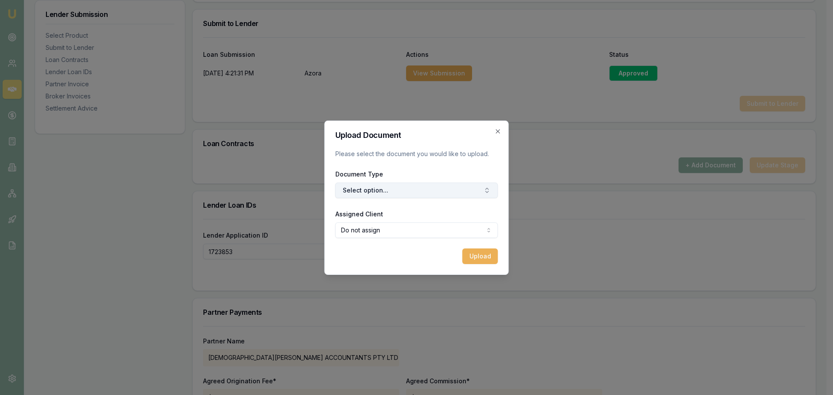
click at [373, 188] on button "Select option..." at bounding box center [416, 191] width 163 height 16
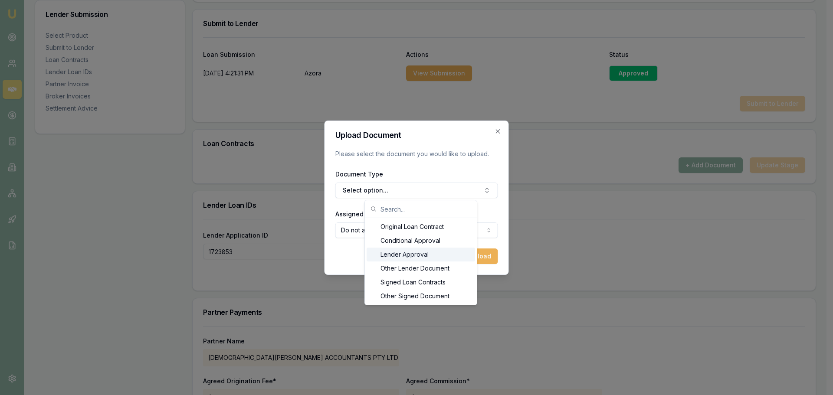
click at [387, 255] on div "Lender Approval" at bounding box center [421, 255] width 108 height 14
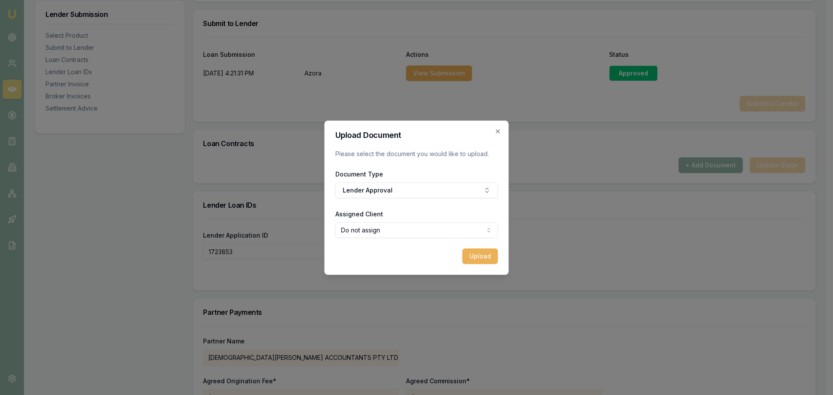
select select "U-K2Z0C0TY9F"
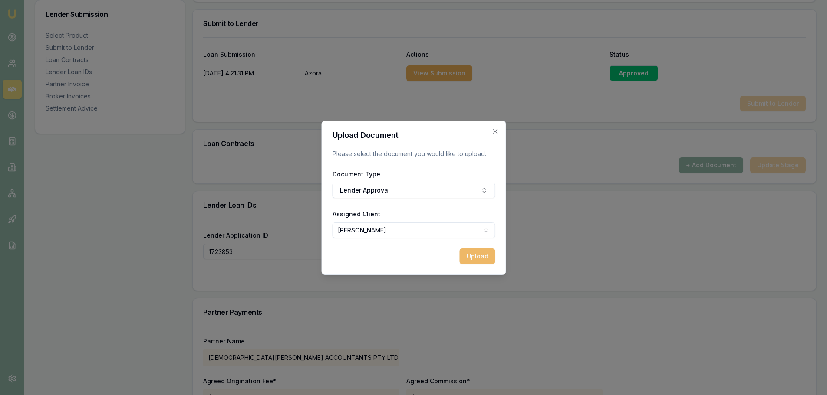
click at [482, 255] on button "Upload" at bounding box center [477, 257] width 36 height 16
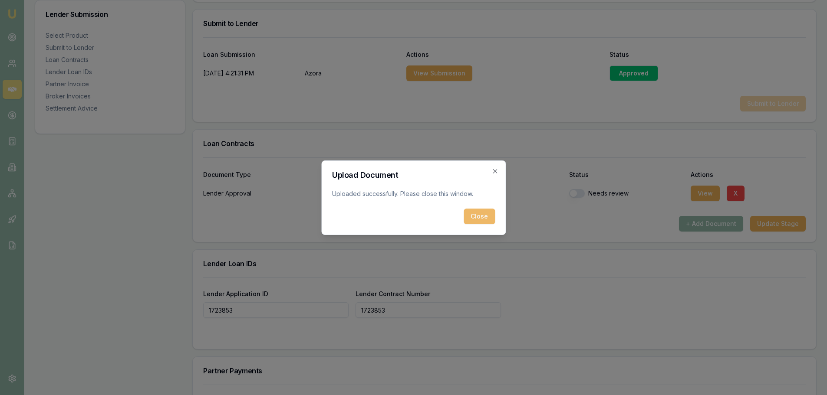
click at [479, 217] on button "Close" at bounding box center [479, 217] width 31 height 16
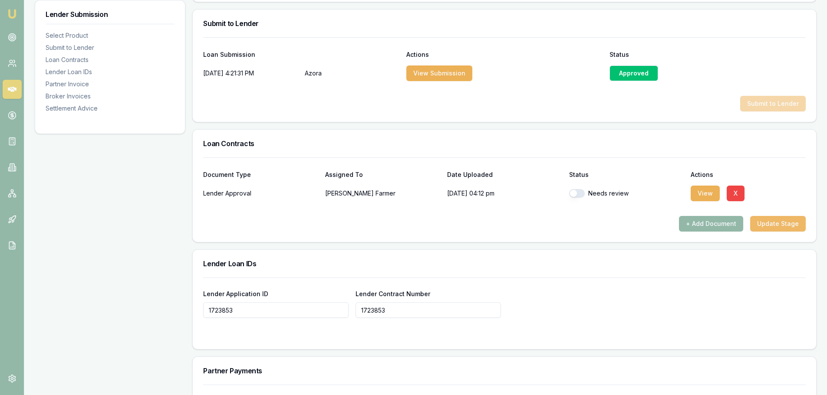
click at [773, 223] on button "Update Stage" at bounding box center [778, 224] width 56 height 16
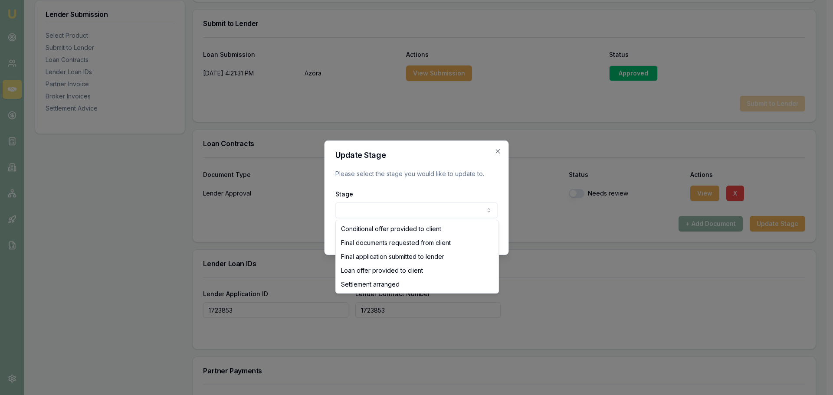
select select "SETTLEMENT_ARRANGED"
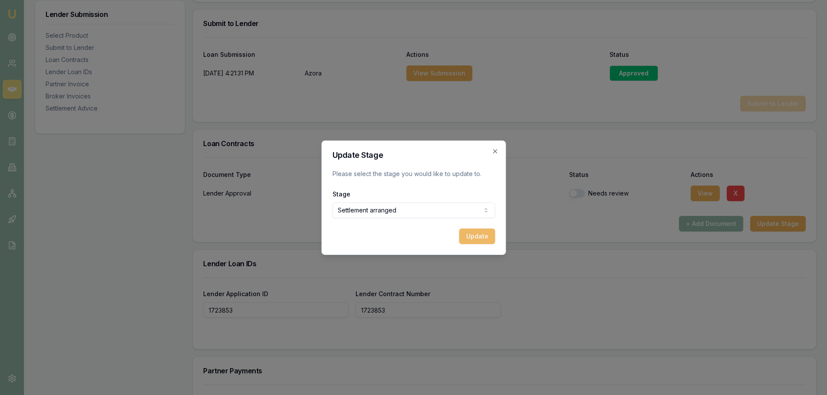
click at [475, 236] on button "Update" at bounding box center [477, 237] width 36 height 16
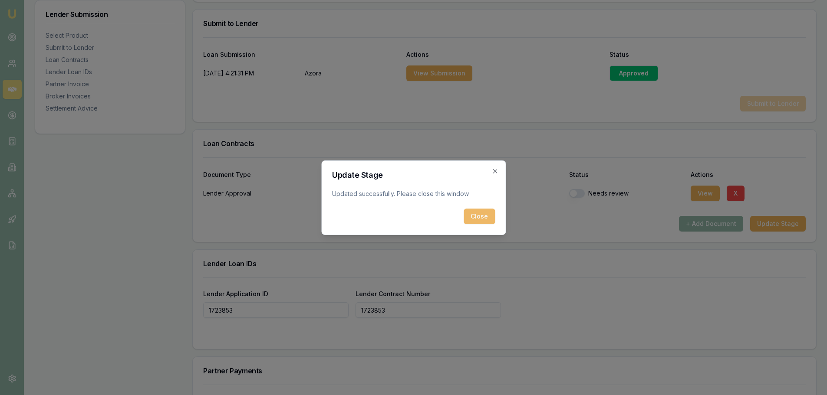
click at [483, 218] on button "Close" at bounding box center [479, 217] width 31 height 16
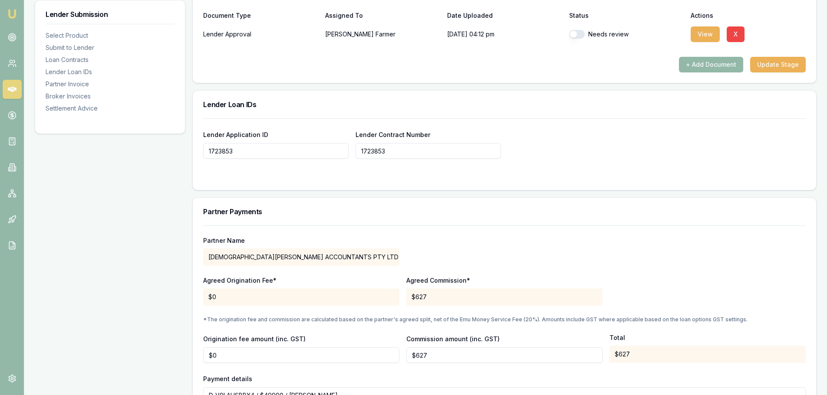
scroll to position [608, 0]
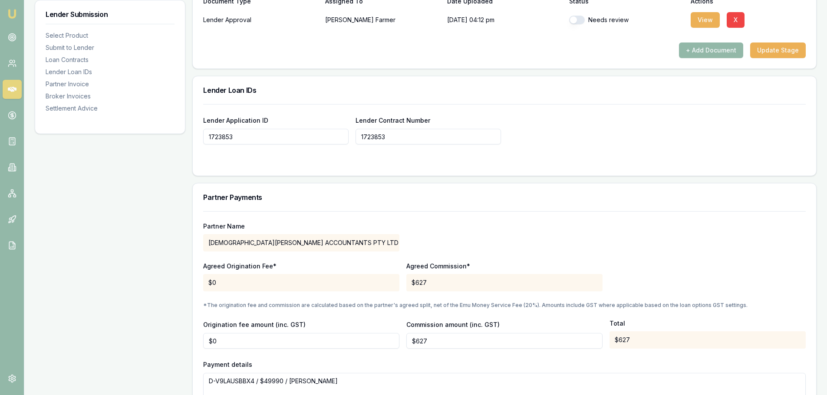
click at [573, 19] on button "button" at bounding box center [577, 20] width 16 height 9
checkbox input "true"
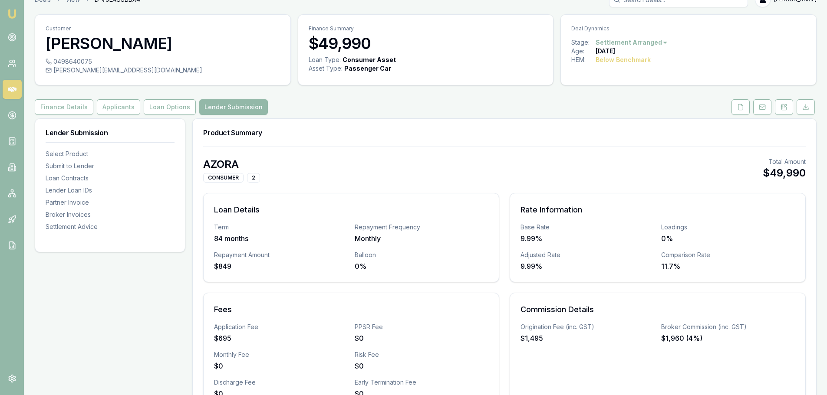
scroll to position [0, 0]
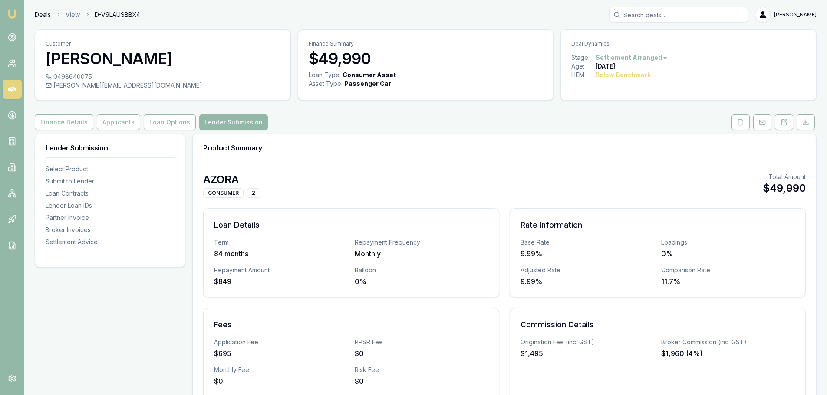
click at [42, 15] on link "Deals" at bounding box center [43, 14] width 16 height 9
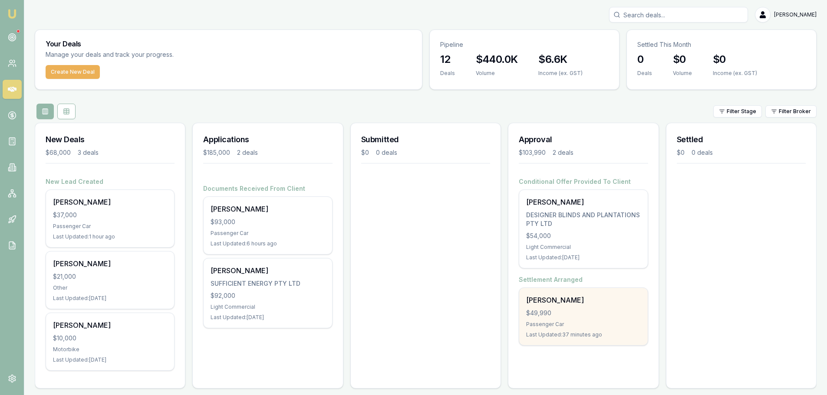
click at [582, 322] on div "Passenger Car" at bounding box center [583, 324] width 114 height 7
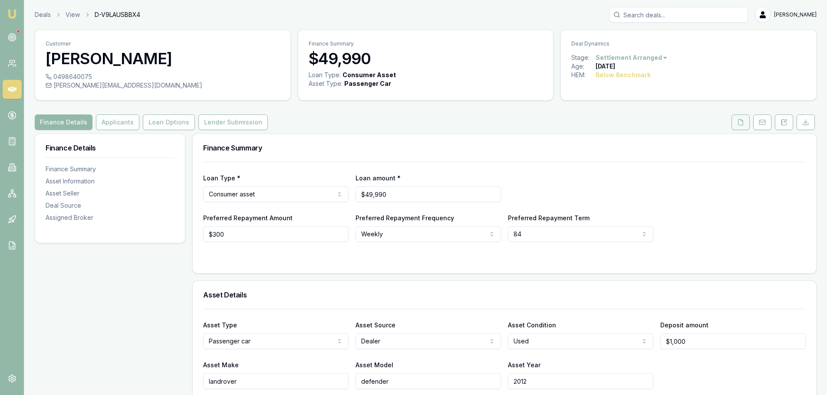
click at [740, 125] on icon at bounding box center [740, 122] width 5 height 6
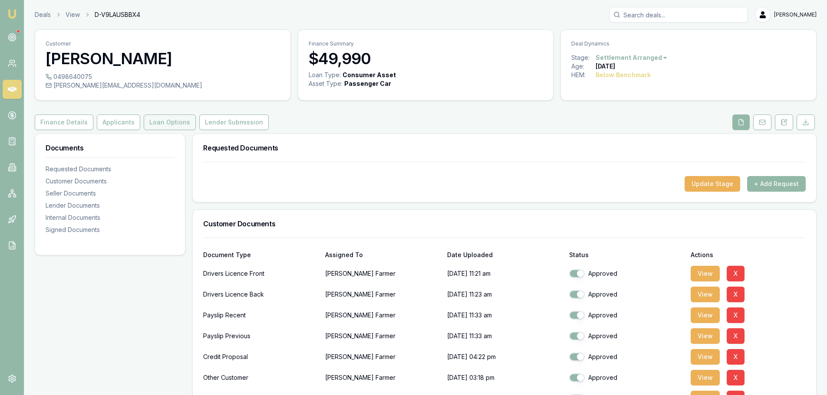
click at [164, 125] on button "Loan Options" at bounding box center [170, 123] width 52 height 16
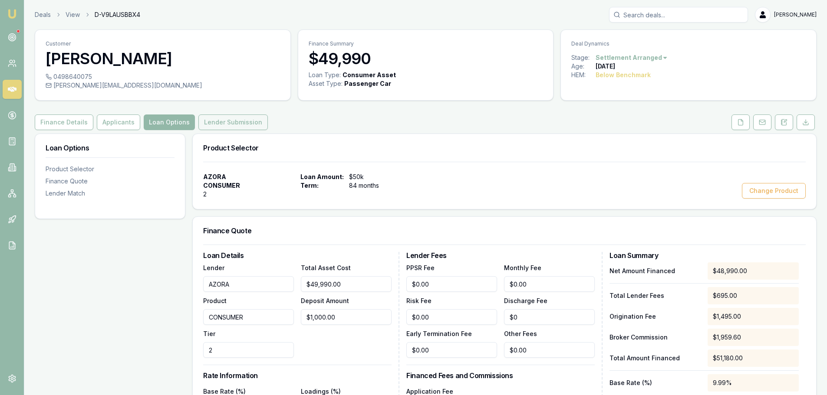
click at [224, 122] on button "Lender Submission" at bounding box center [232, 123] width 69 height 16
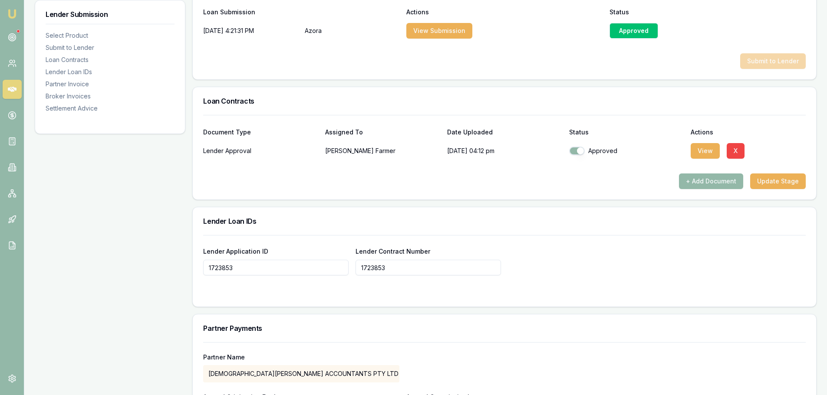
scroll to position [401, 0]
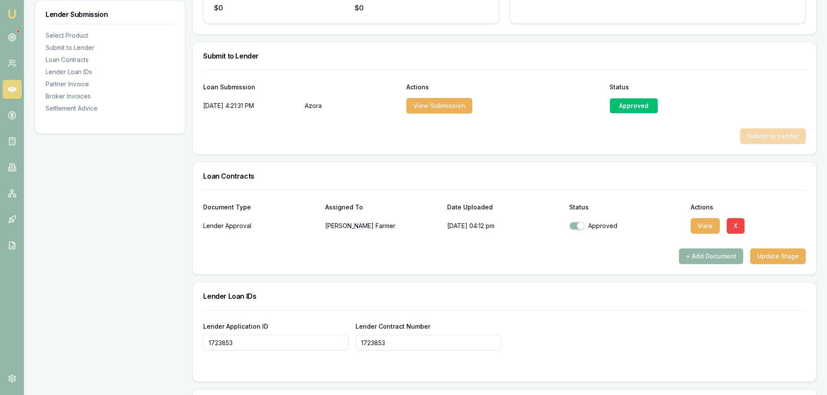
click at [718, 258] on button "+ Add Document" at bounding box center [711, 257] width 64 height 16
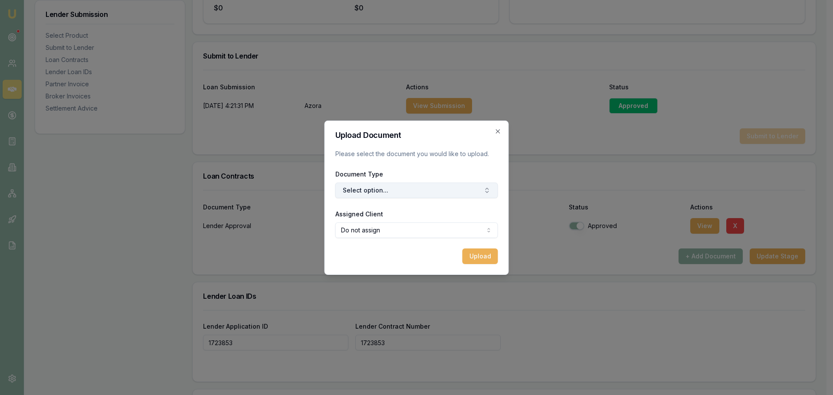
click at [382, 192] on button "Select option..." at bounding box center [416, 191] width 163 height 16
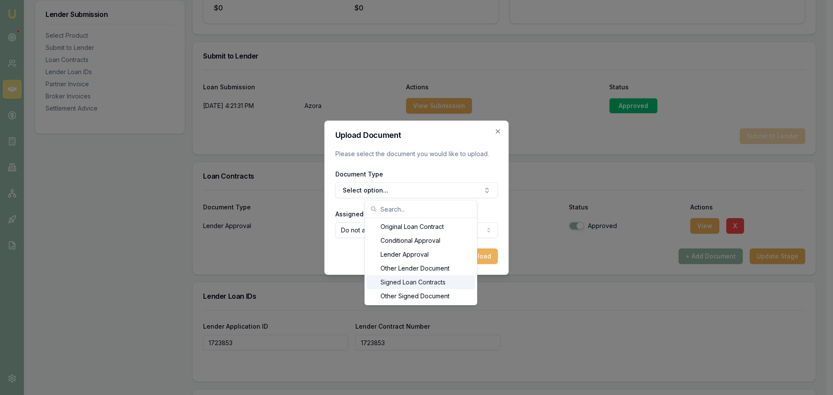
click at [401, 284] on div "Signed Loan Contracts" at bounding box center [421, 283] width 108 height 14
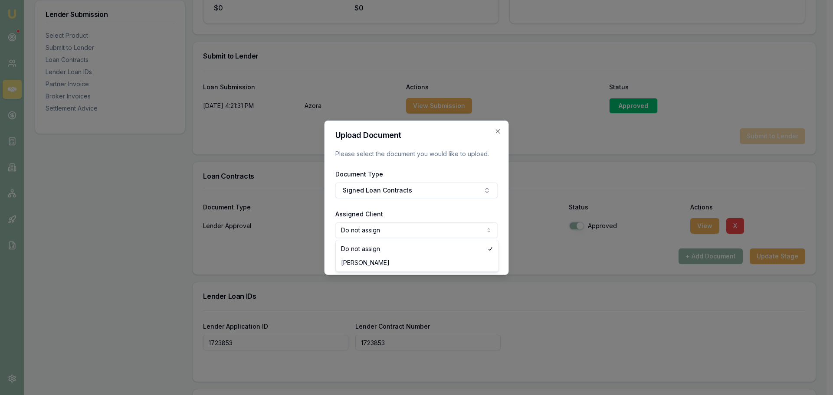
select select "U-K2Z0C0TY9F"
drag, startPoint x: 342, startPoint y: 264, endPoint x: 373, endPoint y: 257, distance: 32.0
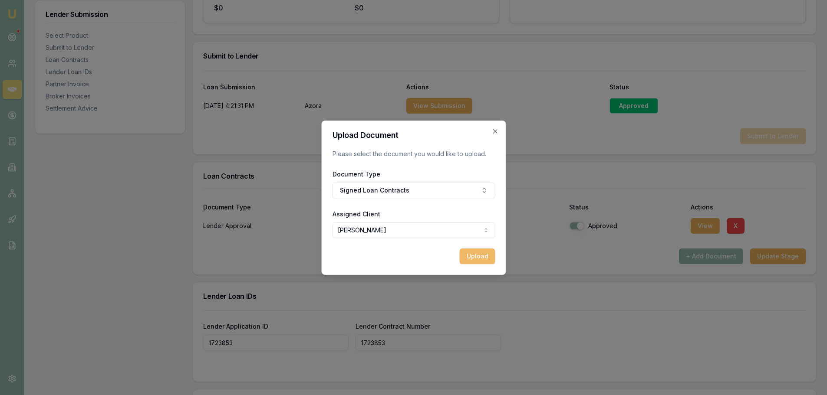
click at [472, 256] on button "Upload" at bounding box center [477, 257] width 36 height 16
checkbox input "false"
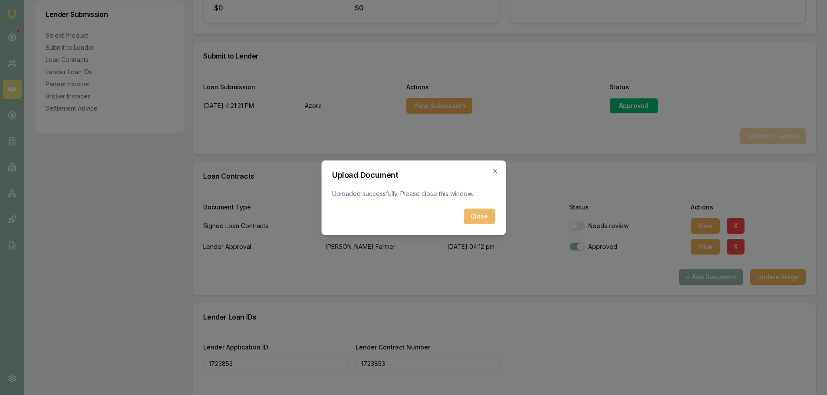
click at [475, 217] on button "Close" at bounding box center [479, 217] width 31 height 16
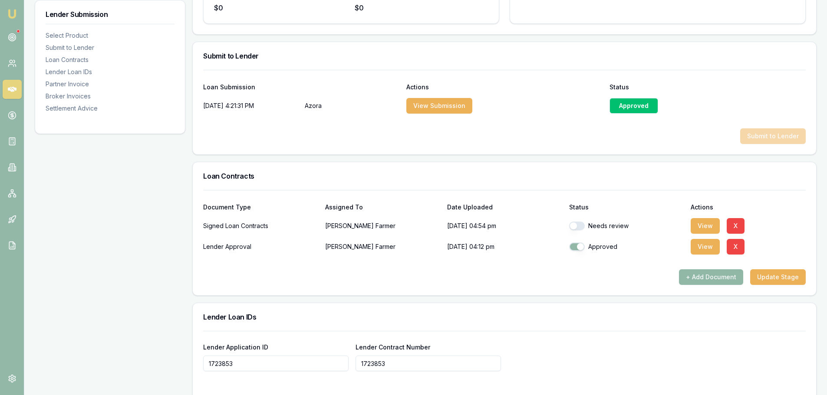
click at [704, 279] on button "+ Add Document" at bounding box center [711, 278] width 64 height 16
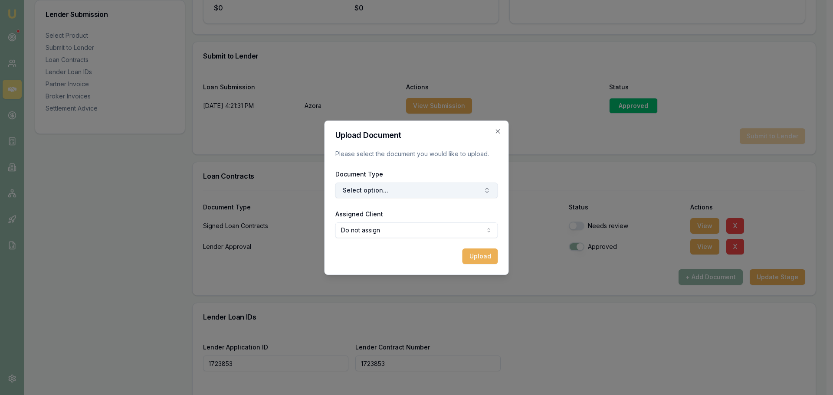
click at [405, 189] on button "Select option..." at bounding box center [416, 191] width 163 height 16
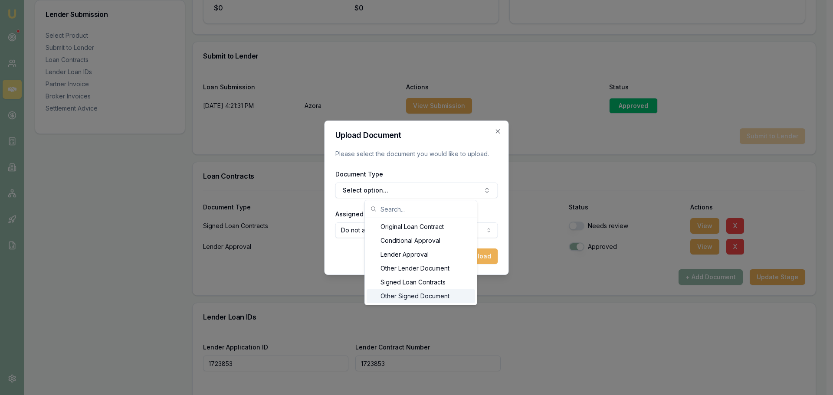
click at [394, 299] on div "Other Signed Document" at bounding box center [421, 296] width 108 height 14
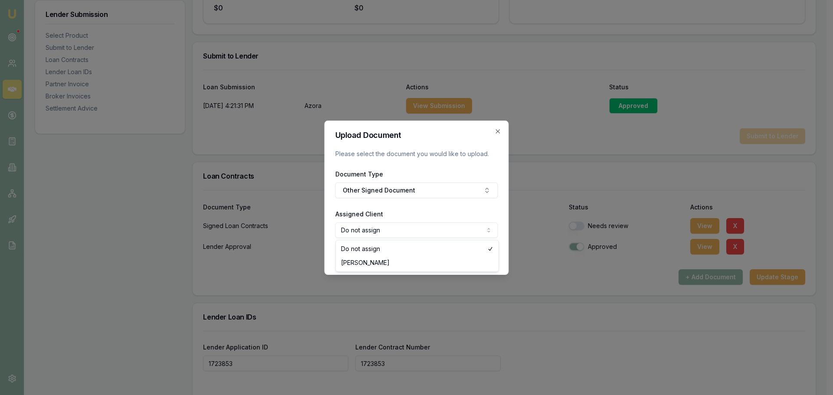
select select "U-K2Z0C0TY9F"
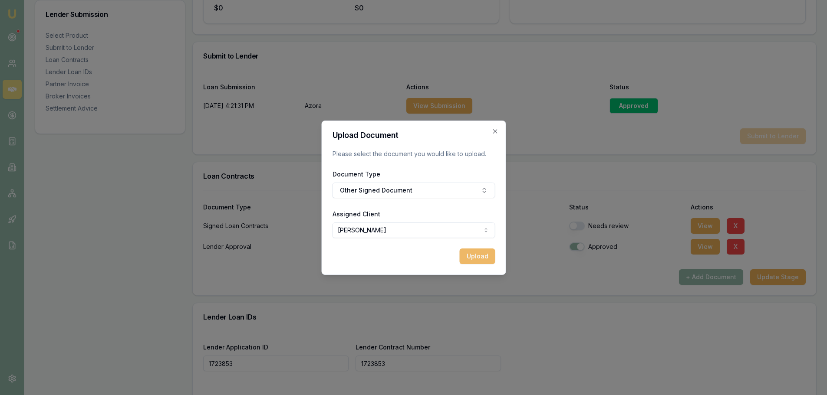
click at [484, 258] on button "Upload" at bounding box center [477, 257] width 36 height 16
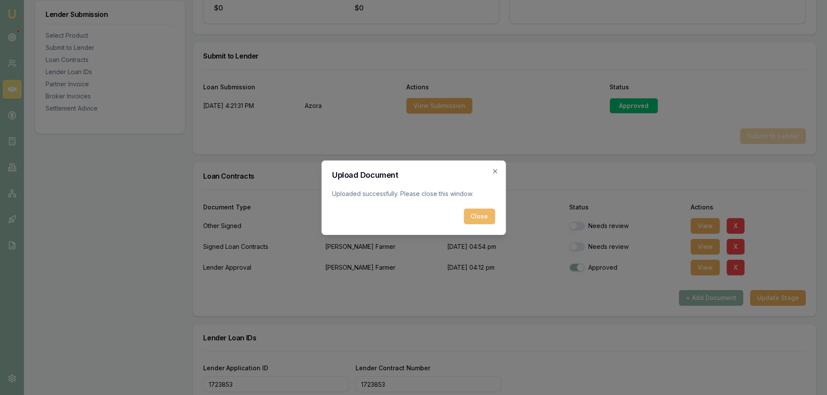
click at [475, 217] on button "Close" at bounding box center [479, 217] width 31 height 16
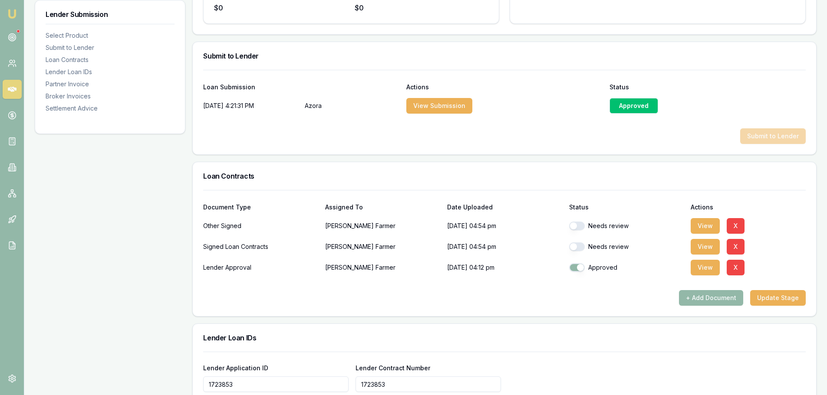
click at [572, 250] on button "button" at bounding box center [577, 247] width 16 height 9
checkbox input "true"
click at [573, 226] on button "button" at bounding box center [577, 226] width 16 height 9
click at [708, 297] on button "+ Add Document" at bounding box center [711, 298] width 64 height 16
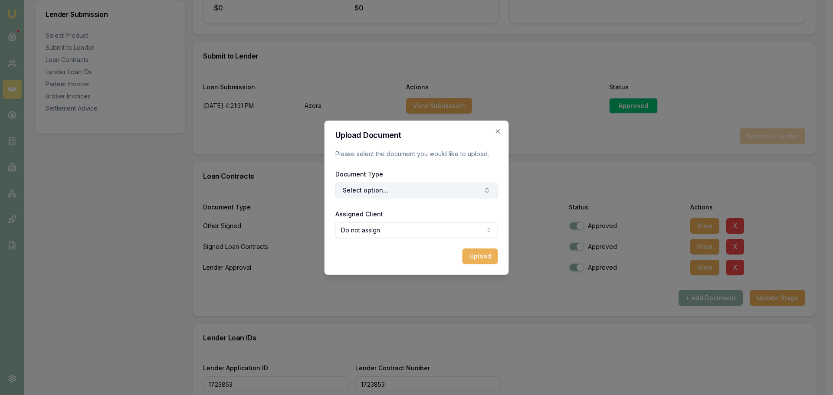
click at [347, 193] on button "Select option..." at bounding box center [416, 191] width 163 height 16
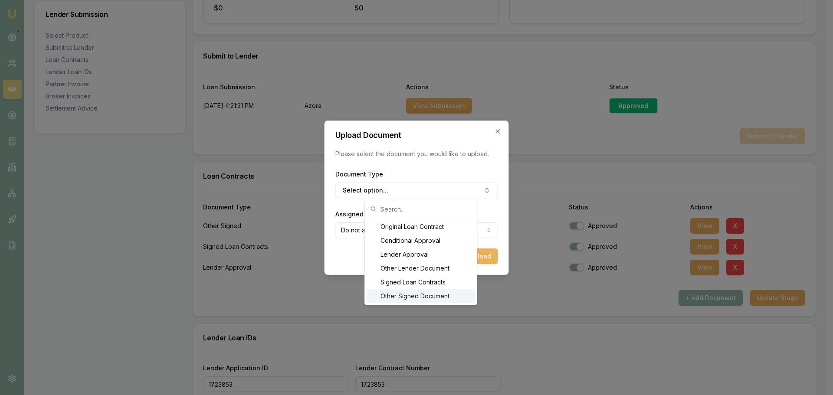
click at [390, 301] on div "Other Signed Document" at bounding box center [421, 296] width 108 height 14
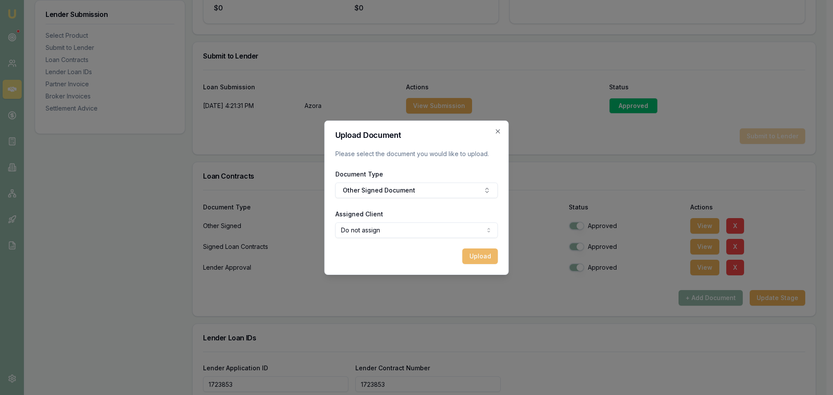
click at [477, 254] on button "Upload" at bounding box center [481, 257] width 36 height 16
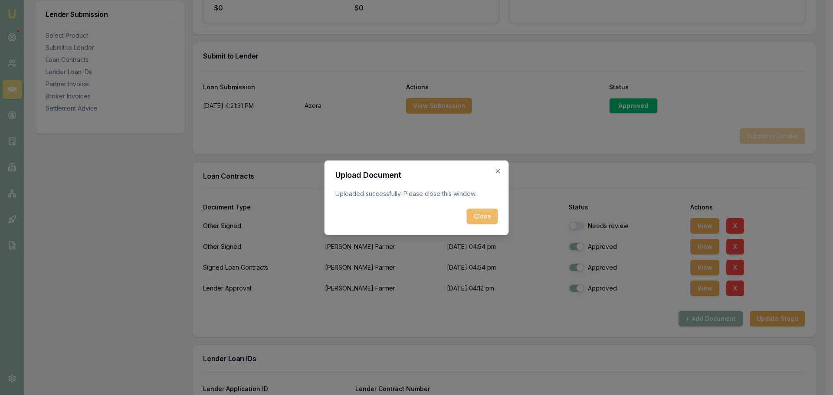
click at [478, 217] on button "Close" at bounding box center [482, 217] width 31 height 16
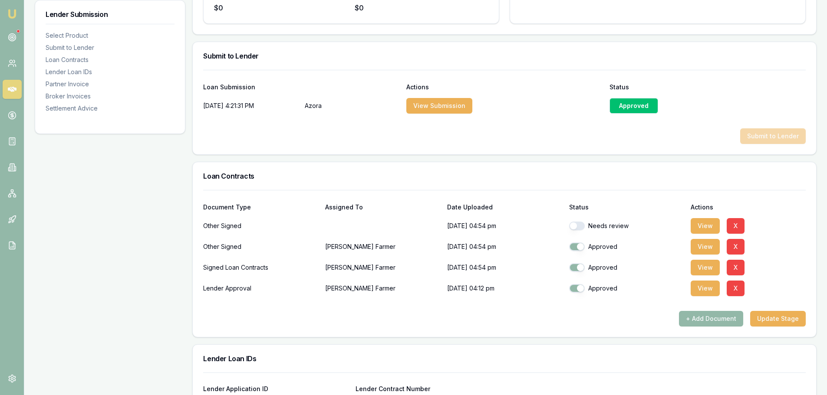
click at [572, 226] on button "button" at bounding box center [577, 226] width 16 height 9
checkbox input "true"
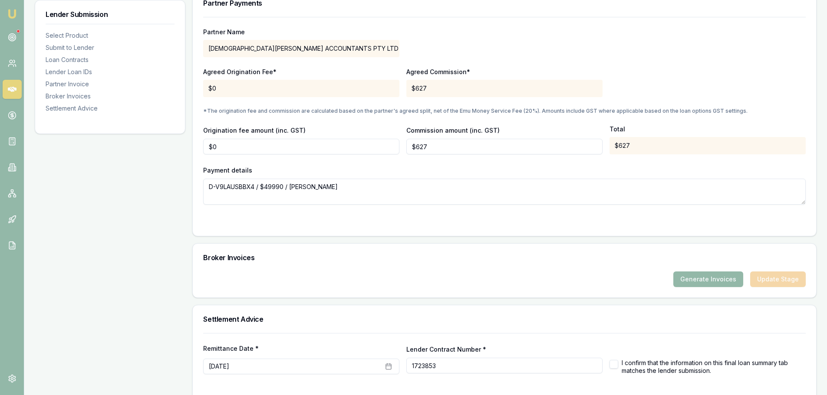
scroll to position [898, 0]
